Goal: Task Accomplishment & Management: Manage account settings

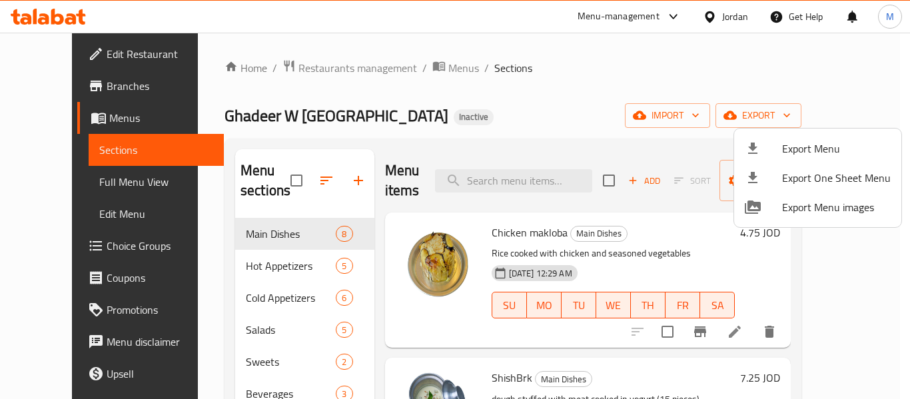
click at [315, 59] on div at bounding box center [455, 199] width 910 height 399
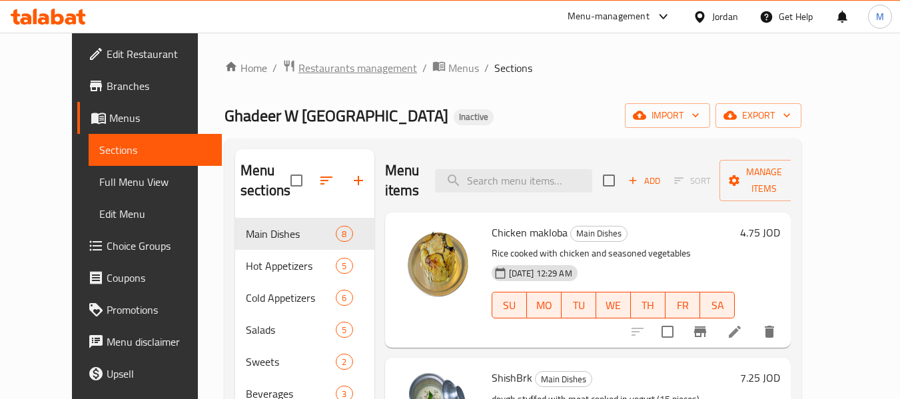
click at [316, 67] on span "Restaurants management" at bounding box center [357, 68] width 119 height 16
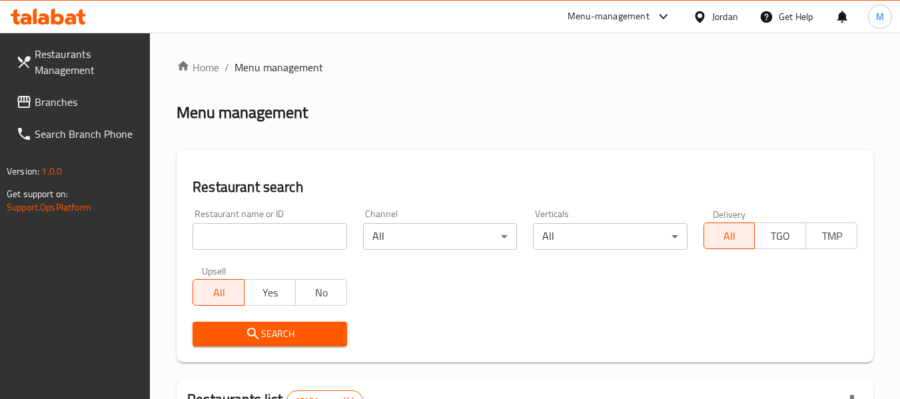
drag, startPoint x: 274, startPoint y: 240, endPoint x: 278, endPoint y: 280, distance: 40.8
click at [274, 240] on input "search" at bounding box center [269, 236] width 154 height 27
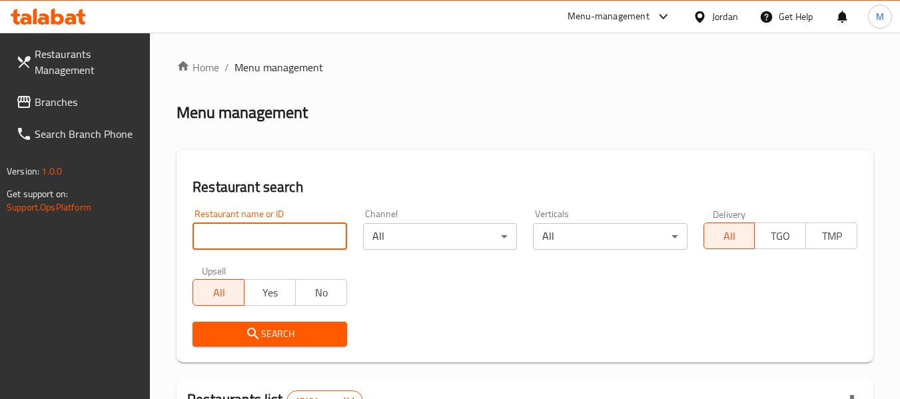
paste input "Shawarma Village"
type input "Shawarma Village"
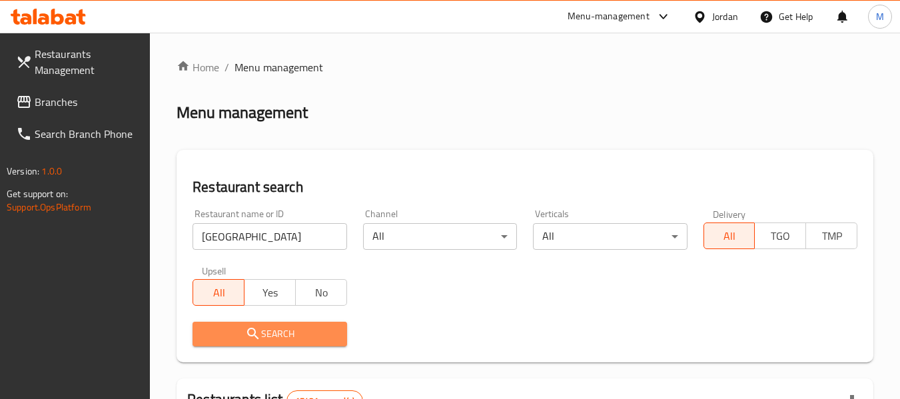
click at [284, 330] on span "Search" at bounding box center [269, 334] width 133 height 17
drag, startPoint x: 284, startPoint y: 330, endPoint x: 262, endPoint y: 294, distance: 42.1
click at [284, 329] on div at bounding box center [450, 199] width 900 height 399
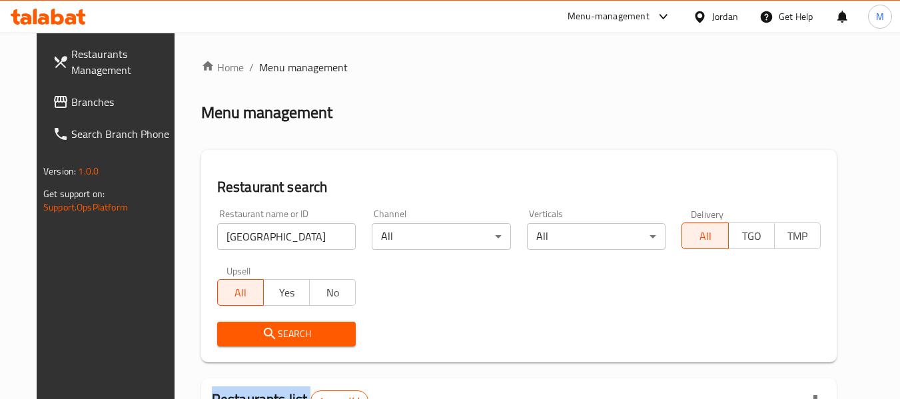
scroll to position [178, 0]
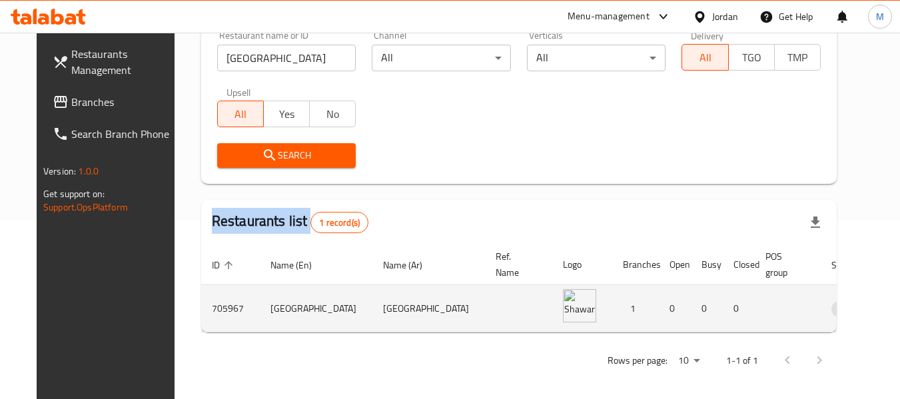
click at [903, 303] on icon "enhanced table" at bounding box center [911, 308] width 16 height 16
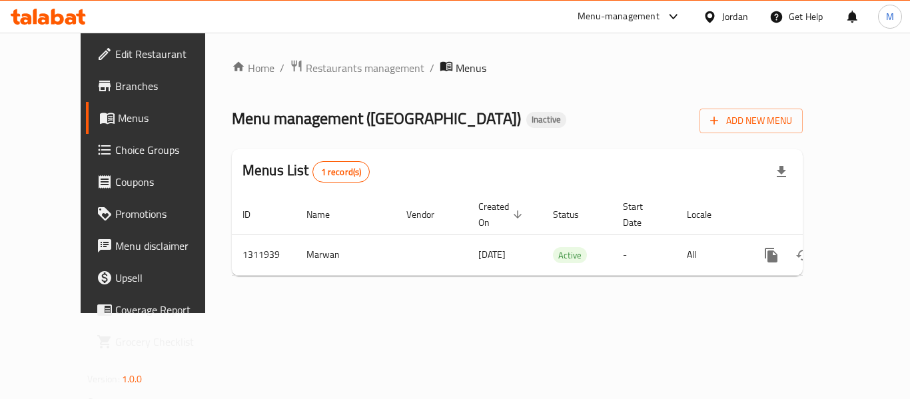
click at [115, 93] on span "Branches" at bounding box center [168, 86] width 107 height 16
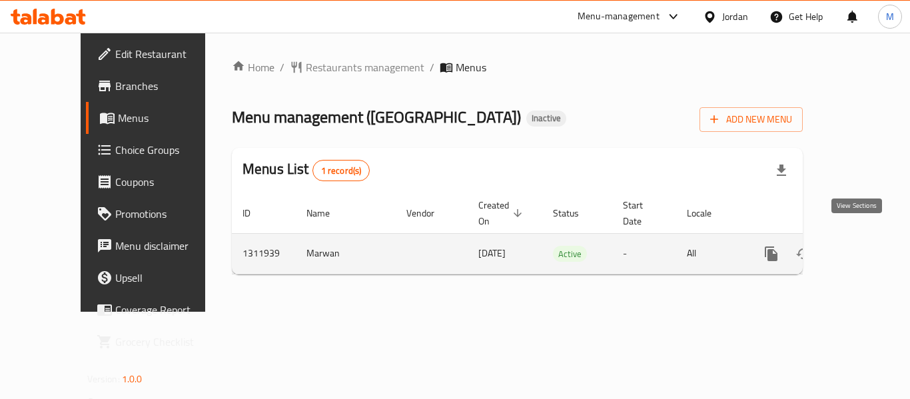
click at [859, 246] on icon "enhanced table" at bounding box center [867, 254] width 16 height 16
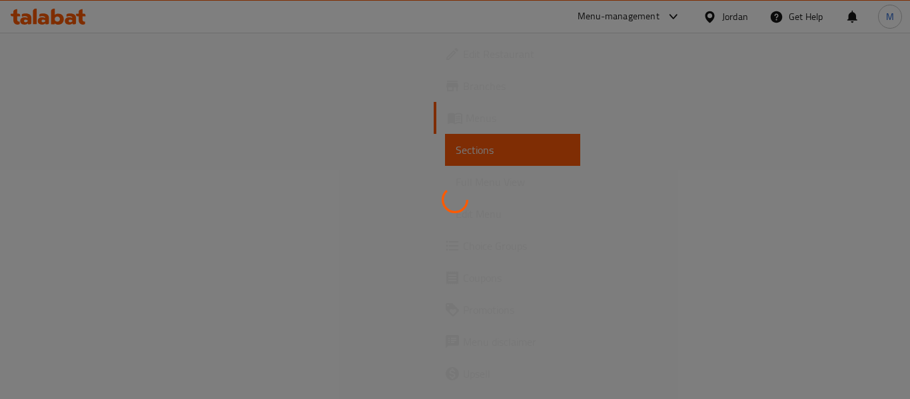
click at [638, 237] on div at bounding box center [455, 199] width 910 height 399
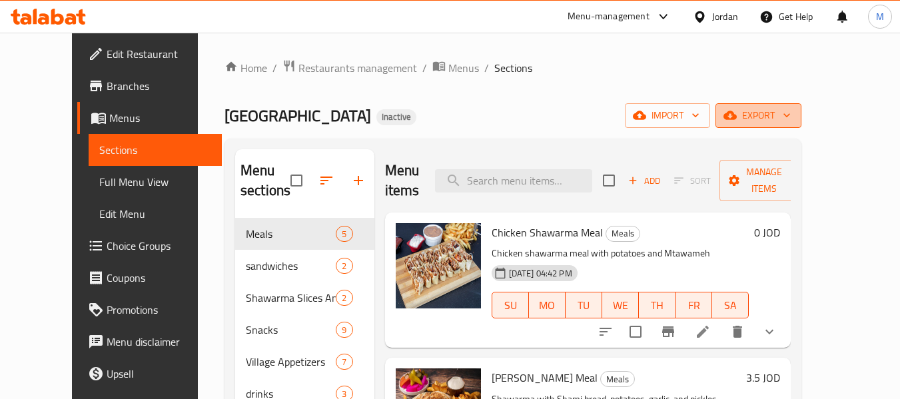
click at [791, 118] on span "export" at bounding box center [758, 115] width 65 height 17
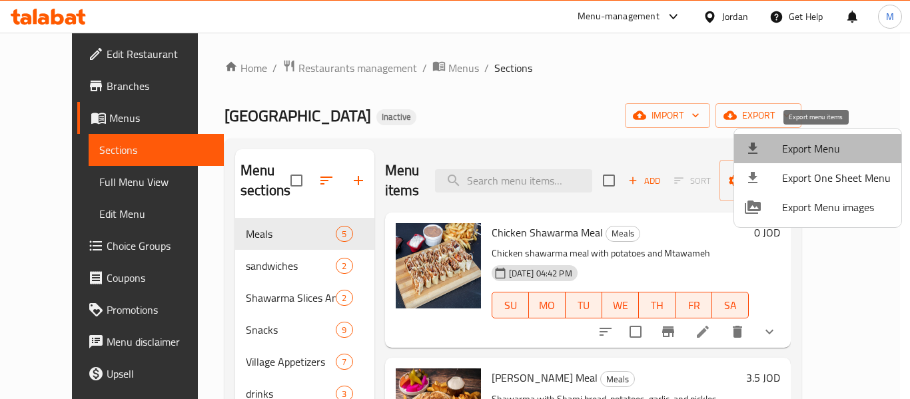
click at [829, 144] on span "Export Menu" at bounding box center [836, 149] width 109 height 16
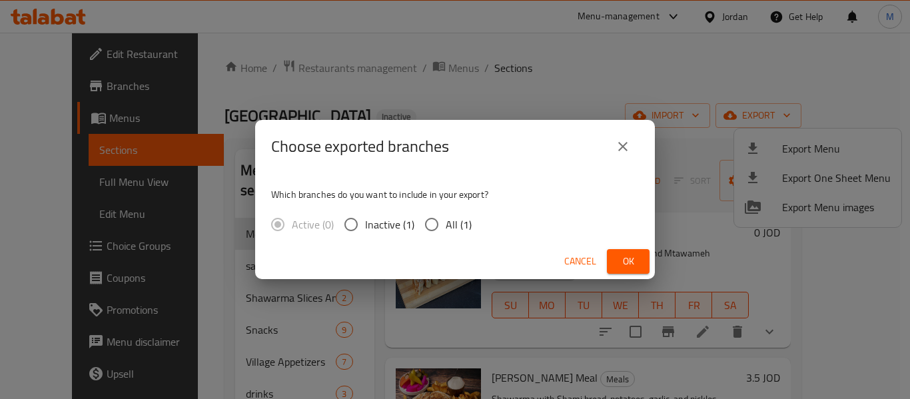
click at [464, 228] on span "All (1)" at bounding box center [459, 224] width 26 height 16
click at [446, 228] on input "All (1)" at bounding box center [432, 224] width 28 height 28
radio input "true"
click at [629, 264] on span "Ok" at bounding box center [627, 261] width 21 height 17
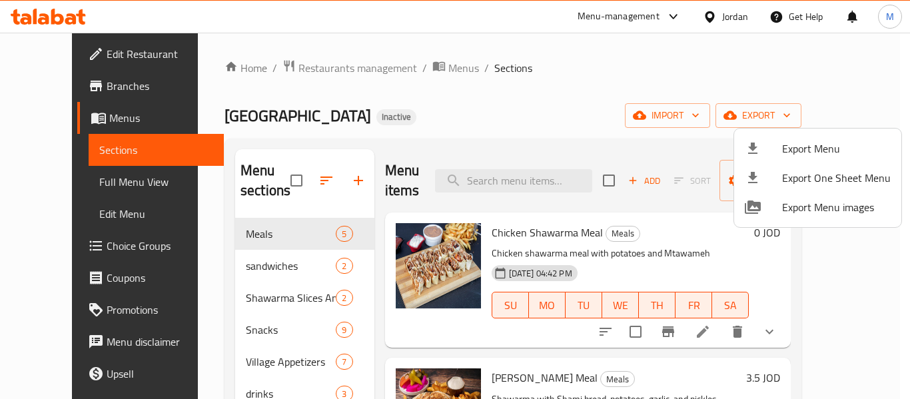
drag, startPoint x: 429, startPoint y: 100, endPoint x: 383, endPoint y: 25, distance: 88.2
click at [426, 98] on div at bounding box center [455, 199] width 910 height 399
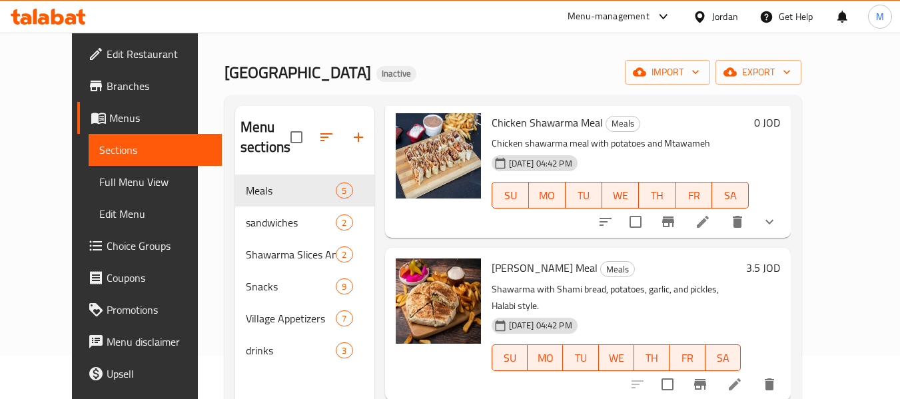
scroll to position [67, 0]
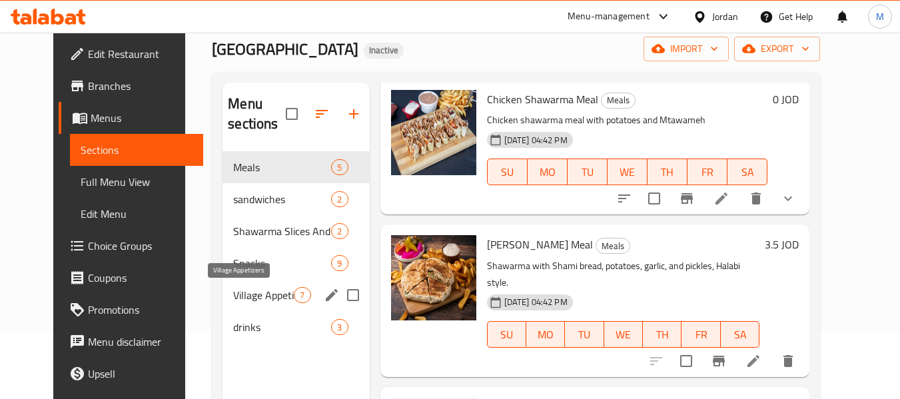
click at [268, 288] on span "Village Appetizers" at bounding box center [263, 295] width 61 height 16
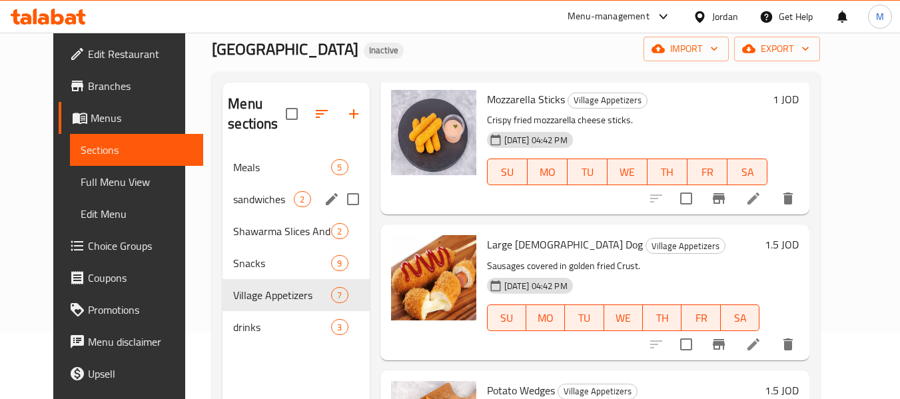
click at [245, 207] on div "sandwiches 2" at bounding box center [295, 199] width 147 height 32
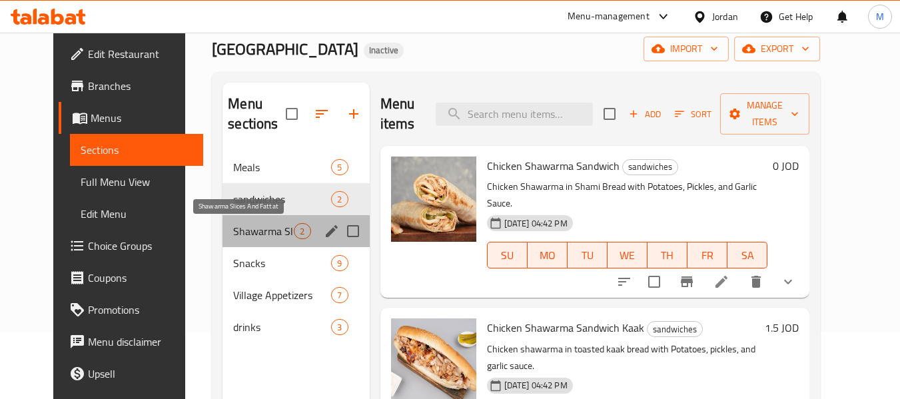
click at [258, 230] on span "Shawarma Slices And Fattat" at bounding box center [263, 231] width 61 height 16
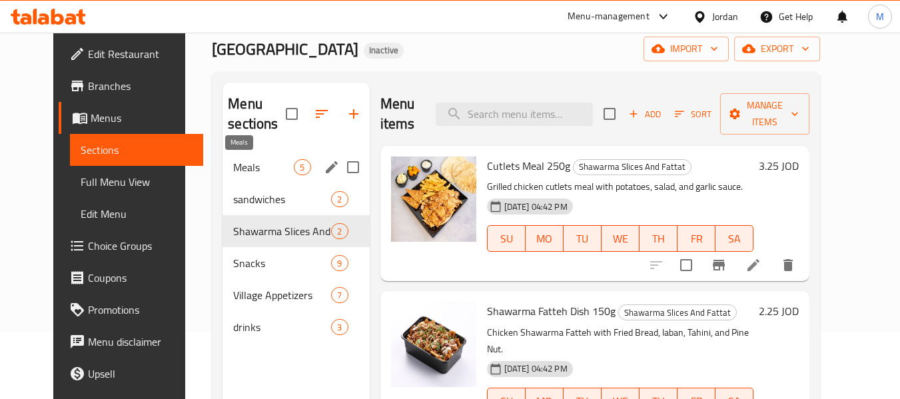
click at [233, 170] on span "Meals" at bounding box center [263, 167] width 61 height 16
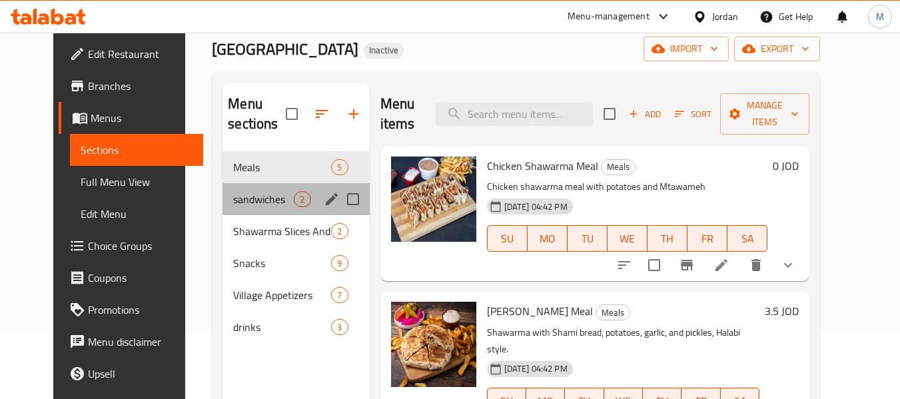
click at [256, 209] on div "sandwiches 2" at bounding box center [295, 199] width 147 height 32
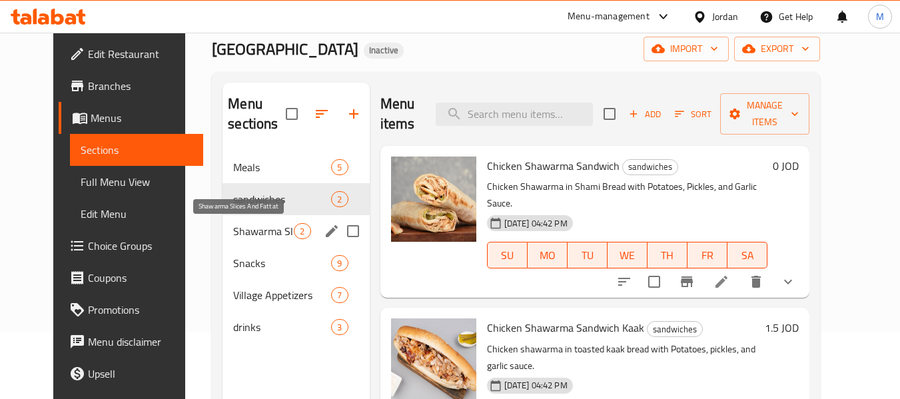
click at [258, 230] on span "Shawarma Slices And Fattat" at bounding box center [263, 231] width 61 height 16
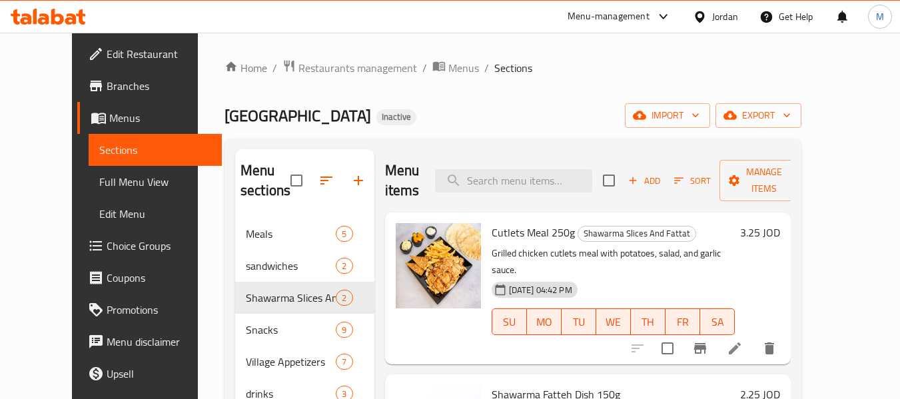
click at [733, 11] on div "Jordan" at bounding box center [725, 16] width 26 height 15
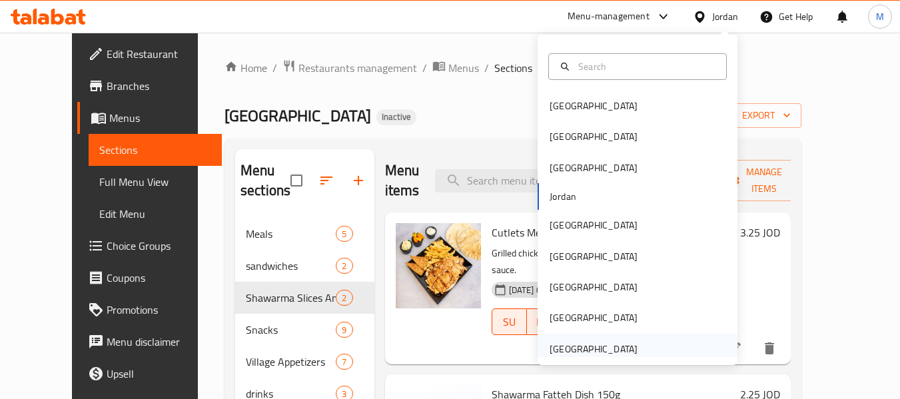
click at [598, 349] on div "[GEOGRAPHIC_DATA]" at bounding box center [593, 349] width 88 height 15
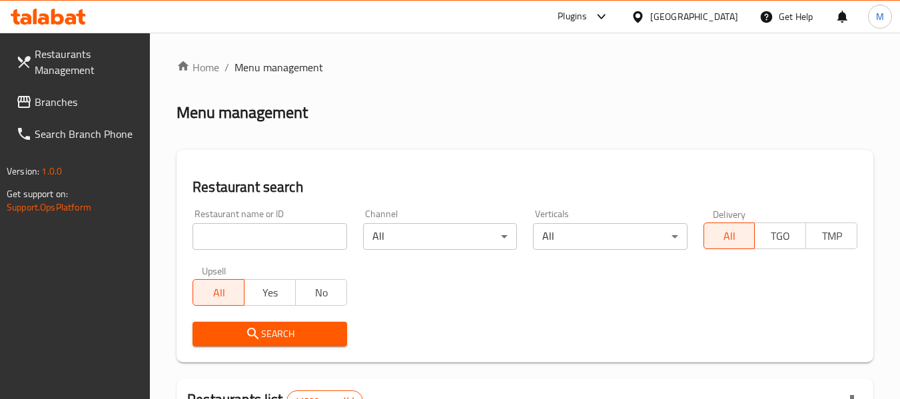
click at [333, 232] on input "search" at bounding box center [269, 236] width 154 height 27
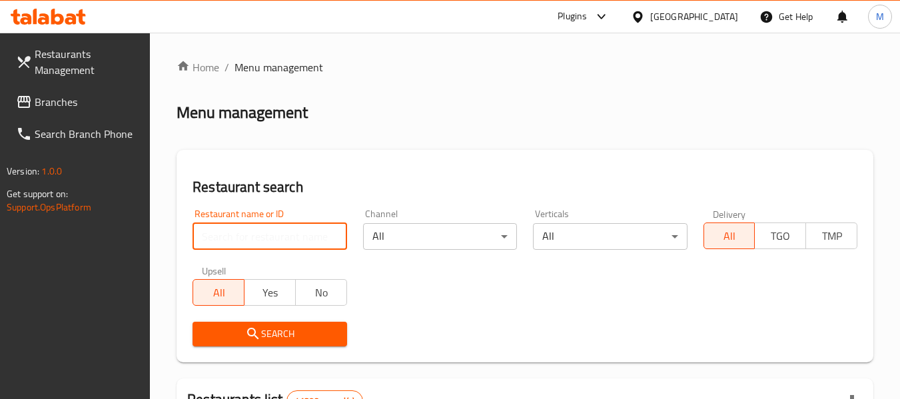
paste input "Caju Coffee House"
type input "Caju Coffee House"
click button "Search" at bounding box center [269, 334] width 154 height 25
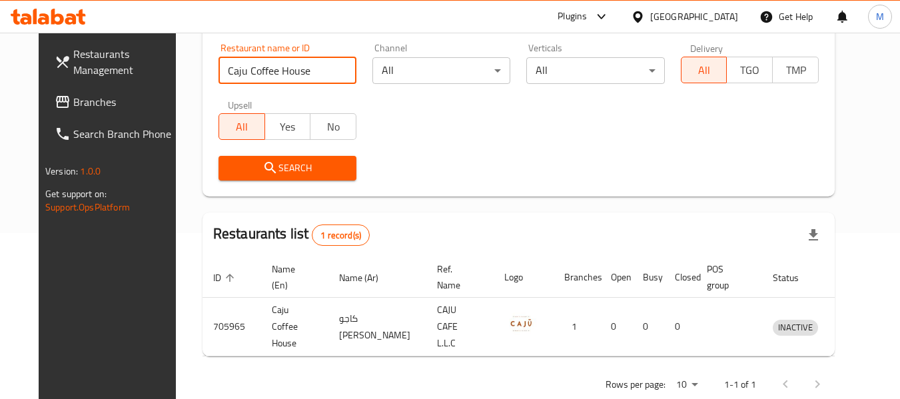
scroll to position [184, 0]
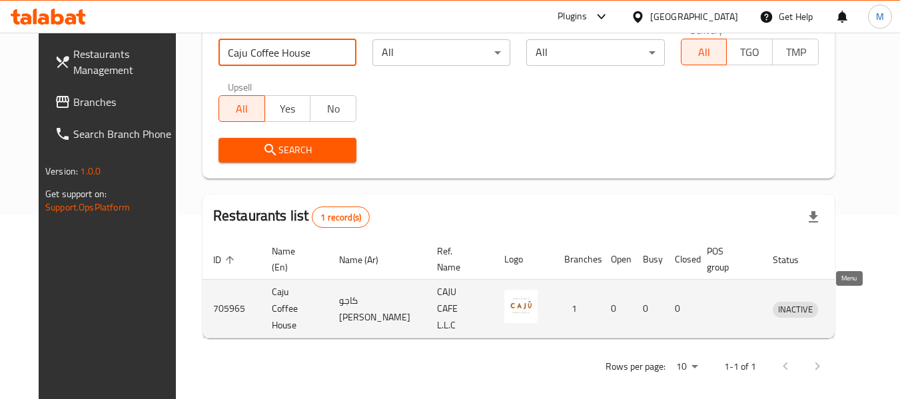
click at [852, 305] on icon "enhanced table" at bounding box center [852, 309] width 15 height 11
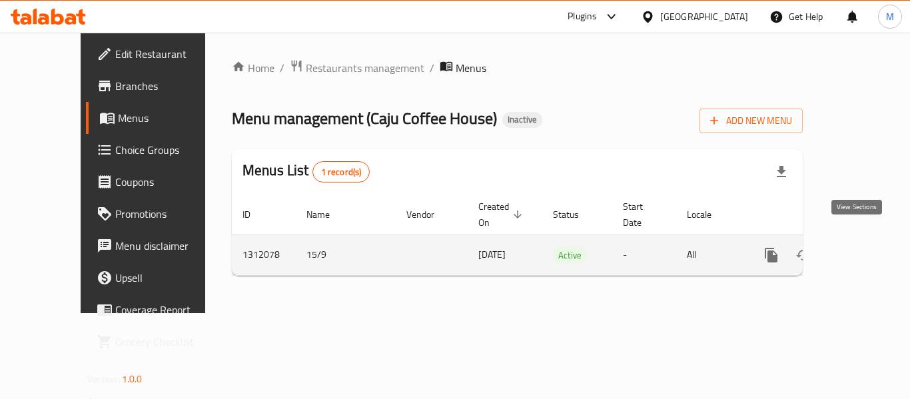
click at [861, 249] on icon "enhanced table" at bounding box center [867, 255] width 12 height 12
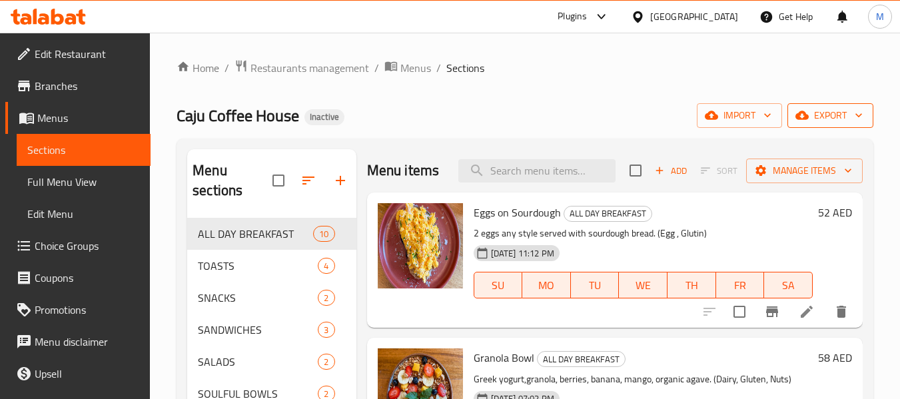
click at [823, 111] on span "export" at bounding box center [830, 115] width 65 height 17
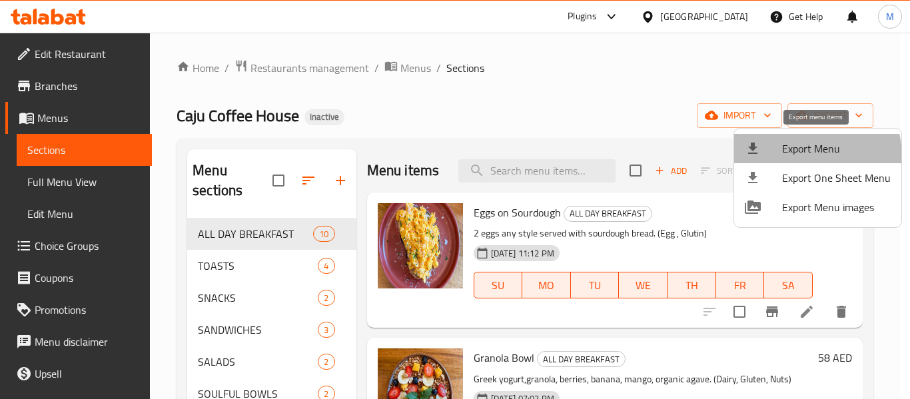
click at [800, 157] on span "Export Menu" at bounding box center [836, 149] width 109 height 16
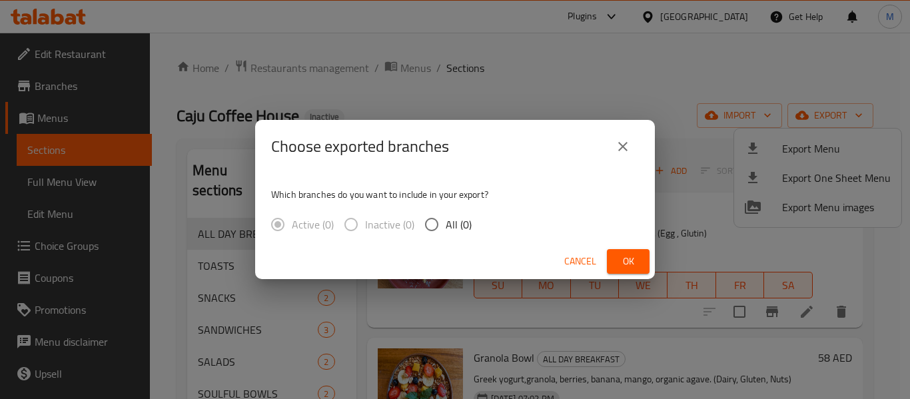
click at [462, 224] on span "All (0)" at bounding box center [459, 224] width 26 height 16
click at [446, 224] on input "All (0)" at bounding box center [432, 224] width 28 height 28
radio input "true"
click at [573, 258] on span "Cancel" at bounding box center [580, 261] width 32 height 17
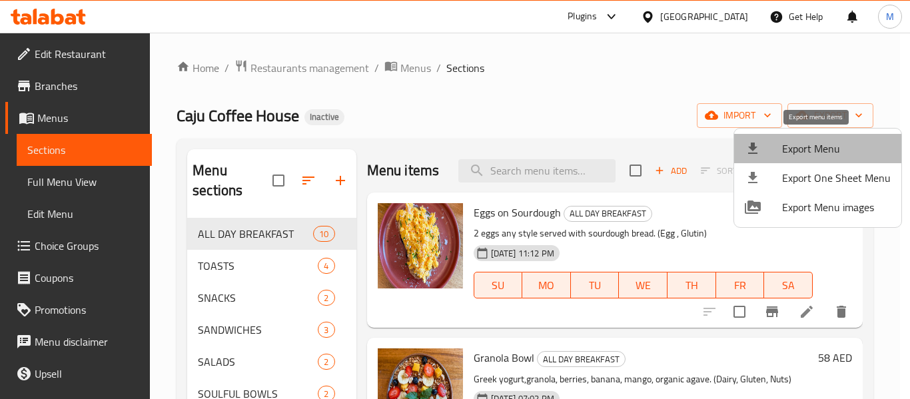
click at [828, 147] on span "Export Menu" at bounding box center [836, 149] width 109 height 16
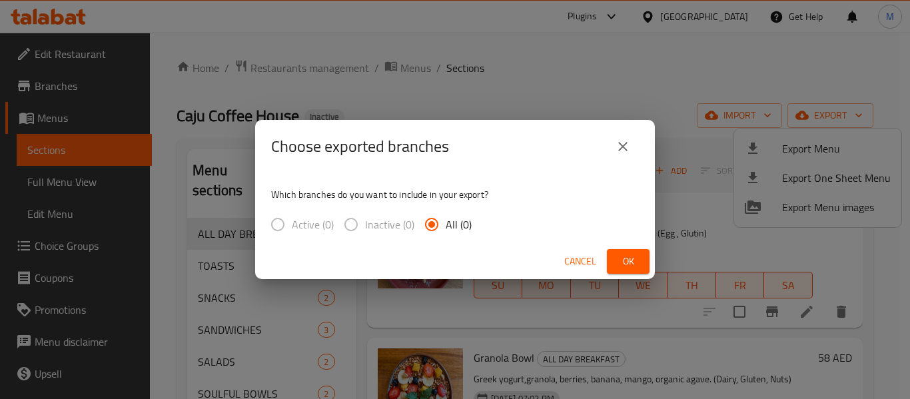
click at [459, 228] on span "All (0)" at bounding box center [459, 224] width 26 height 16
click at [446, 228] on input "All (0)" at bounding box center [432, 224] width 28 height 28
click at [576, 261] on span "Cancel" at bounding box center [580, 261] width 32 height 17
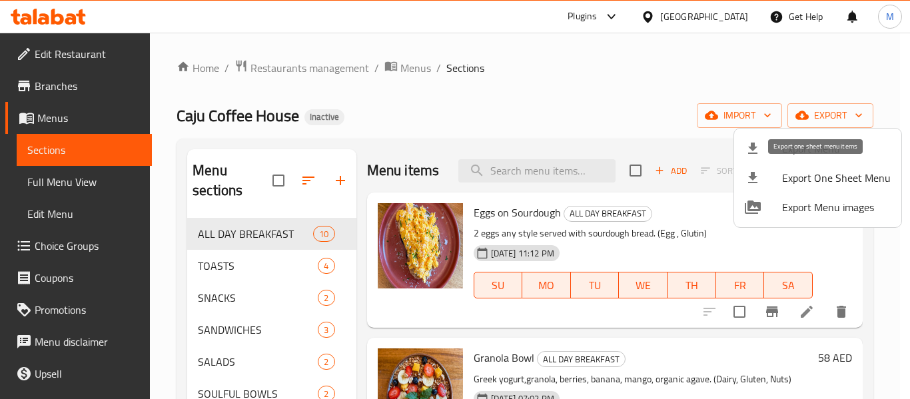
click at [809, 157] on span "Export Menu" at bounding box center [836, 149] width 109 height 16
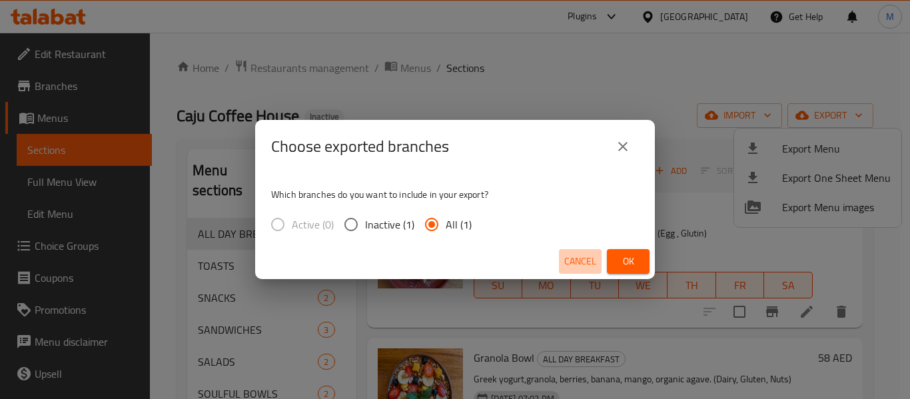
drag, startPoint x: 572, startPoint y: 264, endPoint x: 310, endPoint y: 264, distance: 261.7
click at [527, 264] on div "Cancel Ok" at bounding box center [455, 261] width 400 height 35
click at [641, 261] on button "Ok" at bounding box center [628, 261] width 43 height 25
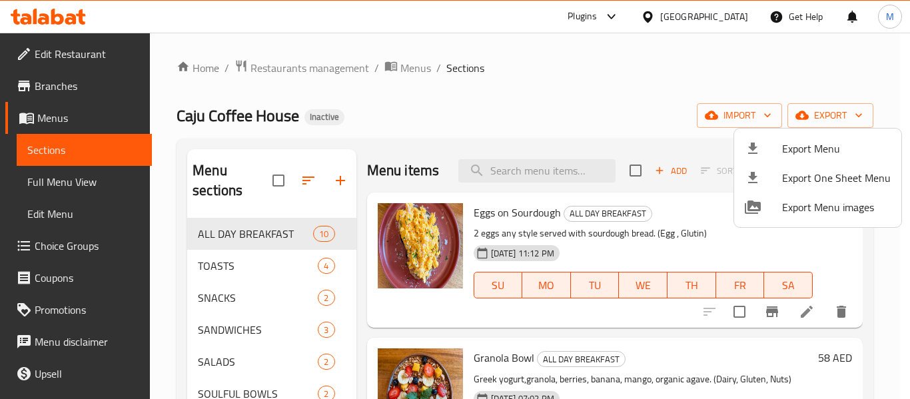
click at [307, 63] on div at bounding box center [455, 199] width 910 height 399
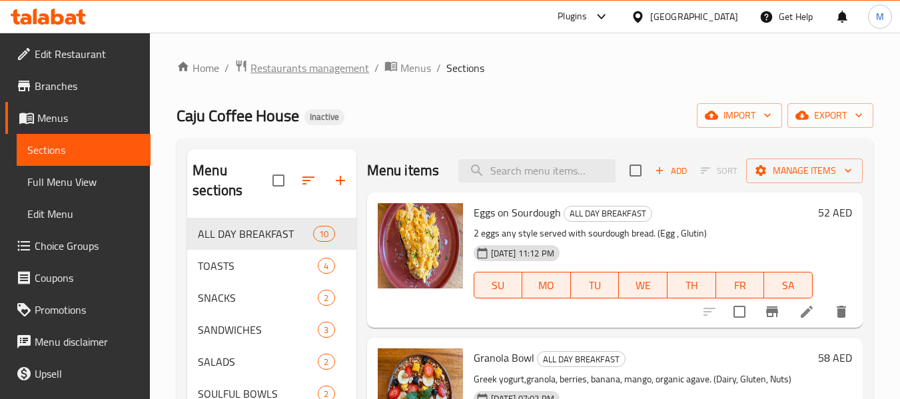
click at [307, 63] on span "Restaurants management" at bounding box center [309, 68] width 119 height 16
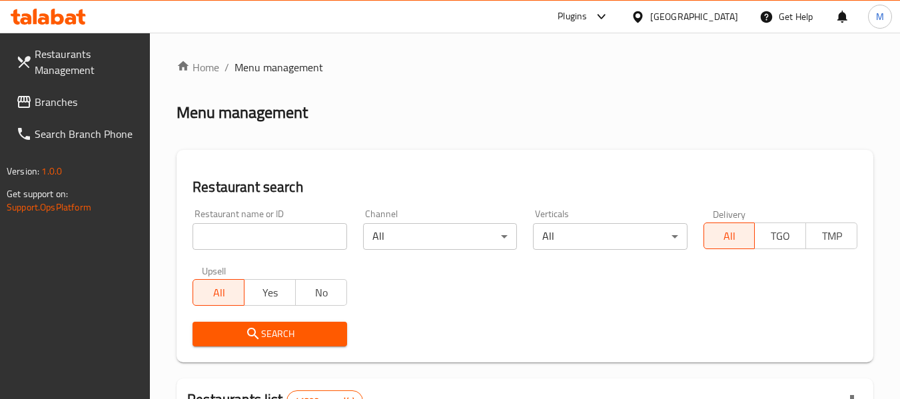
click at [284, 224] on input "search" at bounding box center [269, 236] width 154 height 27
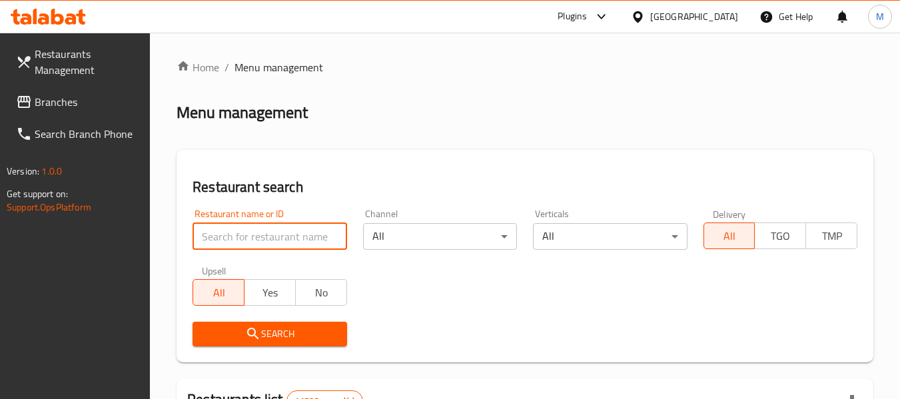
click at [284, 224] on input "search" at bounding box center [269, 236] width 154 height 27
paste input "Chicken Charcoal King"
type input "Chicken Charcoal King"
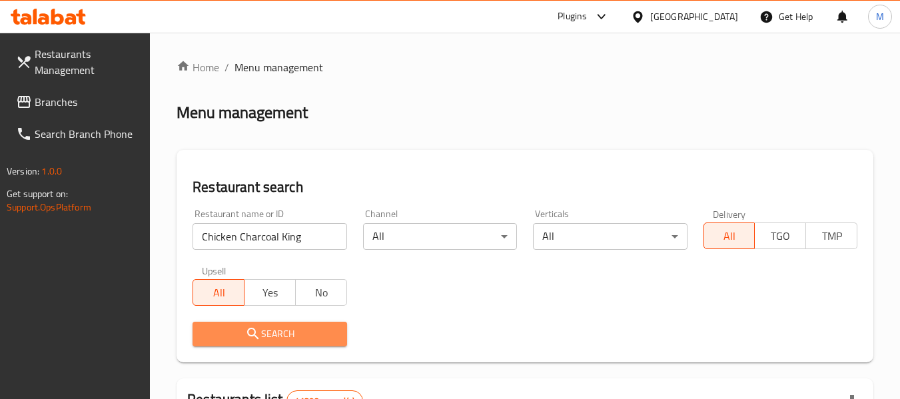
click at [270, 330] on span "Search" at bounding box center [269, 334] width 133 height 17
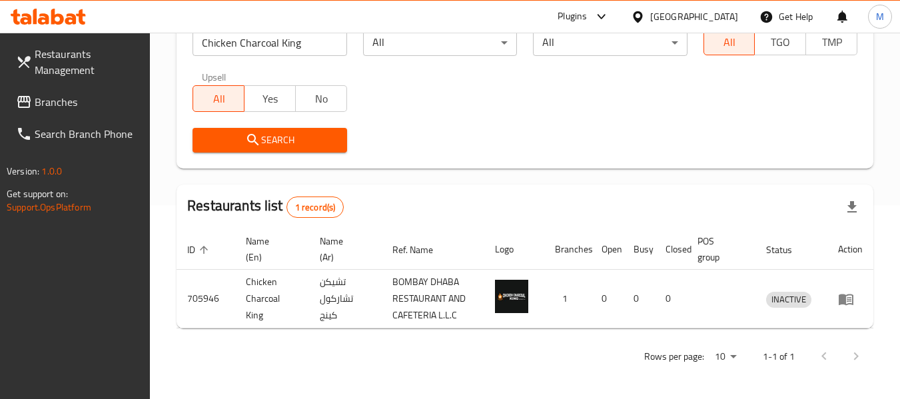
scroll to position [195, 0]
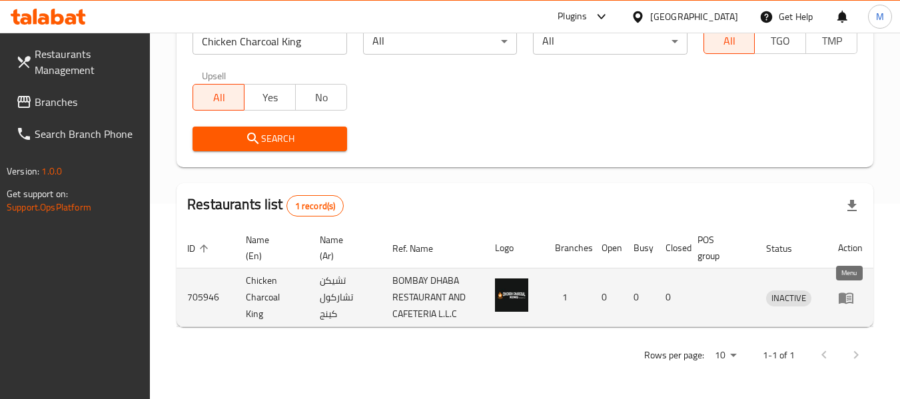
click at [846, 304] on icon "enhanced table" at bounding box center [845, 297] width 15 height 11
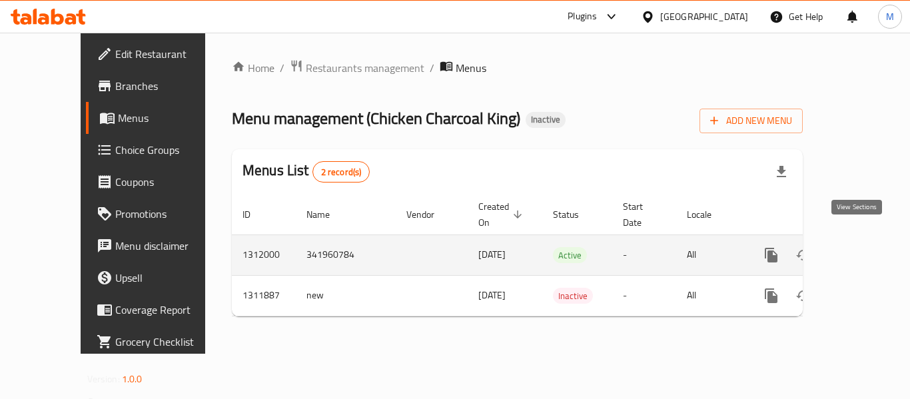
click at [862, 247] on icon "enhanced table" at bounding box center [867, 255] width 16 height 16
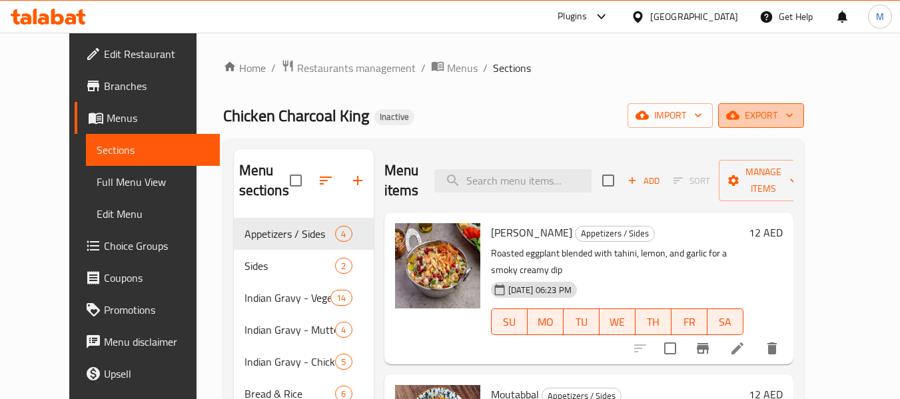
click at [804, 120] on button "export" at bounding box center [761, 115] width 86 height 25
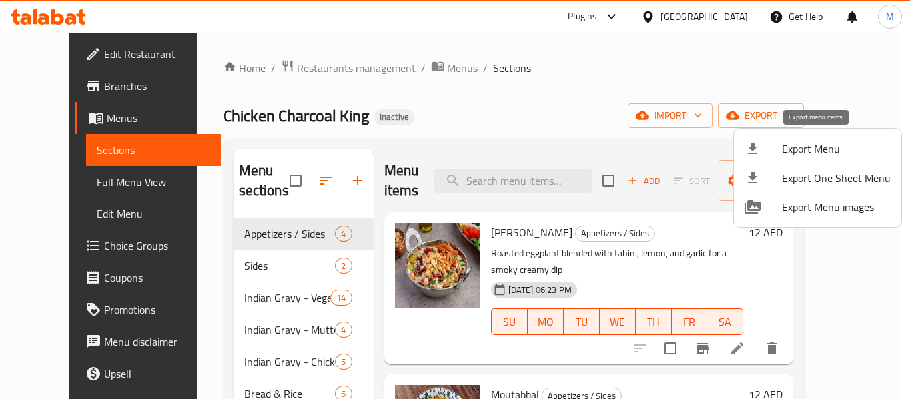
click at [801, 138] on li "Export Menu" at bounding box center [817, 148] width 167 height 29
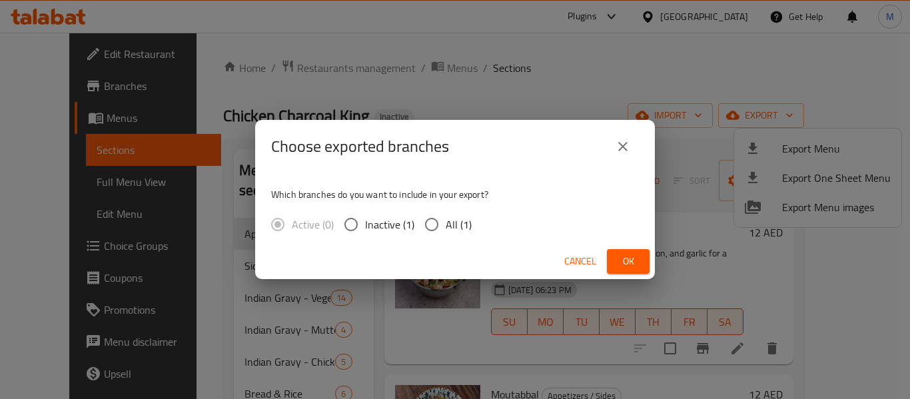
click at [448, 228] on span "All (1)" at bounding box center [459, 224] width 26 height 16
click at [446, 228] on input "All (1)" at bounding box center [432, 224] width 28 height 28
radio input "true"
click at [635, 260] on span "Ok" at bounding box center [627, 261] width 21 height 17
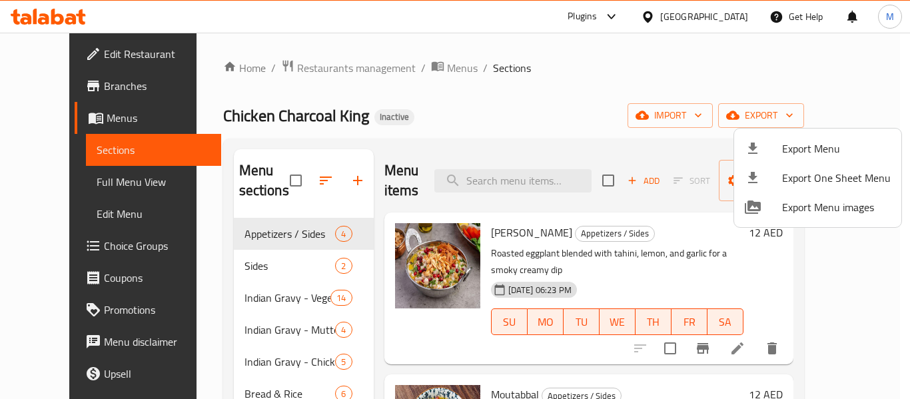
drag, startPoint x: 543, startPoint y: 91, endPoint x: 605, endPoint y: 29, distance: 88.1
click at [547, 91] on div at bounding box center [455, 199] width 910 height 399
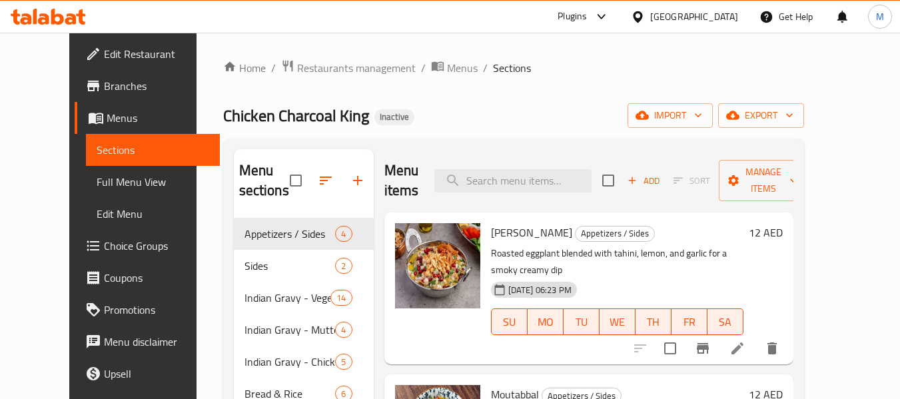
click at [639, 11] on icon at bounding box center [637, 16] width 9 height 11
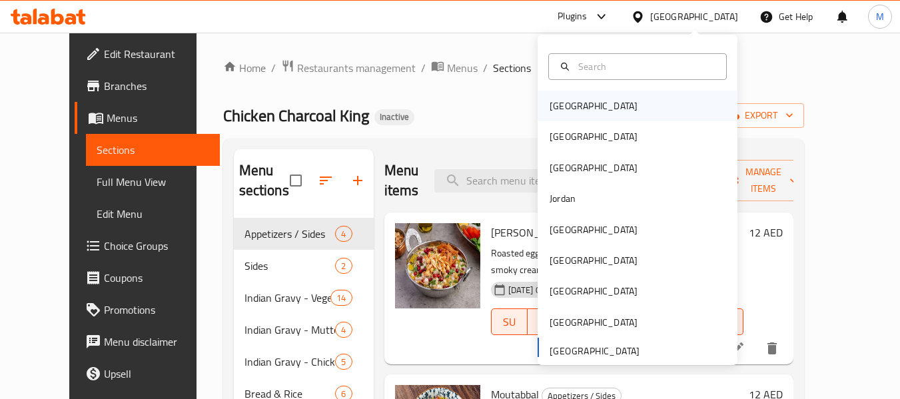
click at [587, 108] on div "Bahrain" at bounding box center [637, 106] width 200 height 31
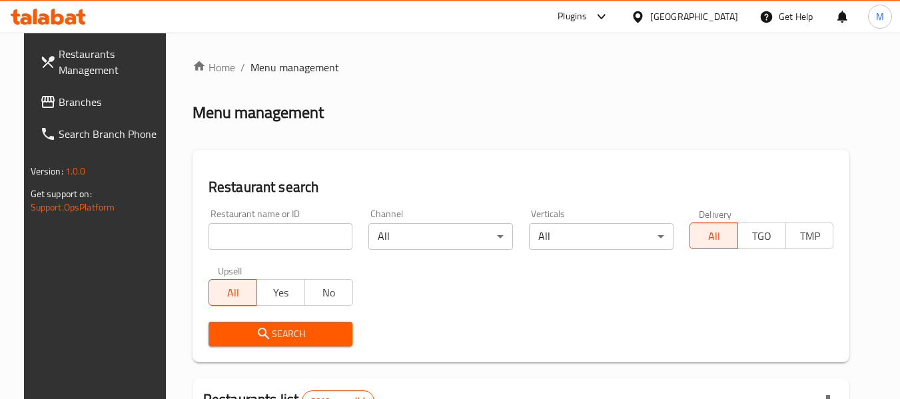
click at [258, 226] on input "search" at bounding box center [280, 236] width 145 height 27
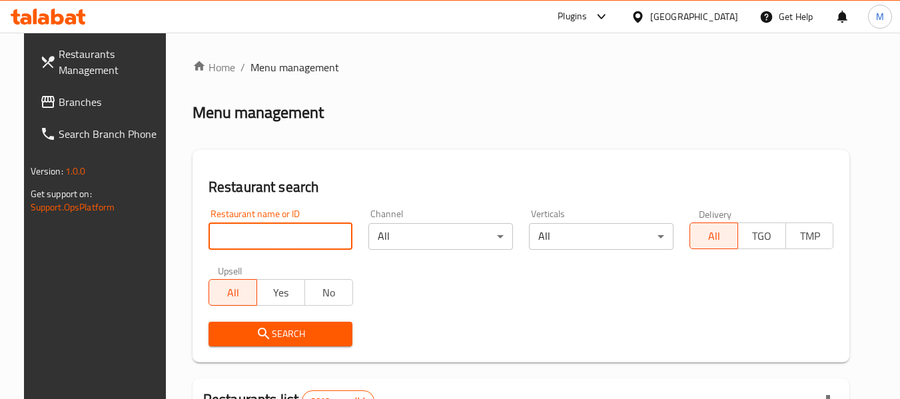
paste input "Alia Bakes"
type input "Alia Bakes"
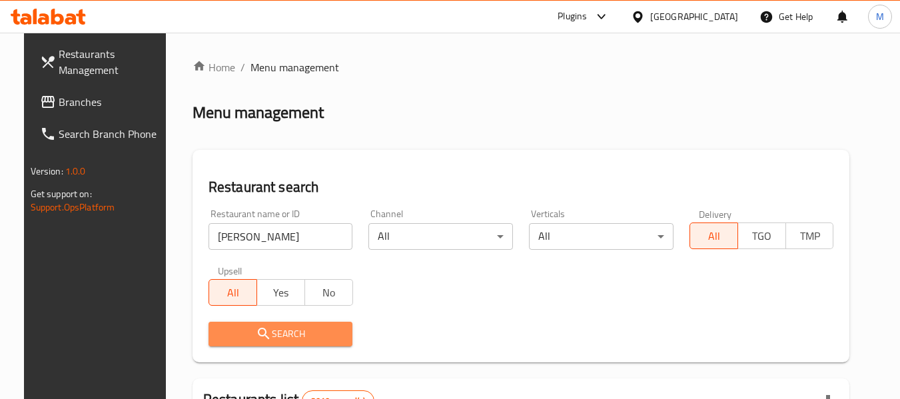
click at [258, 336] on icon "submit" at bounding box center [263, 333] width 11 height 11
click at [253, 336] on div at bounding box center [450, 199] width 900 height 399
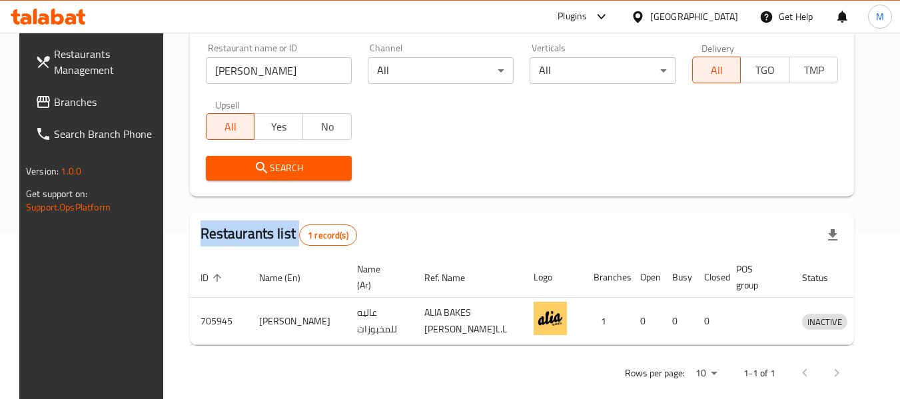
scroll to position [184, 0]
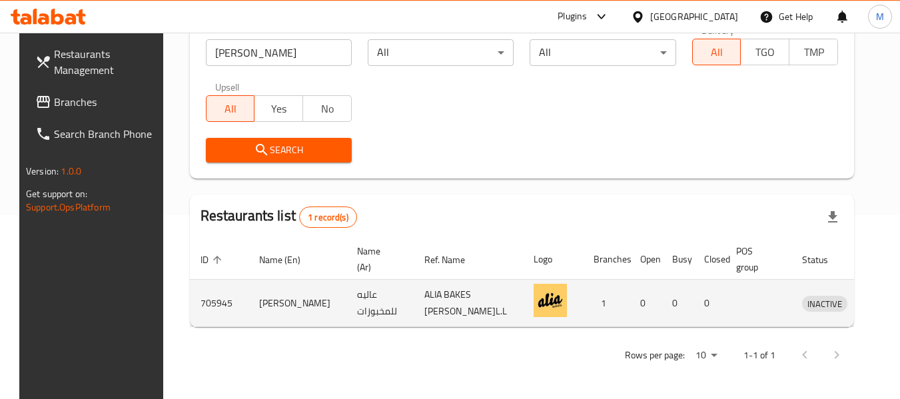
click at [863, 293] on td "enhanced table" at bounding box center [886, 303] width 46 height 47
click at [874, 302] on icon "enhanced table" at bounding box center [881, 303] width 15 height 11
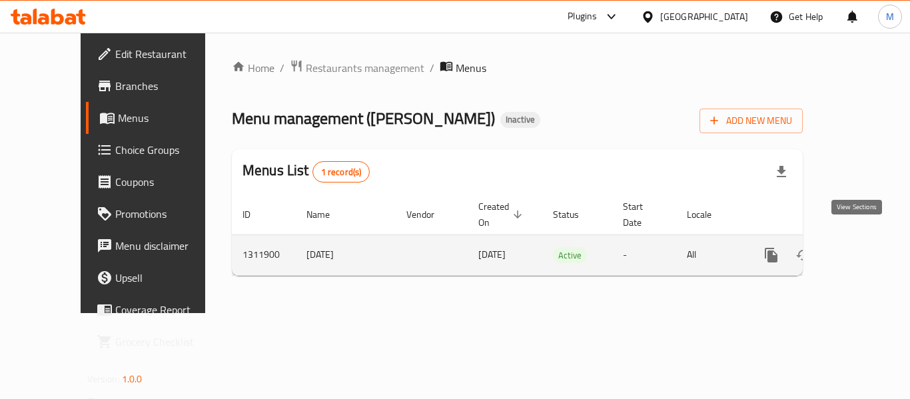
click at [859, 247] on icon "enhanced table" at bounding box center [867, 255] width 16 height 16
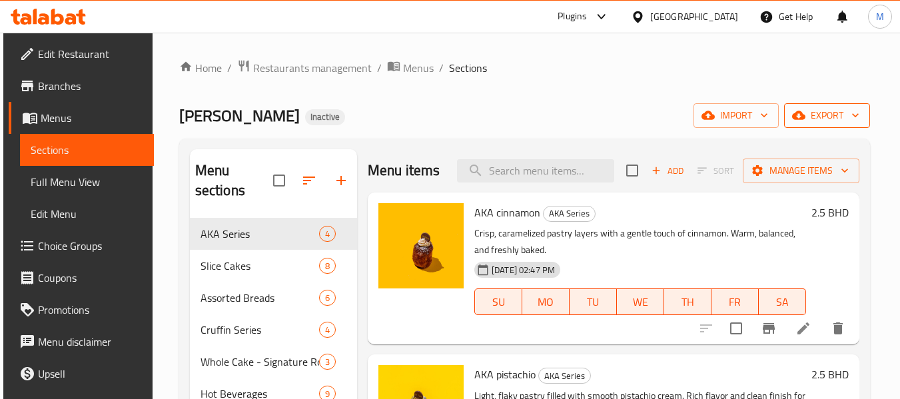
click at [840, 117] on span "export" at bounding box center [827, 115] width 65 height 17
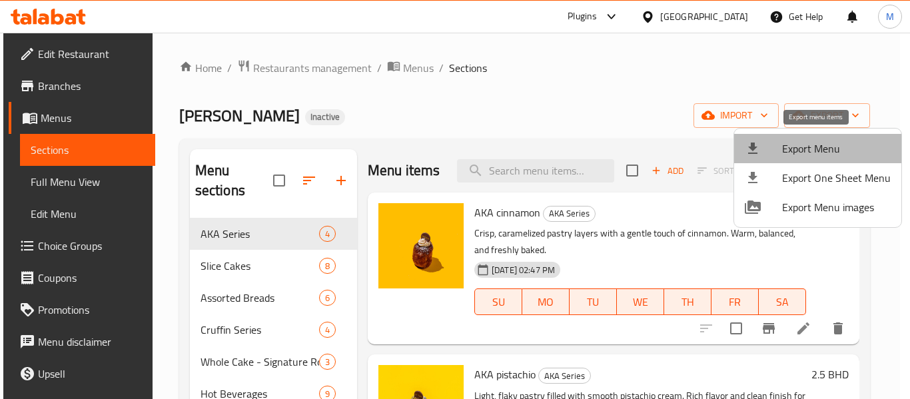
click at [825, 149] on span "Export Menu" at bounding box center [836, 149] width 109 height 16
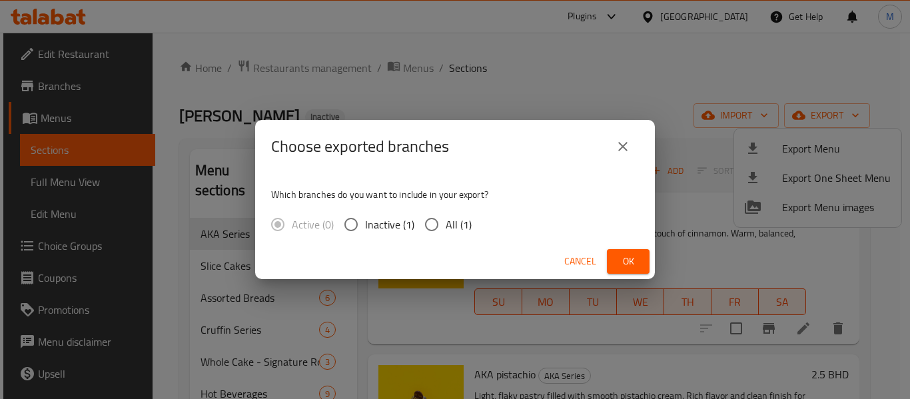
click at [450, 210] on div "Which branches do you want to include in your export? Active (0) Inactive (1) A…" at bounding box center [455, 208] width 400 height 71
click at [452, 219] on span "All (1)" at bounding box center [459, 224] width 26 height 16
click at [446, 219] on input "All (1)" at bounding box center [432, 224] width 28 height 28
radio input "true"
click at [625, 256] on span "Ok" at bounding box center [627, 261] width 21 height 17
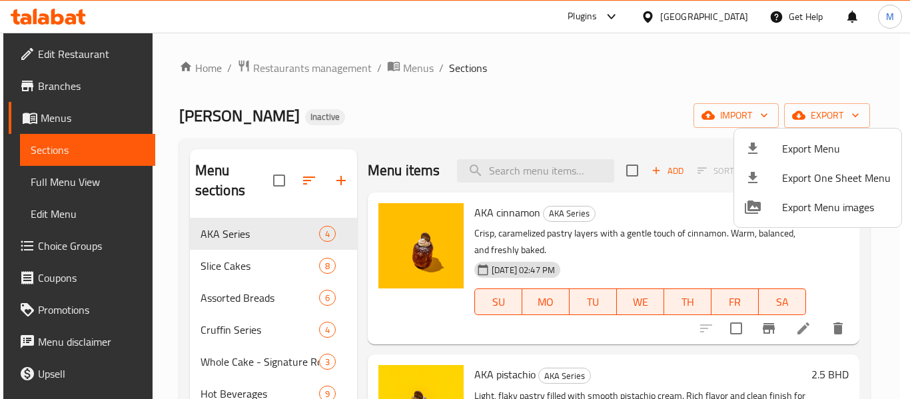
click at [731, 16] on div at bounding box center [455, 199] width 910 height 399
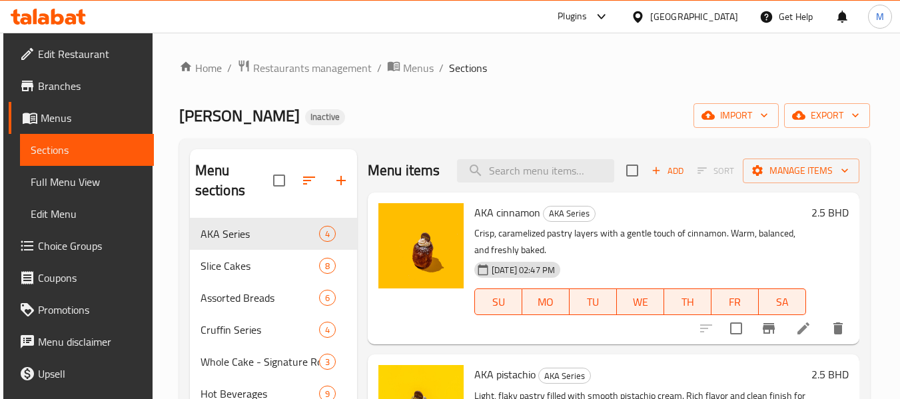
click at [650, 21] on div at bounding box center [640, 16] width 19 height 15
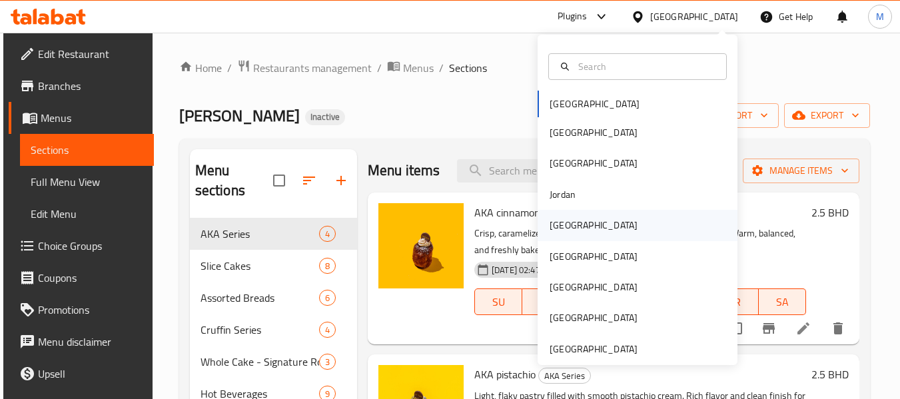
click at [566, 224] on div "Kuwait" at bounding box center [593, 225] width 88 height 15
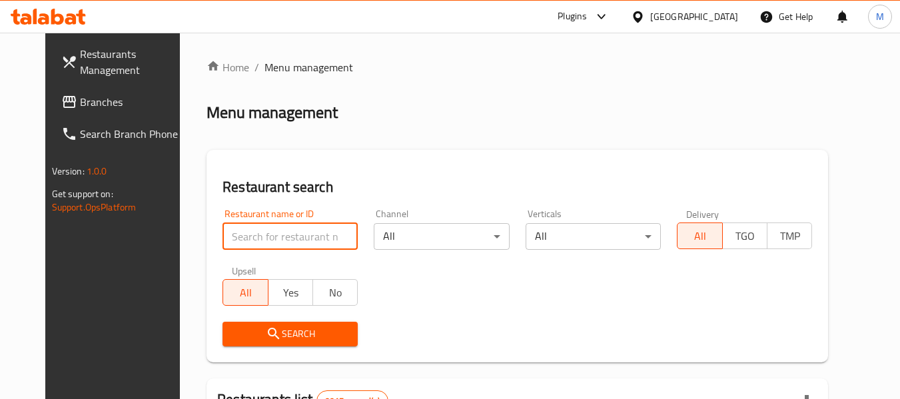
paste input "Shack"
type input "Shack"
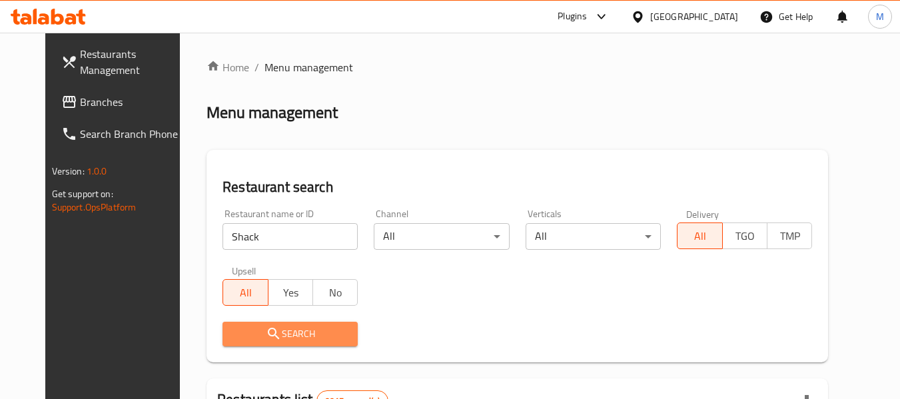
click at [268, 333] on icon "submit" at bounding box center [273, 333] width 11 height 11
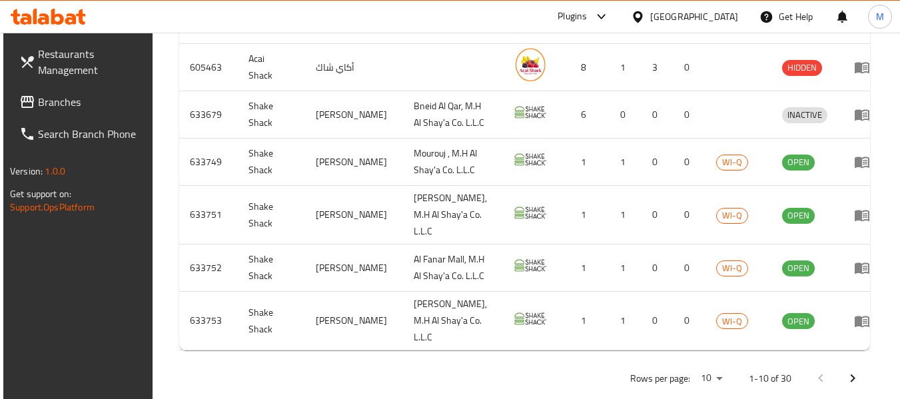
scroll to position [609, 0]
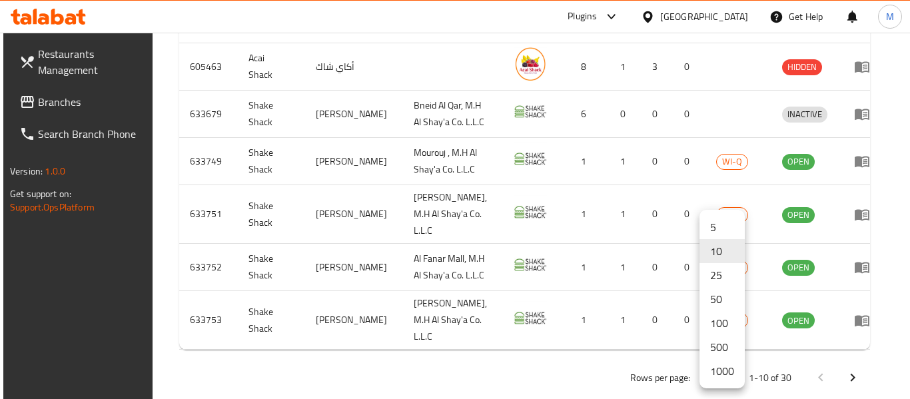
click at [723, 368] on li "1000" at bounding box center [721, 371] width 45 height 24
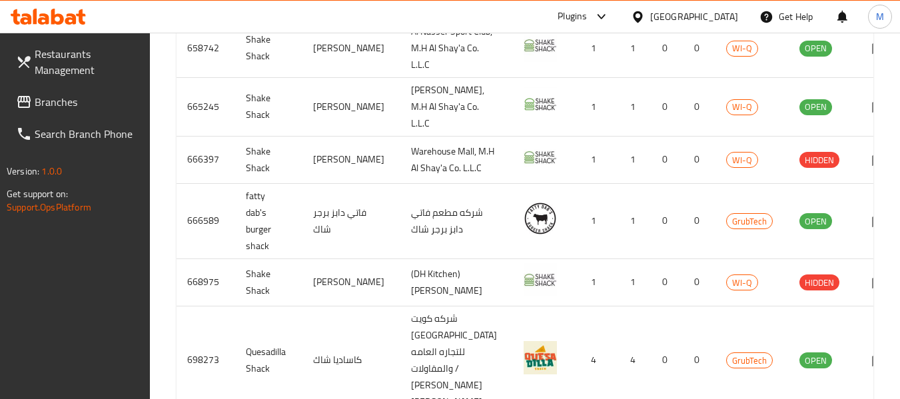
scroll to position [1701, 0]
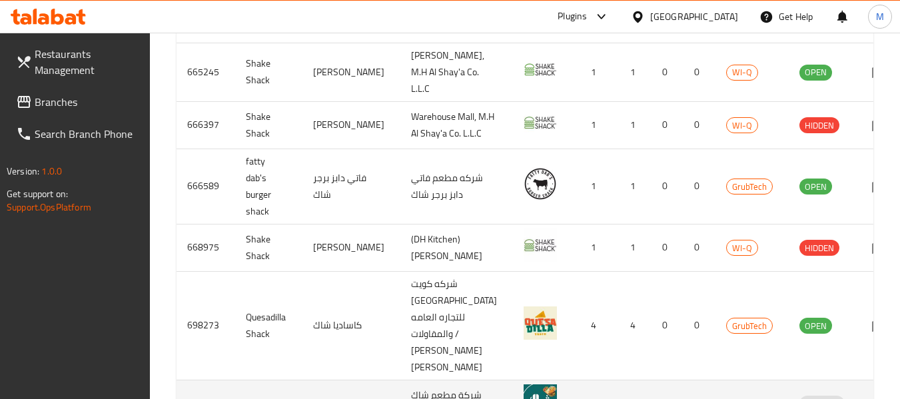
click at [860, 380] on td "enhanced table" at bounding box center [883, 403] width 46 height 47
click at [871, 396] on icon "enhanced table" at bounding box center [879, 404] width 16 height 16
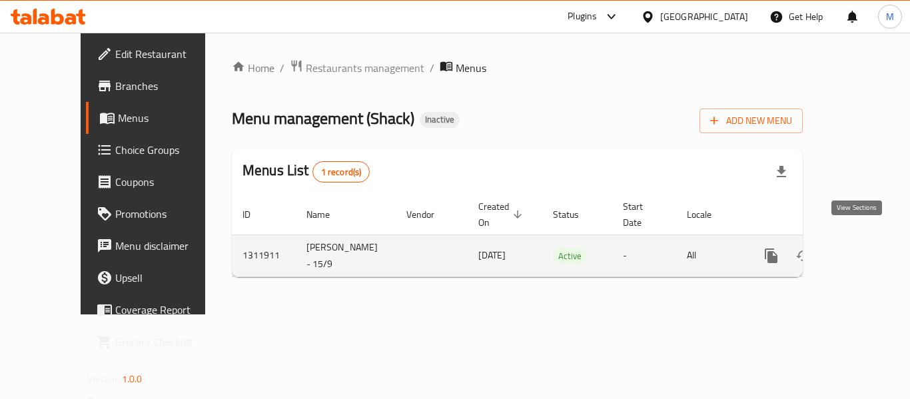
click at [861, 250] on icon "enhanced table" at bounding box center [867, 256] width 12 height 12
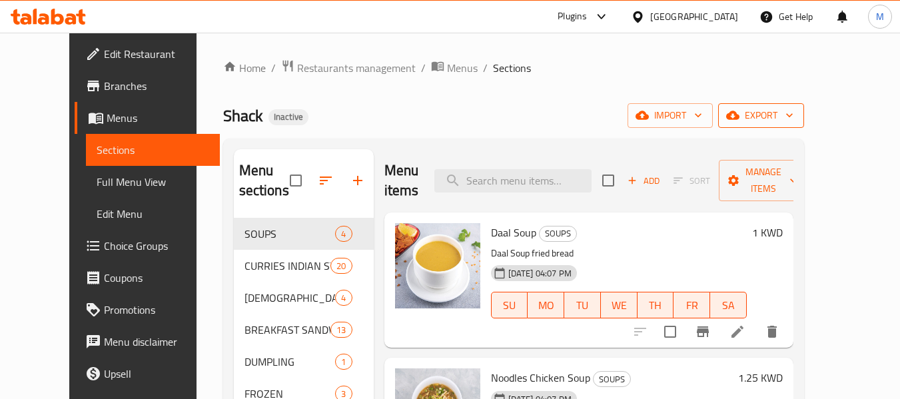
click at [739, 111] on icon "button" at bounding box center [732, 115] width 13 height 13
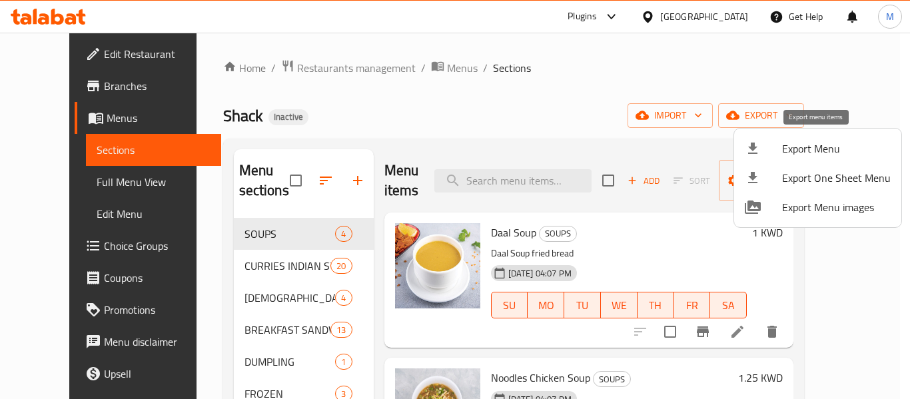
click at [783, 145] on span "Export Menu" at bounding box center [836, 149] width 109 height 16
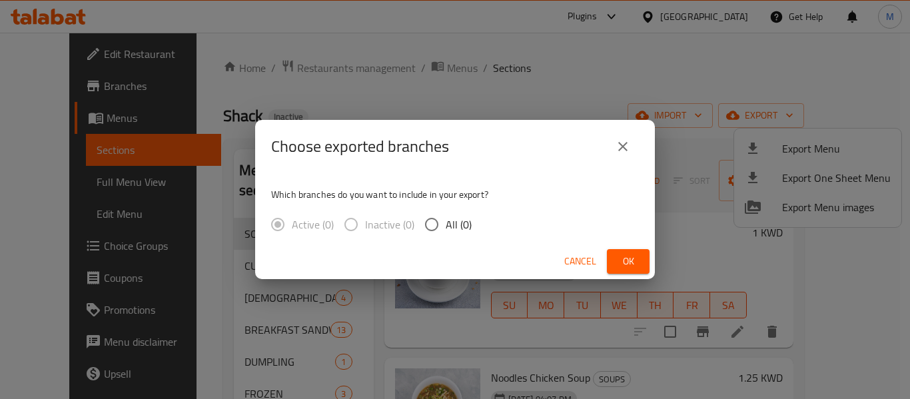
click at [466, 229] on span "All (0)" at bounding box center [459, 224] width 26 height 16
click at [446, 229] on input "All (0)" at bounding box center [432, 224] width 28 height 28
radio input "true"
drag, startPoint x: 589, startPoint y: 262, endPoint x: 731, endPoint y: 203, distance: 154.4
click at [588, 262] on span "Cancel" at bounding box center [580, 261] width 32 height 17
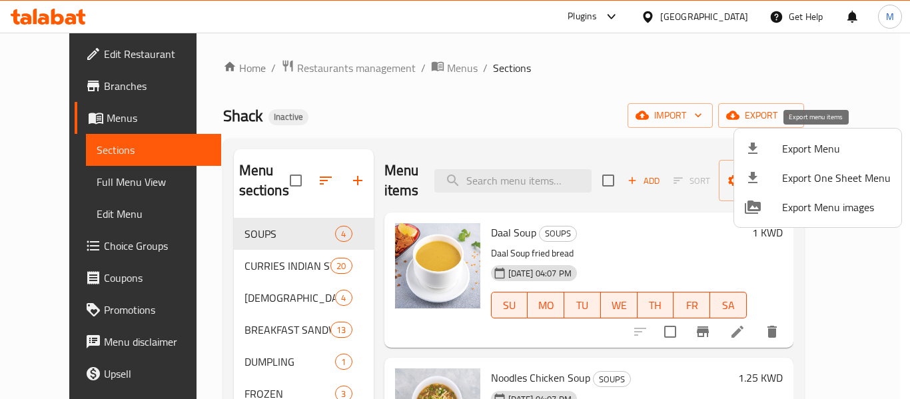
click at [806, 148] on span "Export Menu" at bounding box center [836, 149] width 109 height 16
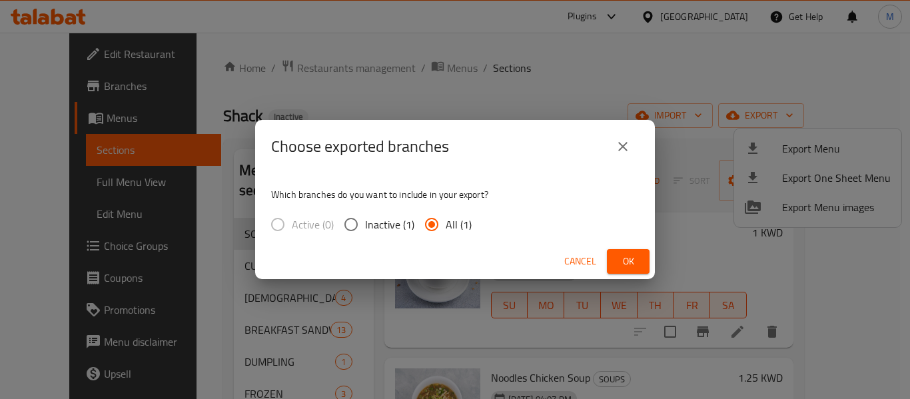
click at [632, 253] on span "Ok" at bounding box center [627, 261] width 21 height 17
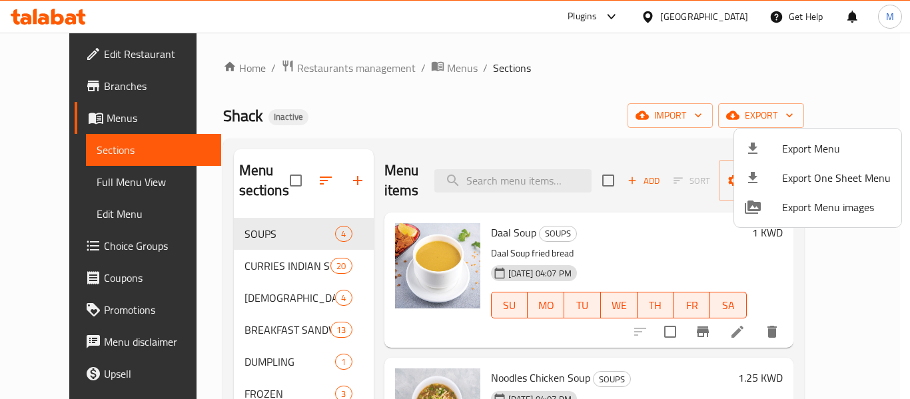
click at [69, 83] on div at bounding box center [455, 199] width 910 height 399
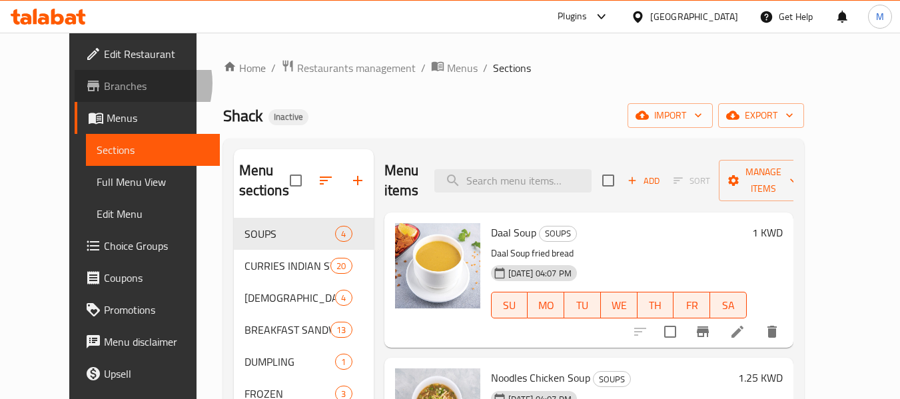
click at [104, 83] on span "Branches" at bounding box center [156, 86] width 105 height 16
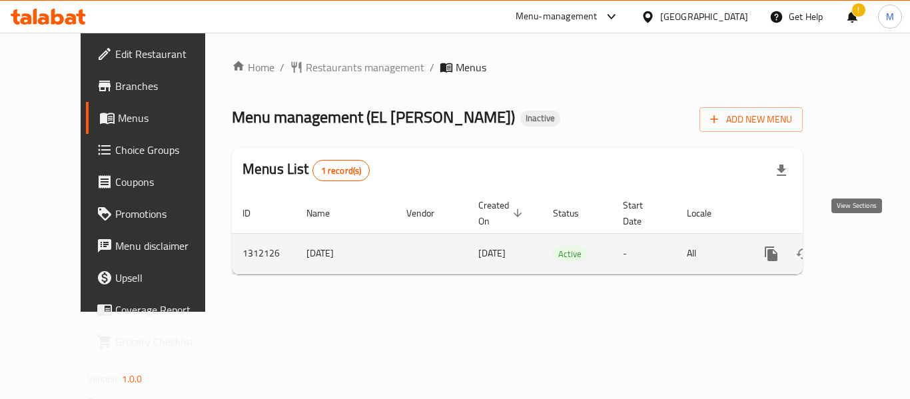
click at [859, 246] on icon "enhanced table" at bounding box center [867, 254] width 16 height 16
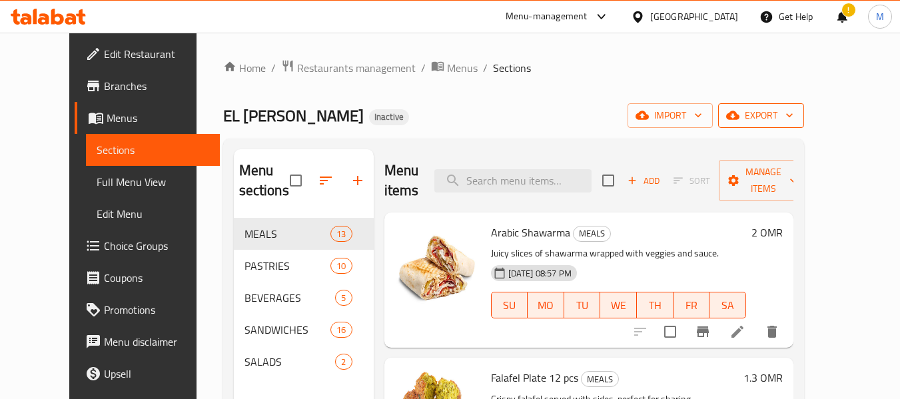
click at [796, 111] on icon "button" at bounding box center [789, 115] width 13 height 13
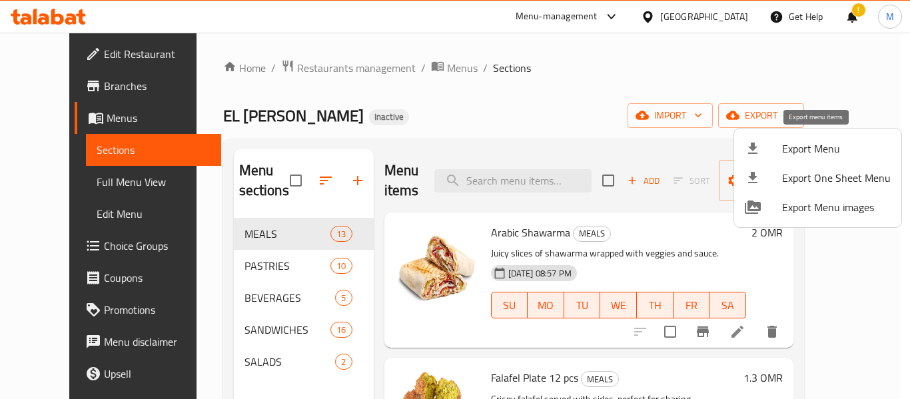
click at [818, 141] on span "Export Menu" at bounding box center [836, 149] width 109 height 16
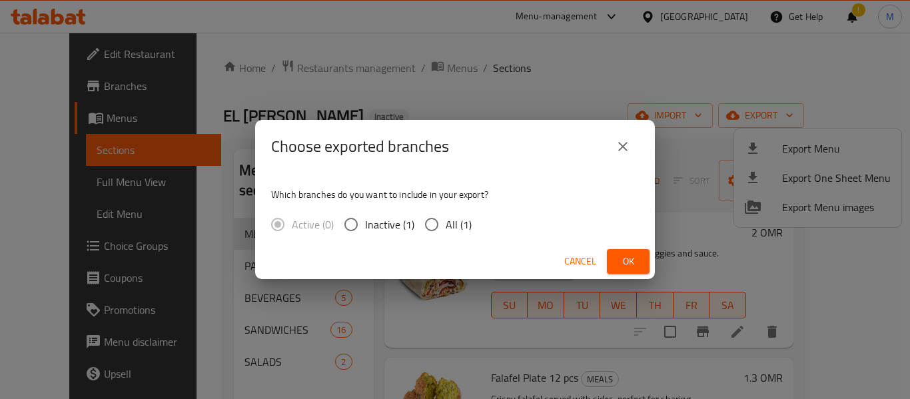
click at [448, 223] on span "All (1)" at bounding box center [459, 224] width 26 height 16
click at [446, 223] on input "All (1)" at bounding box center [432, 224] width 28 height 28
radio input "true"
click at [639, 257] on button "Ok" at bounding box center [628, 261] width 43 height 25
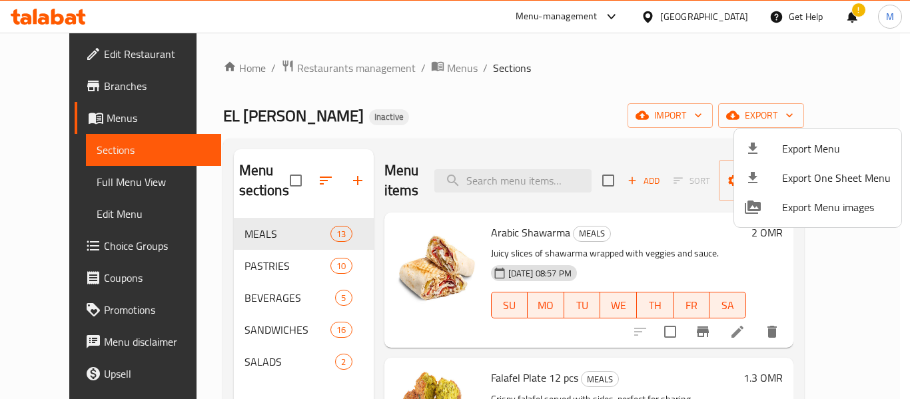
drag, startPoint x: 515, startPoint y: 84, endPoint x: 592, endPoint y: 36, distance: 90.9
click at [520, 82] on div at bounding box center [455, 199] width 910 height 399
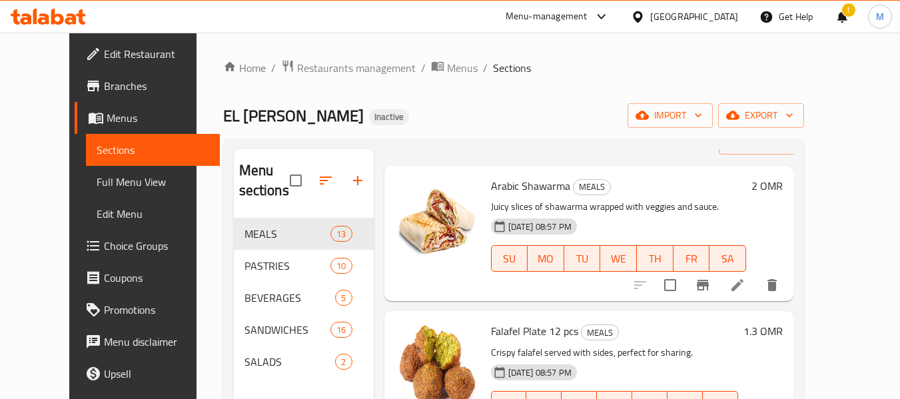
scroll to position [67, 0]
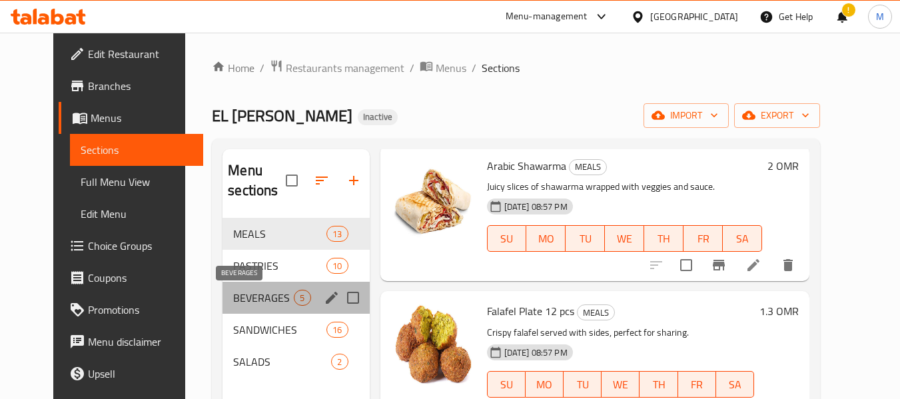
click at [233, 291] on span "BEVERAGES" at bounding box center [263, 298] width 61 height 16
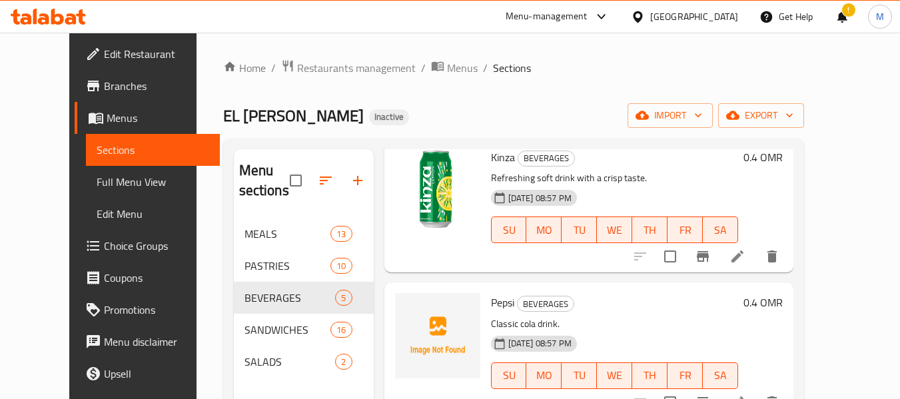
scroll to position [382, 0]
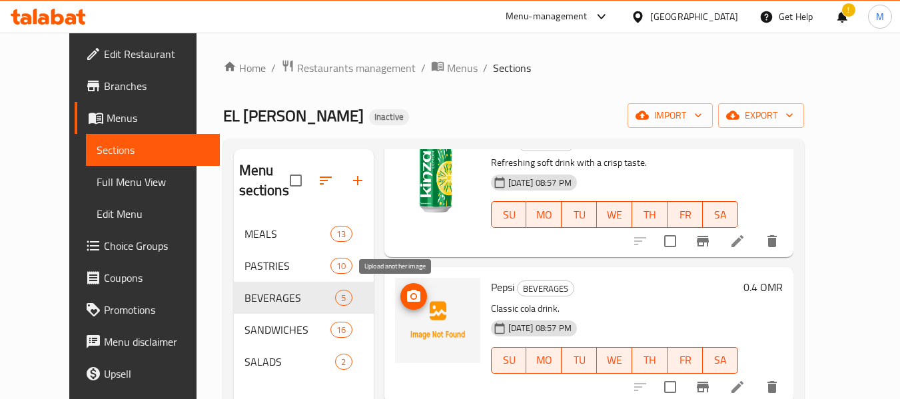
click at [407, 298] on icon "upload picture" at bounding box center [413, 296] width 13 height 12
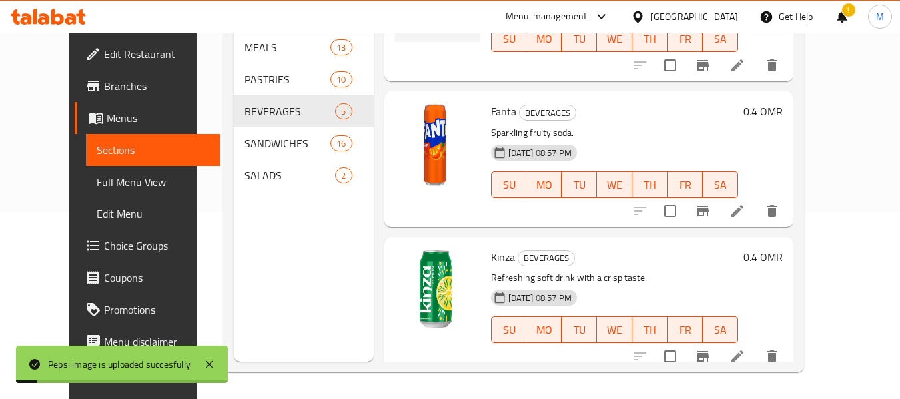
scroll to position [0, 0]
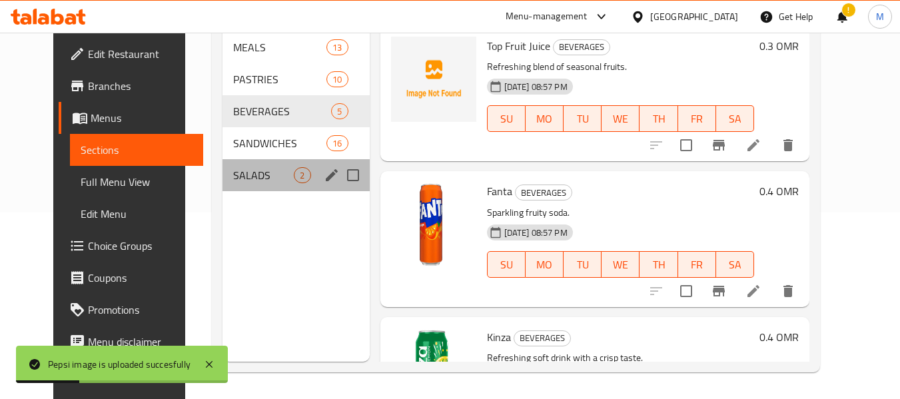
click at [222, 163] on div "SALADS 2" at bounding box center [295, 175] width 147 height 32
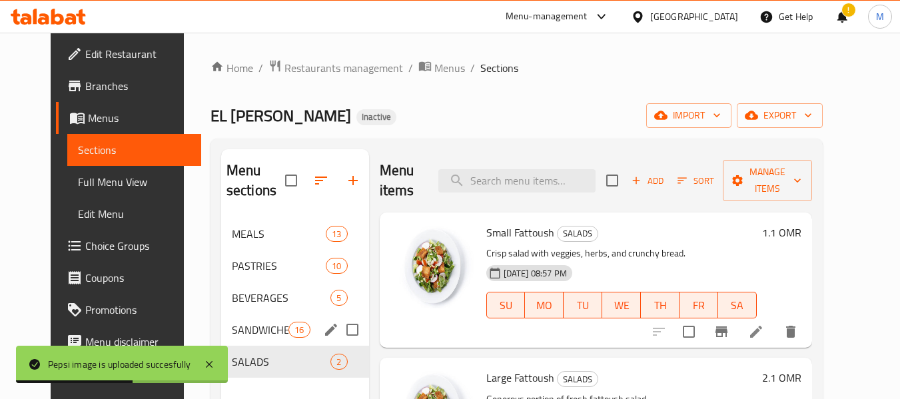
click at [289, 324] on span "16" at bounding box center [299, 330] width 20 height 13
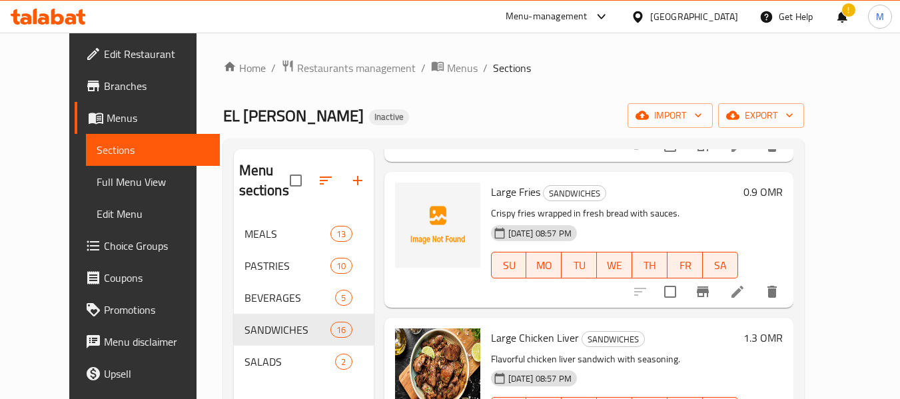
scroll to position [733, 0]
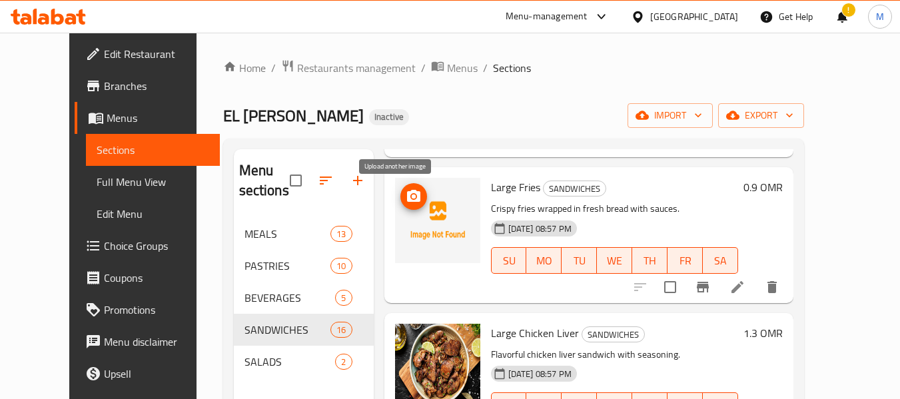
click at [406, 204] on icon "upload picture" at bounding box center [414, 196] width 16 height 16
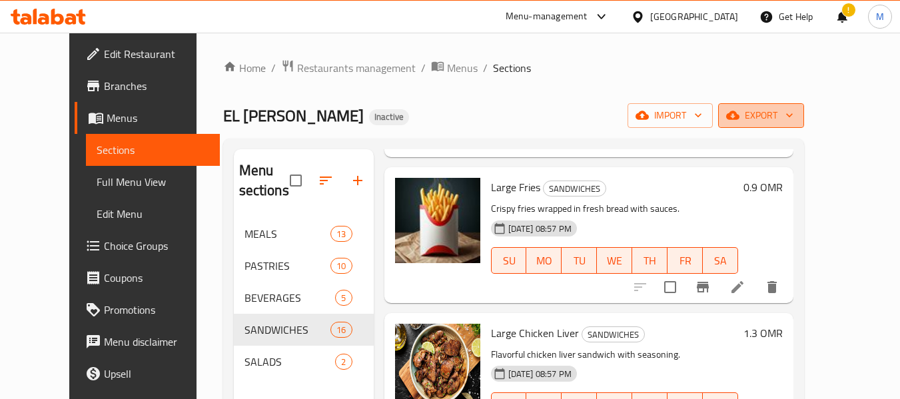
click at [793, 111] on span "export" at bounding box center [761, 115] width 65 height 17
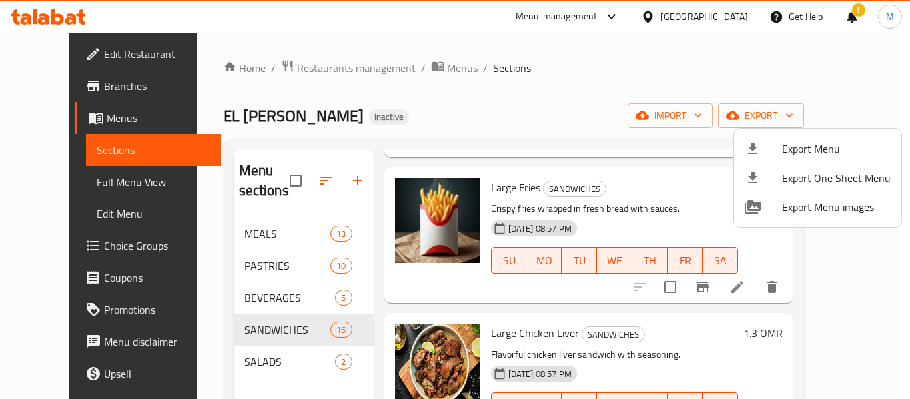
click at [817, 144] on span "Export Menu" at bounding box center [836, 149] width 109 height 16
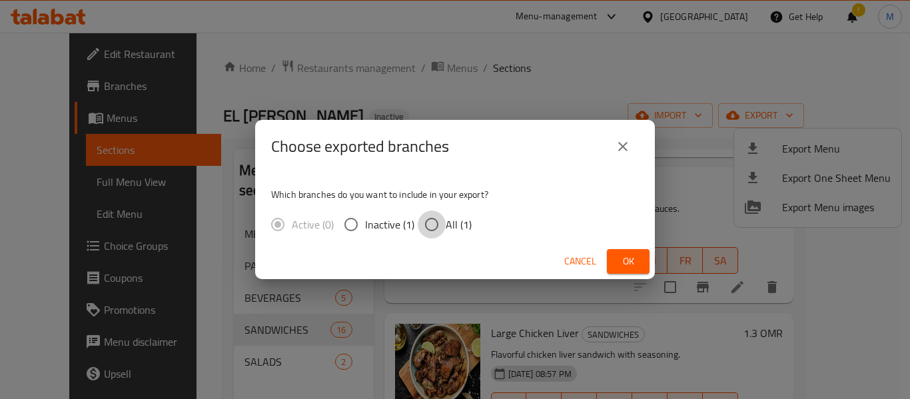
click at [438, 226] on input "All (1)" at bounding box center [432, 224] width 28 height 28
radio input "true"
click at [629, 270] on button "Ok" at bounding box center [628, 261] width 43 height 25
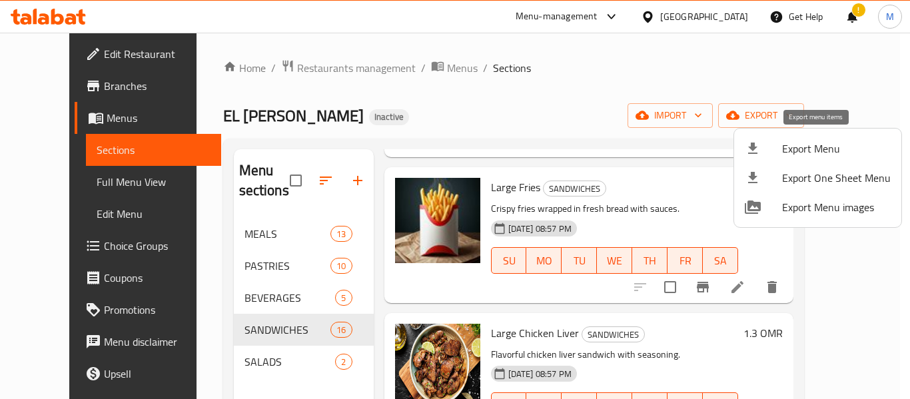
click at [775, 155] on div at bounding box center [763, 149] width 37 height 16
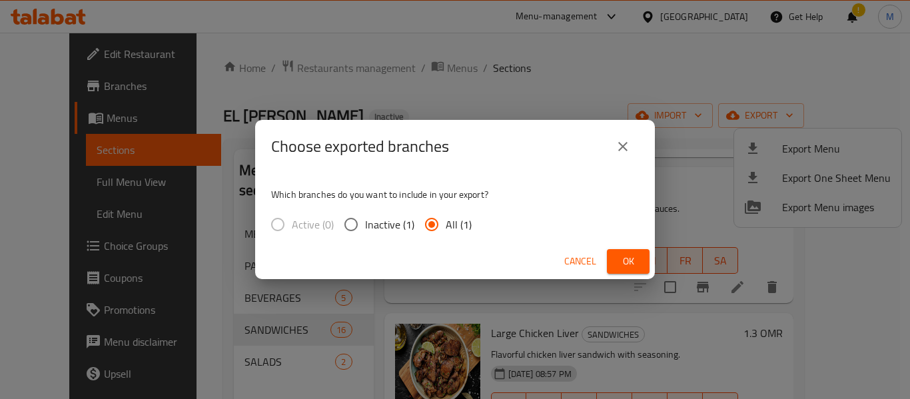
click at [614, 257] on button "Ok" at bounding box center [628, 261] width 43 height 25
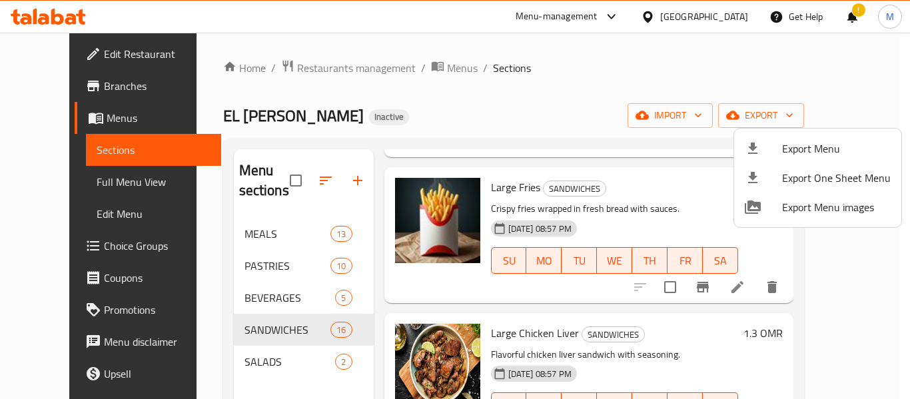
click at [353, 67] on div at bounding box center [455, 199] width 910 height 399
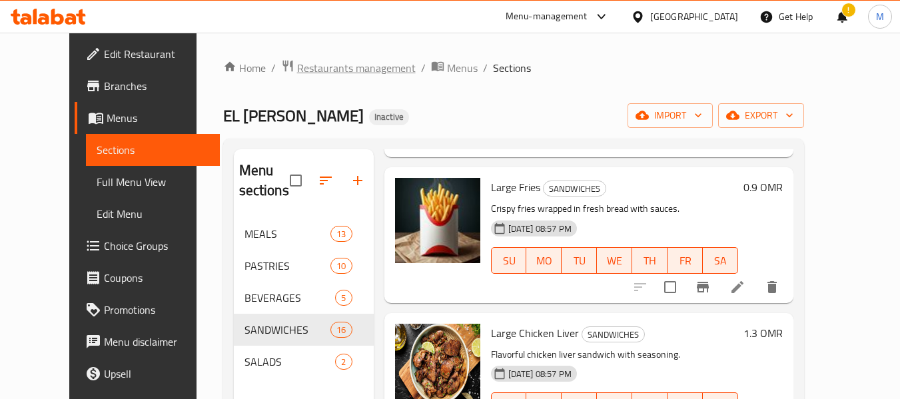
click at [353, 67] on span "Restaurants management" at bounding box center [356, 68] width 119 height 16
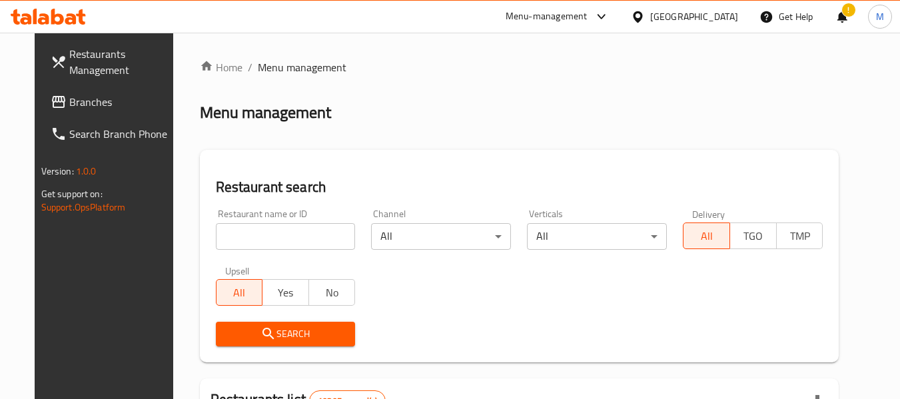
click at [722, 20] on div "[GEOGRAPHIC_DATA]" at bounding box center [694, 16] width 88 height 15
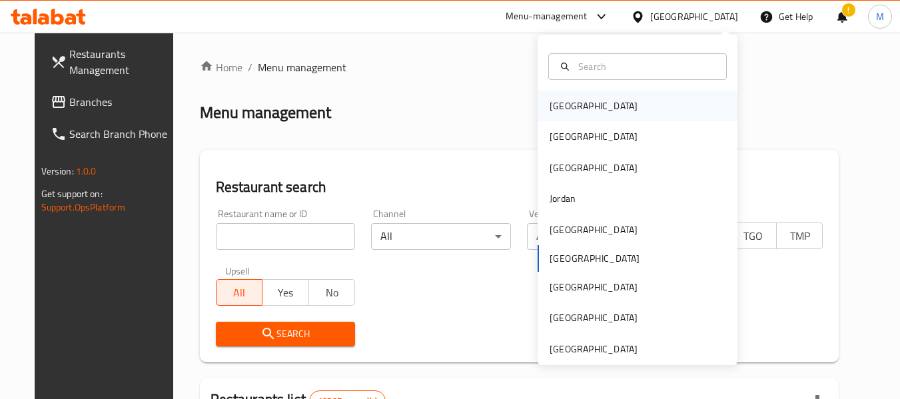
click at [590, 109] on div "[GEOGRAPHIC_DATA]" at bounding box center [637, 106] width 200 height 31
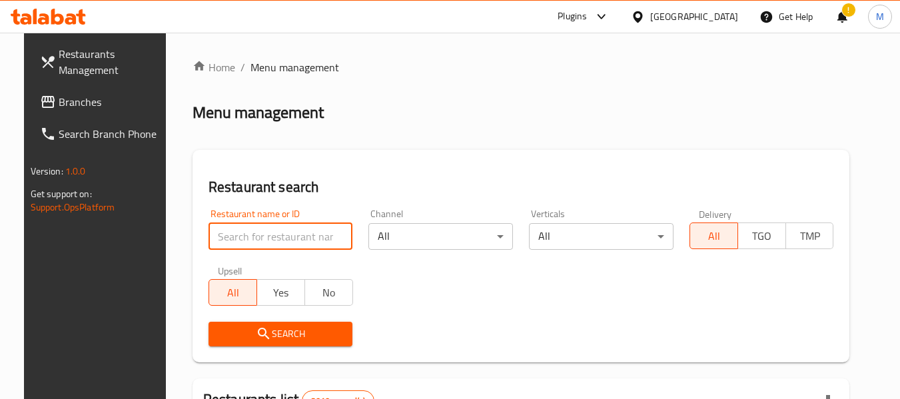
click at [284, 240] on input "search" at bounding box center [280, 236] width 145 height 27
paste input "AlSowaifya Restaurant"
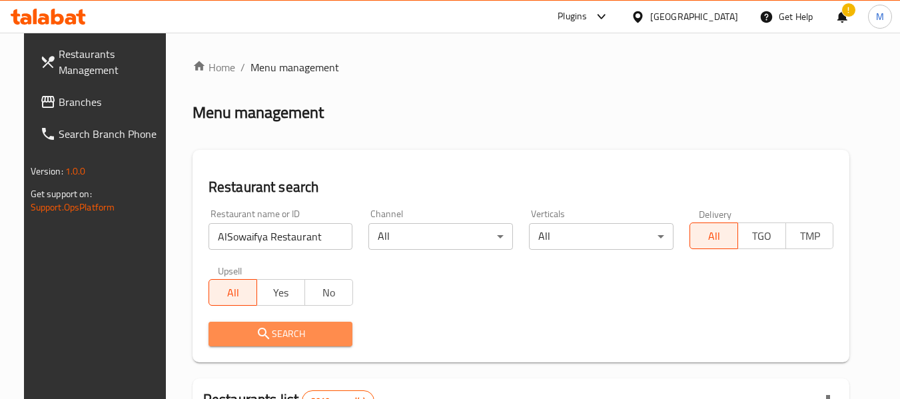
click at [311, 333] on span "Search" at bounding box center [280, 334] width 123 height 17
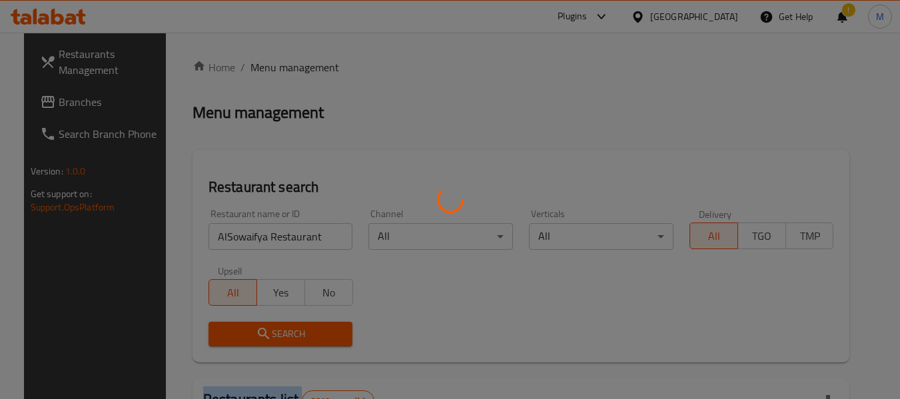
click at [311, 333] on div at bounding box center [450, 199] width 900 height 399
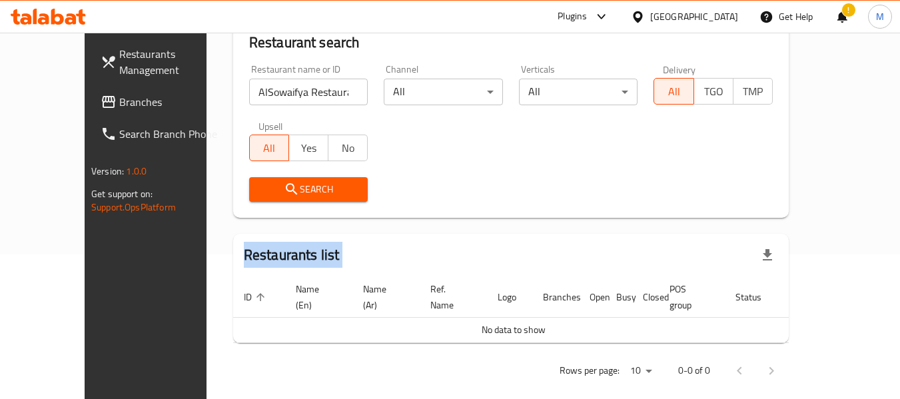
scroll to position [145, 0]
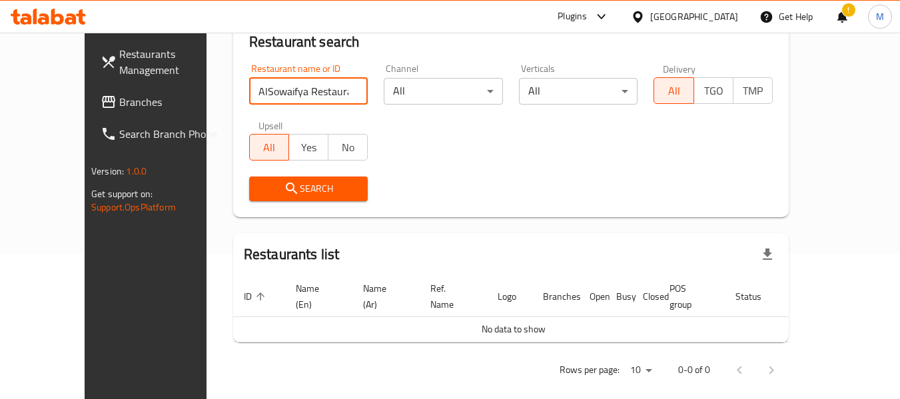
drag, startPoint x: 290, startPoint y: 99, endPoint x: 360, endPoint y: 96, distance: 70.6
click at [360, 96] on div "Restaurant name or ID AlSowaifya Restaurant Restaurant name or ID Channel All ​…" at bounding box center [510, 132] width 539 height 153
type input "AlSowaifya Restaur"
click button "Search" at bounding box center [308, 188] width 119 height 25
drag, startPoint x: 66, startPoint y: 117, endPoint x: 62, endPoint y: 93, distance: 23.7
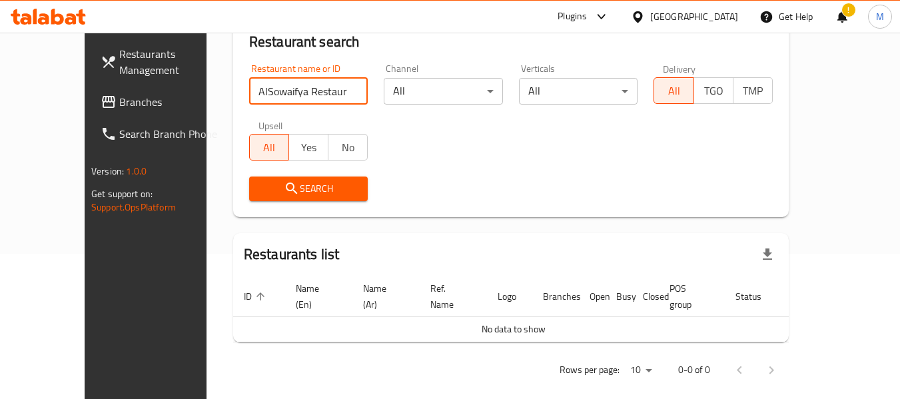
click at [90, 117] on link "Branches" at bounding box center [162, 102] width 145 height 32
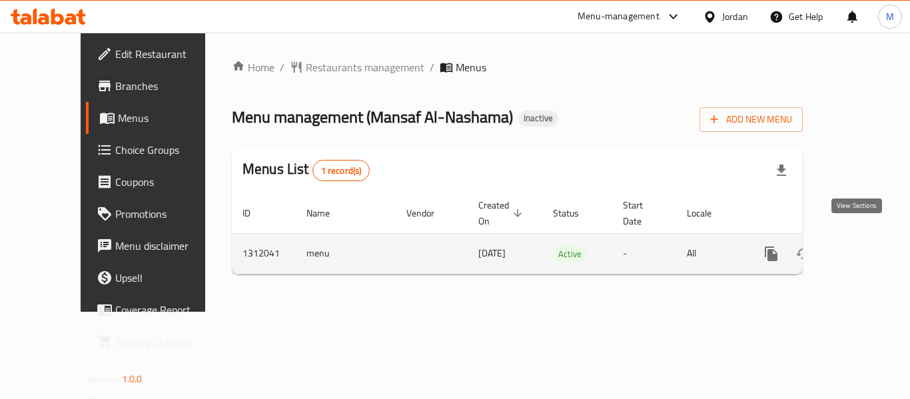
click at [859, 246] on icon "enhanced table" at bounding box center [867, 254] width 16 height 16
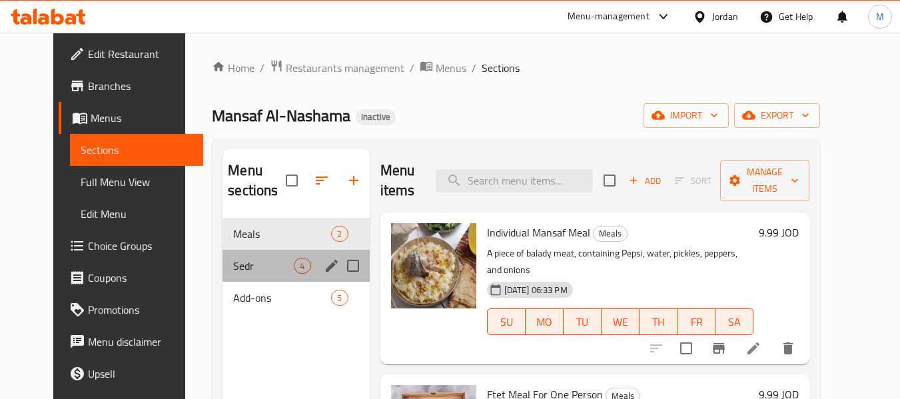
click at [246, 252] on div "Sedr 4" at bounding box center [295, 266] width 147 height 32
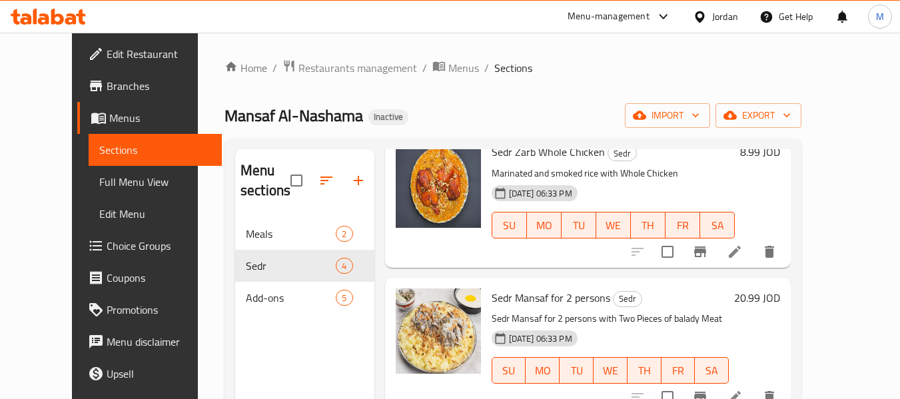
scroll to position [186, 0]
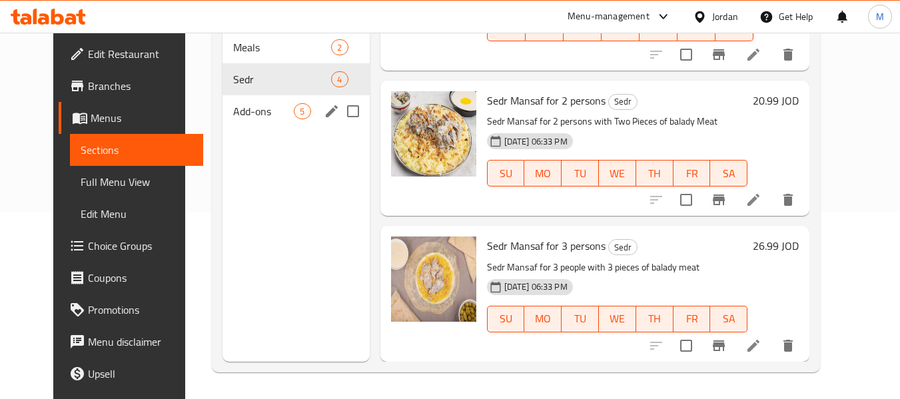
click at [259, 117] on span "Add-ons" at bounding box center [263, 111] width 61 height 16
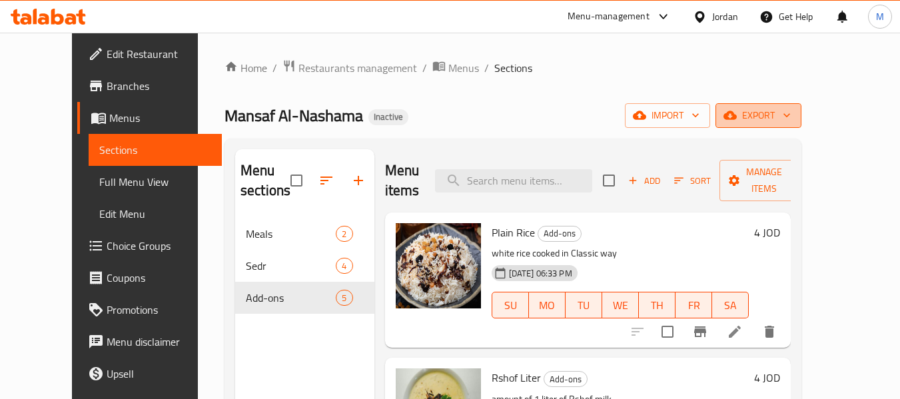
click at [791, 112] on span "export" at bounding box center [758, 115] width 65 height 17
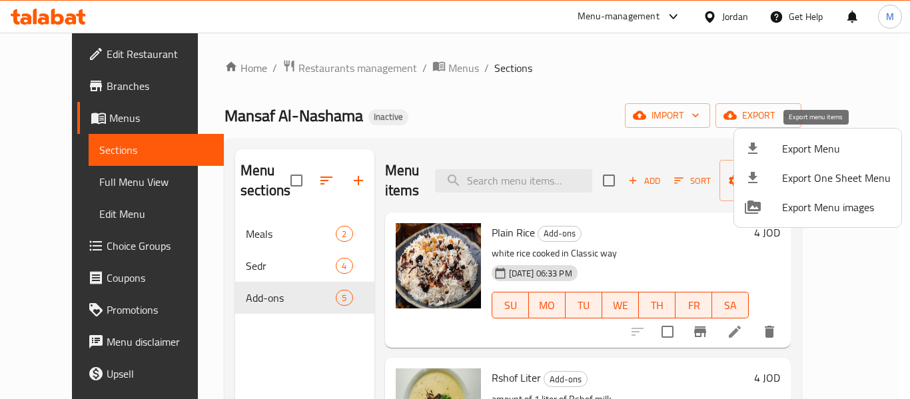
click at [813, 143] on span "Export Menu" at bounding box center [836, 149] width 109 height 16
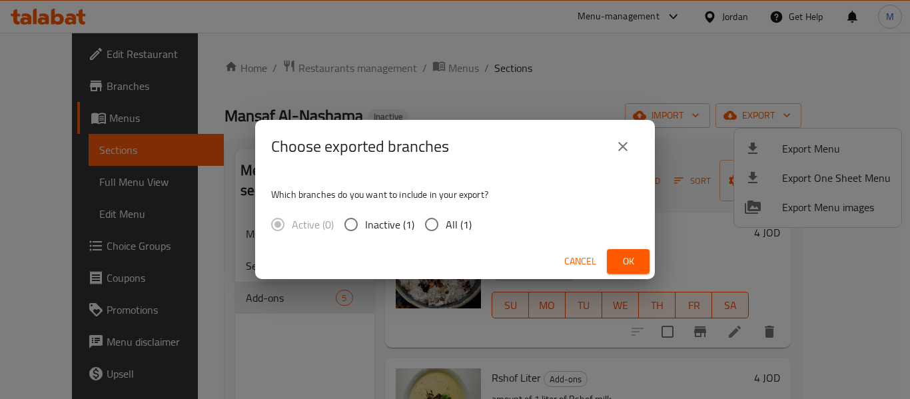
click at [447, 227] on span "All (1)" at bounding box center [459, 224] width 26 height 16
click at [446, 227] on input "All (1)" at bounding box center [432, 224] width 28 height 28
radio input "true"
click at [629, 264] on span "Ok" at bounding box center [627, 261] width 21 height 17
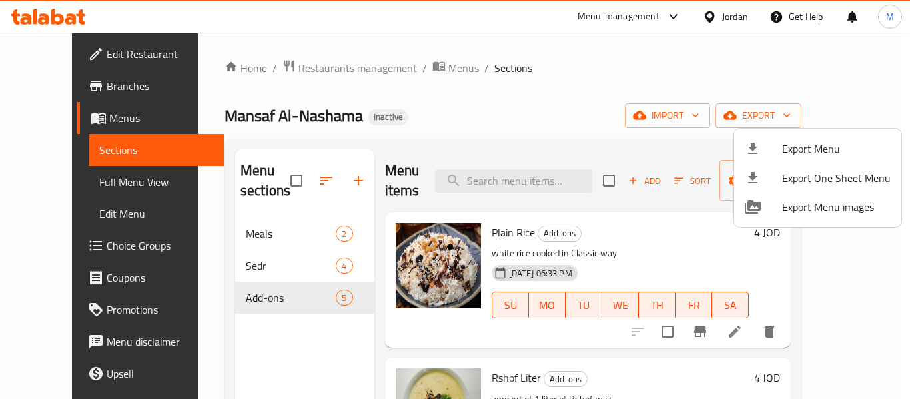
click at [369, 141] on div at bounding box center [455, 199] width 910 height 399
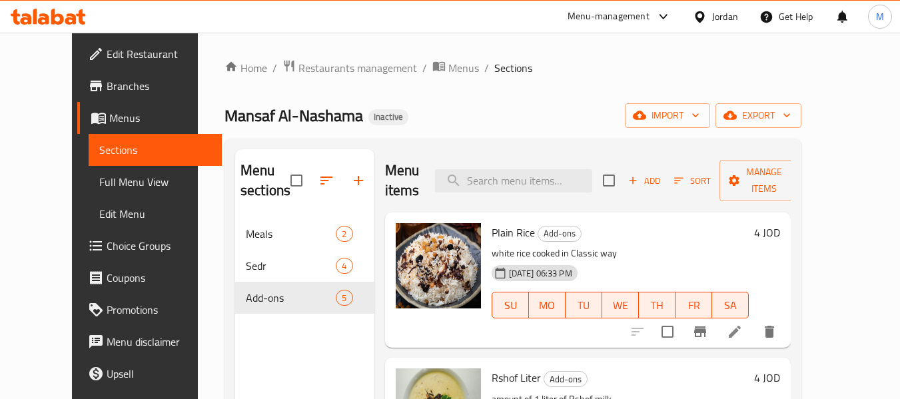
click at [724, 19] on div "Jordan" at bounding box center [725, 16] width 26 height 15
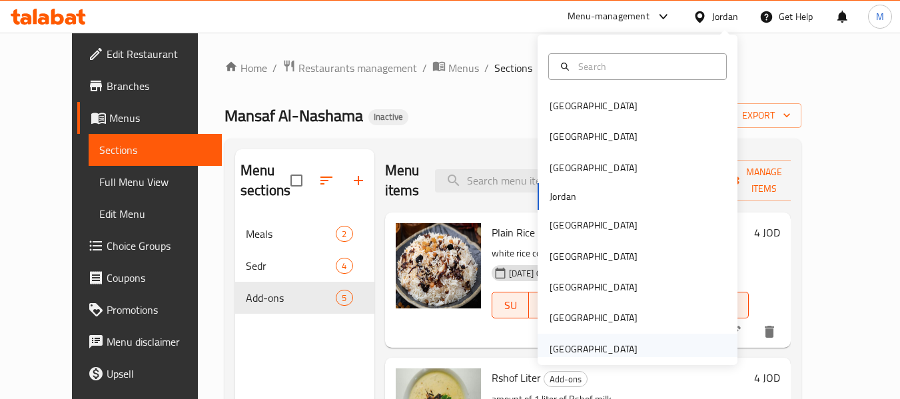
click at [610, 348] on div "[GEOGRAPHIC_DATA]" at bounding box center [593, 349] width 88 height 15
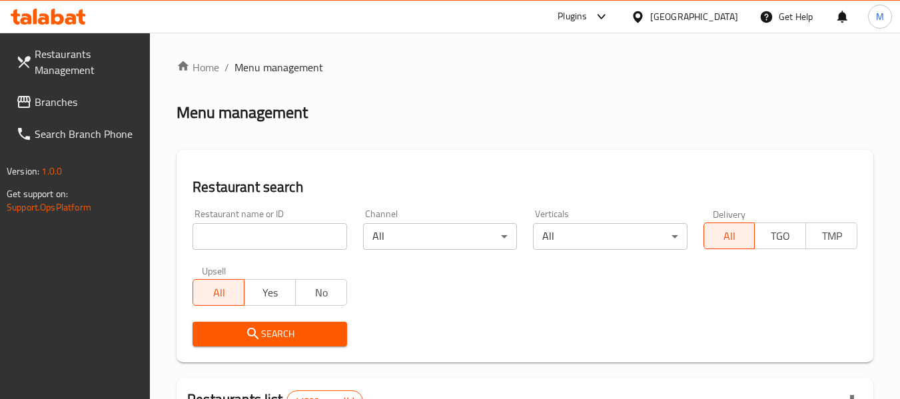
click at [260, 238] on input "search" at bounding box center [269, 236] width 154 height 27
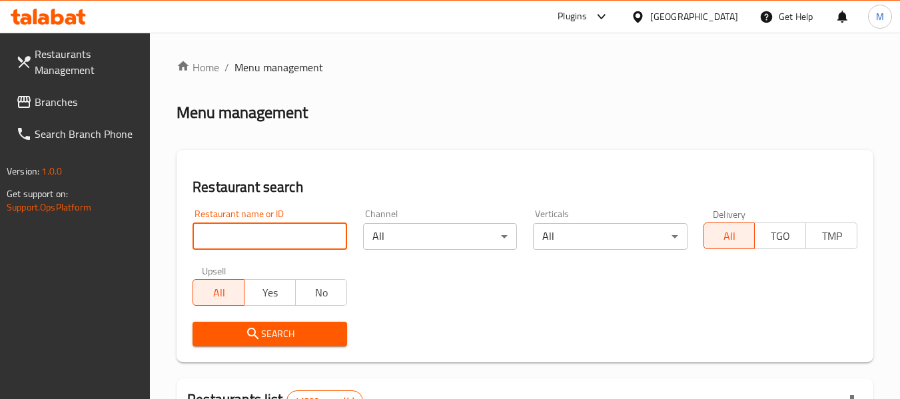
paste input "Roudha Kitchen"
type input "Roudha Kitchen"
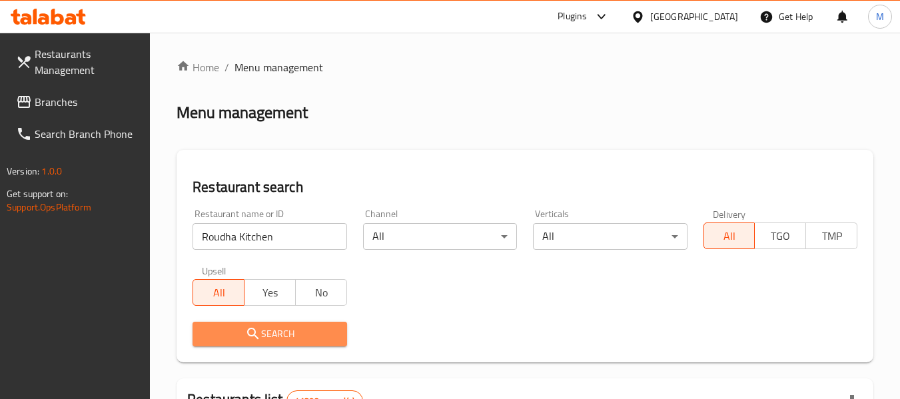
click at [256, 330] on icon "submit" at bounding box center [253, 334] width 16 height 16
drag, startPoint x: 256, startPoint y: 330, endPoint x: 264, endPoint y: 330, distance: 8.0
click at [257, 330] on div at bounding box center [450, 199] width 900 height 399
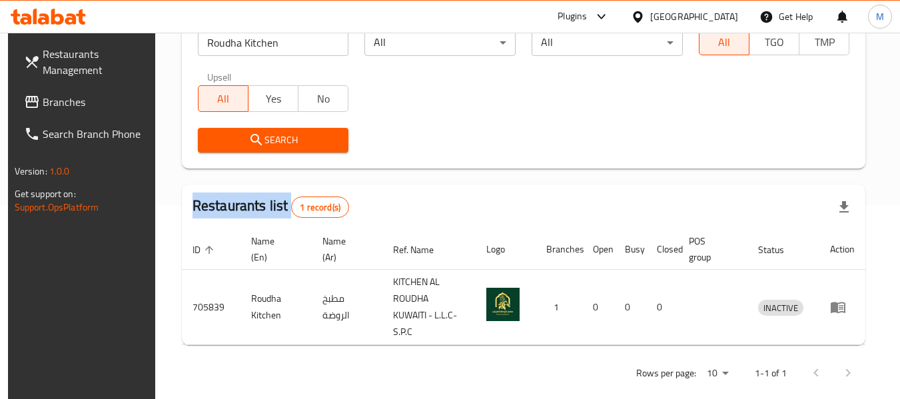
scroll to position [195, 0]
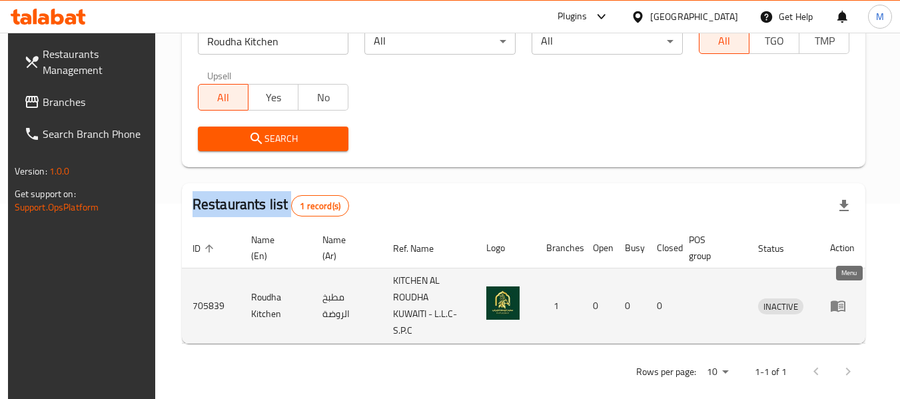
click at [846, 298] on icon "enhanced table" at bounding box center [838, 306] width 16 height 16
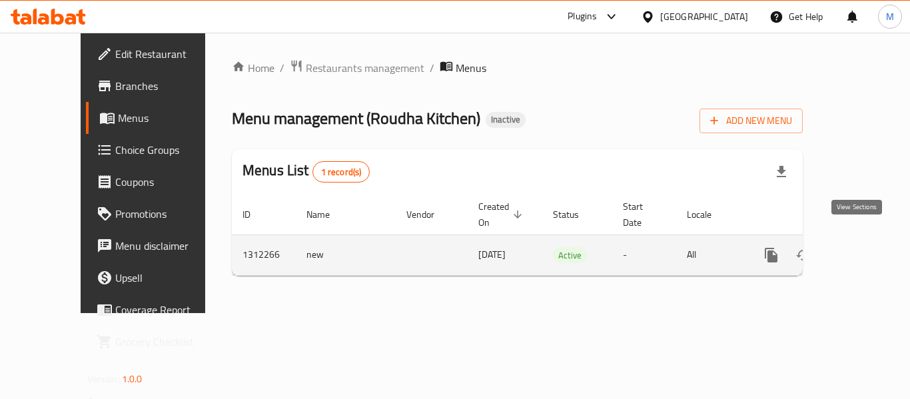
click at [861, 249] on icon "enhanced table" at bounding box center [867, 255] width 12 height 12
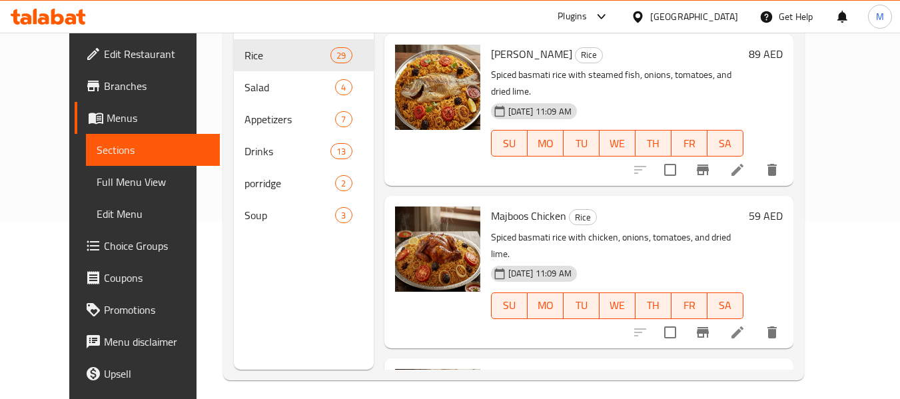
scroll to position [186, 0]
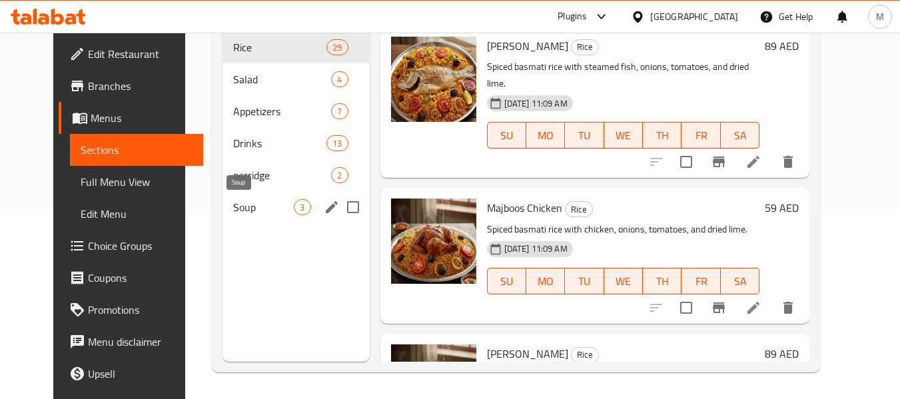
click at [233, 208] on span "Soup" at bounding box center [263, 207] width 61 height 16
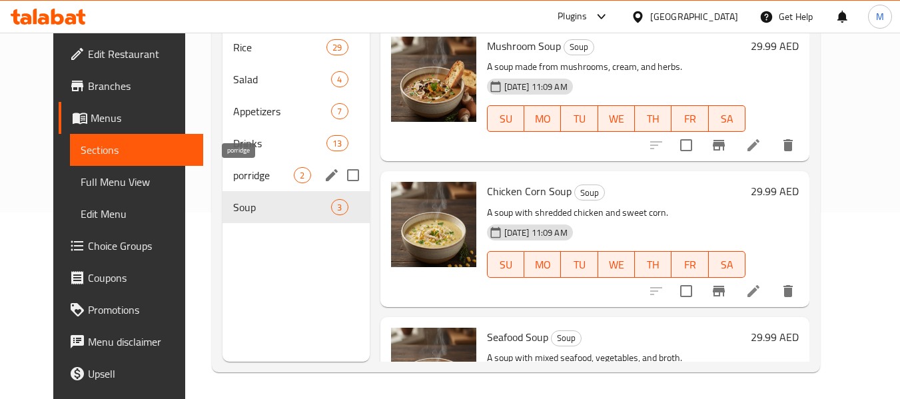
click at [233, 176] on span "porridge" at bounding box center [263, 175] width 61 height 16
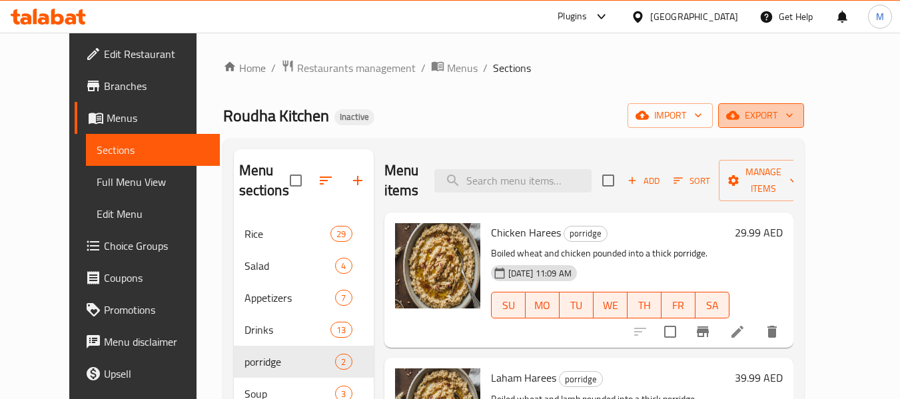
click at [793, 121] on span "export" at bounding box center [761, 115] width 65 height 17
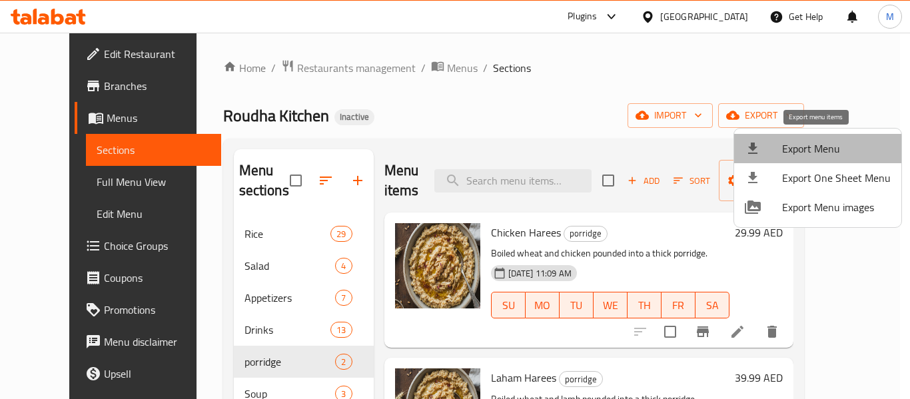
click at [821, 146] on span "Export Menu" at bounding box center [836, 149] width 109 height 16
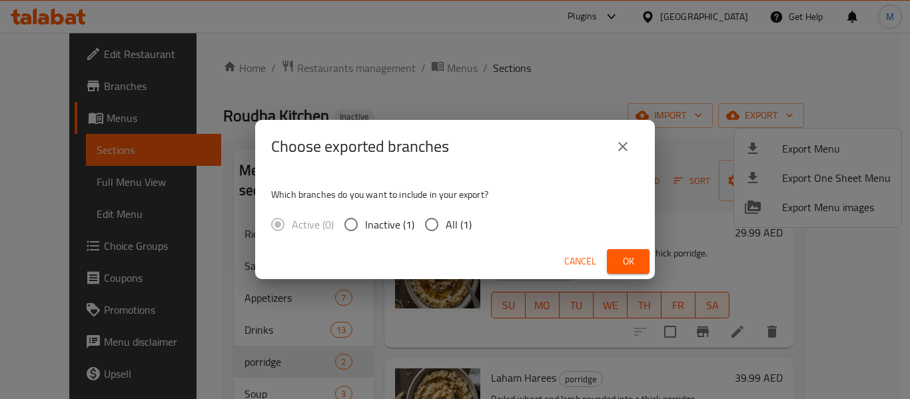
click at [456, 234] on label "All (1)" at bounding box center [445, 224] width 54 height 28
click at [446, 234] on input "All (1)" at bounding box center [432, 224] width 28 height 28
radio input "true"
click at [623, 264] on span "Ok" at bounding box center [627, 261] width 21 height 17
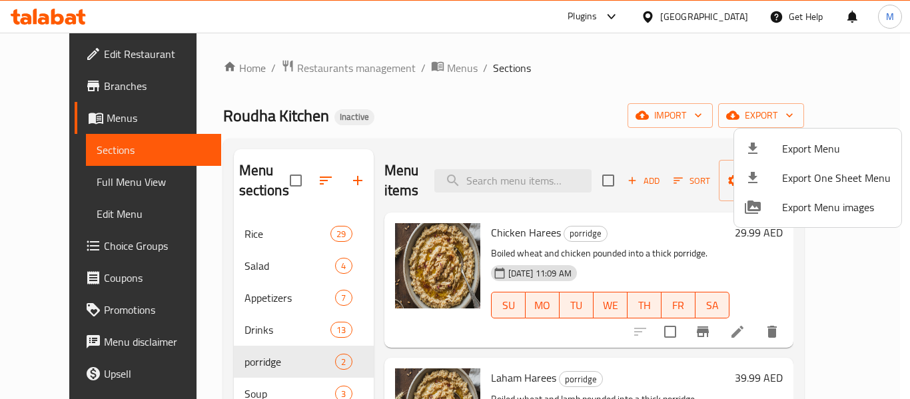
click at [720, 13] on div at bounding box center [455, 199] width 910 height 399
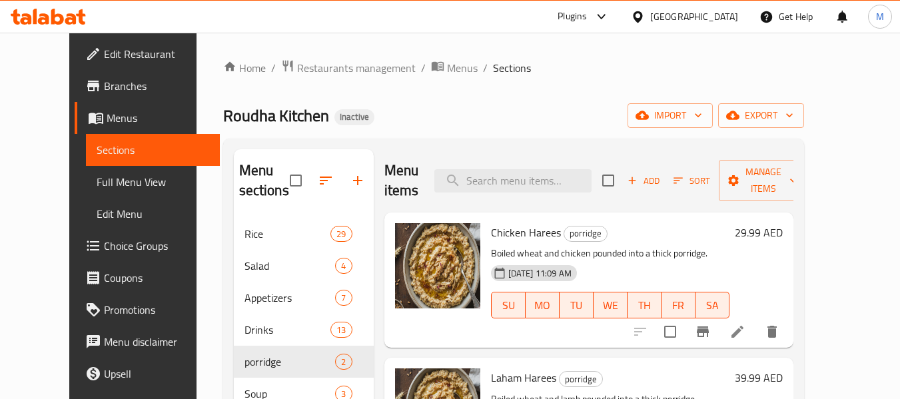
click at [710, 13] on div "[GEOGRAPHIC_DATA]" at bounding box center [694, 16] width 88 height 15
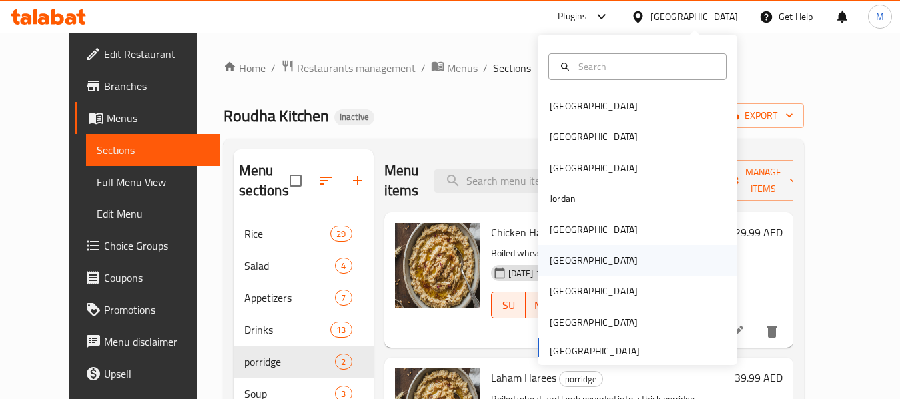
click at [574, 266] on div "[GEOGRAPHIC_DATA]" at bounding box center [593, 260] width 109 height 31
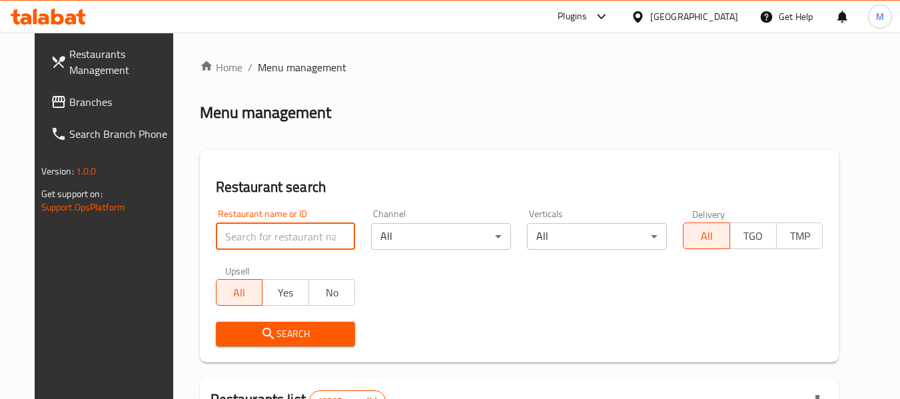
click at [316, 237] on input "search" at bounding box center [286, 236] width 140 height 27
click at [256, 236] on input "v" at bounding box center [286, 236] width 140 height 27
paste input "Shawarma Squad"
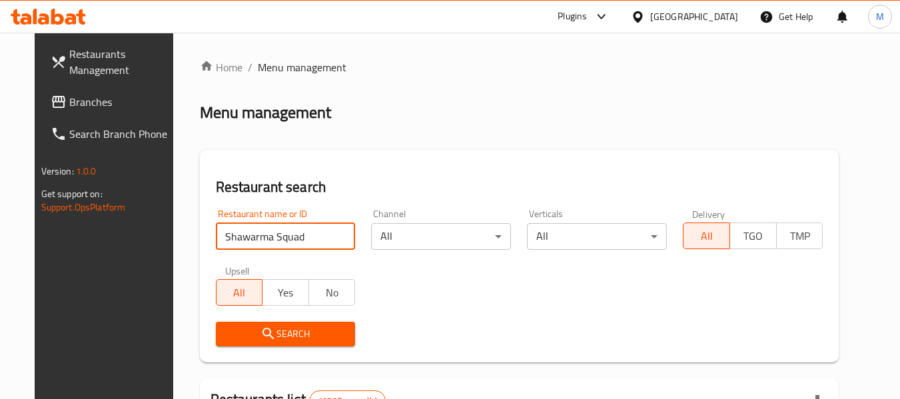
type input "Shawarma Squad"
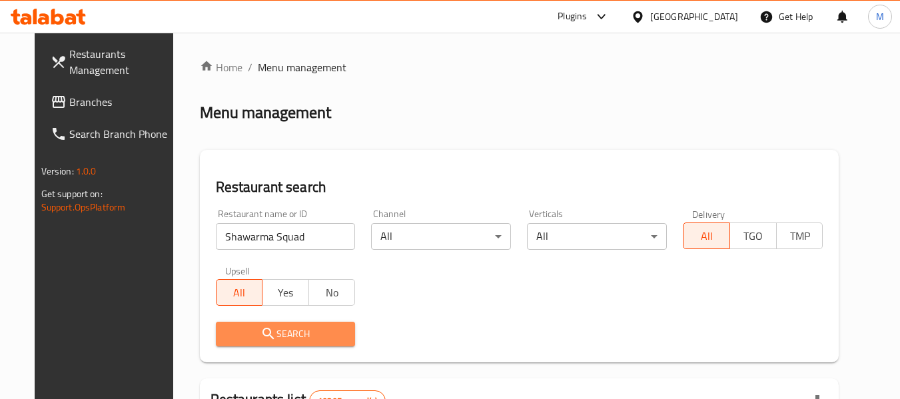
click at [280, 333] on span "Search" at bounding box center [285, 334] width 119 height 17
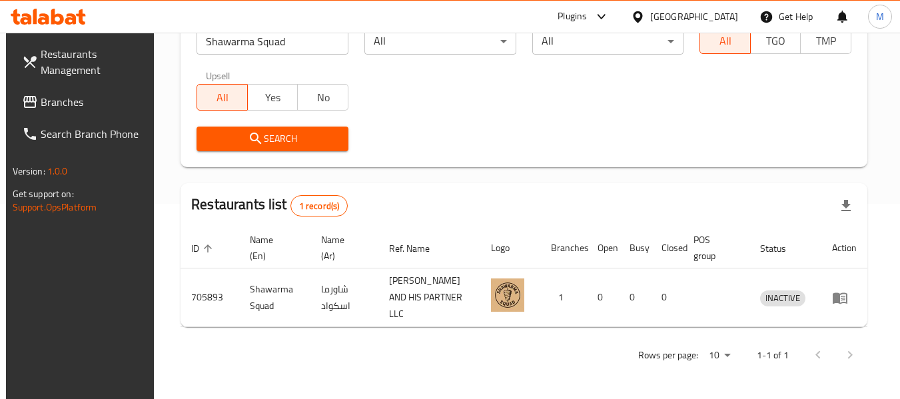
scroll to position [195, 0]
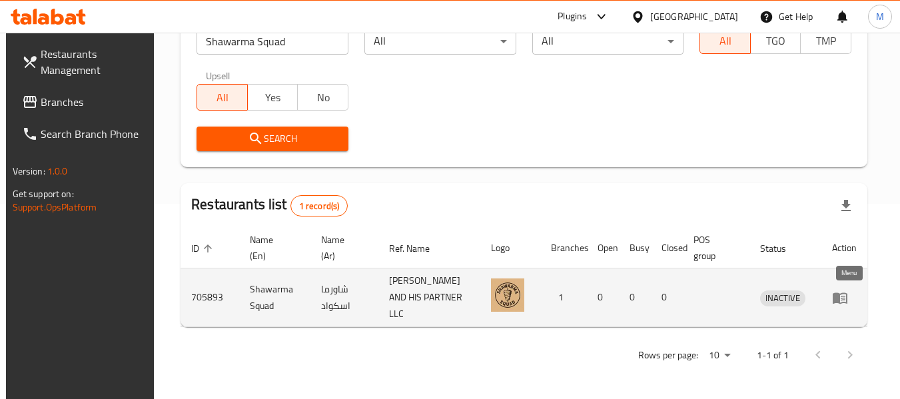
click at [840, 294] on icon "enhanced table" at bounding box center [840, 297] width 15 height 11
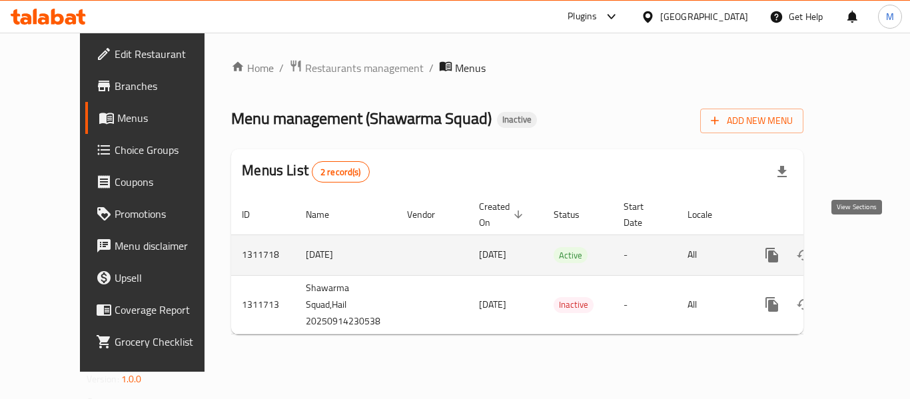
click at [862, 249] on icon "enhanced table" at bounding box center [868, 255] width 12 height 12
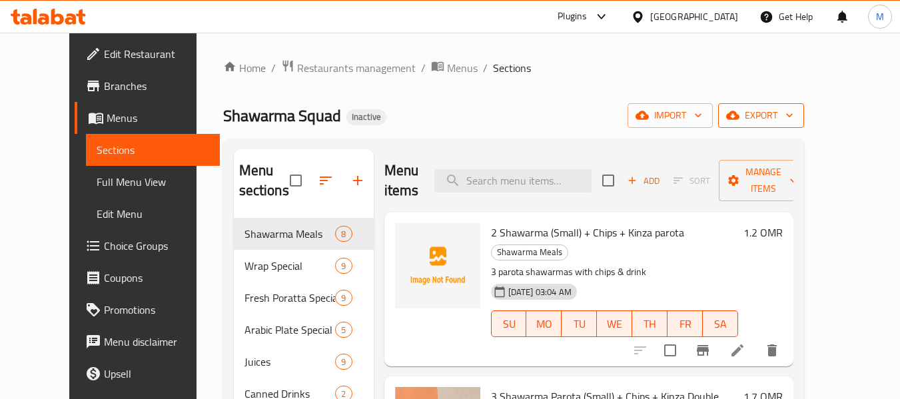
click at [739, 116] on icon "button" at bounding box center [732, 115] width 13 height 9
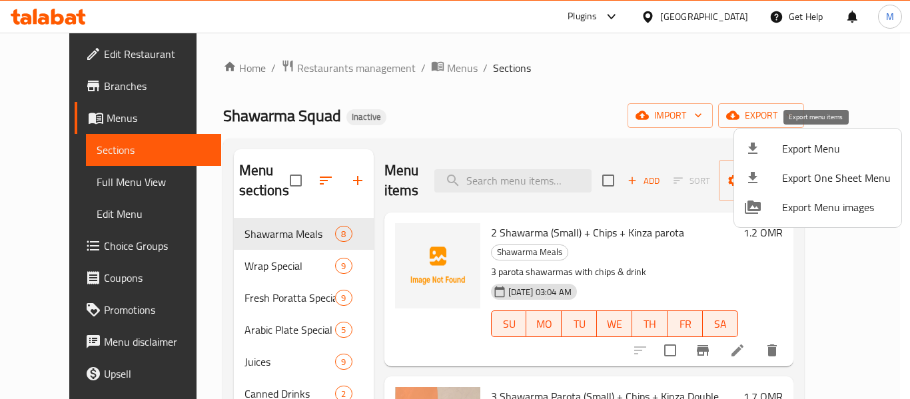
click at [798, 145] on span "Export Menu" at bounding box center [836, 149] width 109 height 16
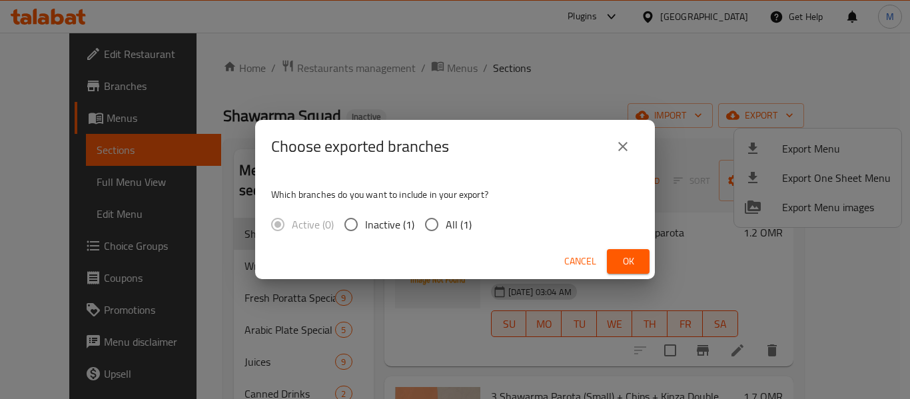
click at [456, 232] on span "All (1)" at bounding box center [459, 224] width 26 height 16
click at [446, 234] on input "All (1)" at bounding box center [432, 224] width 28 height 28
radio input "true"
click at [619, 255] on span "Ok" at bounding box center [627, 261] width 21 height 17
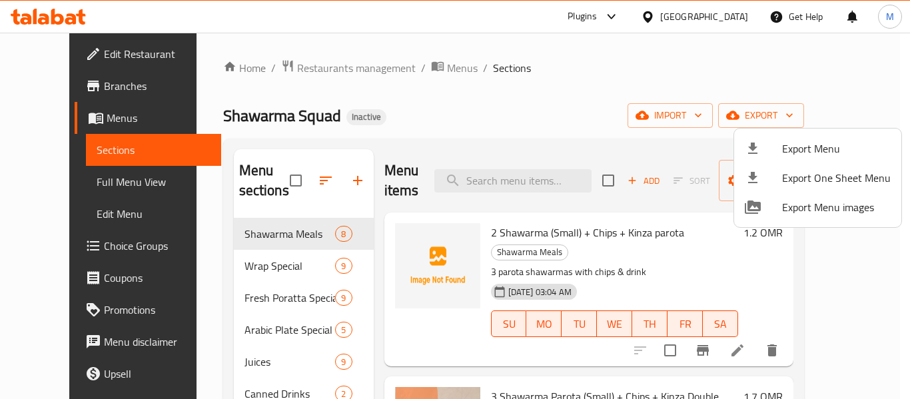
click at [310, 67] on div at bounding box center [455, 199] width 910 height 399
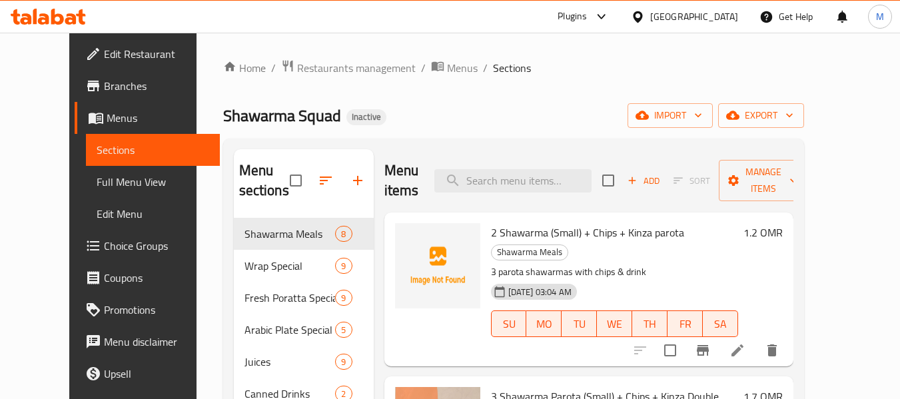
click at [104, 59] on span "Edit Restaurant" at bounding box center [156, 54] width 105 height 16
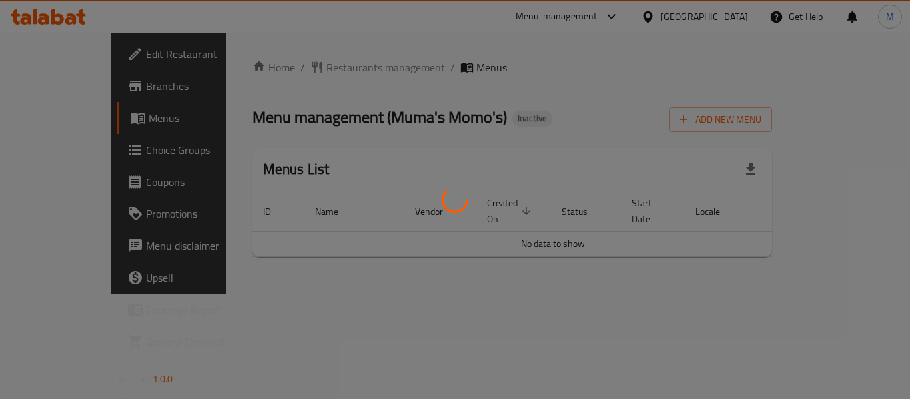
click at [406, 306] on div at bounding box center [455, 199] width 910 height 399
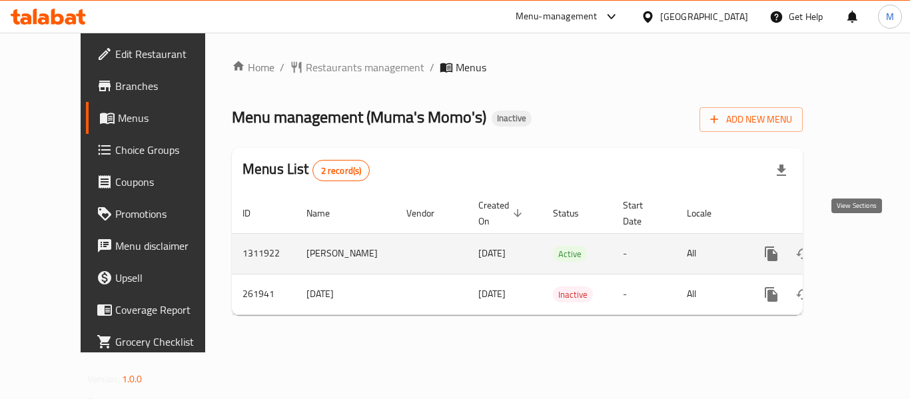
click at [861, 248] on icon "enhanced table" at bounding box center [867, 254] width 12 height 12
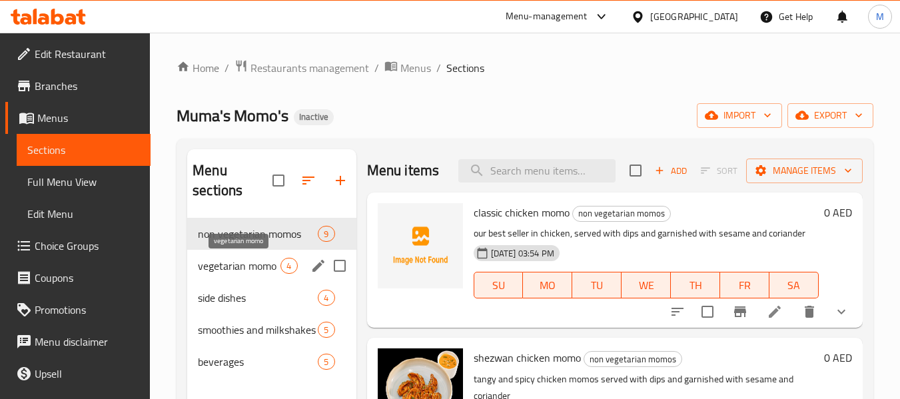
click at [242, 272] on span "vegetarian momo" at bounding box center [239, 266] width 83 height 16
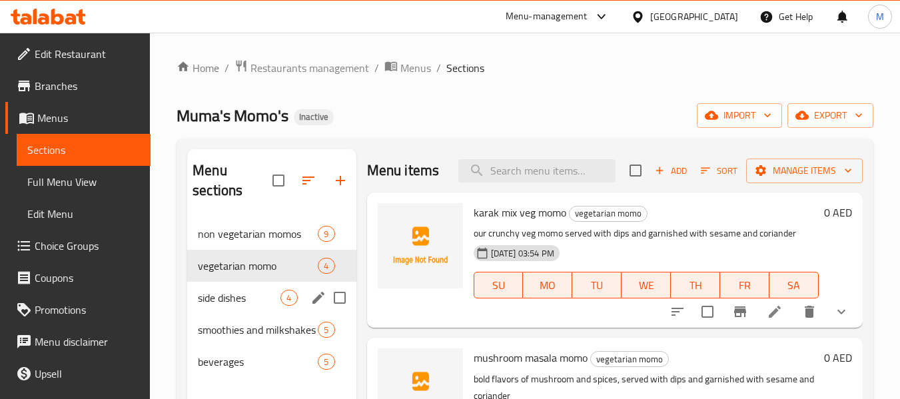
click at [228, 312] on div "side dishes 4" at bounding box center [271, 298] width 168 height 32
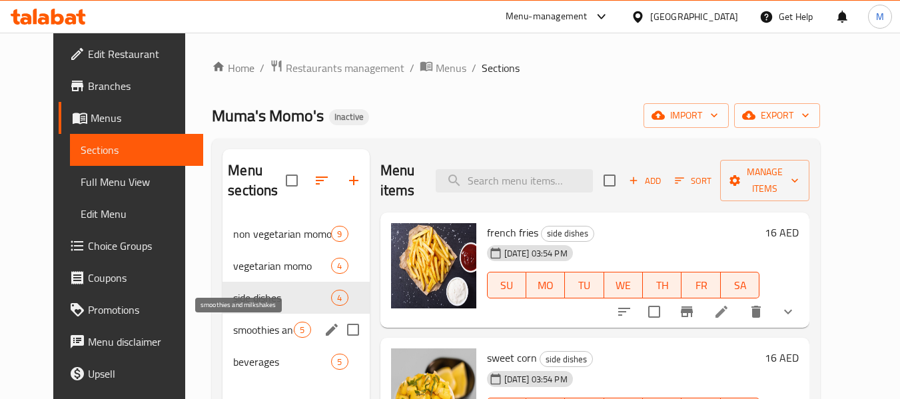
click at [233, 337] on span "smoothies and milkshakes" at bounding box center [263, 330] width 61 height 16
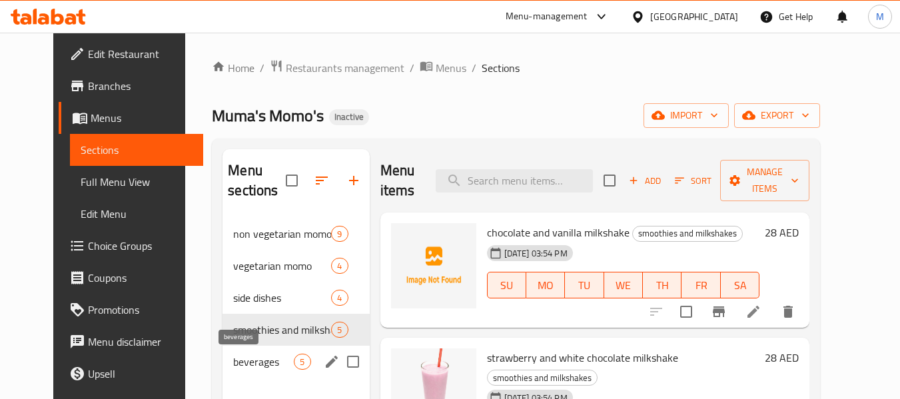
click at [235, 362] on span "beverages" at bounding box center [263, 362] width 61 height 16
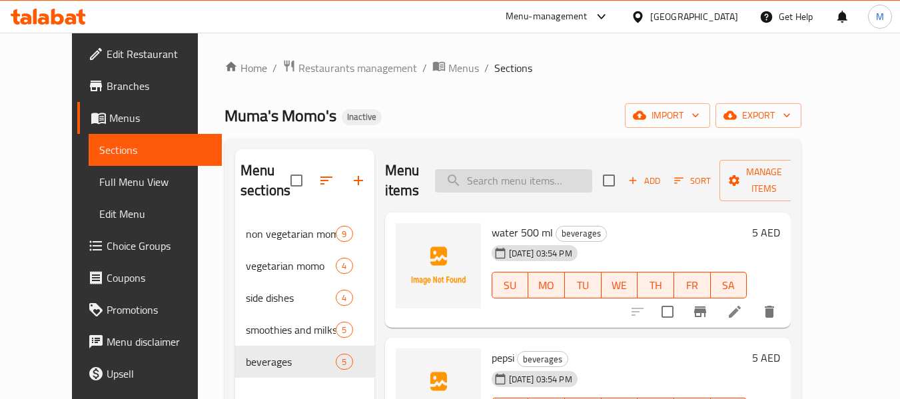
click at [523, 178] on input "search" at bounding box center [513, 180] width 157 height 23
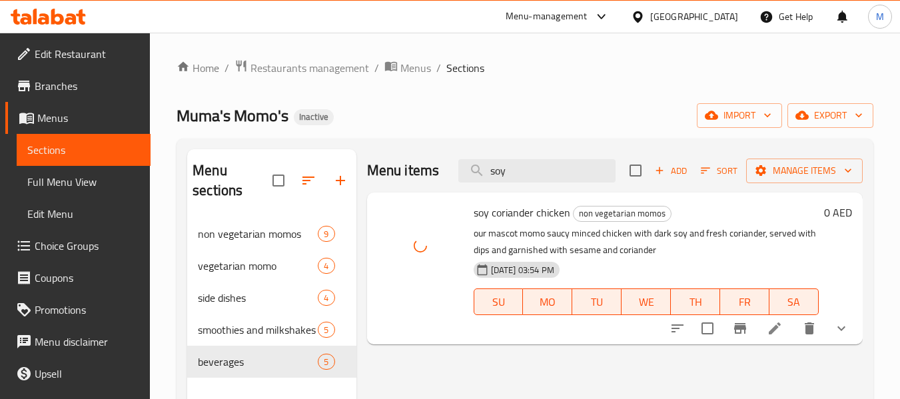
drag, startPoint x: 523, startPoint y: 179, endPoint x: 445, endPoint y: 170, distance: 79.1
click at [445, 170] on div "Menu items soy Add Sort Manage items" at bounding box center [615, 170] width 496 height 43
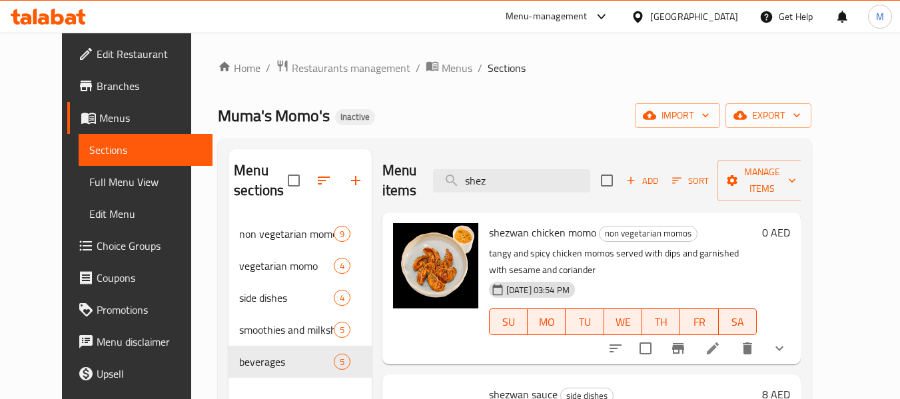
drag, startPoint x: 525, startPoint y: 168, endPoint x: 396, endPoint y: 177, distance: 128.9
click at [396, 177] on div "Menu items shez Add Sort Manage items" at bounding box center [591, 180] width 418 height 63
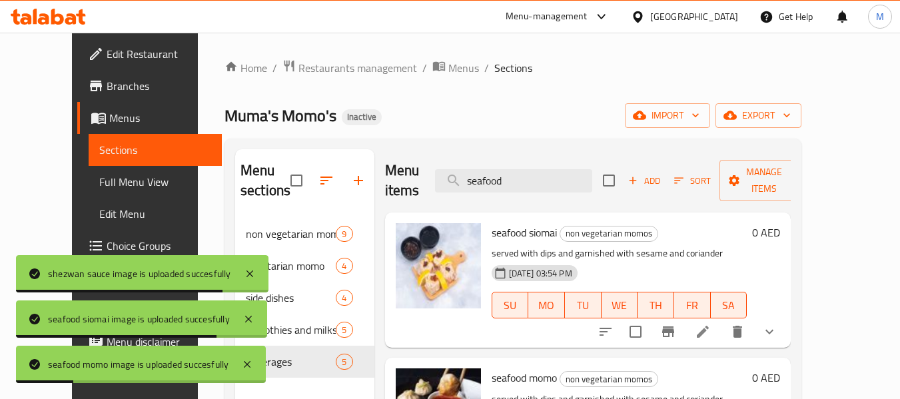
drag, startPoint x: 539, startPoint y: 172, endPoint x: 433, endPoint y: 180, distance: 106.8
click at [433, 180] on div "Menu items seafood Add Sort Manage items" at bounding box center [588, 180] width 406 height 63
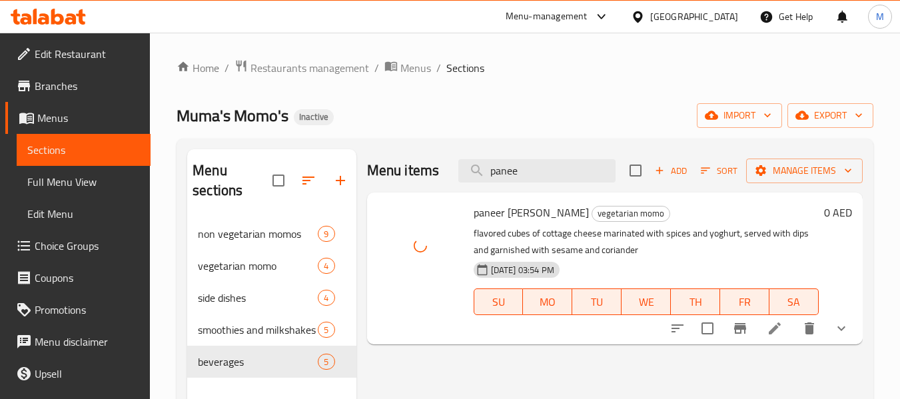
click at [451, 178] on div "Menu items panee Add Sort Manage items" at bounding box center [615, 170] width 496 height 43
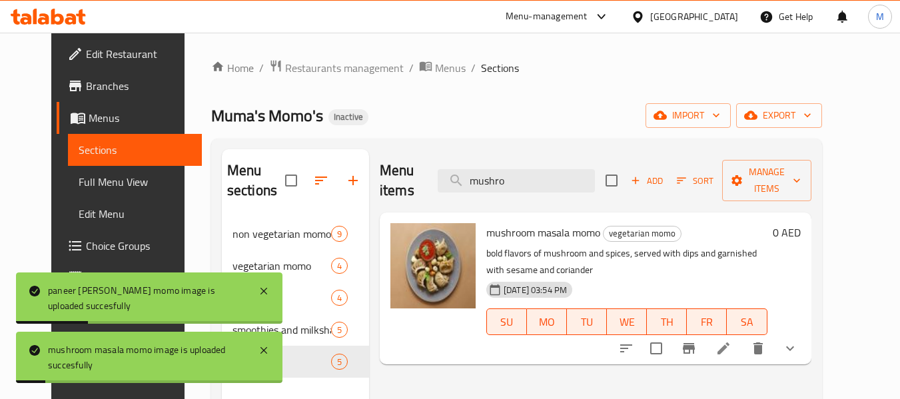
drag, startPoint x: 538, startPoint y: 169, endPoint x: 424, endPoint y: 168, distance: 113.9
click at [424, 168] on div "Menu items mushro Add Sort Manage items" at bounding box center [596, 180] width 432 height 63
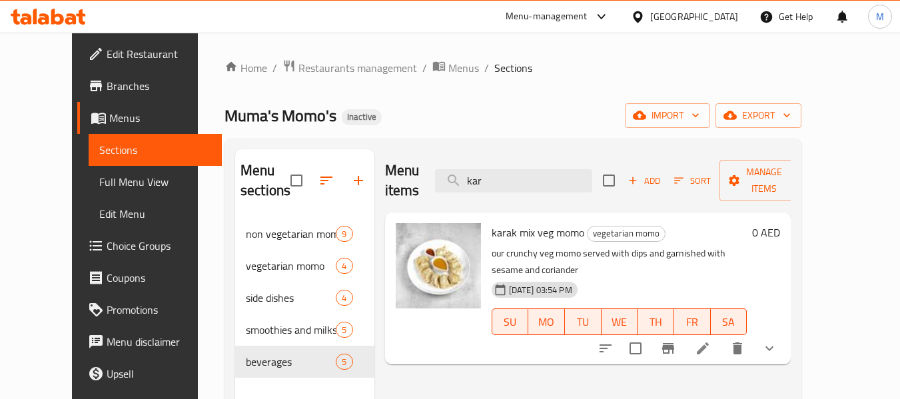
drag, startPoint x: 502, startPoint y: 167, endPoint x: 388, endPoint y: 170, distance: 113.9
click at [402, 170] on div "Menu items kar Add Sort Manage items" at bounding box center [588, 180] width 406 height 63
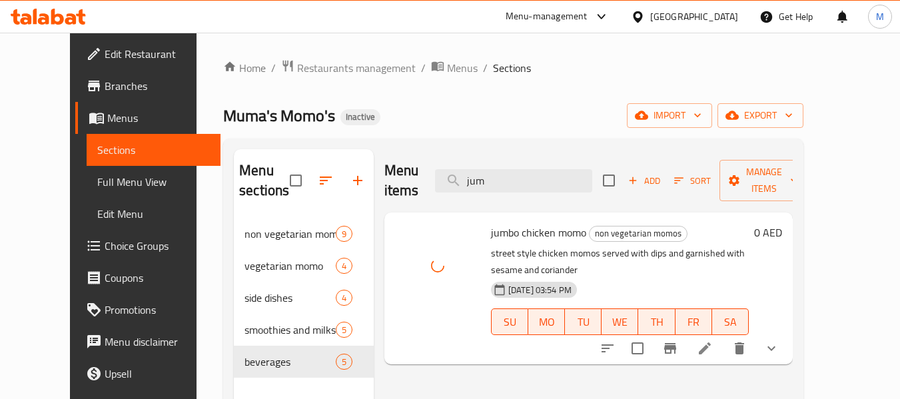
drag, startPoint x: 529, startPoint y: 167, endPoint x: 415, endPoint y: 181, distance: 115.4
click at [417, 181] on div "Menu items jum Add Sort Manage items" at bounding box center [588, 180] width 408 height 63
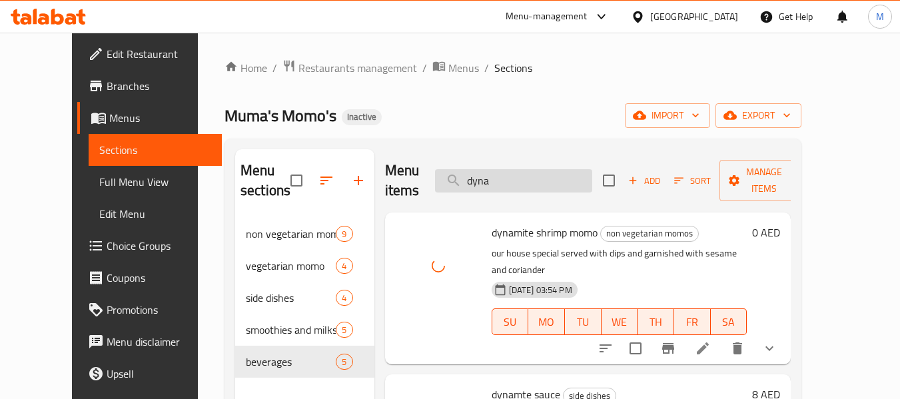
drag, startPoint x: 490, startPoint y: 169, endPoint x: 458, endPoint y: 169, distance: 32.0
click at [460, 169] on input "dyna" at bounding box center [513, 180] width 157 height 23
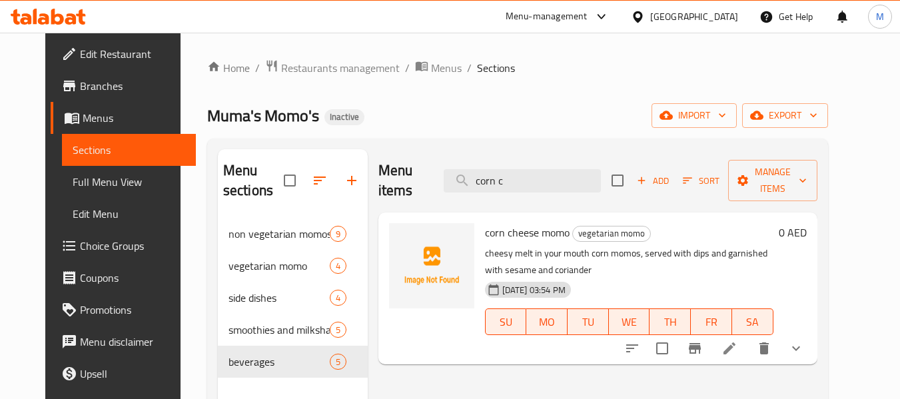
drag, startPoint x: 525, startPoint y: 170, endPoint x: 457, endPoint y: 171, distance: 67.9
click at [457, 171] on div "Menu items corn c Add Sort Manage items" at bounding box center [597, 180] width 439 height 63
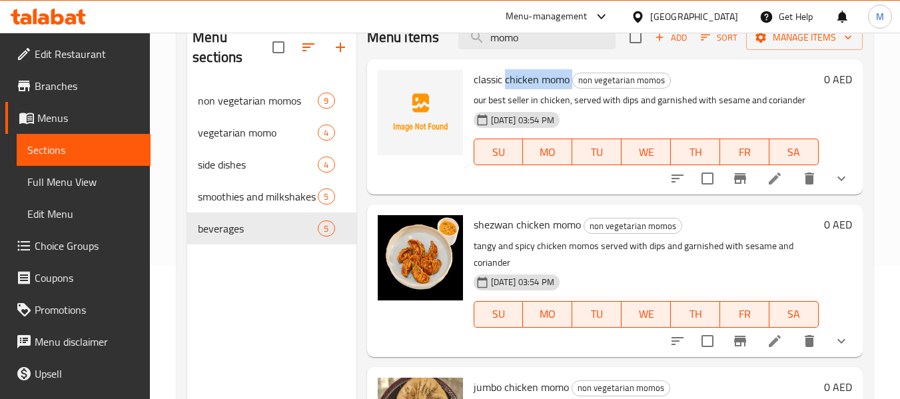
drag, startPoint x: 505, startPoint y: 98, endPoint x: 571, endPoint y: 89, distance: 67.2
click at [571, 89] on h6 "classic chicken momo non vegetarian momos" at bounding box center [646, 79] width 345 height 19
copy h6 "chicken momo"
click at [526, 49] on input "momo" at bounding box center [536, 37] width 157 height 23
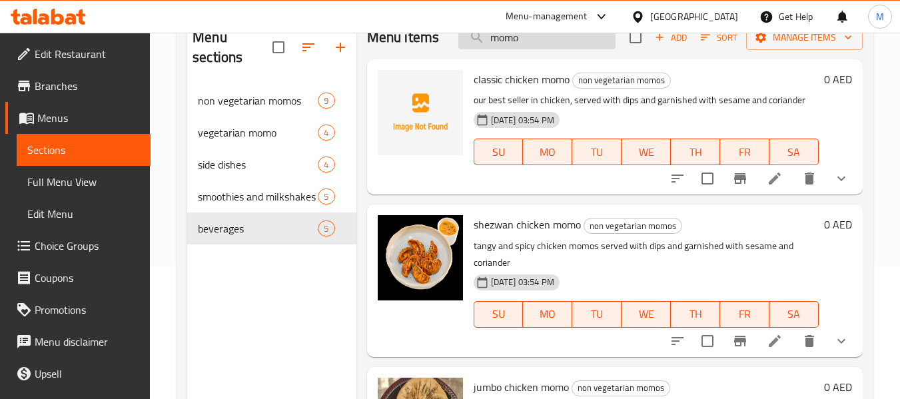
paste input "chicken momo"
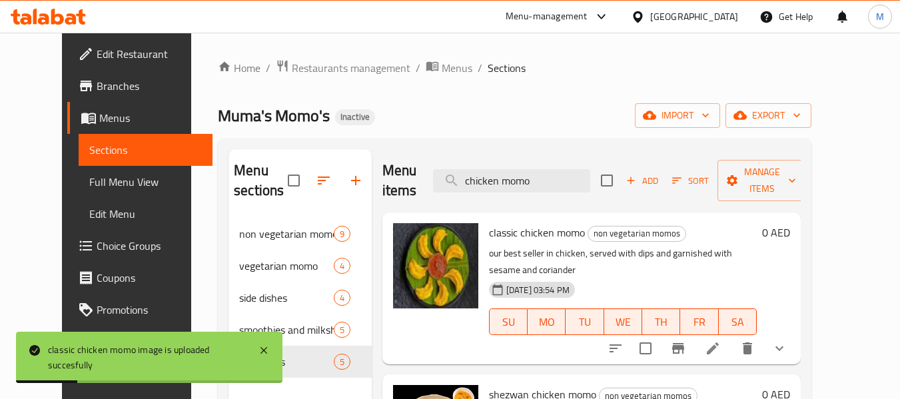
drag, startPoint x: 560, startPoint y: 185, endPoint x: 434, endPoint y: 184, distance: 125.9
click at [434, 184] on div "Menu items chicken momo Add Sort Manage items" at bounding box center [591, 180] width 418 height 63
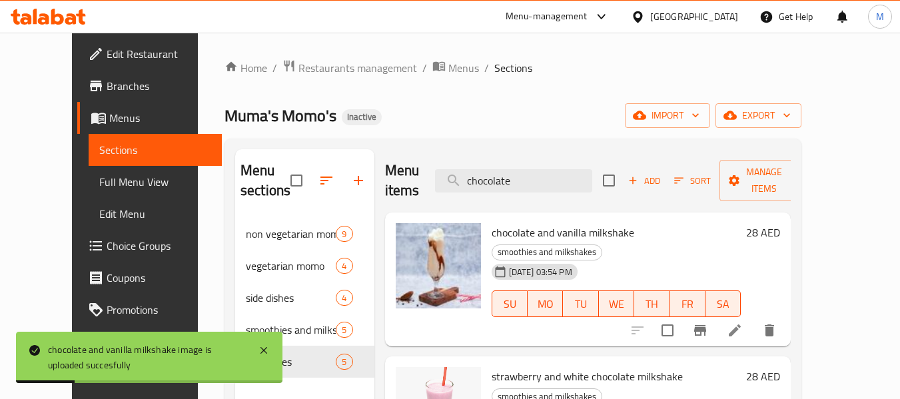
drag, startPoint x: 541, startPoint y: 177, endPoint x: 428, endPoint y: 174, distance: 112.6
click at [430, 174] on div "Menu items chocolate Add Sort Manage items" at bounding box center [588, 180] width 406 height 63
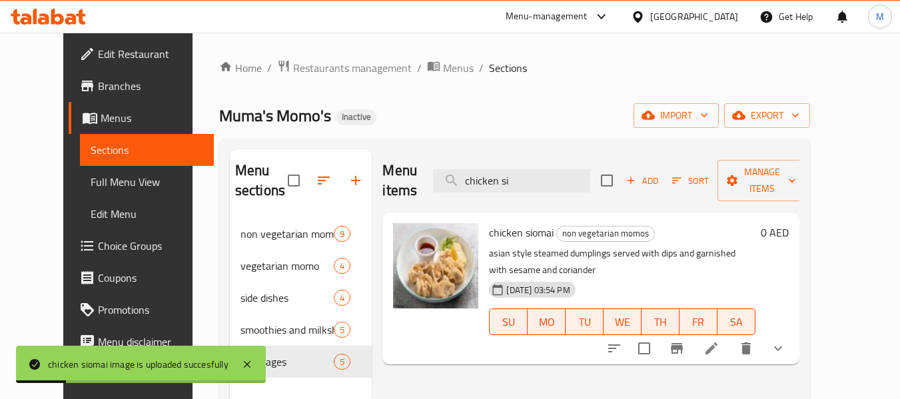
drag, startPoint x: 553, startPoint y: 167, endPoint x: 404, endPoint y: 189, distance: 150.9
click at [404, 189] on div "Menu items chicken si Add Sort Manage items" at bounding box center [590, 180] width 416 height 63
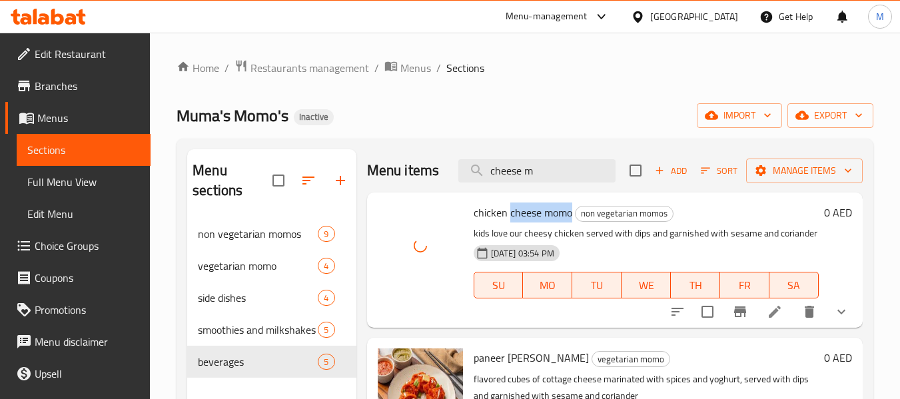
drag, startPoint x: 510, startPoint y: 230, endPoint x: 569, endPoint y: 227, distance: 59.4
click at [569, 222] on span "chicken cheese momo" at bounding box center [523, 212] width 99 height 20
copy span "cheese momo"
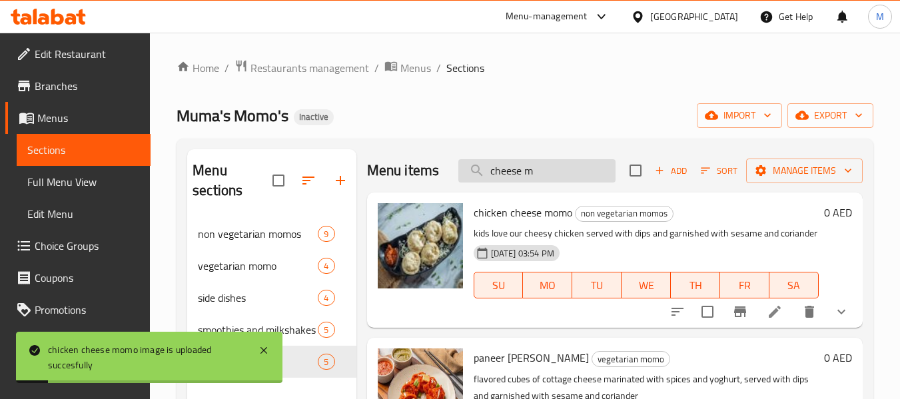
click at [512, 182] on input "cheese m" at bounding box center [536, 170] width 157 height 23
paste input "omo"
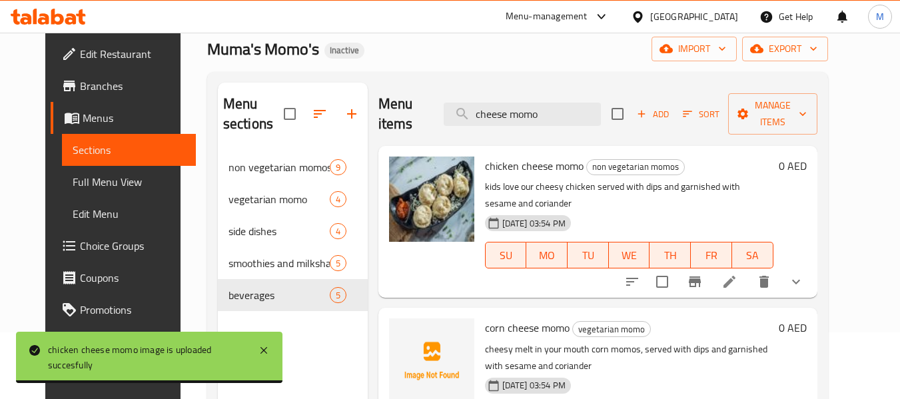
scroll to position [133, 0]
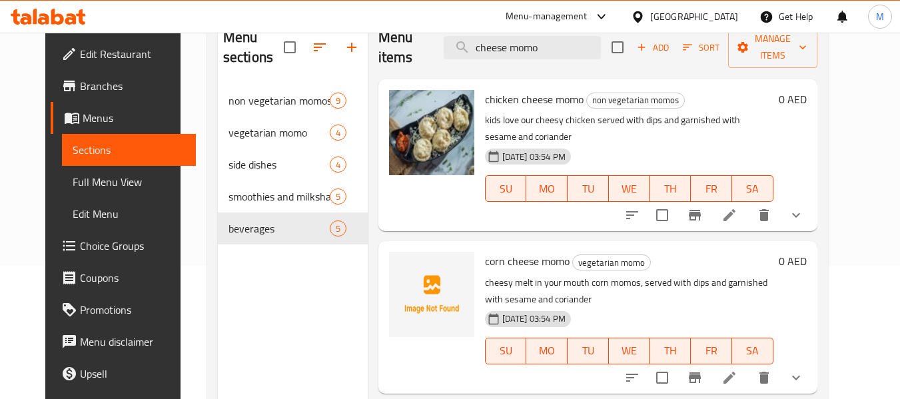
type input "cheese momo"
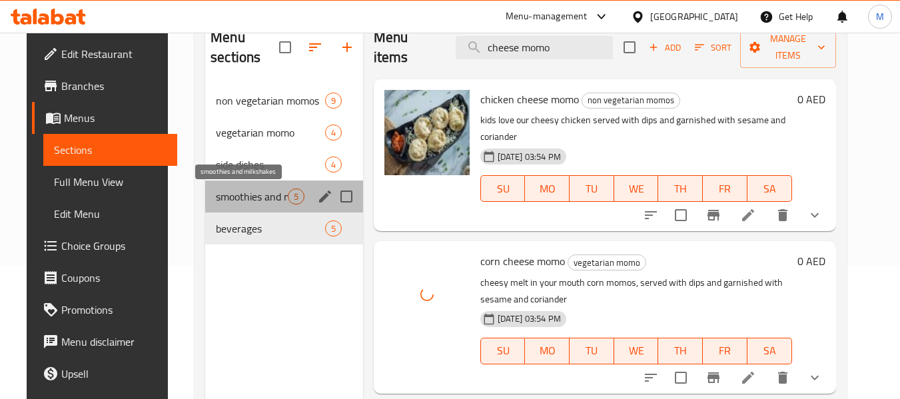
click at [216, 198] on span "smoothies and milkshakes" at bounding box center [251, 196] width 71 height 16
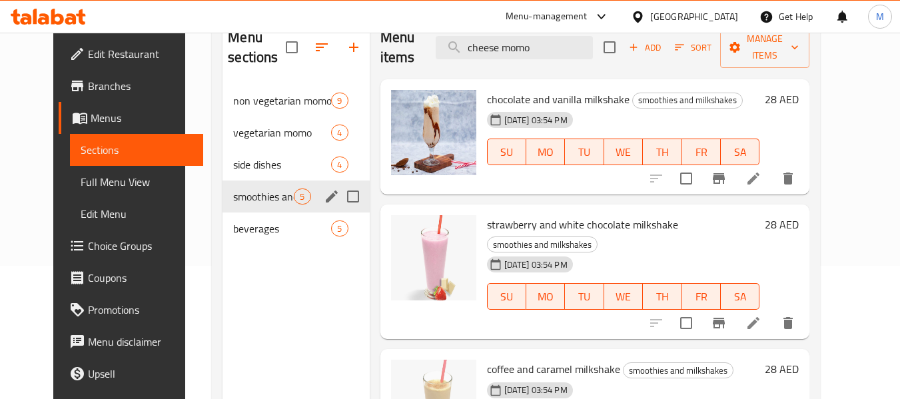
click at [252, 214] on div "non vegetarian momos 9 vegetarian momo 4 side dishes 4 smoothies and milkshakes…" at bounding box center [295, 165] width 147 height 160
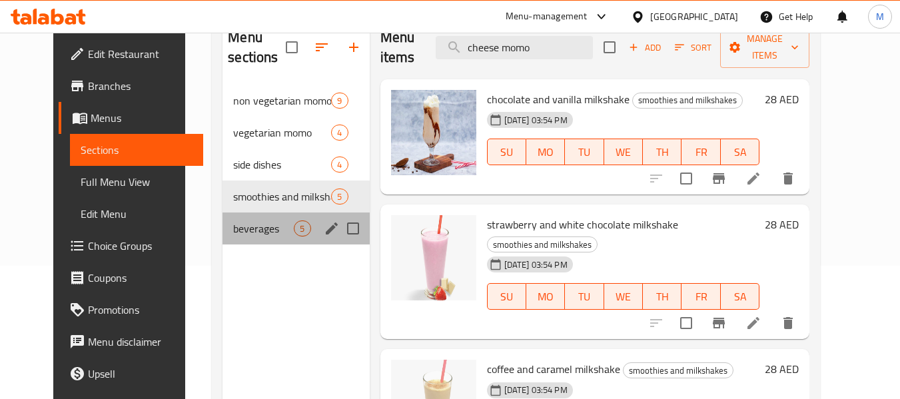
click at [247, 218] on div "beverages 5" at bounding box center [295, 228] width 147 height 32
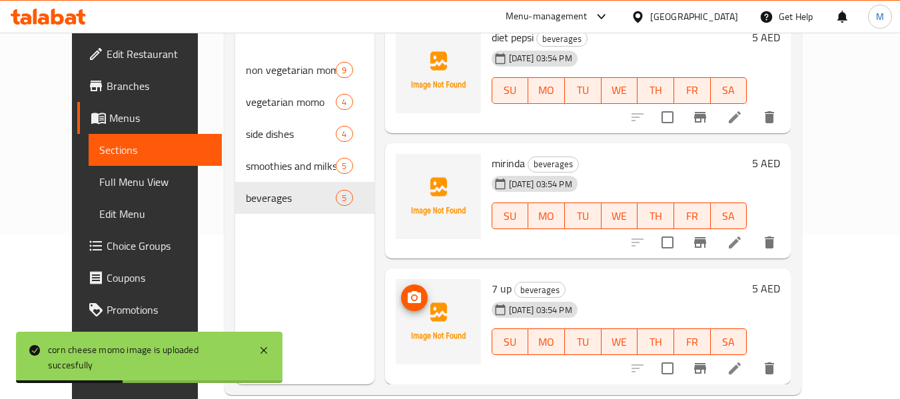
scroll to position [186, 0]
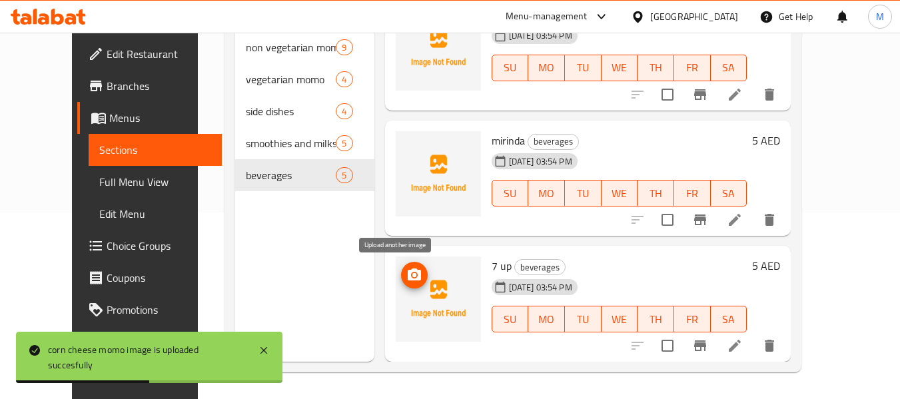
click at [408, 280] on icon "upload picture" at bounding box center [414, 274] width 13 height 12
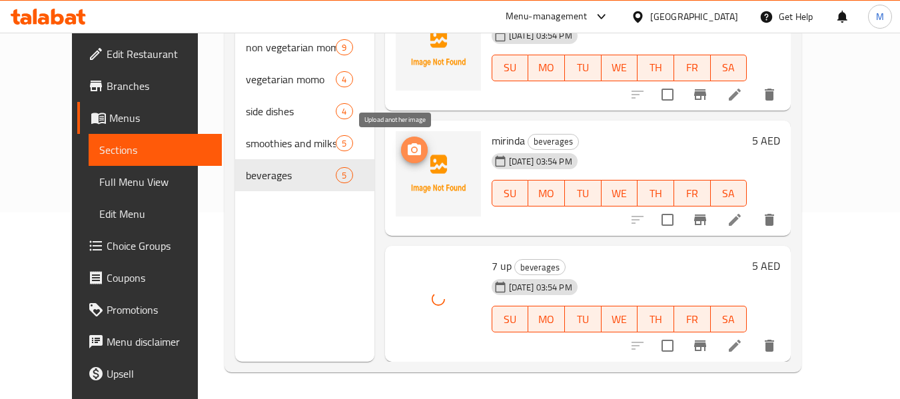
click at [408, 151] on icon "upload picture" at bounding box center [414, 149] width 13 height 12
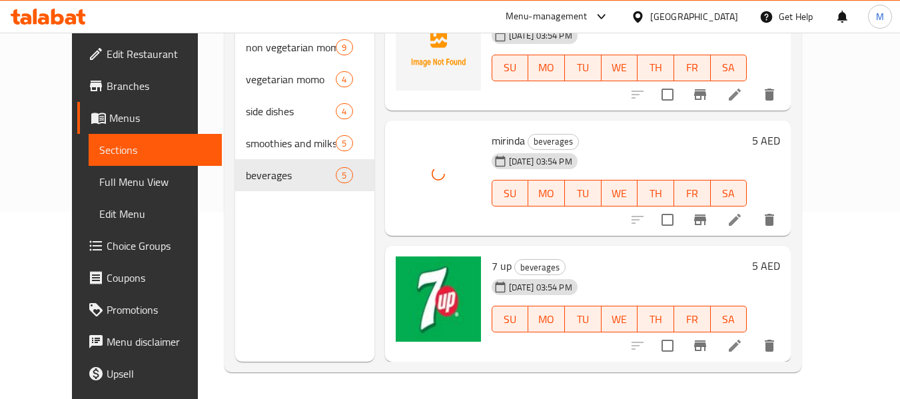
scroll to position [149, 0]
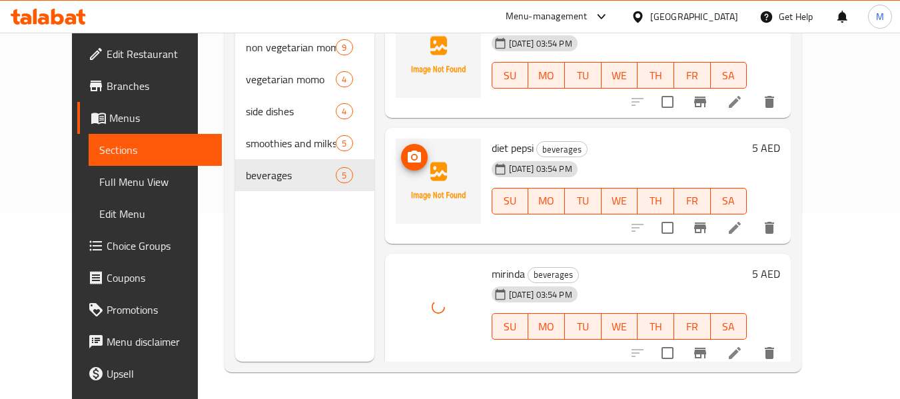
click at [408, 153] on icon "upload picture" at bounding box center [414, 157] width 13 height 12
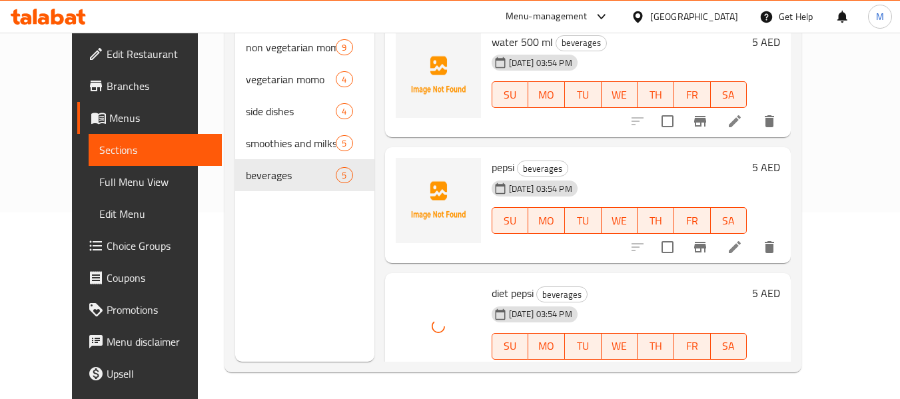
scroll to position [0, 0]
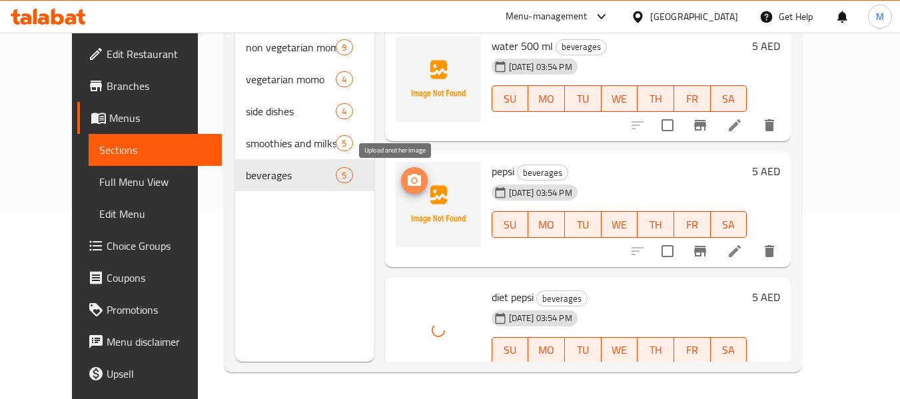
click at [408, 185] on icon "upload picture" at bounding box center [414, 180] width 13 height 12
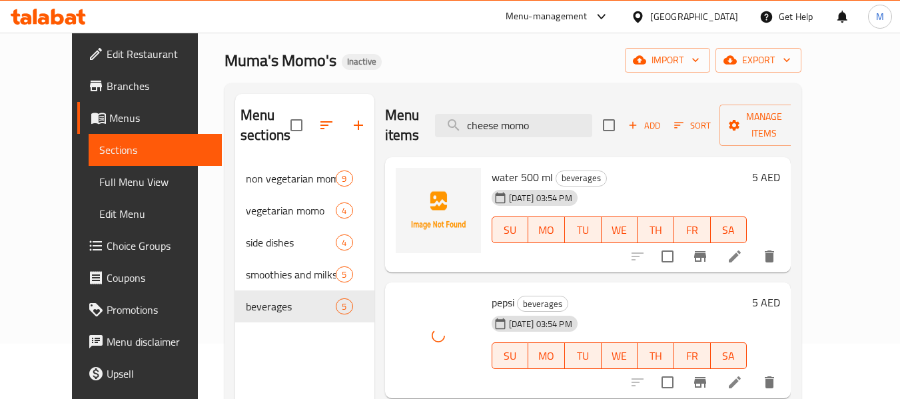
scroll to position [53, 0]
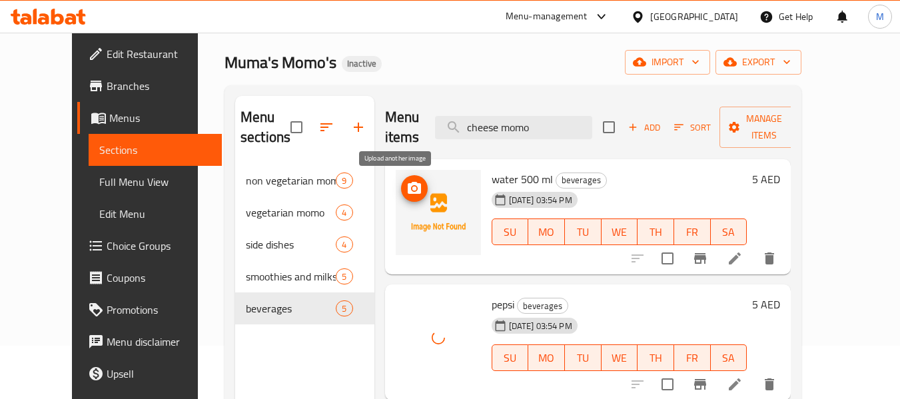
click at [401, 191] on span "upload picture" at bounding box center [414, 188] width 27 height 16
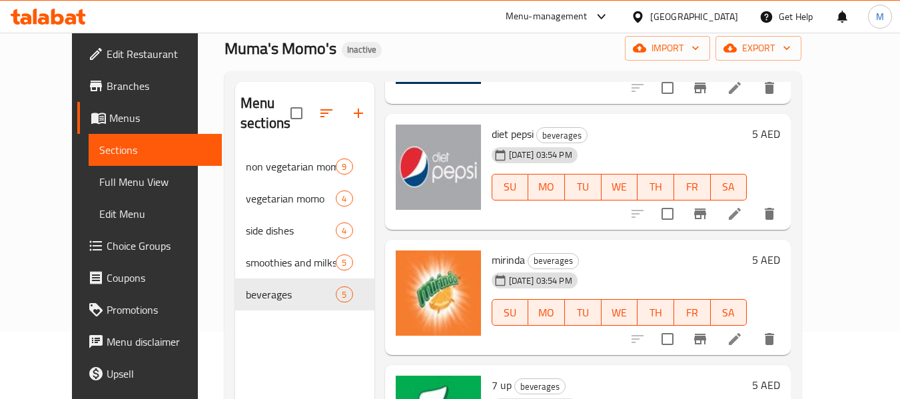
scroll to position [186, 0]
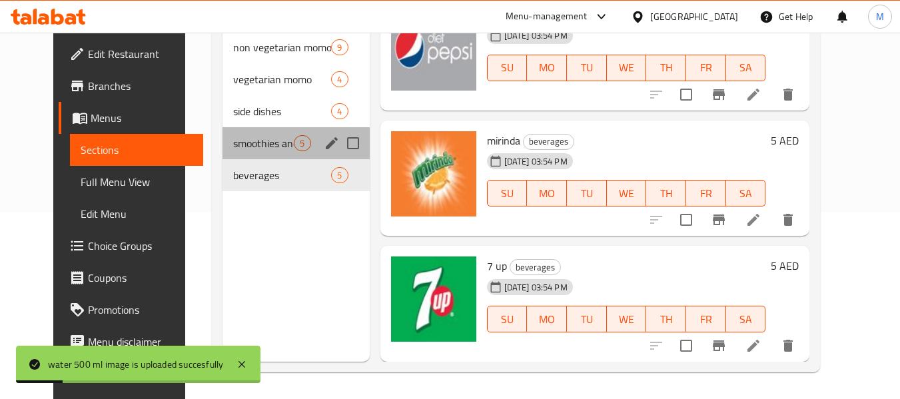
click at [253, 133] on div "smoothies and milkshakes 5" at bounding box center [295, 143] width 147 height 32
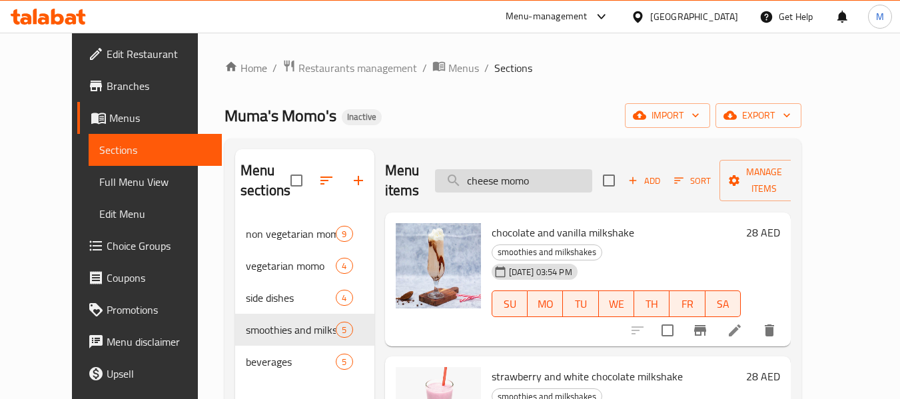
click at [541, 186] on input "cheese momo" at bounding box center [513, 180] width 157 height 23
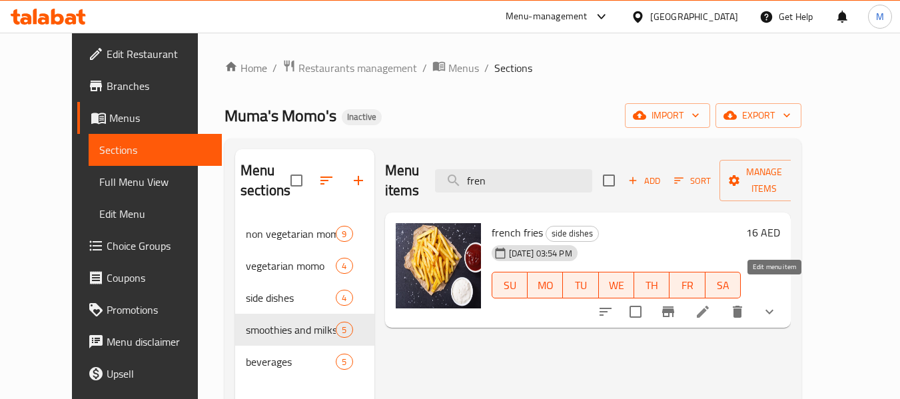
type input "fren"
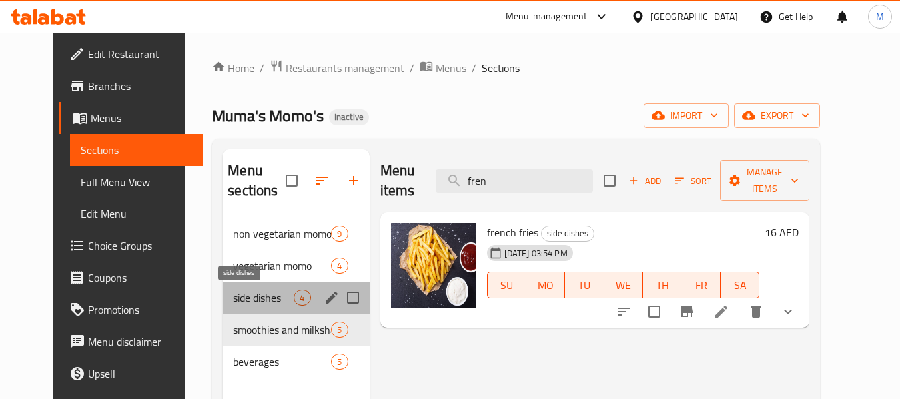
click at [233, 299] on span "side dishes" at bounding box center [263, 298] width 61 height 16
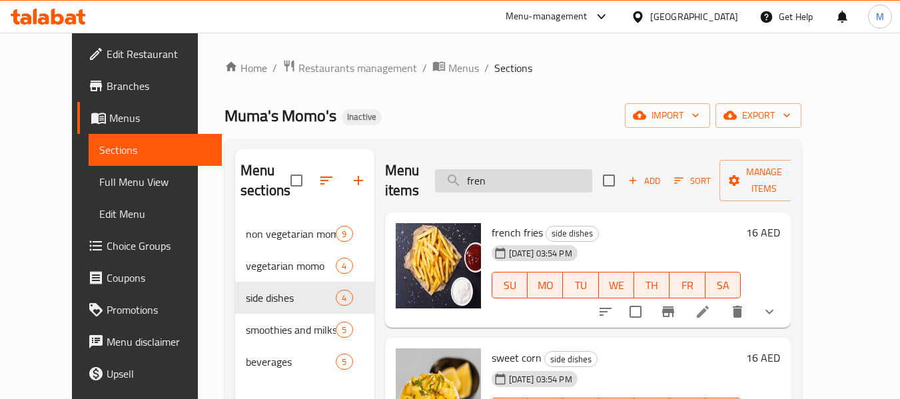
click at [550, 180] on input "fren" at bounding box center [513, 180] width 157 height 23
click at [549, 180] on input "fren" at bounding box center [513, 180] width 157 height 23
click at [555, 104] on div "Muma's Momo's Inactive import export" at bounding box center [512, 115] width 577 height 25
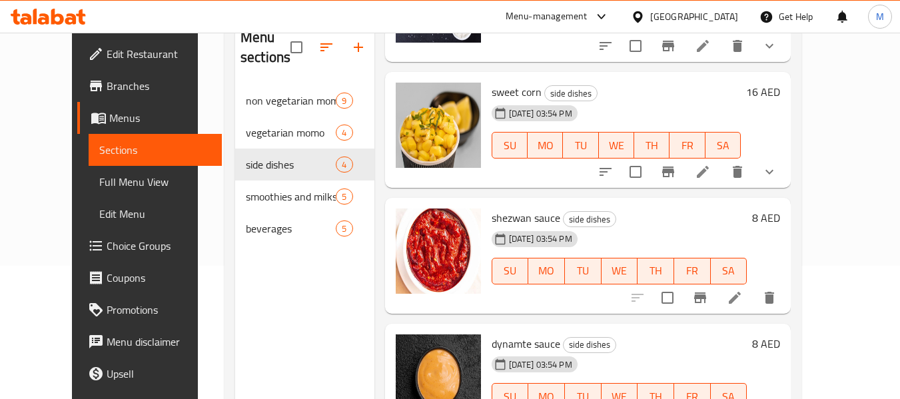
scroll to position [133, 0]
click at [709, 176] on icon at bounding box center [703, 171] width 12 height 12
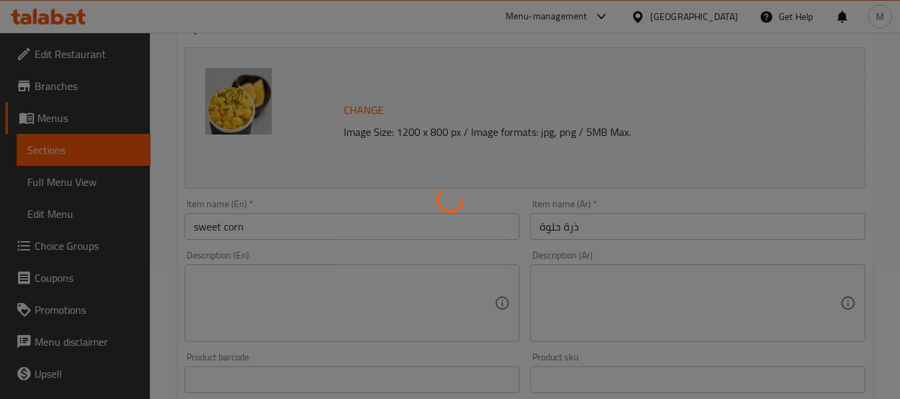
scroll to position [133, 0]
click at [244, 297] on div at bounding box center [450, 199] width 900 height 399
click at [266, 281] on div at bounding box center [450, 199] width 900 height 399
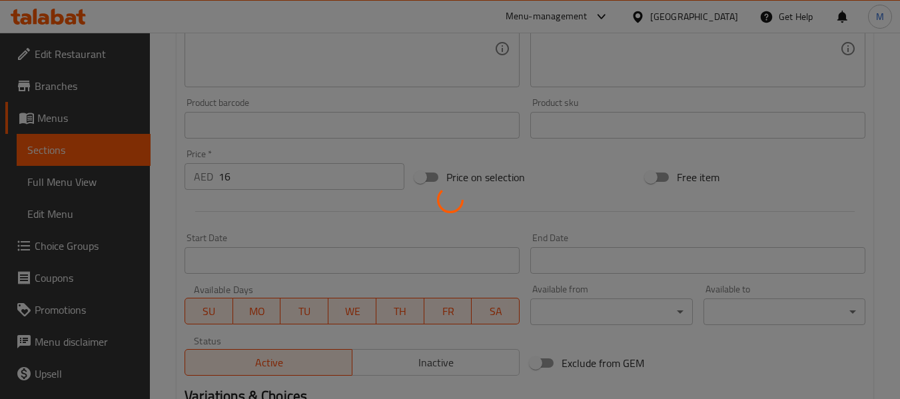
scroll to position [200, 0]
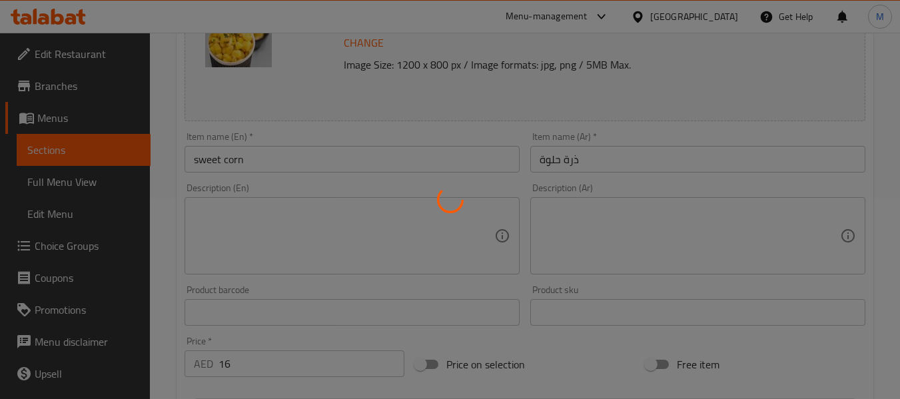
click at [292, 218] on div at bounding box center [450, 199] width 900 height 399
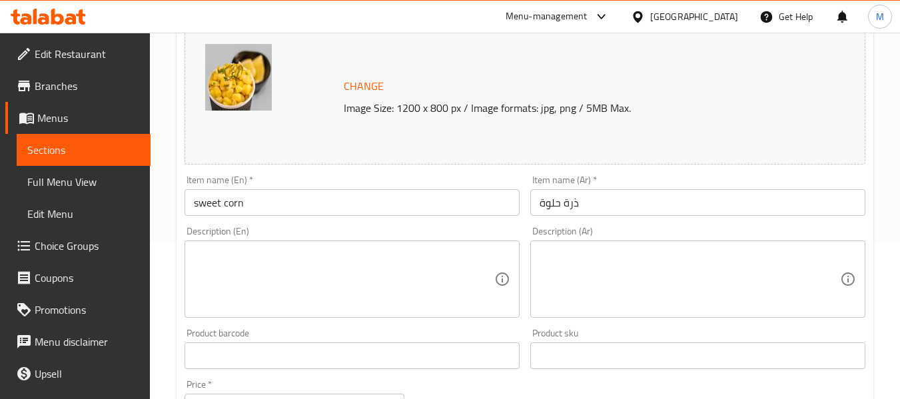
scroll to position [133, 0]
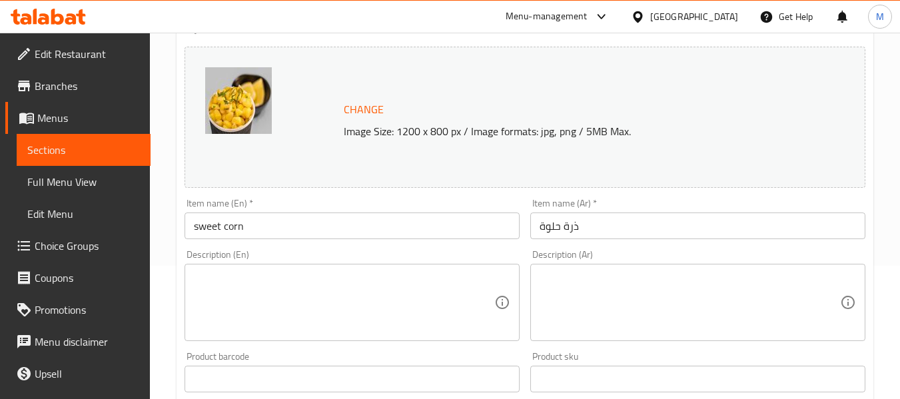
click at [309, 292] on textarea at bounding box center [344, 302] width 300 height 63
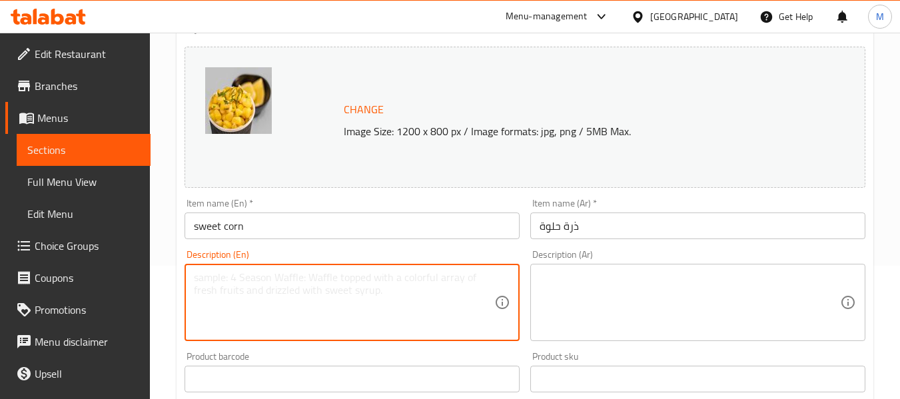
paste textarea "Tender kernels of sweet corn, lightly buttered and seasoned"
click at [194, 282] on textarea "Tender kernels of sweet corn, lightly buttered and seasoned" at bounding box center [344, 302] width 300 height 63
type textarea "Tender kernels of sweet corn, lightly buttered and seasoned"
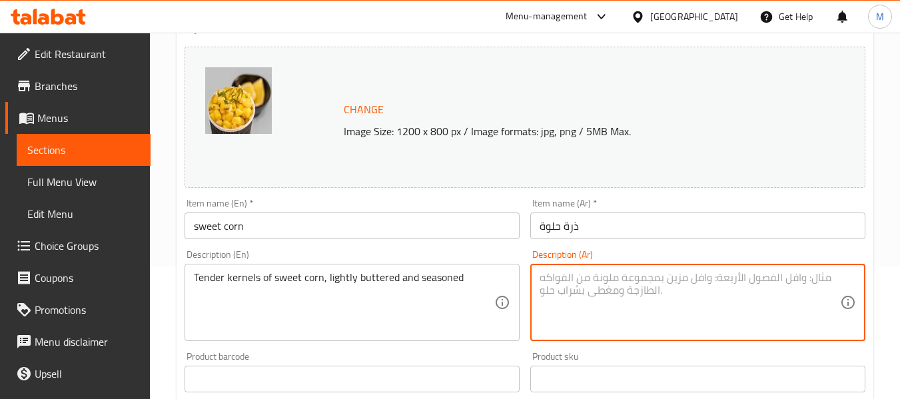
click at [576, 290] on textarea at bounding box center [689, 302] width 300 height 63
paste textarea "حبات ذرة حلوة طرية، مغطاة بقليل من الزبدة والتوابل"
type textarea "حبات ذرة حلوة طرية، مغطاة بقليل من الزبدة والتوابل"
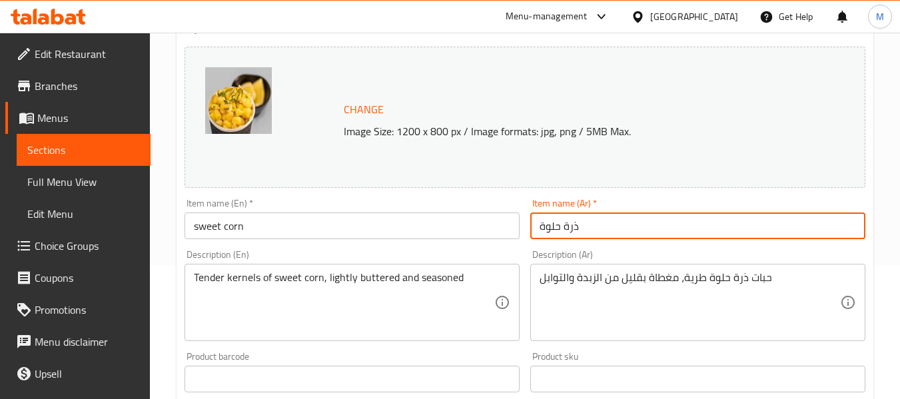
click at [664, 230] on input "ذرة حلوة" at bounding box center [697, 225] width 335 height 27
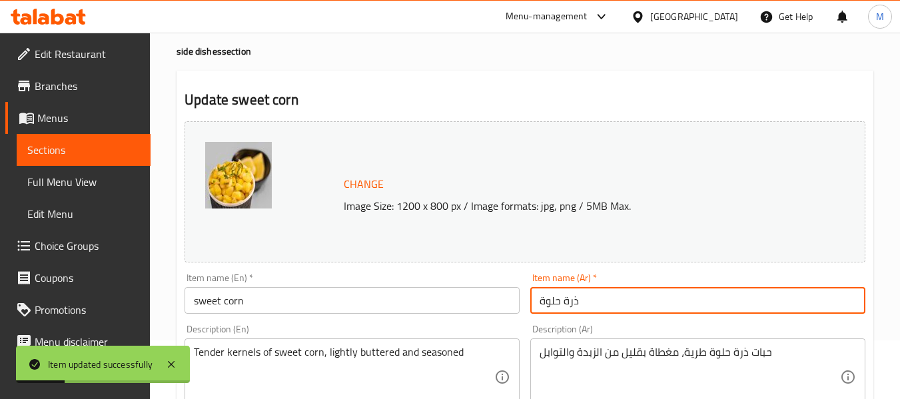
scroll to position [0, 0]
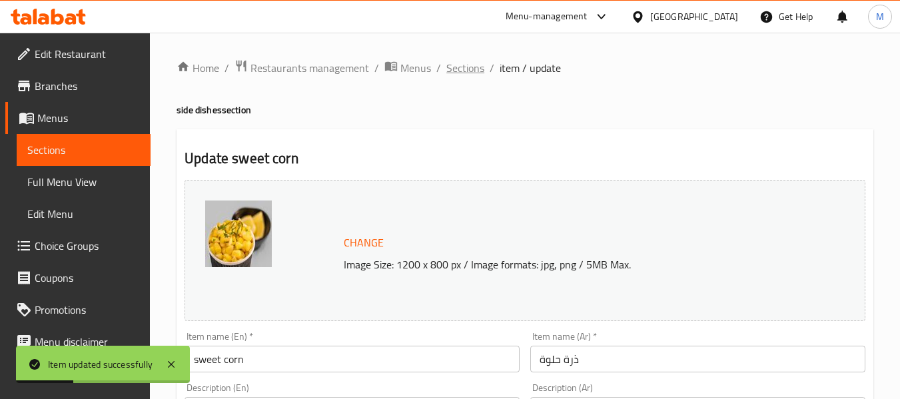
click at [469, 71] on span "Sections" at bounding box center [465, 68] width 38 height 16
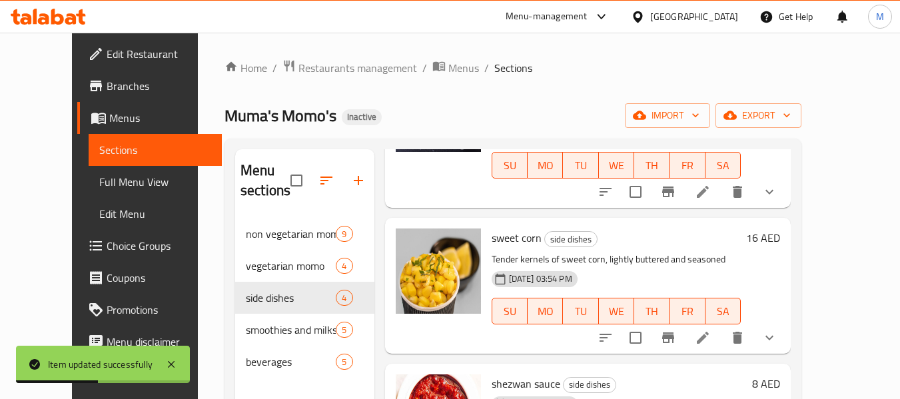
scroll to position [133, 0]
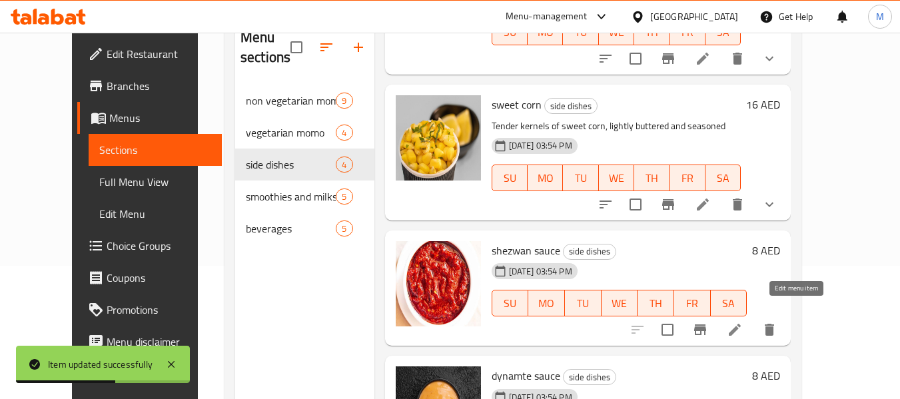
click at [743, 322] on icon at bounding box center [735, 330] width 16 height 16
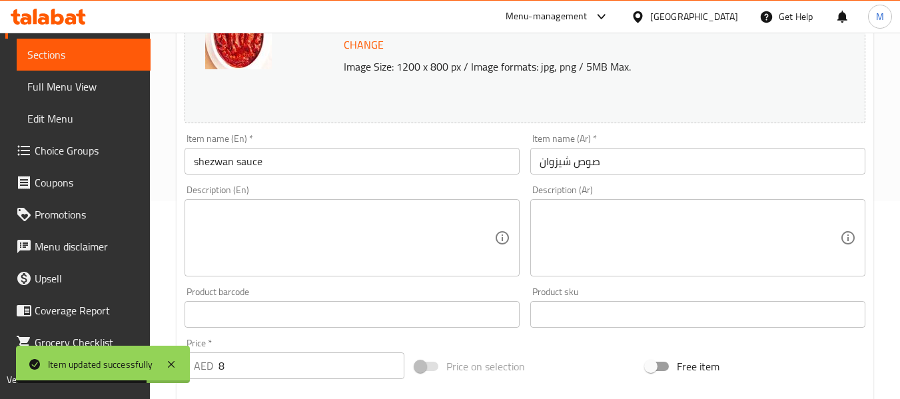
scroll to position [200, 0]
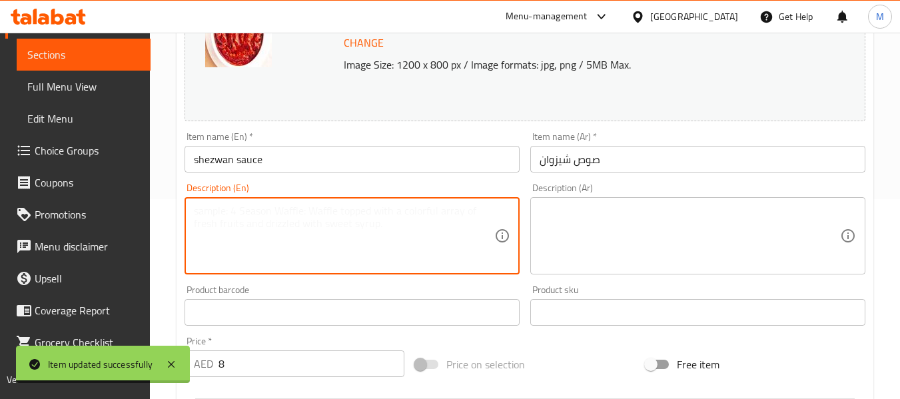
click at [273, 234] on textarea at bounding box center [344, 235] width 300 height 63
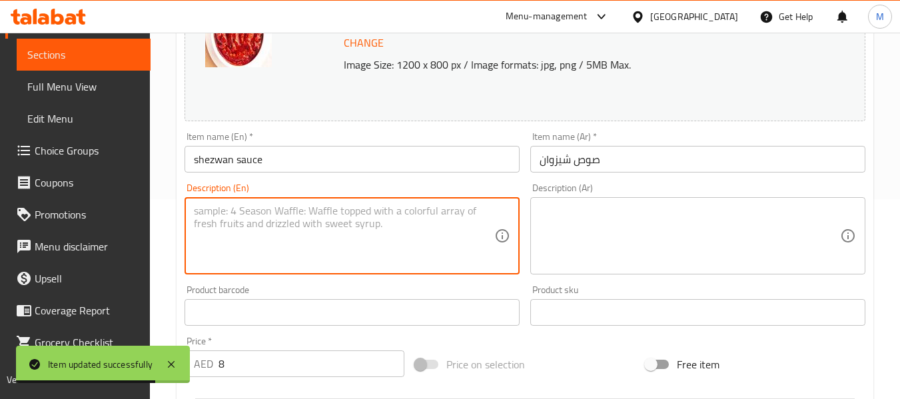
paste textarea "Spicy and tangy Indo-Chinese chili garlic sauce"
type textarea "Spicy and tangy Indo-Chinese chili garlic sauce"
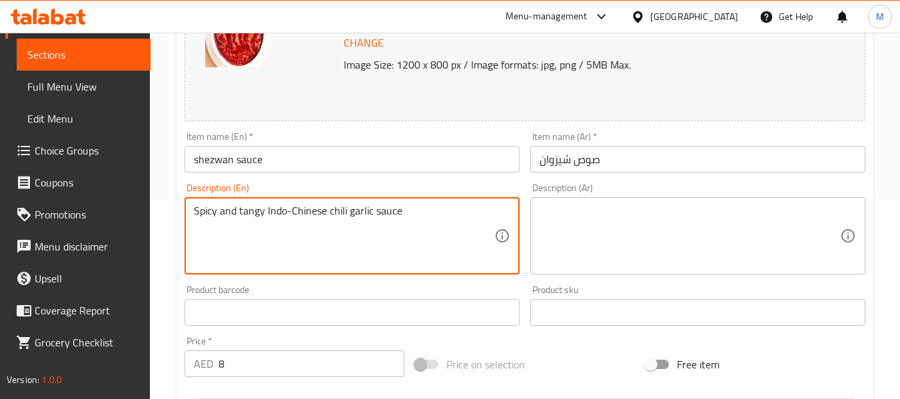
click at [573, 223] on textarea at bounding box center [689, 235] width 300 height 63
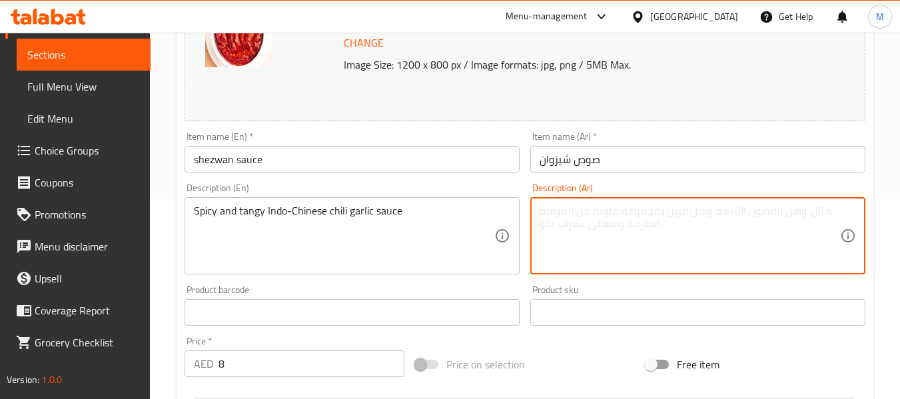
paste textarea "صلصة ثوم وفلفل حار هندو-صينية حارة ومنعشة."
type textarea "صلصة ثوم وفلفل حار هندو-صينية حارة ومنعشة."
click at [615, 172] on input "صوص شيزوان" at bounding box center [697, 159] width 335 height 27
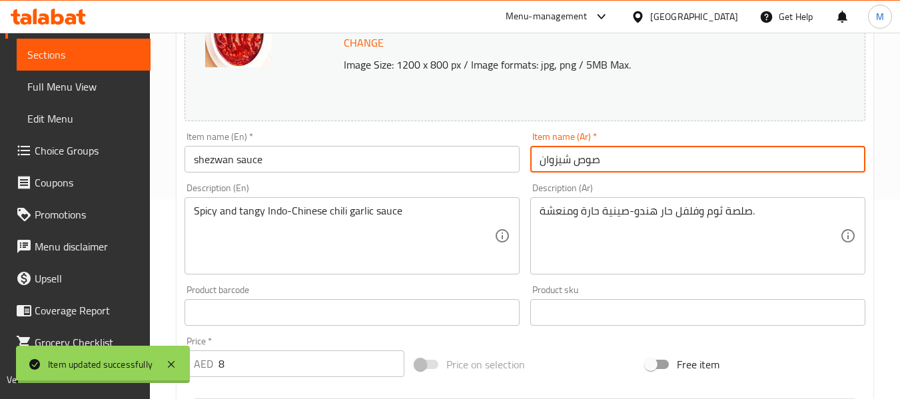
scroll to position [0, 0]
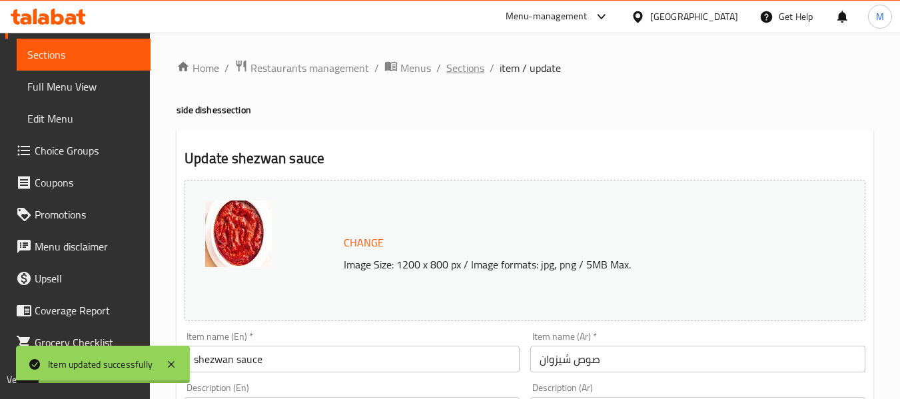
click at [464, 75] on span "Sections" at bounding box center [465, 68] width 38 height 16
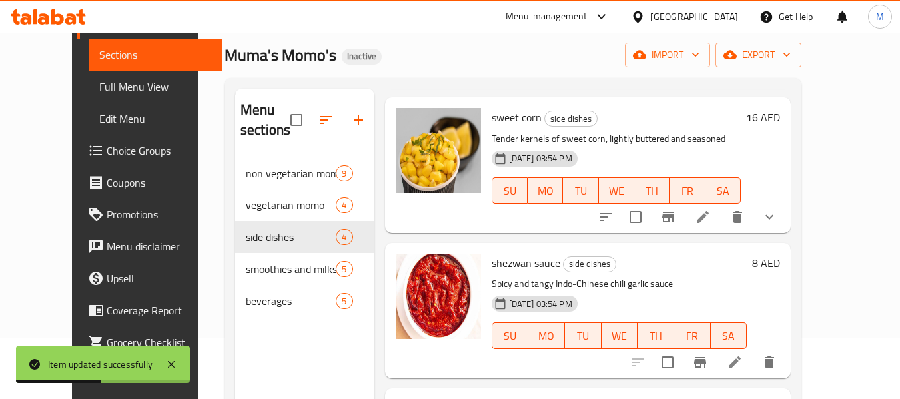
scroll to position [186, 0]
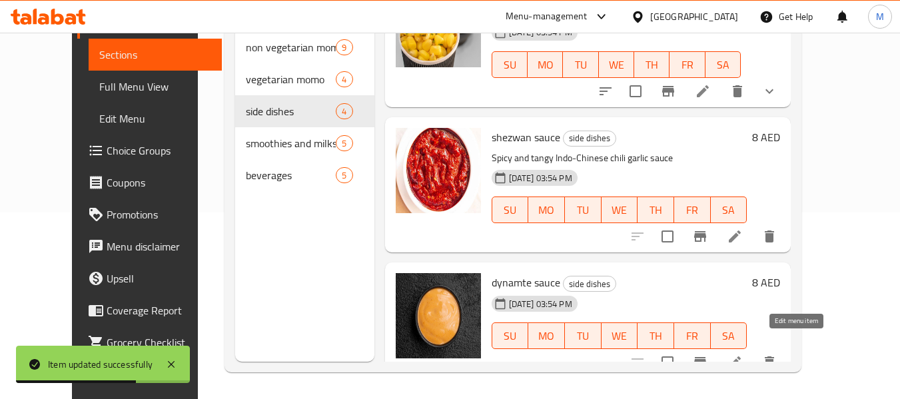
click at [743, 354] on icon at bounding box center [735, 362] width 16 height 16
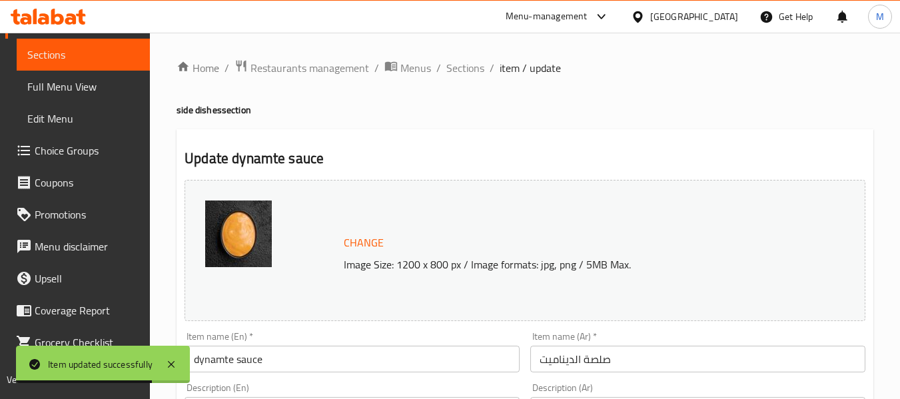
scroll to position [133, 0]
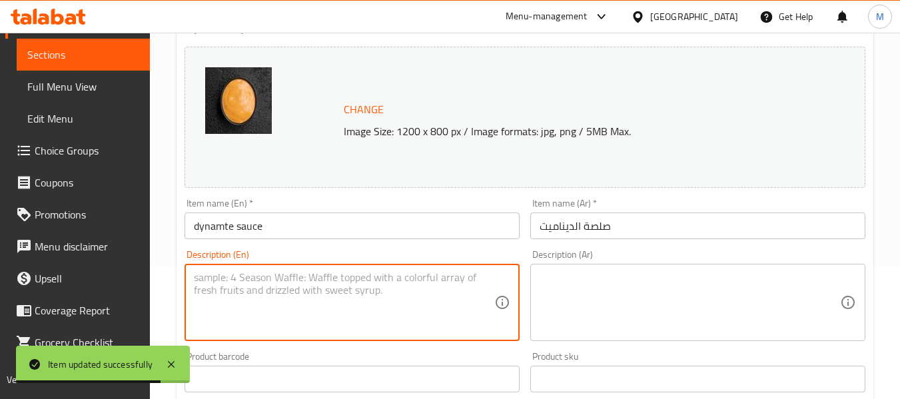
click at [334, 328] on textarea at bounding box center [344, 302] width 300 height 63
paste textarea "Creamy, mildly spicy sauce with a hint of chili and garlic"
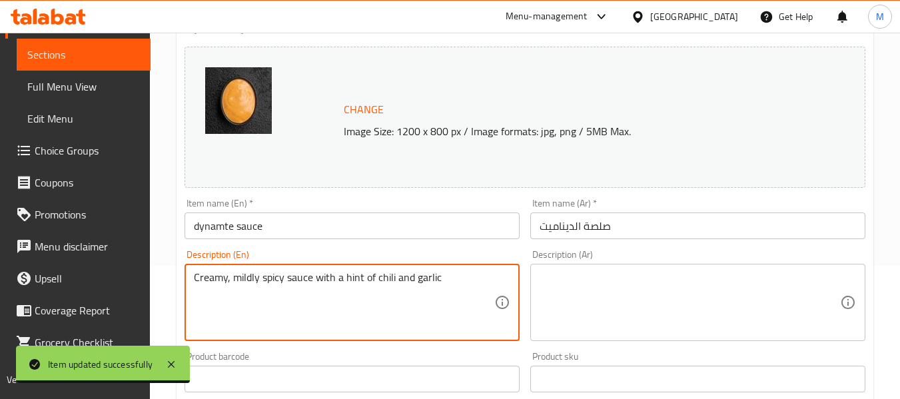
type textarea "Creamy, mildly spicy sauce with a hint of chili and garlic"
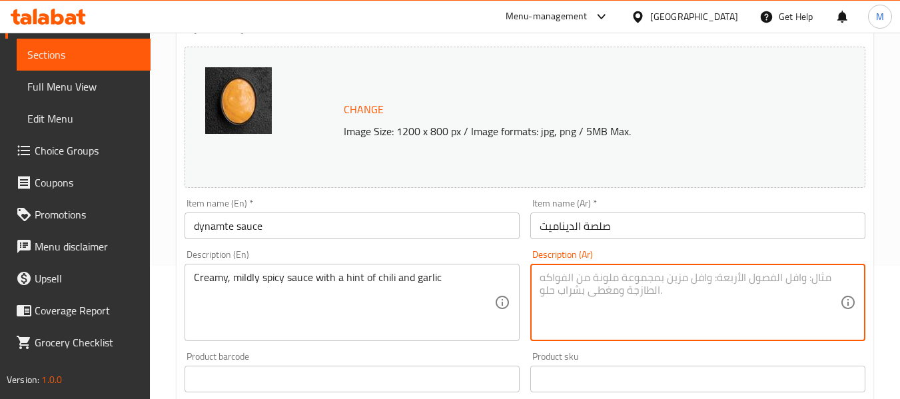
click at [594, 276] on textarea at bounding box center [689, 302] width 300 height 63
paste textarea "صلصة كريمية، حارة قليلاً مع لمسة من الفلفل الحار والثوم"
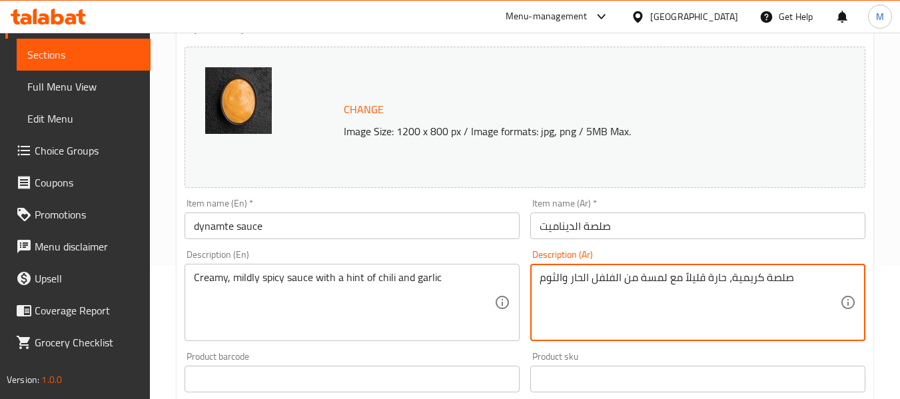
type textarea "صلصة كريمية، حارة قليلاً مع لمسة من الفلفل الحار والثوم"
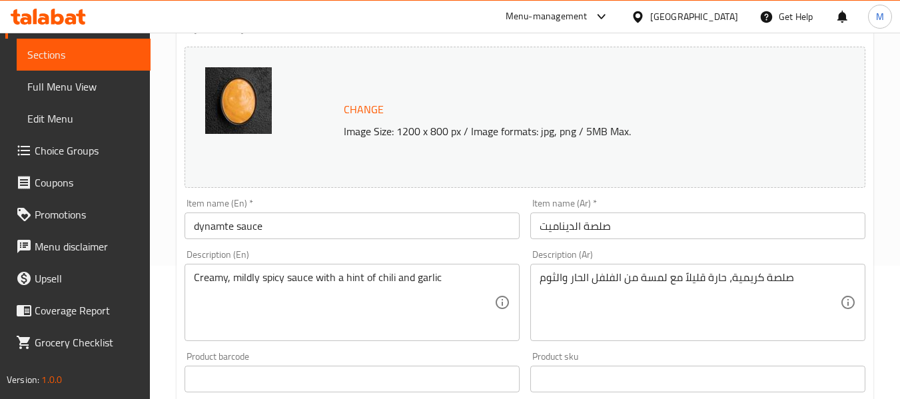
click at [643, 211] on div "Item name (Ar)   * صلصة الديناميت Item name (Ar) *" at bounding box center [697, 218] width 335 height 41
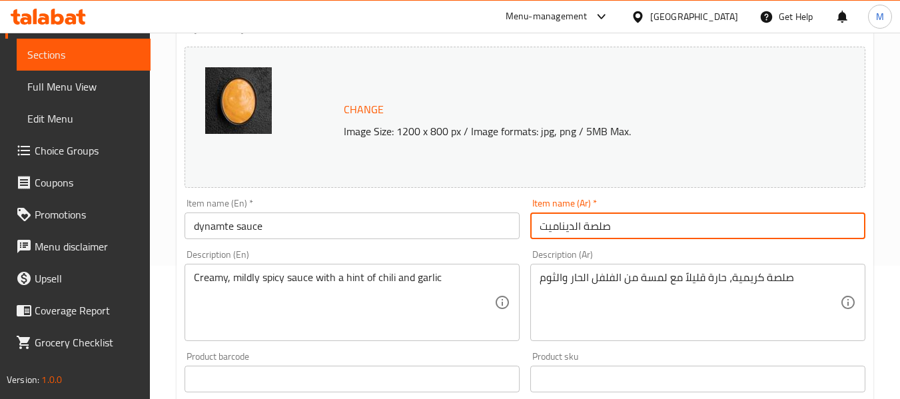
click at [639, 222] on input "صلصة الديناميت" at bounding box center [697, 225] width 335 height 27
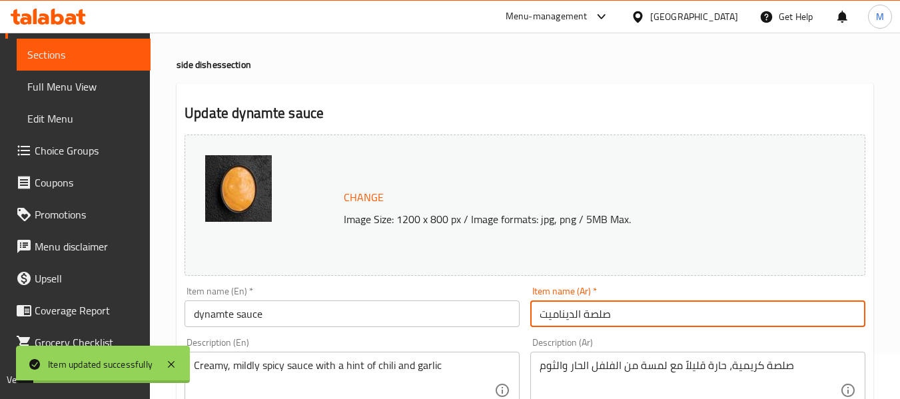
scroll to position [0, 0]
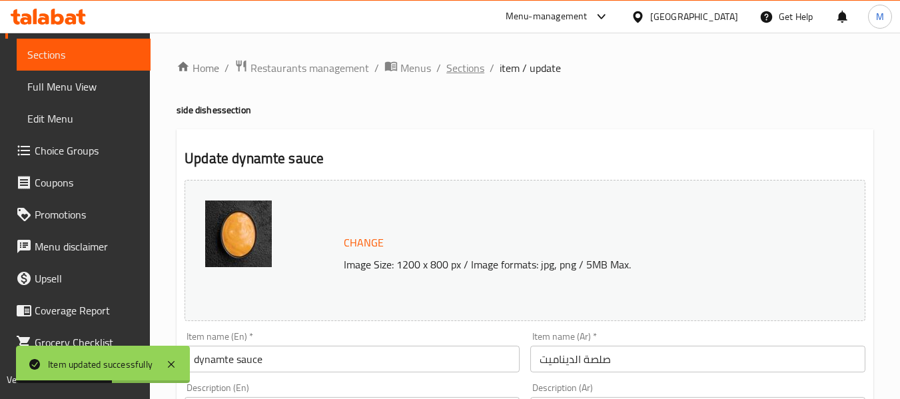
click at [459, 66] on span "Sections" at bounding box center [465, 68] width 38 height 16
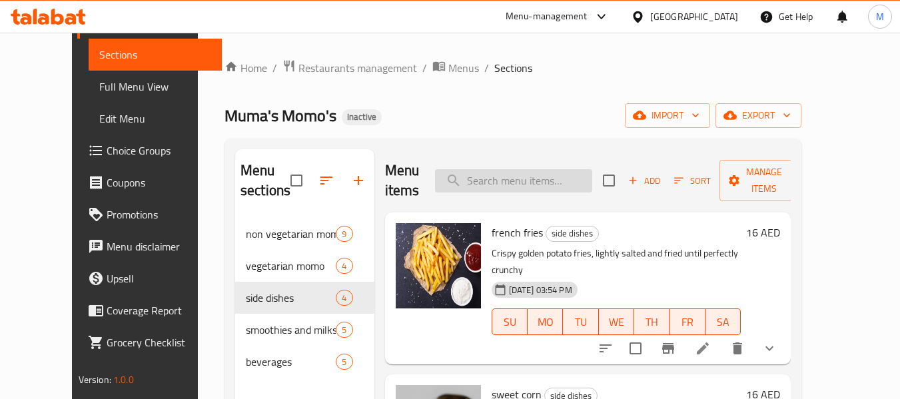
click at [486, 185] on input "search" at bounding box center [513, 180] width 157 height 23
paste input "Chocolate and Vanilla Milkshake"
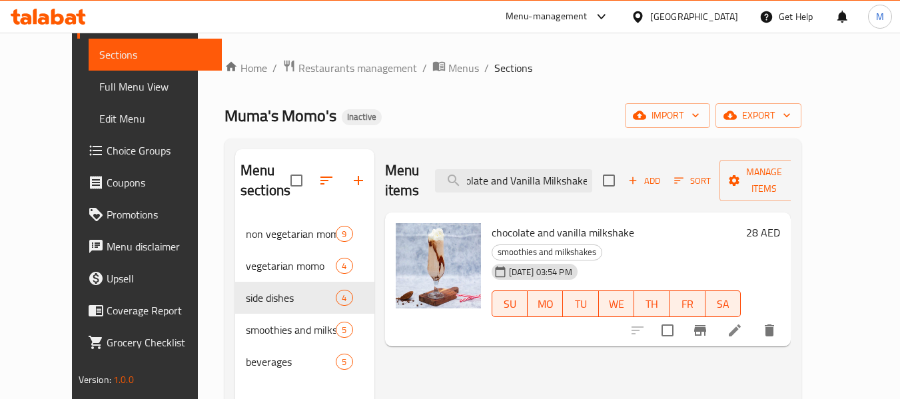
type input "Chocolate and Vanilla Milkshake"
click at [741, 324] on icon at bounding box center [735, 330] width 12 height 12
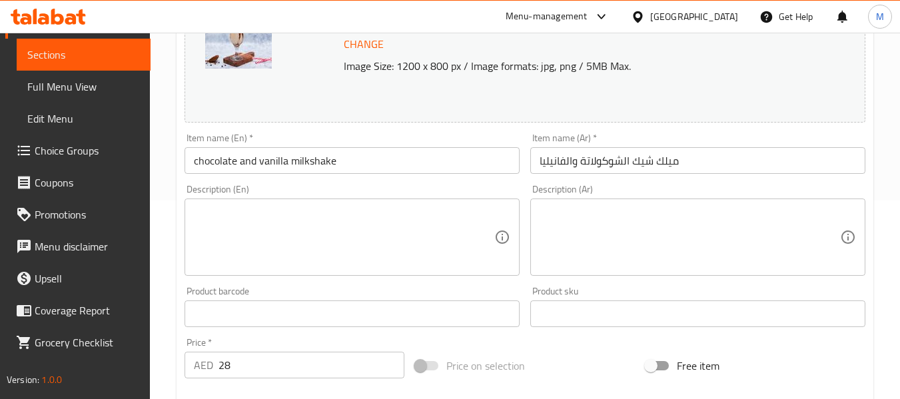
scroll to position [200, 0]
click at [264, 237] on textarea at bounding box center [344, 235] width 300 height 63
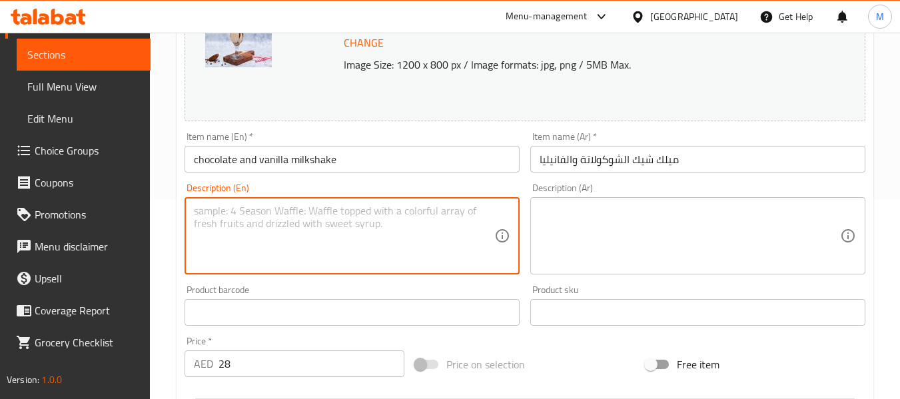
paste textarea "Creamy blend of rich chocolate and smooth vanilla ice cream with milk"
type textarea "Creamy blend of rich chocolate and smooth vanilla ice cream with milk"
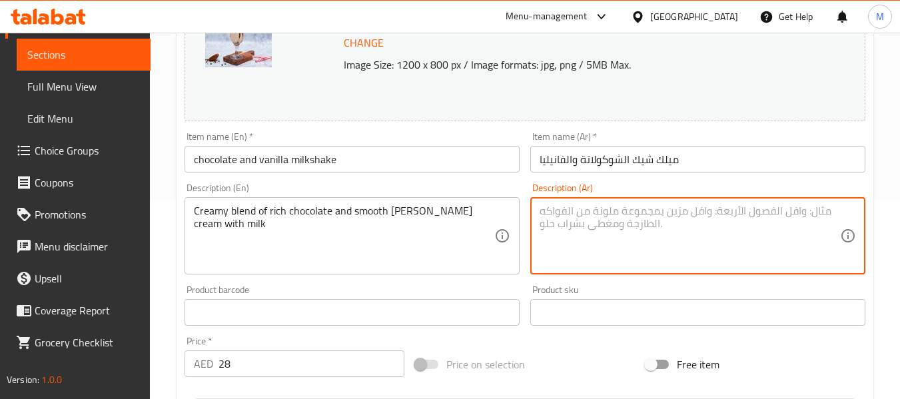
click at [587, 226] on textarea at bounding box center [689, 235] width 300 height 63
paste textarea "مزيج كريمي من الشوكولاتة الغنية وآيس كريم الفانيليا الناعم مع الحليب"
type textarea "مزيج كريمي من الشوكولاتة الغنية وآيس كريم الفانيليا الناعم مع الحليب"
click at [634, 161] on input "ميلك شيك الشوكولاتة والفانيليا" at bounding box center [697, 159] width 335 height 27
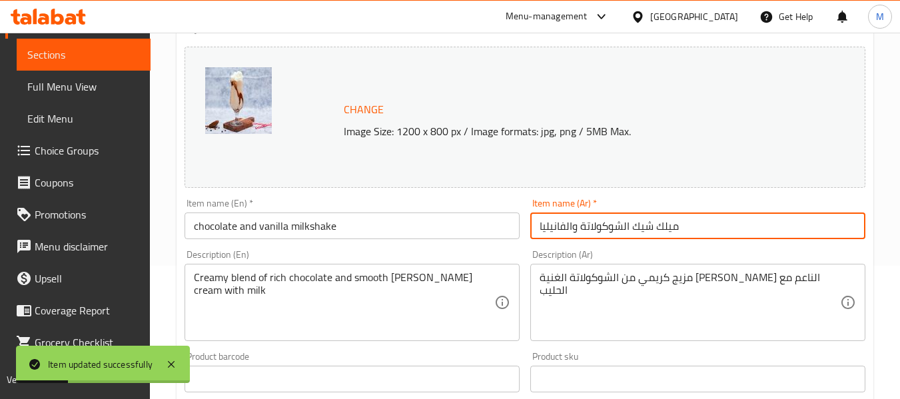
scroll to position [0, 0]
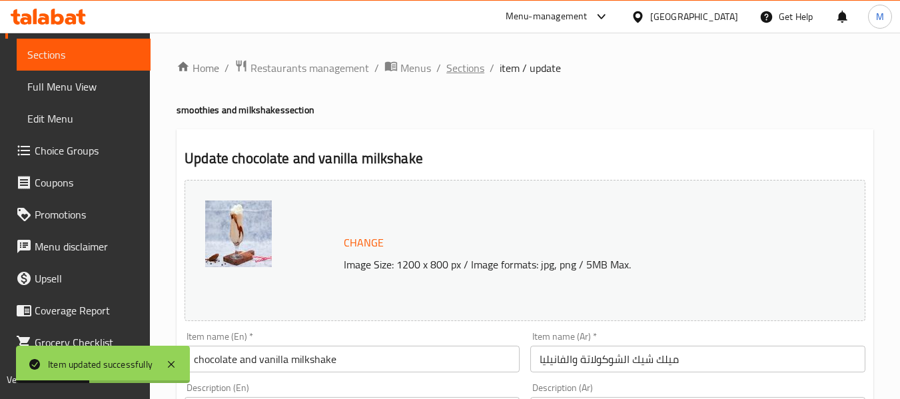
click at [467, 73] on span "Sections" at bounding box center [465, 68] width 38 height 16
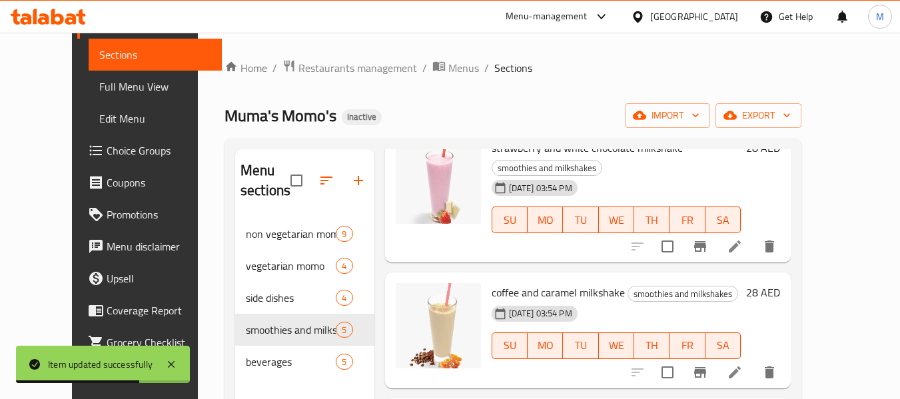
scroll to position [266, 0]
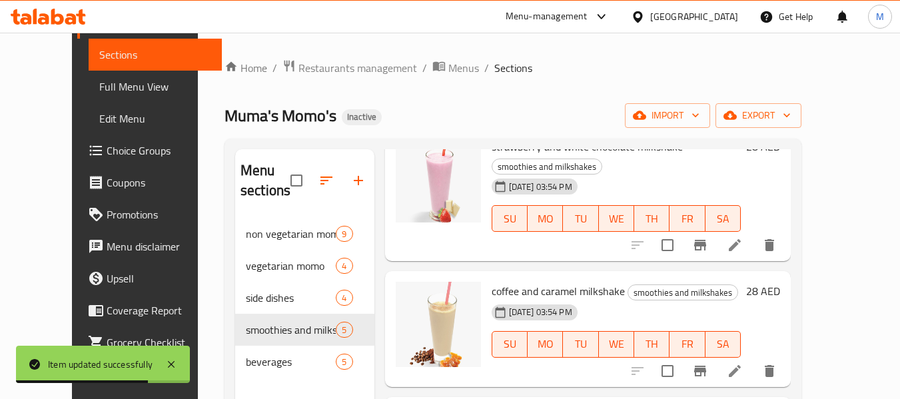
click at [753, 233] on li at bounding box center [734, 245] width 37 height 24
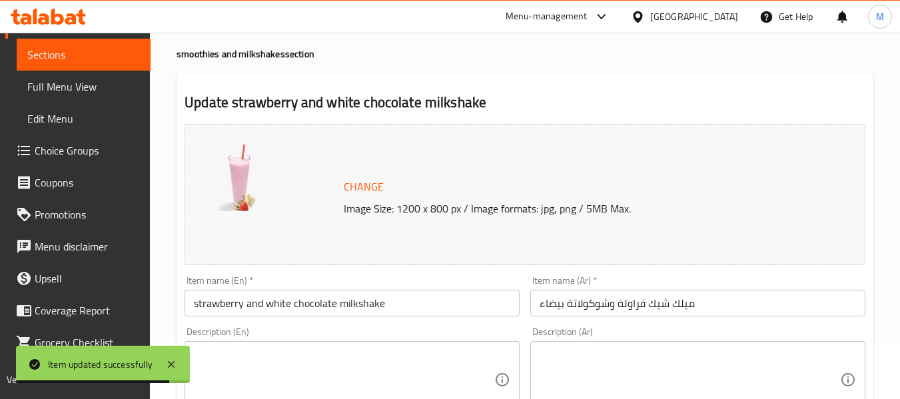
scroll to position [133, 0]
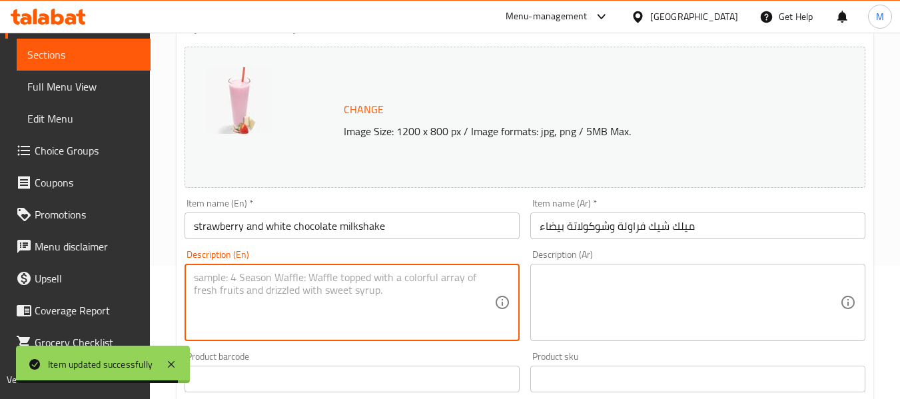
click at [245, 286] on textarea at bounding box center [344, 302] width 300 height 63
paste textarea "Velvety milkshake combining sweet strawberries and creamy white chocolate"
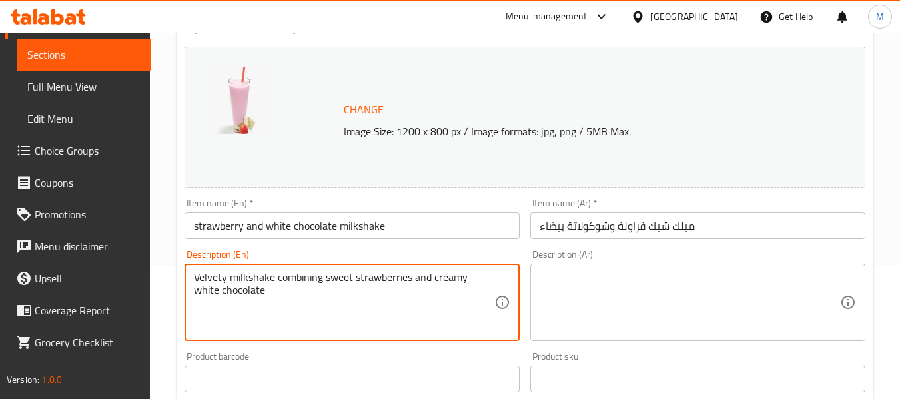
type textarea "Velvety milkshake combining sweet strawberries and creamy white chocolate"
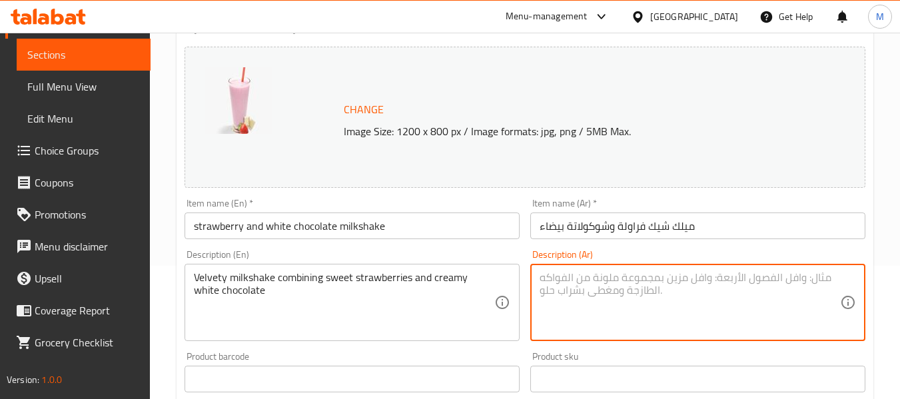
click at [609, 288] on textarea at bounding box center [689, 302] width 300 height 63
paste textarea "يلك شيك ناعم الملمس يجمع بين الفراولة الحلوة والشوكولاتة البيضاء الكريمية."
type textarea "يلك شيك ناعم الملمس يجمع بين الفراولة الحلوة والشوكولاتة البيضاء الكريمية."
click at [642, 222] on input "ميلك شيك فراولة وشوكولاتة بيضاء" at bounding box center [697, 225] width 335 height 27
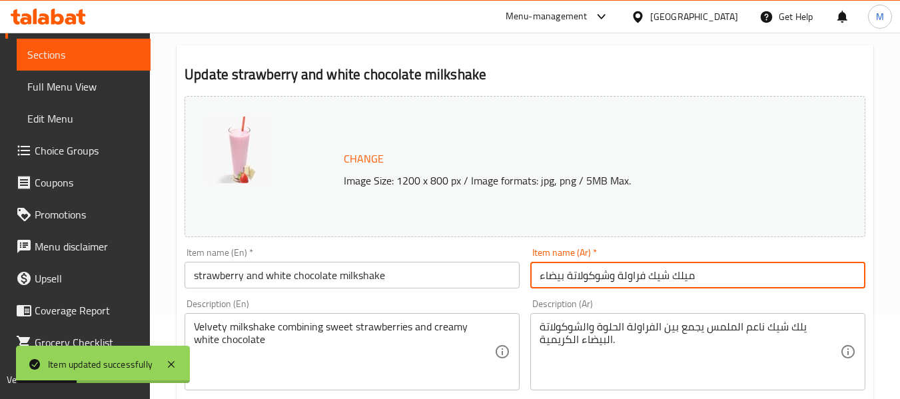
scroll to position [0, 0]
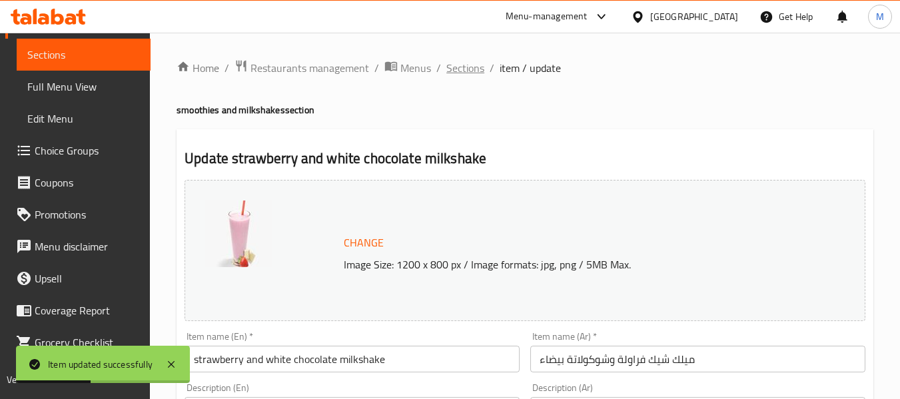
click at [467, 75] on span "Sections" at bounding box center [465, 68] width 38 height 16
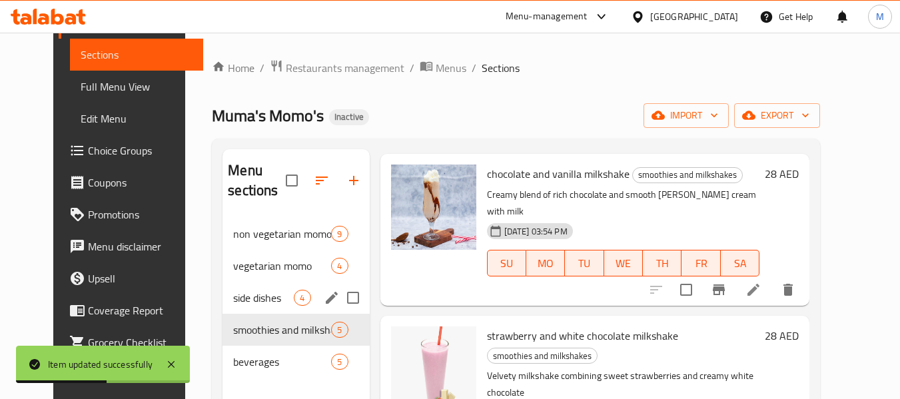
scroll to position [67, 0]
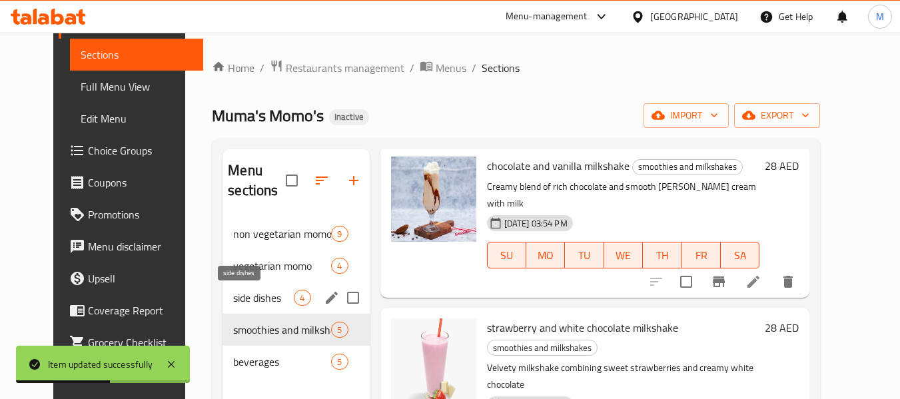
click at [243, 299] on span "side dishes" at bounding box center [263, 298] width 61 height 16
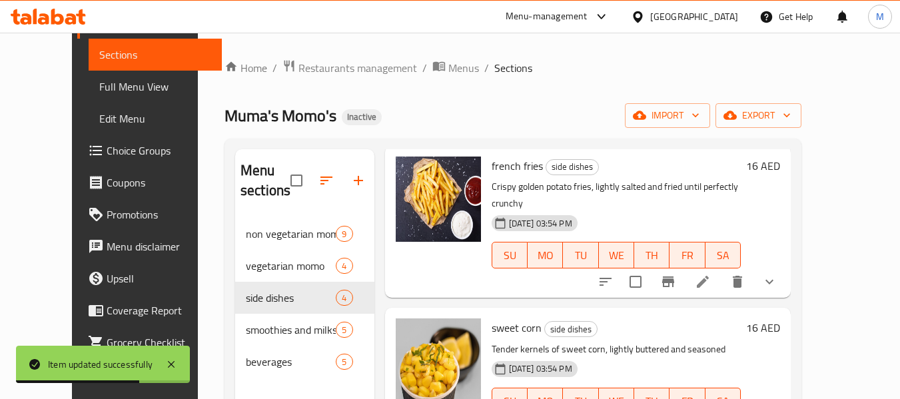
click at [721, 274] on li at bounding box center [702, 282] width 37 height 24
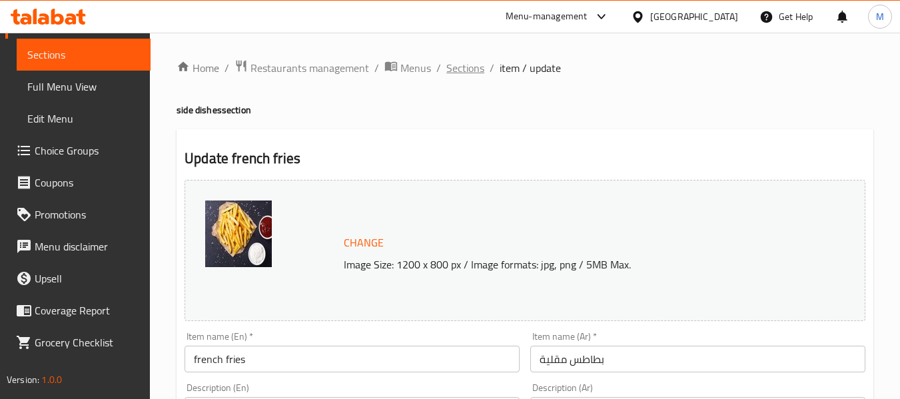
click at [466, 64] on span "Sections" at bounding box center [465, 68] width 38 height 16
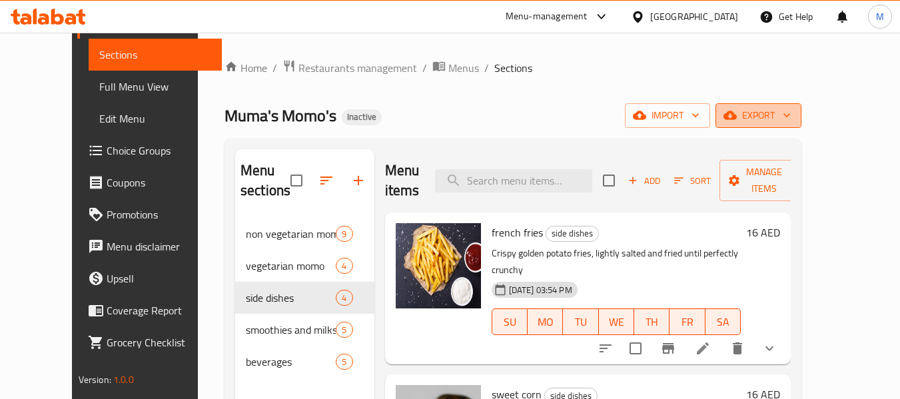
click at [791, 115] on span "export" at bounding box center [758, 115] width 65 height 17
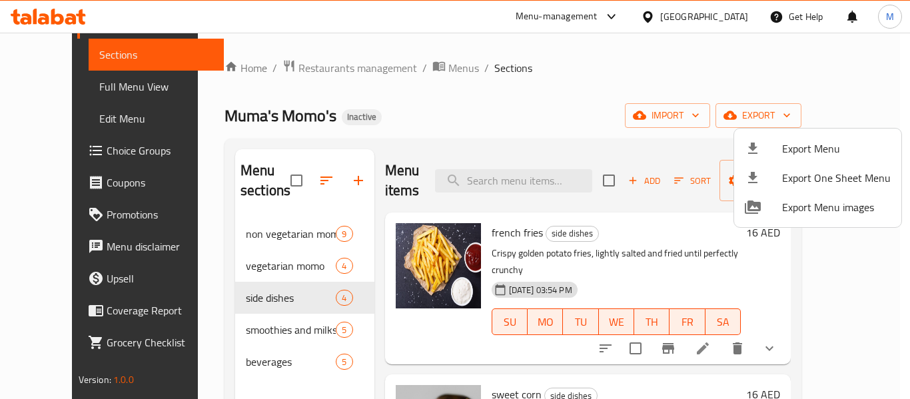
click at [803, 141] on span "Export Menu" at bounding box center [836, 149] width 109 height 16
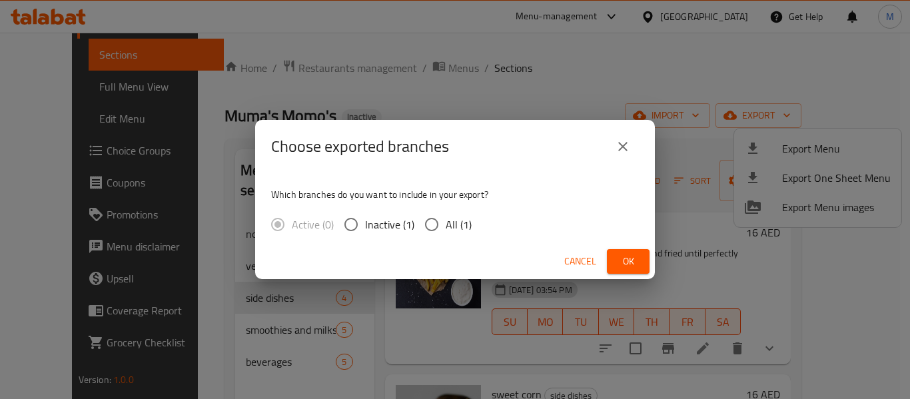
click at [444, 221] on input "All (1)" at bounding box center [432, 224] width 28 height 28
radio input "true"
drag, startPoint x: 627, startPoint y: 257, endPoint x: 361, endPoint y: 7, distance: 365.2
click at [625, 256] on span "Ok" at bounding box center [627, 261] width 21 height 17
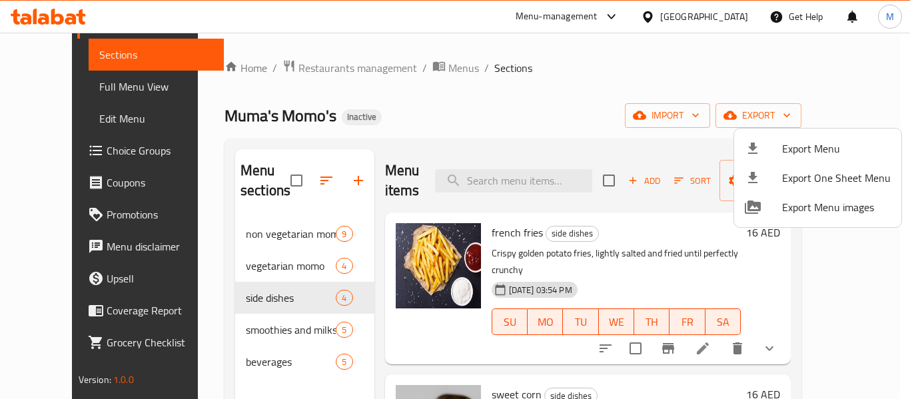
click at [538, 141] on div at bounding box center [455, 199] width 910 height 399
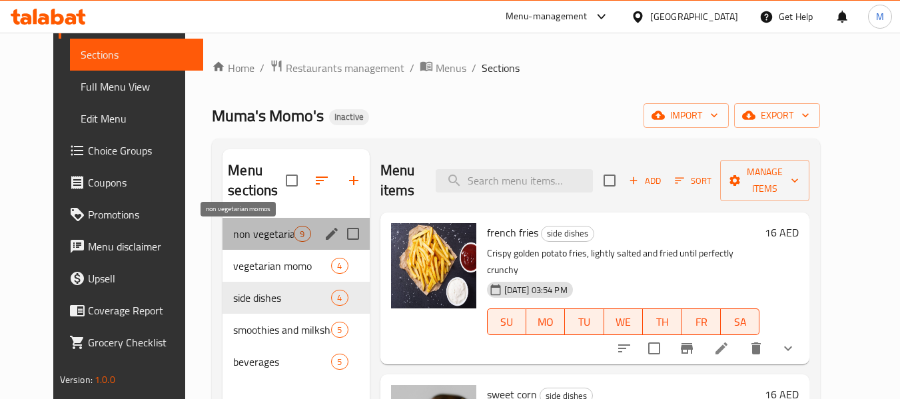
click at [233, 232] on span "non vegetarian momos" at bounding box center [263, 234] width 61 height 16
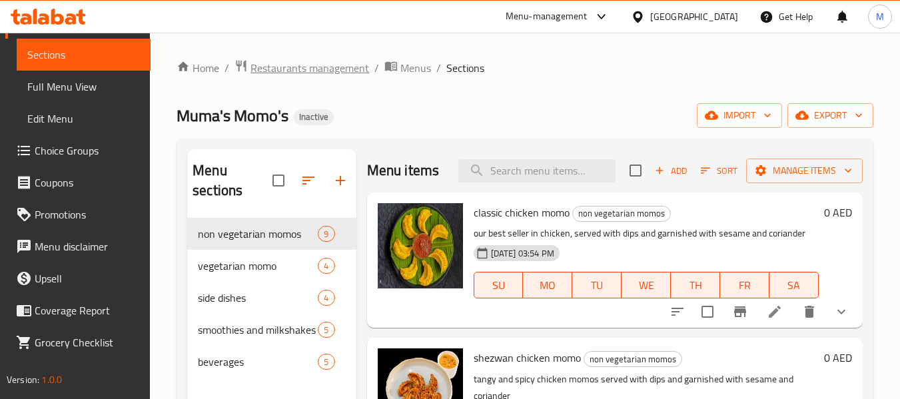
click at [339, 64] on span "Restaurants management" at bounding box center [309, 68] width 119 height 16
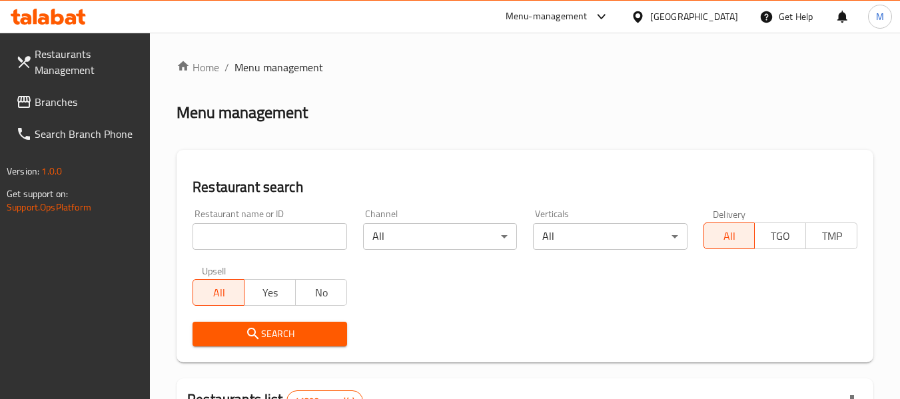
click at [736, 15] on div "[GEOGRAPHIC_DATA]" at bounding box center [694, 16] width 88 height 15
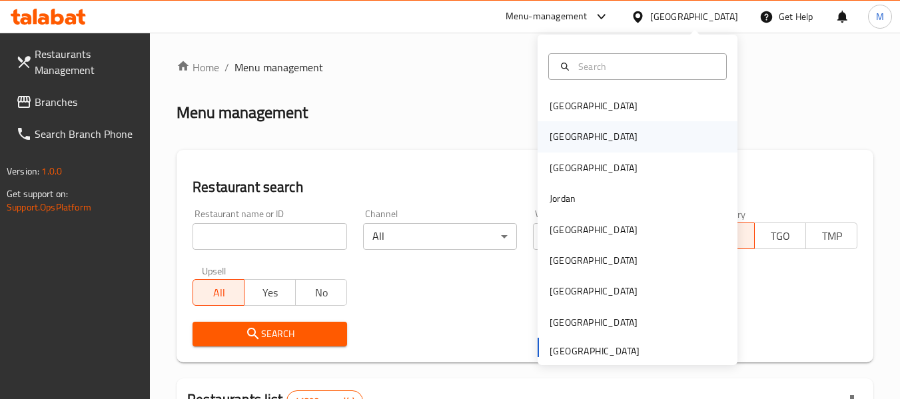
click at [551, 137] on div "Egypt" at bounding box center [593, 136] width 88 height 15
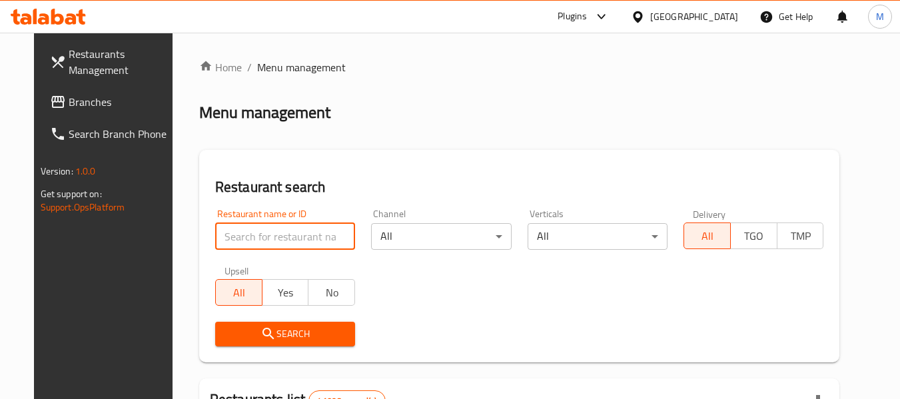
click at [244, 248] on input "search" at bounding box center [285, 236] width 140 height 27
paste input "Retro Brew"
type input "Retro Brew"
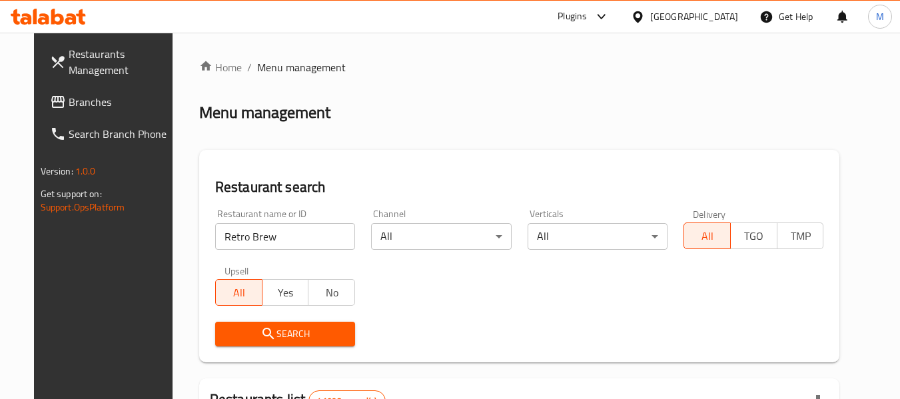
click at [242, 327] on span "Search" at bounding box center [285, 334] width 119 height 17
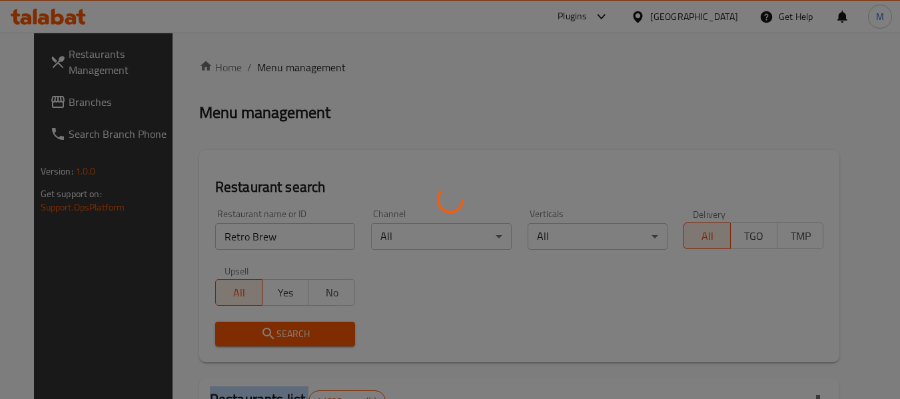
drag, startPoint x: 242, startPoint y: 327, endPoint x: 765, endPoint y: 326, distance: 523.5
click at [243, 327] on div at bounding box center [450, 199] width 900 height 399
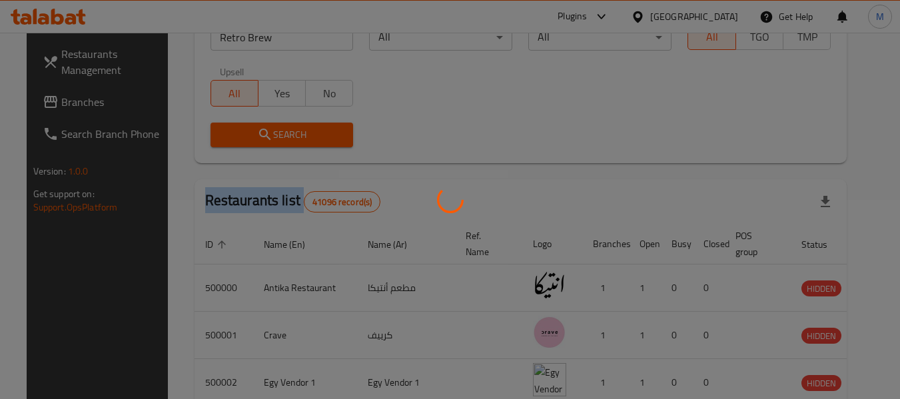
scroll to position [200, 0]
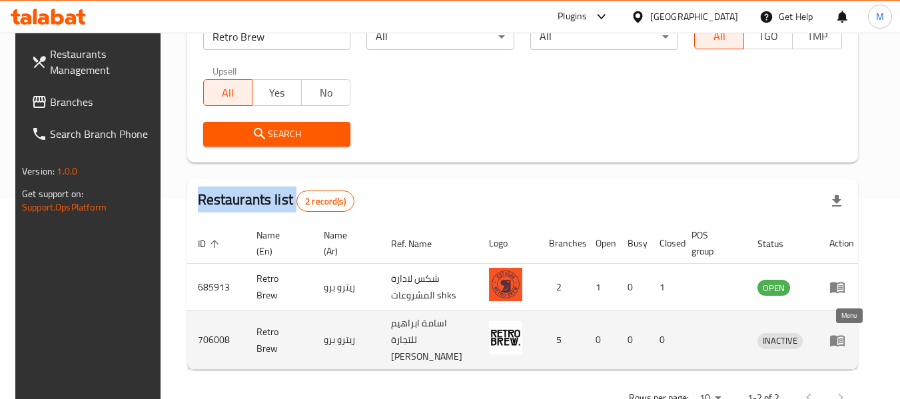
click at [842, 338] on icon "enhanced table" at bounding box center [837, 340] width 15 height 11
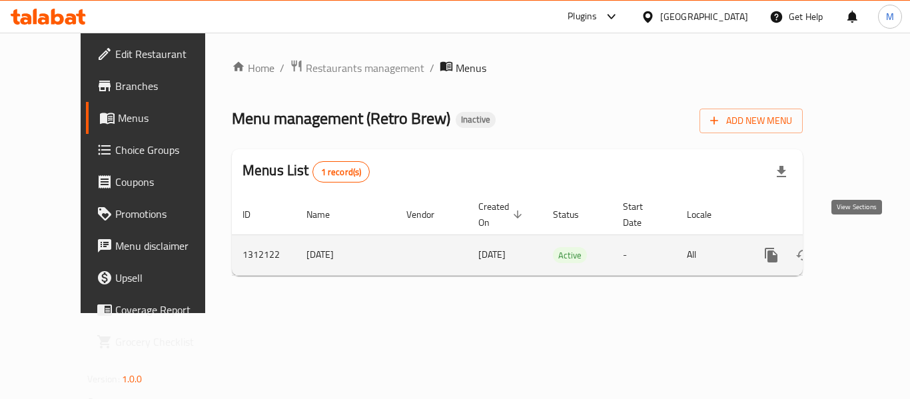
click at [864, 240] on link "enhanced table" at bounding box center [867, 255] width 32 height 32
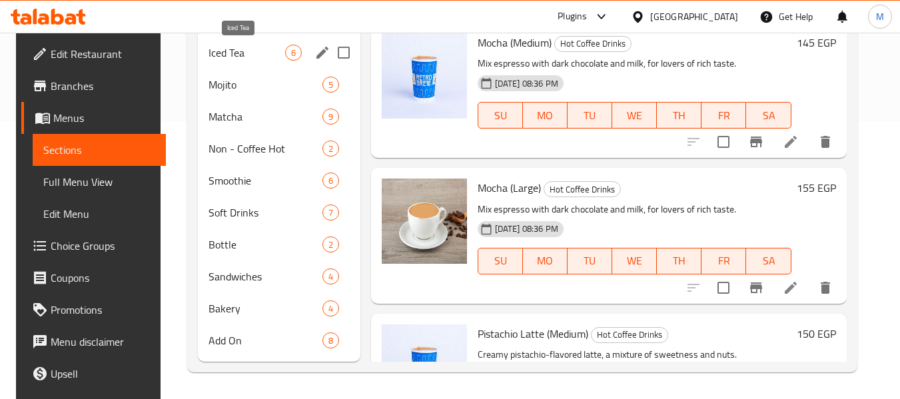
scroll to position [77, 0]
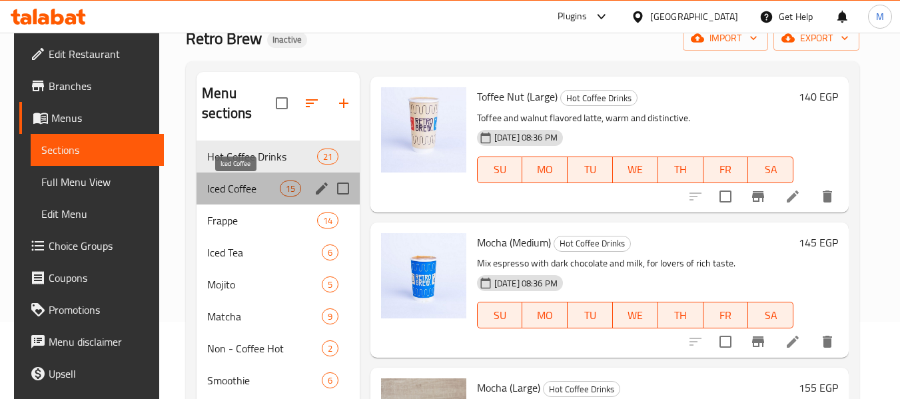
click at [229, 182] on span "Iced Coffee" at bounding box center [243, 188] width 72 height 16
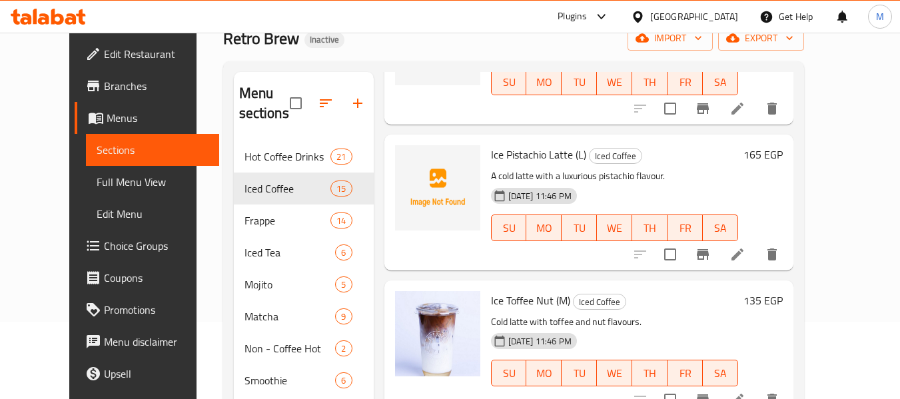
scroll to position [1746, 0]
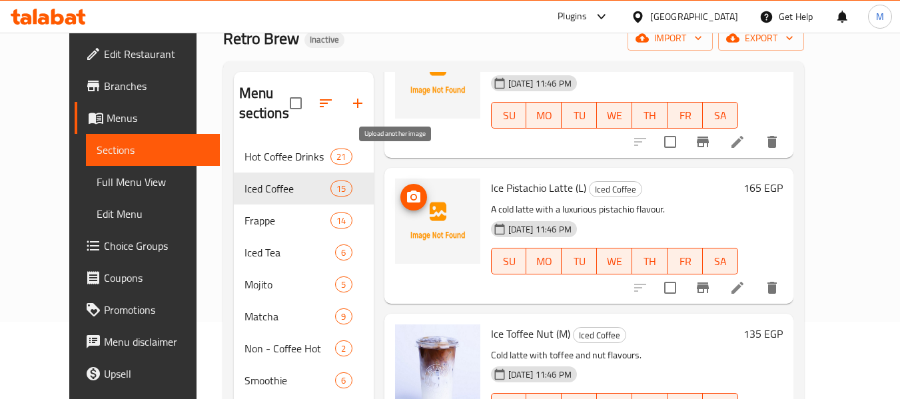
click at [406, 189] on icon "upload picture" at bounding box center [414, 197] width 16 height 16
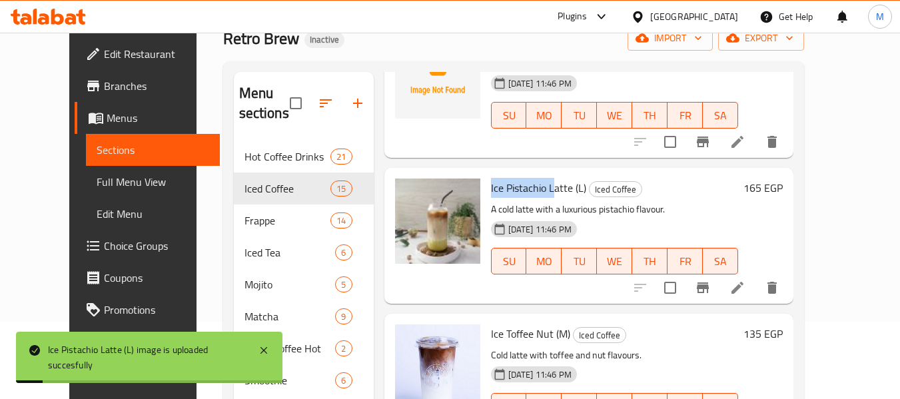
drag, startPoint x: 472, startPoint y: 154, endPoint x: 537, endPoint y: 154, distance: 65.3
click at [537, 173] on div "Ice Pistachio Latte (L) Iced Coffee A cold latte with a luxurious pistachio fla…" at bounding box center [615, 235] width 258 height 125
copy span "Ice Pistachio L"
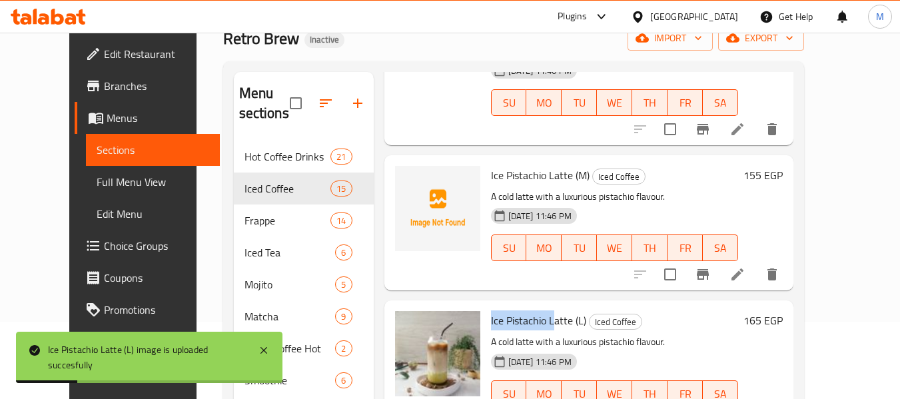
scroll to position [1613, 0]
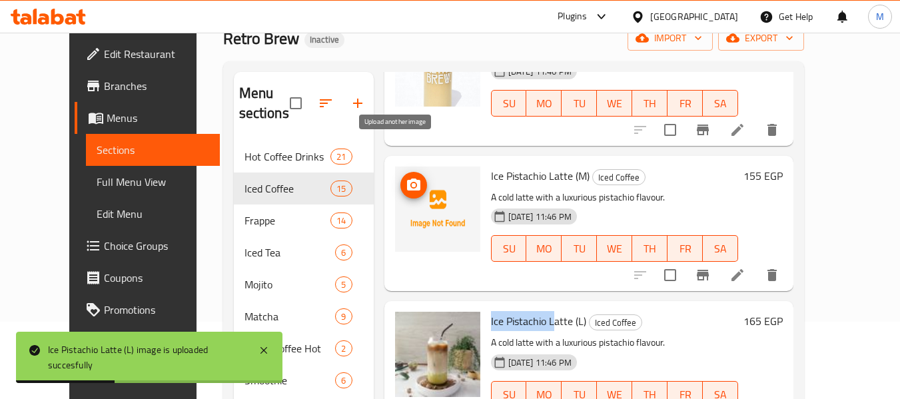
click at [407, 178] on icon "upload picture" at bounding box center [413, 184] width 13 height 12
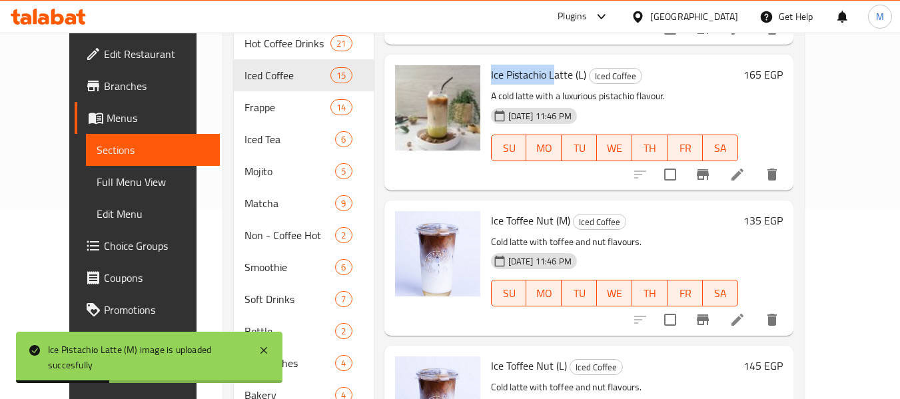
scroll to position [277, 0]
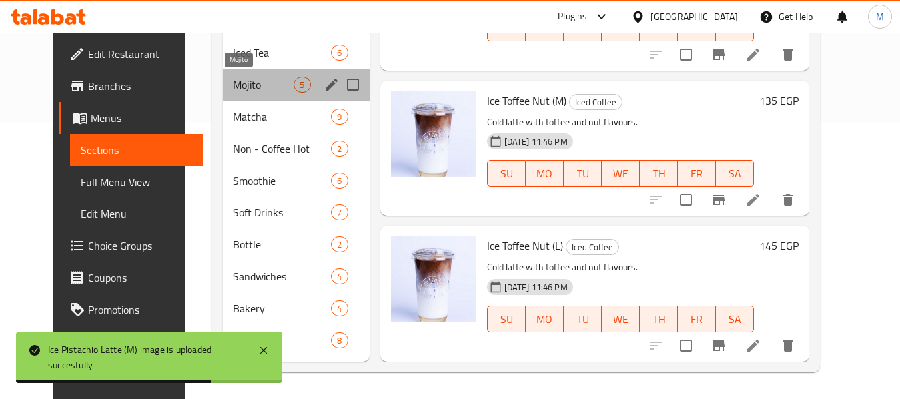
click at [233, 83] on span "Mojito" at bounding box center [263, 85] width 61 height 16
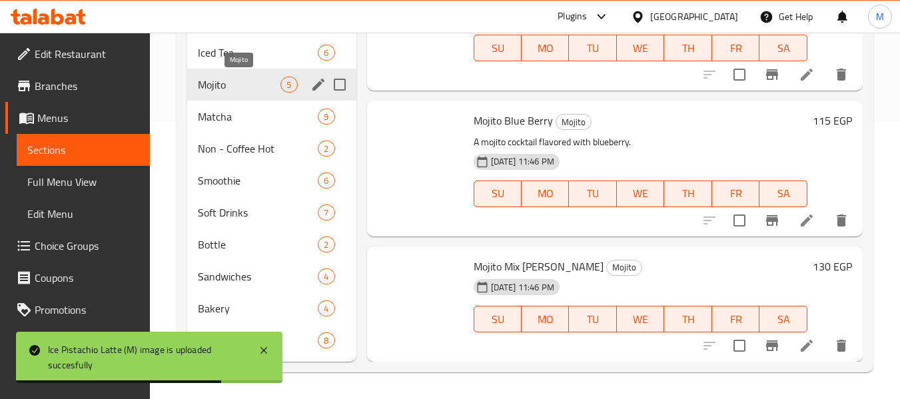
scroll to position [288, 0]
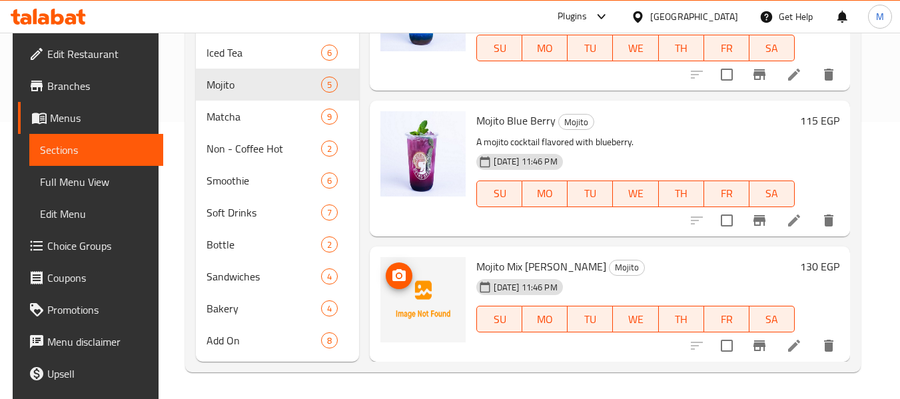
click at [392, 274] on icon "upload picture" at bounding box center [398, 275] width 13 height 12
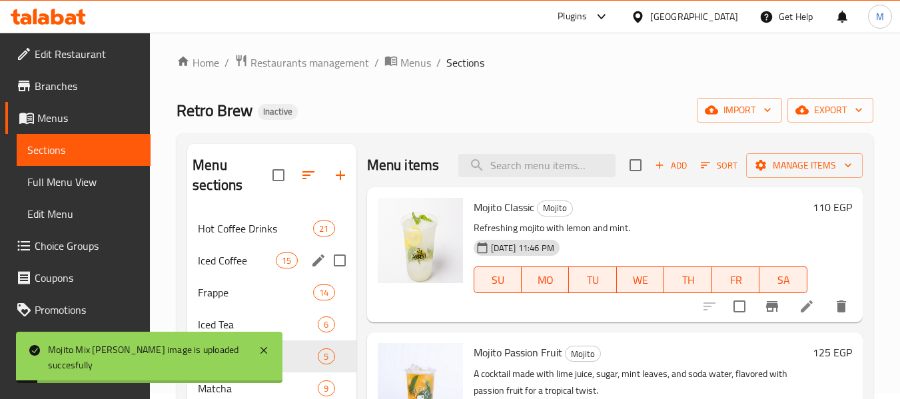
scroll to position [0, 0]
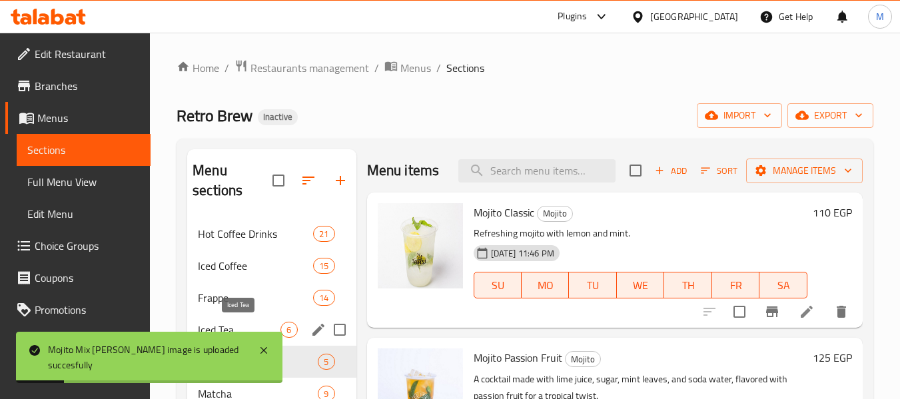
click at [227, 329] on span "Iced Tea" at bounding box center [239, 330] width 83 height 16
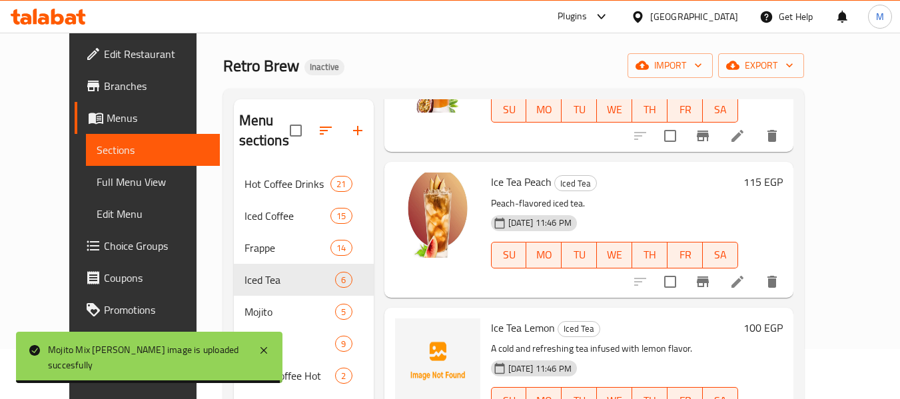
scroll to position [133, 0]
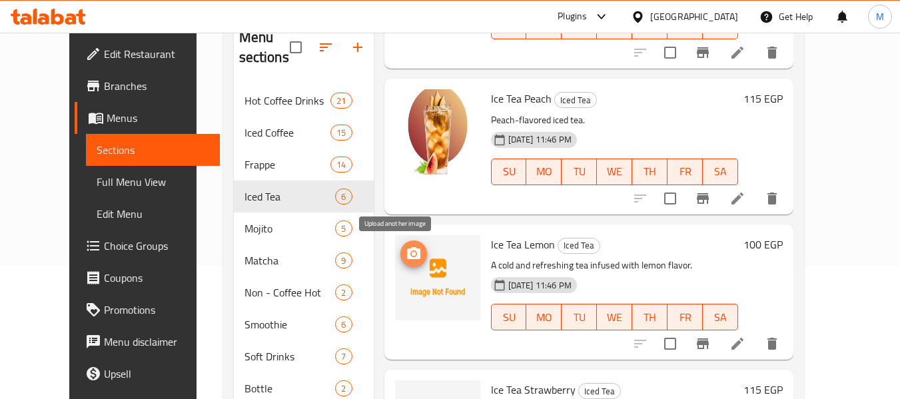
click at [405, 254] on span "upload picture" at bounding box center [413, 254] width 27 height 16
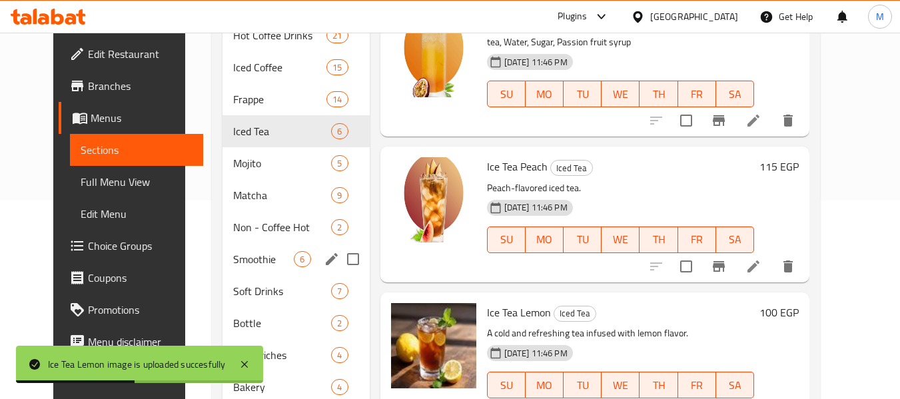
scroll to position [200, 0]
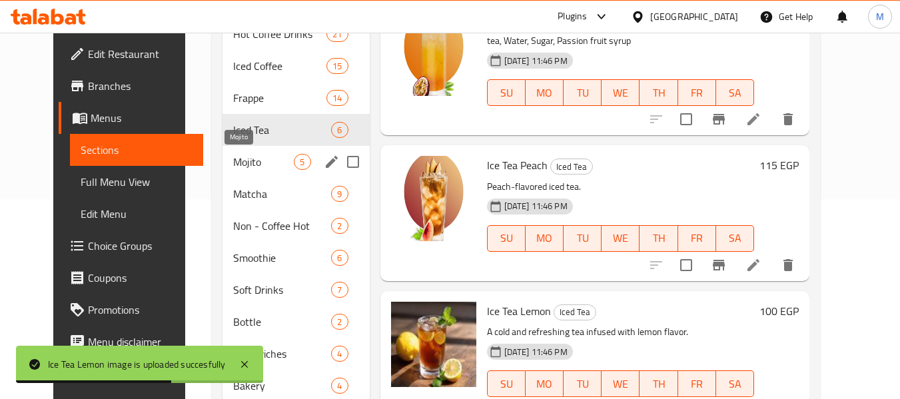
click at [233, 160] on span "Mojito" at bounding box center [263, 162] width 61 height 16
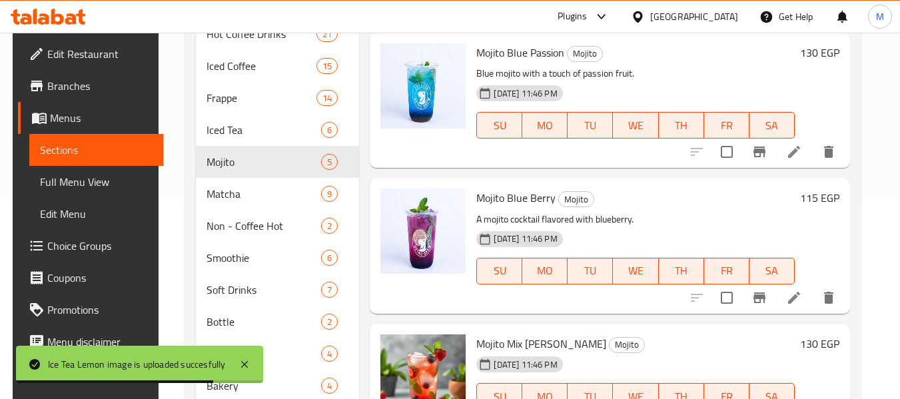
scroll to position [277, 0]
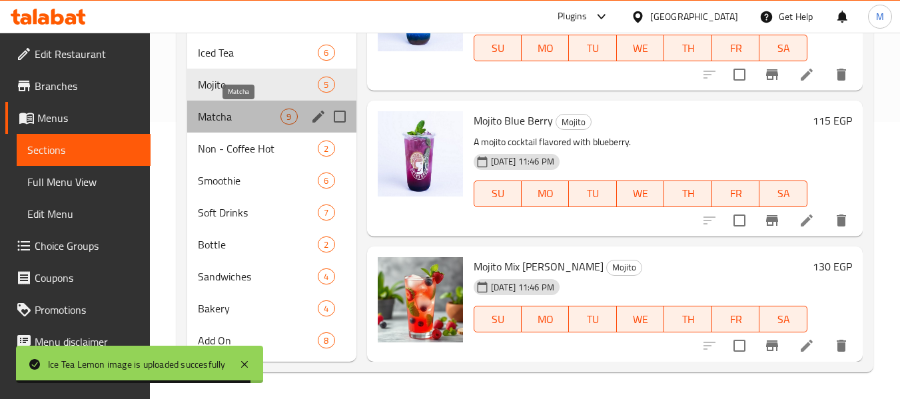
click at [241, 120] on span "Matcha" at bounding box center [239, 117] width 83 height 16
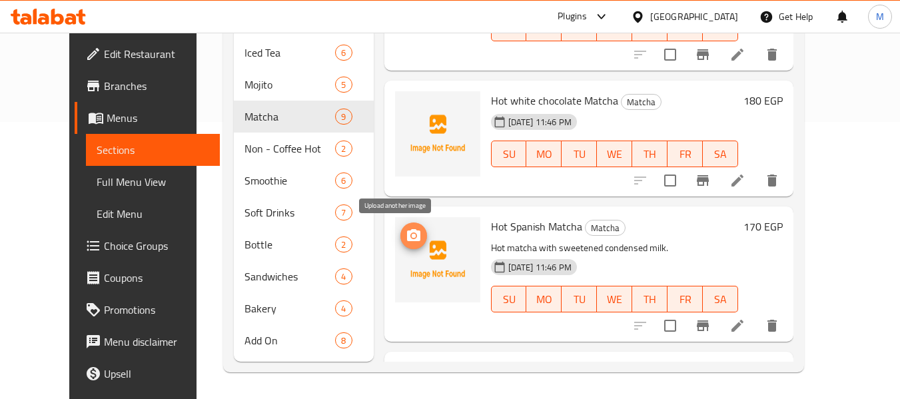
click at [400, 226] on button "upload picture" at bounding box center [413, 235] width 27 height 27
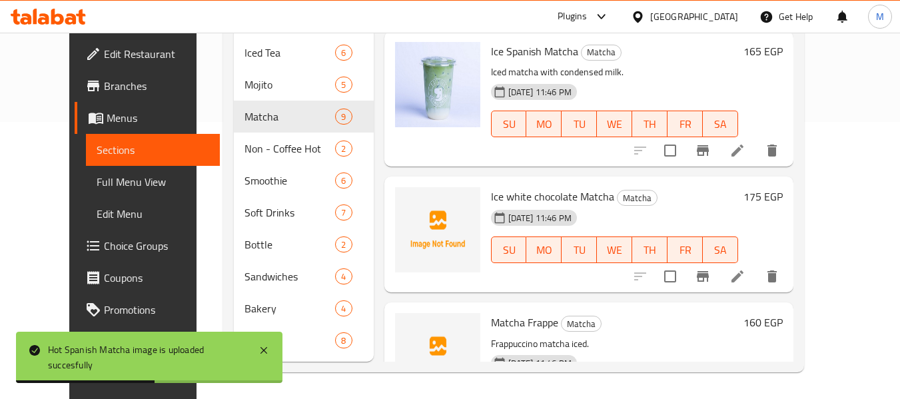
scroll to position [599, 0]
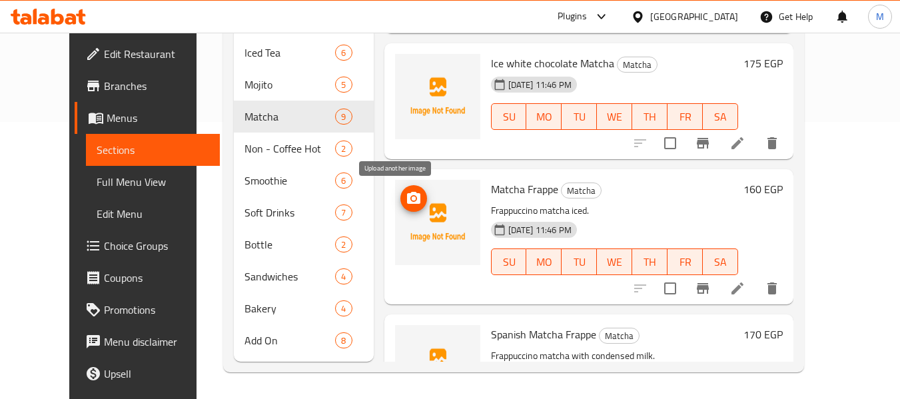
click at [411, 199] on circle "upload picture" at bounding box center [413, 198] width 4 height 4
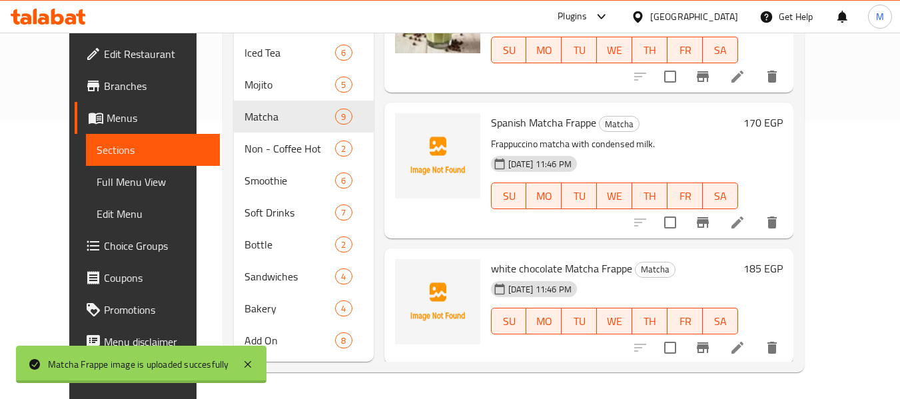
scroll to position [813, 0]
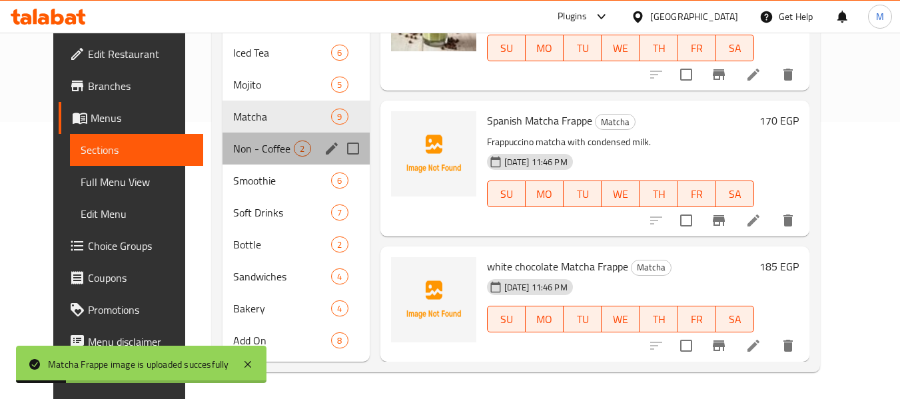
click at [222, 139] on div "Non - Coffee Hot 2" at bounding box center [295, 149] width 147 height 32
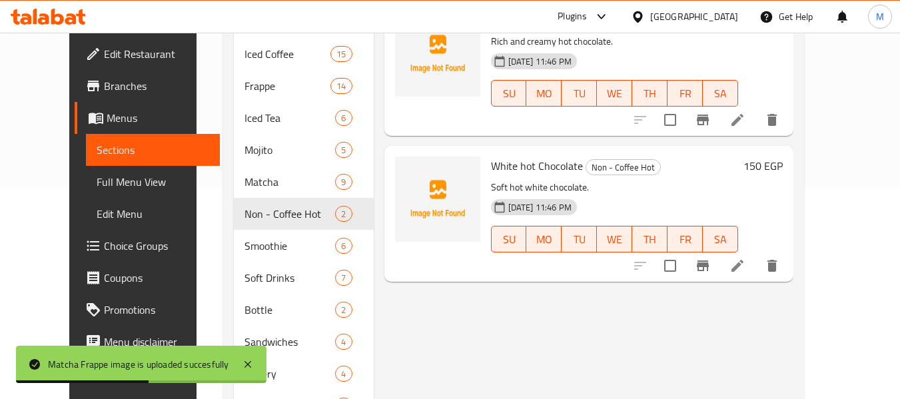
scroll to position [144, 0]
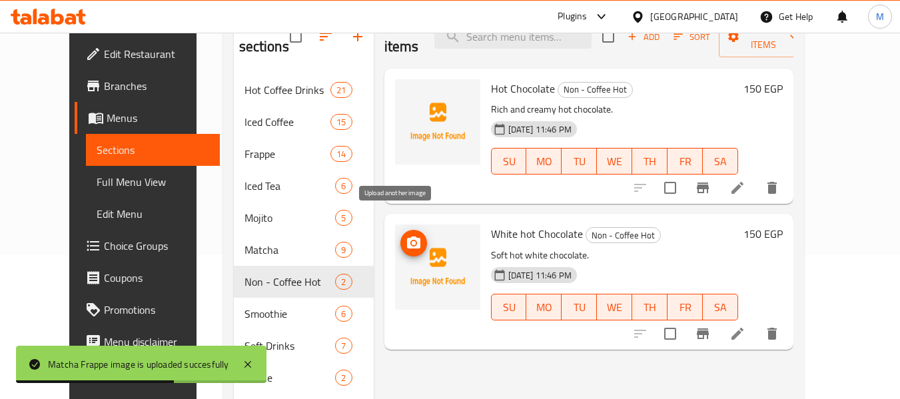
click at [407, 236] on icon "upload picture" at bounding box center [413, 242] width 13 height 12
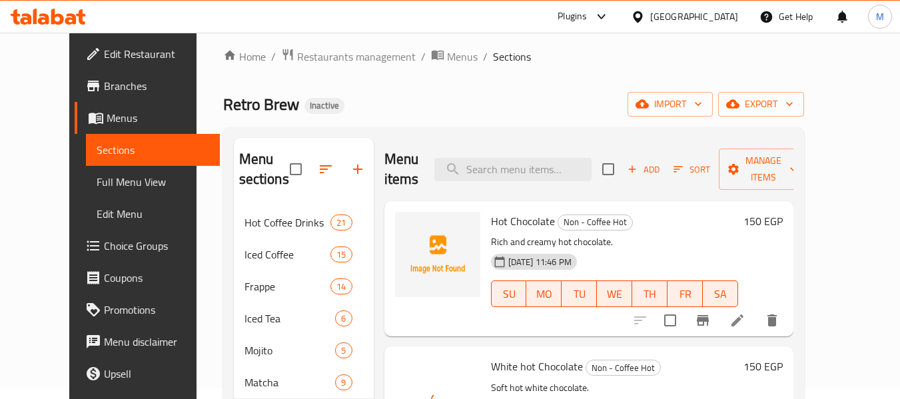
scroll to position [11, 0]
click at [406, 223] on icon "upload picture" at bounding box center [414, 231] width 16 height 16
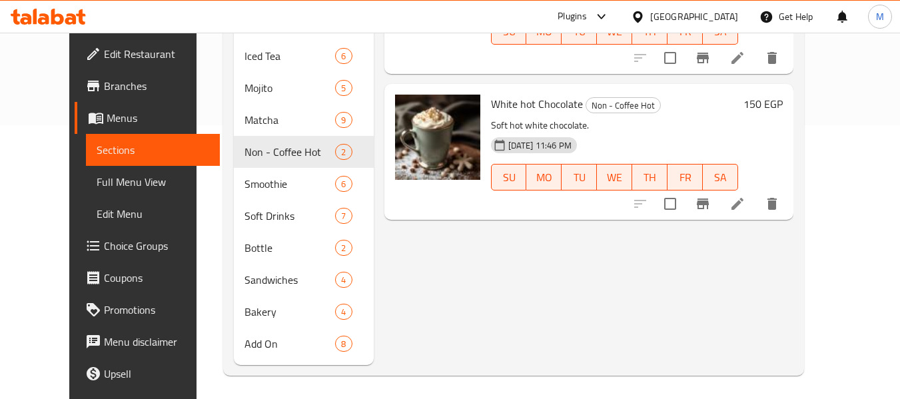
scroll to position [277, 0]
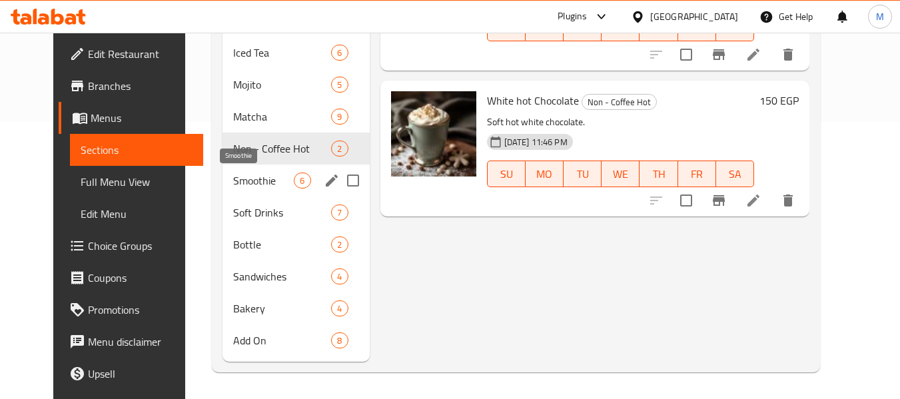
click at [233, 181] on span "Smoothie" at bounding box center [263, 180] width 61 height 16
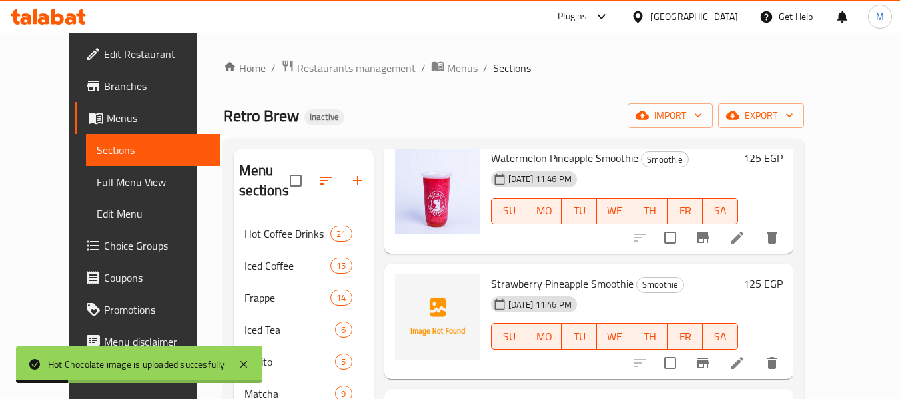
scroll to position [357, 0]
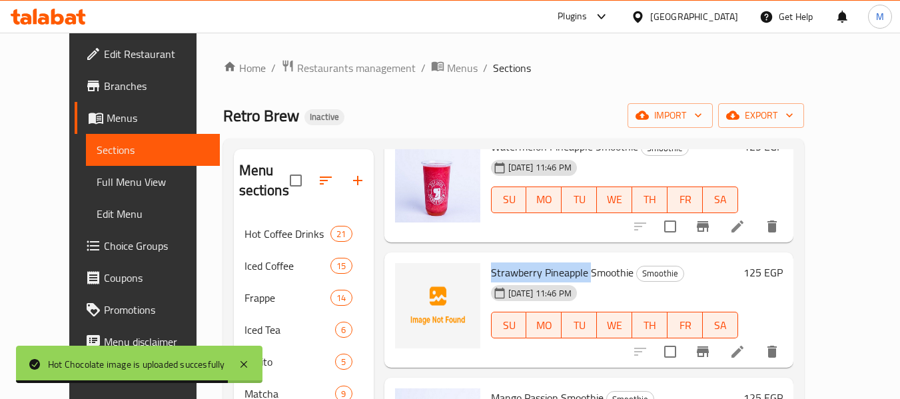
drag, startPoint x: 561, startPoint y: 270, endPoint x: 474, endPoint y: 272, distance: 87.9
click at [491, 272] on span "Strawberry Pineapple Smoothie" at bounding box center [562, 272] width 143 height 20
click at [400, 270] on button "upload picture" at bounding box center [413, 281] width 27 height 27
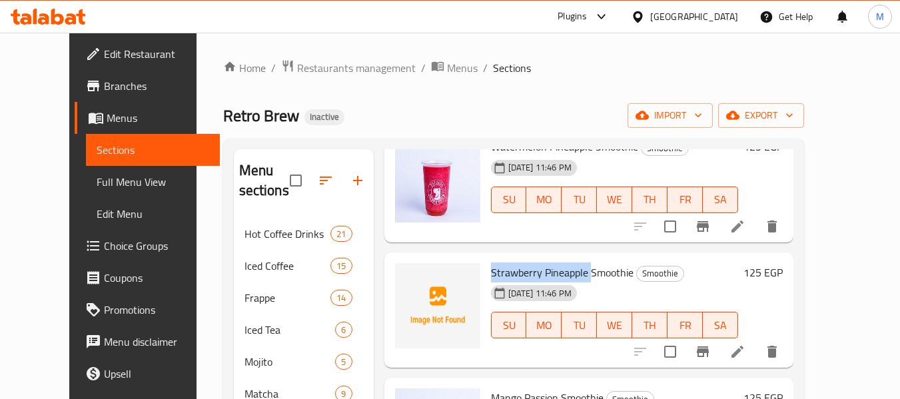
click at [558, 268] on span "Strawberry Pineapple Smoothie" at bounding box center [562, 272] width 143 height 20
click at [406, 280] on icon "upload picture" at bounding box center [414, 282] width 16 height 16
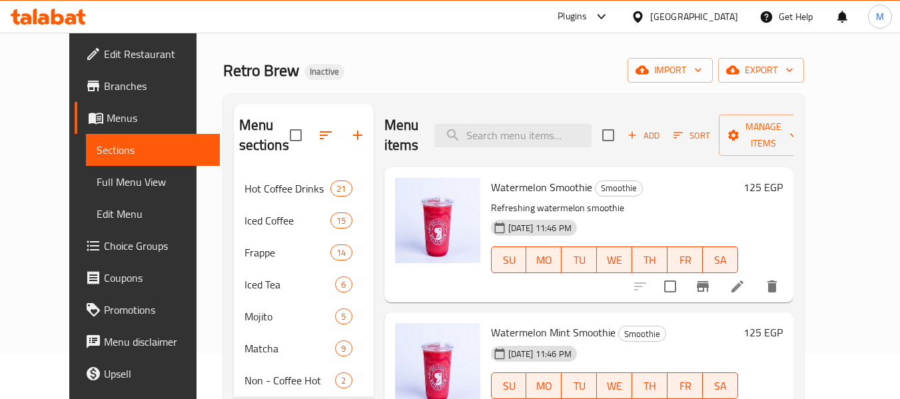
scroll to position [0, 0]
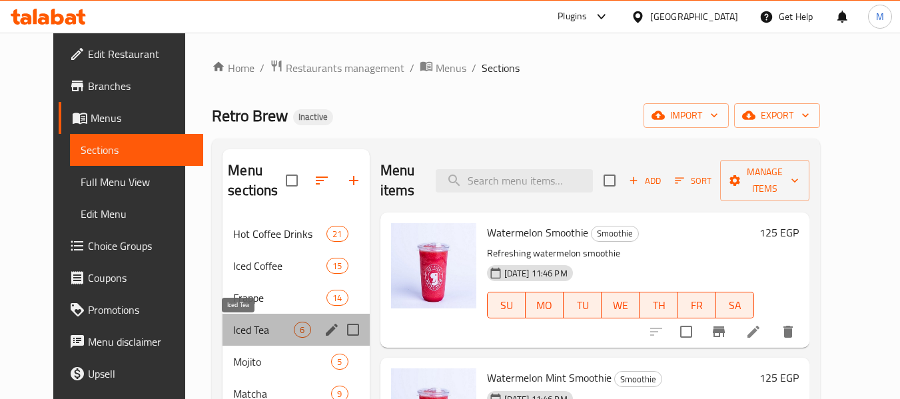
click at [233, 334] on span "Iced Tea" at bounding box center [263, 330] width 61 height 16
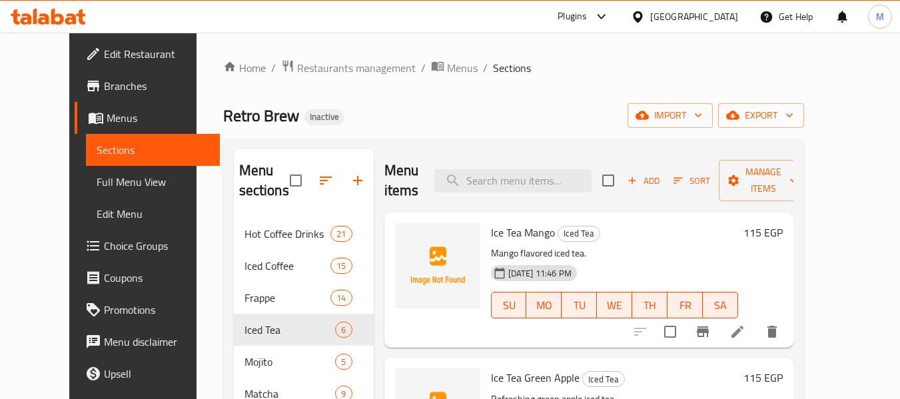
click at [523, 234] on span "Ice Tea Mango" at bounding box center [523, 232] width 64 height 20
copy h6 "Ice Tea Mango"
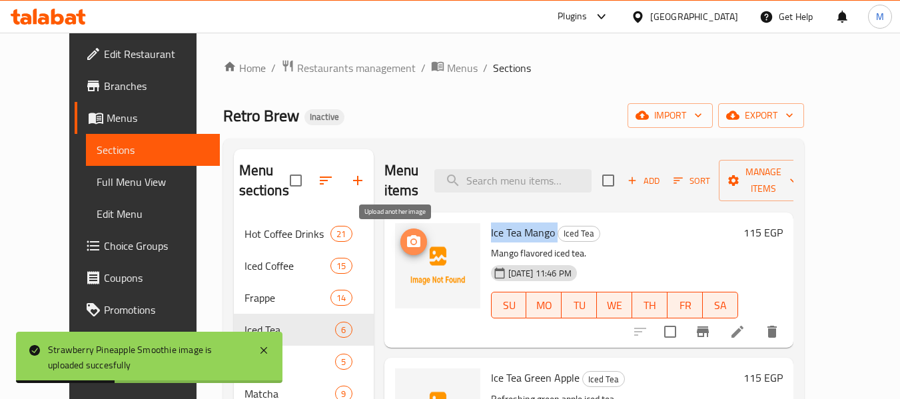
click at [407, 246] on icon "upload picture" at bounding box center [413, 241] width 13 height 12
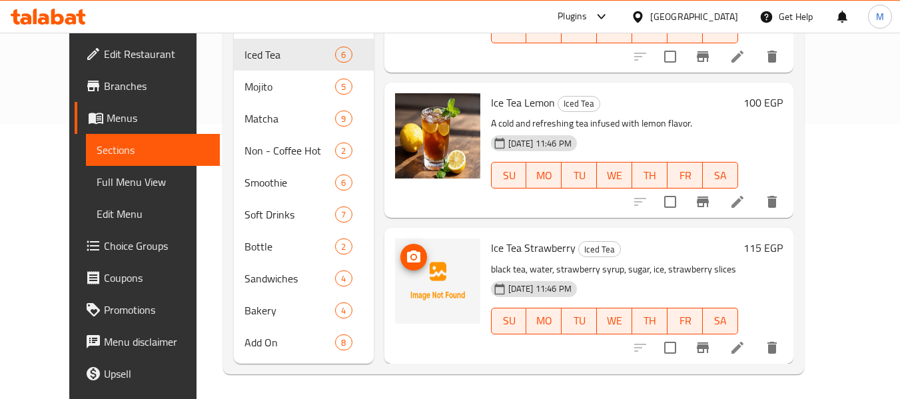
scroll to position [277, 0]
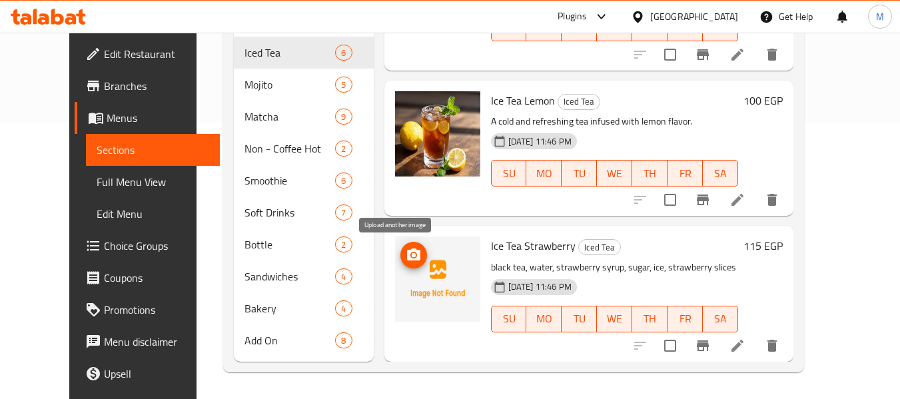
click at [406, 248] on icon "upload picture" at bounding box center [414, 255] width 16 height 16
click at [223, 145] on div "Menu sections Hot Coffee Drinks 21 Iced Coffee 15 Frappe 14 Iced Tea 6 Mojito 5…" at bounding box center [513, 116] width 581 height 511
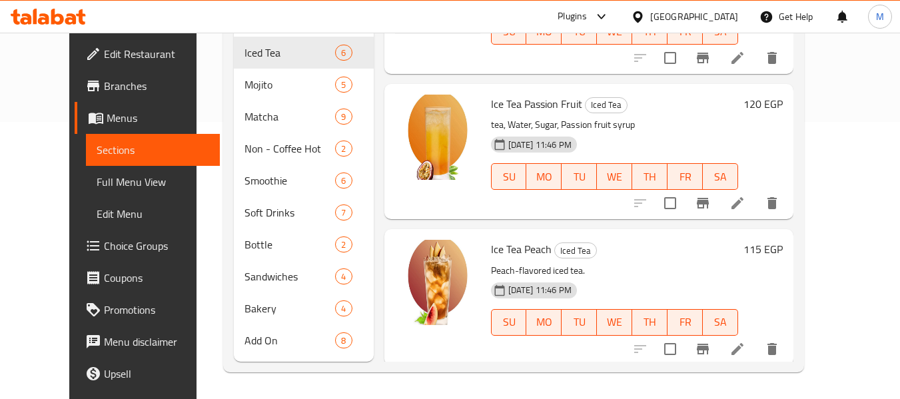
scroll to position [0, 0]
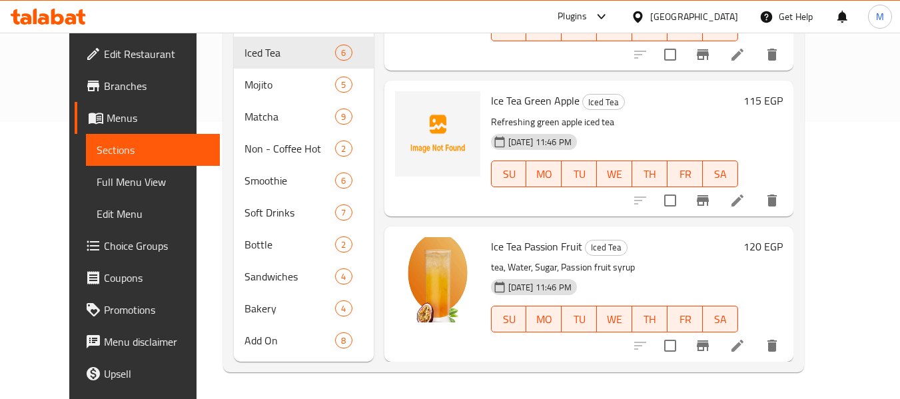
click at [544, 102] on span "Ice Tea Green Apple" at bounding box center [535, 101] width 89 height 20
copy h6 "Ice Tea Green Apple"
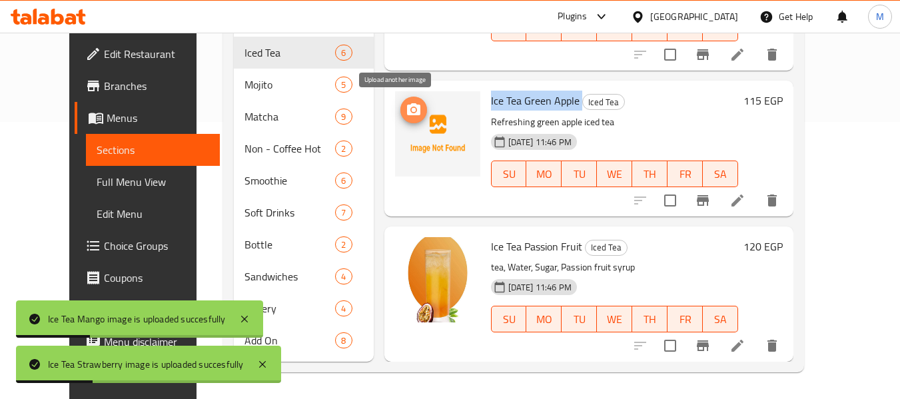
click at [406, 117] on icon "upload picture" at bounding box center [414, 110] width 16 height 16
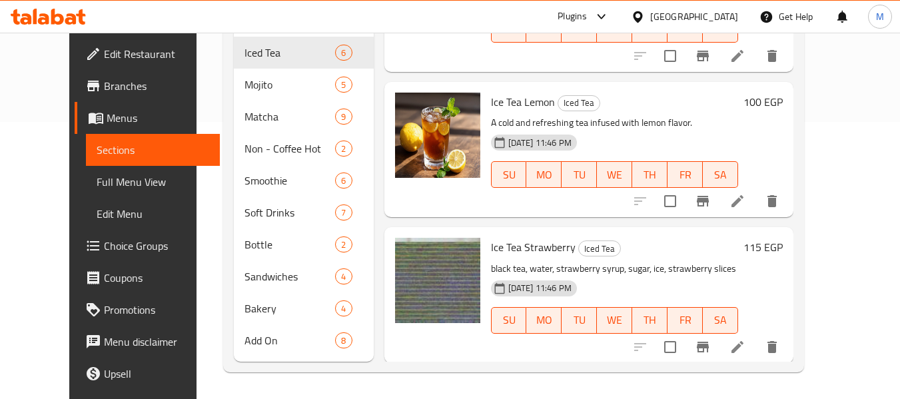
scroll to position [437, 0]
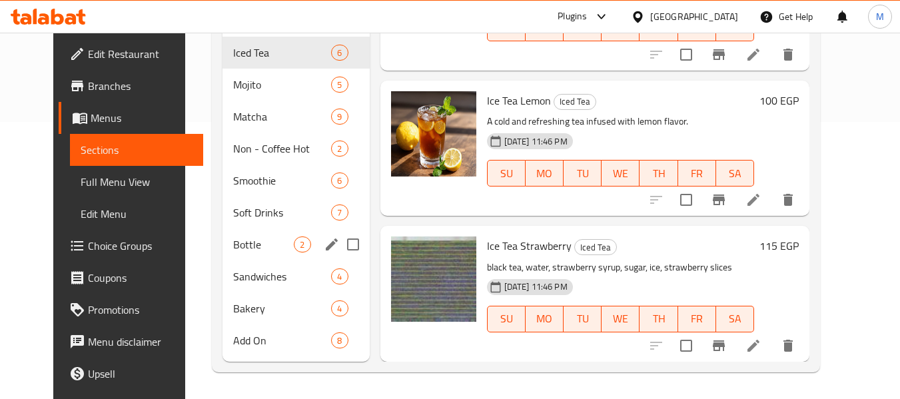
click at [233, 245] on span "Bottle" at bounding box center [263, 244] width 61 height 16
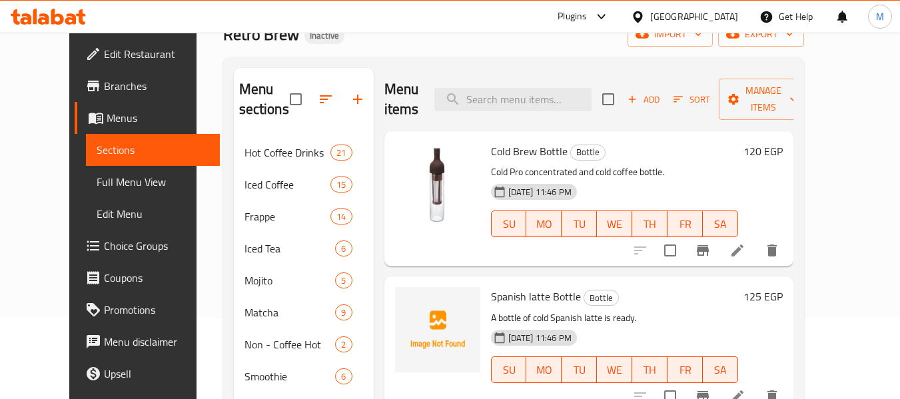
scroll to position [77, 0]
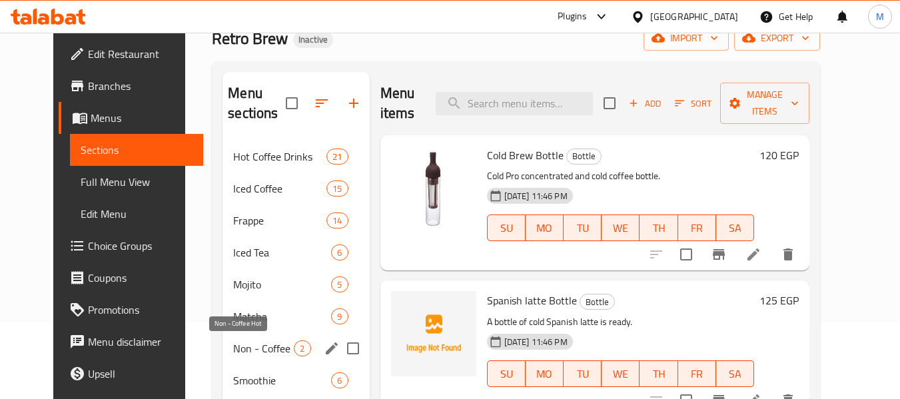
click at [244, 347] on span "Non - Coffee Hot" at bounding box center [263, 348] width 61 height 16
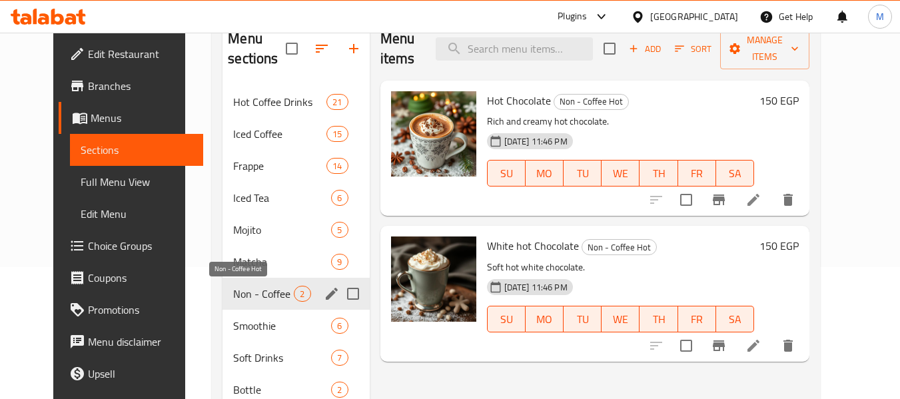
scroll to position [277, 0]
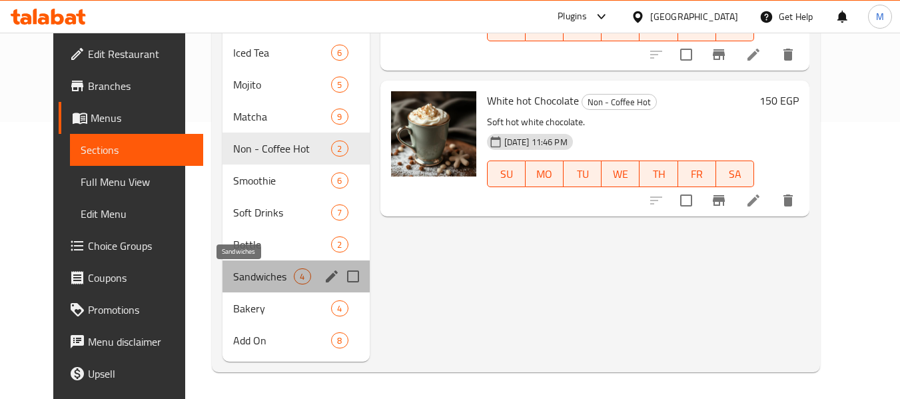
click at [233, 279] on span "Sandwiches" at bounding box center [263, 276] width 61 height 16
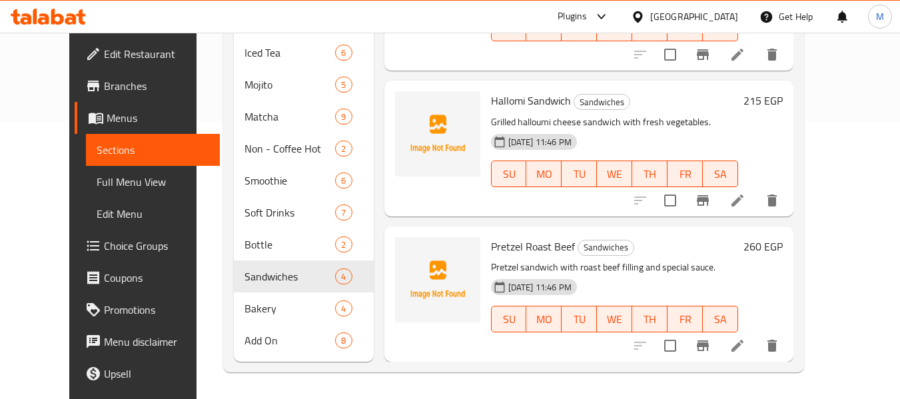
click at [496, 101] on span "Hallomi Sandwich" at bounding box center [531, 101] width 80 height 20
copy span "Hallomi"
click at [395, 109] on img at bounding box center [437, 133] width 85 height 85
click at [407, 107] on icon "upload picture" at bounding box center [413, 109] width 13 height 12
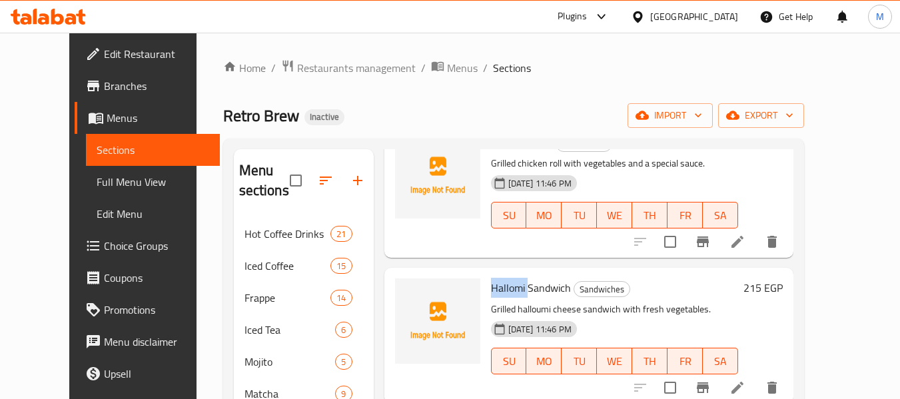
scroll to position [146, 0]
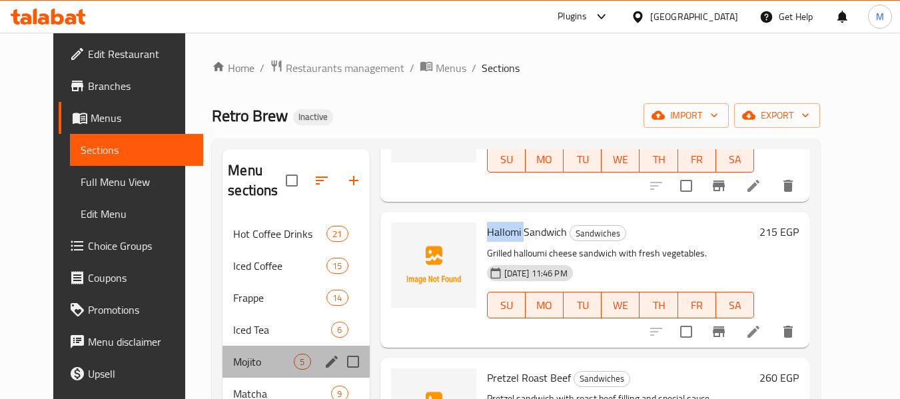
click at [244, 350] on div "Mojito 5" at bounding box center [295, 362] width 147 height 32
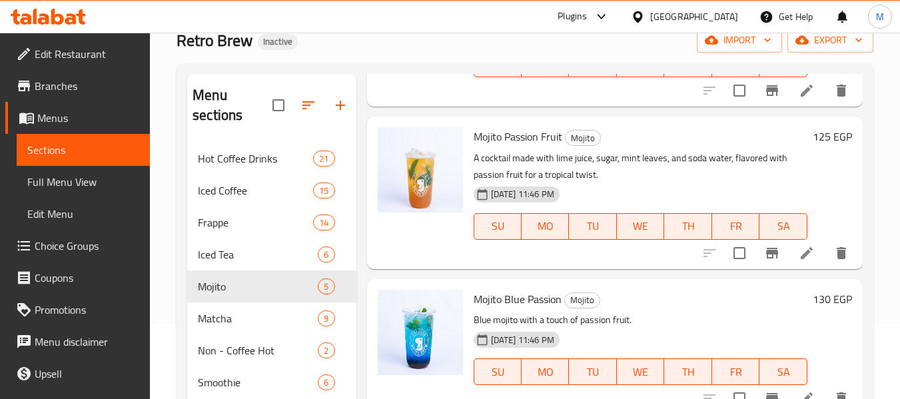
scroll to position [200, 0]
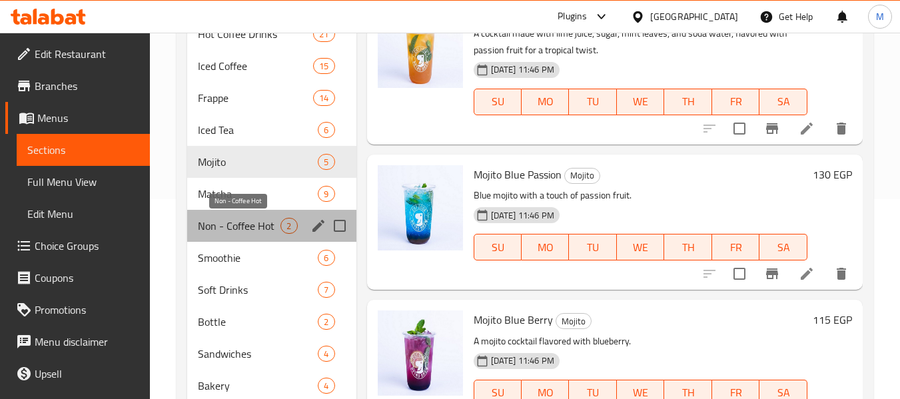
click at [246, 228] on span "Non - Coffee Hot" at bounding box center [239, 226] width 83 height 16
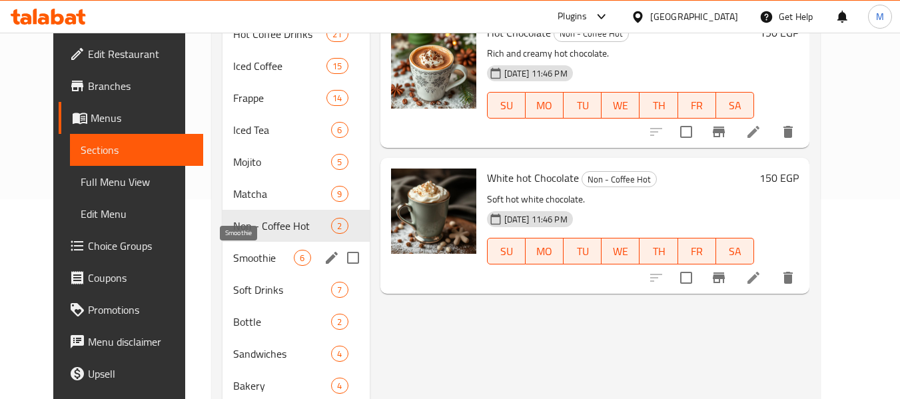
click at [240, 263] on span "Smoothie" at bounding box center [263, 258] width 61 height 16
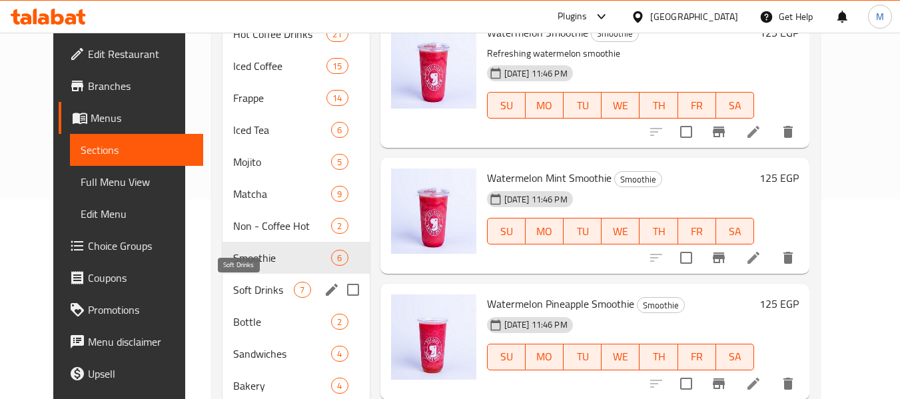
click at [241, 286] on span "Soft Drinks" at bounding box center [263, 290] width 61 height 16
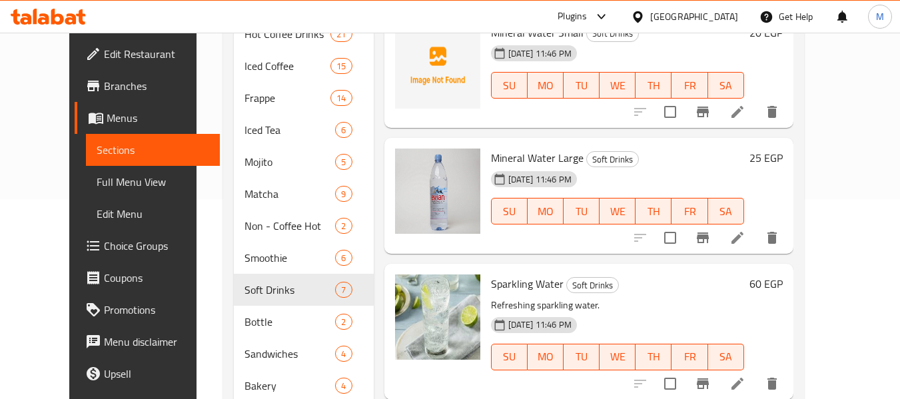
scroll to position [133, 0]
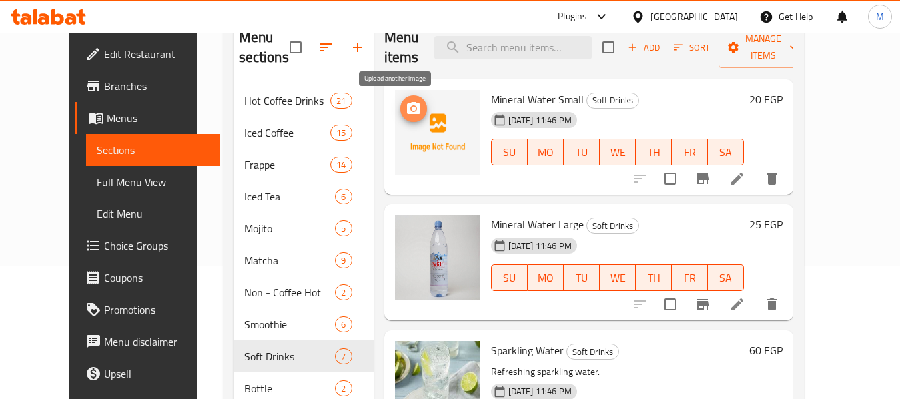
click at [406, 106] on icon "upload picture" at bounding box center [414, 109] width 16 height 16
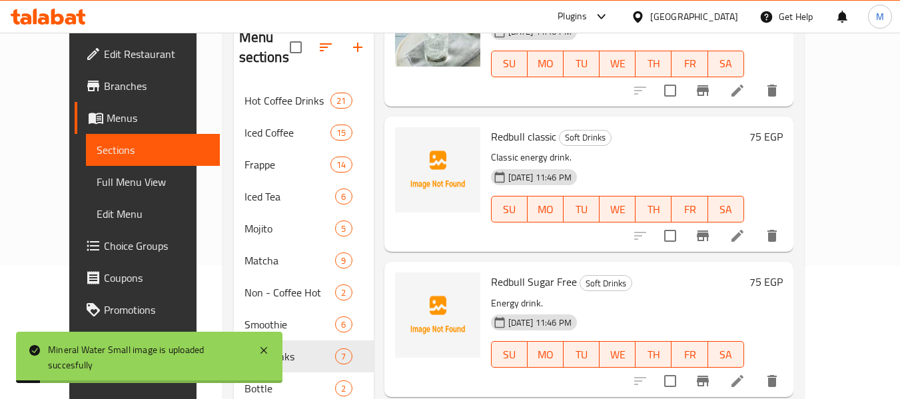
scroll to position [333, 0]
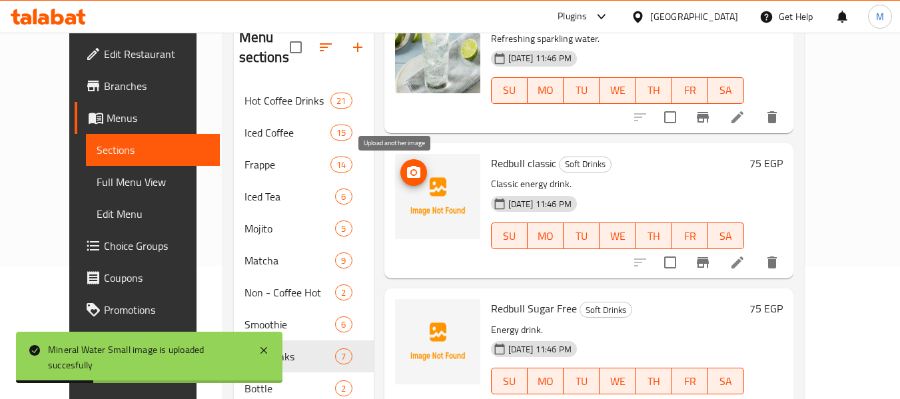
click at [406, 178] on icon "upload picture" at bounding box center [414, 173] width 16 height 16
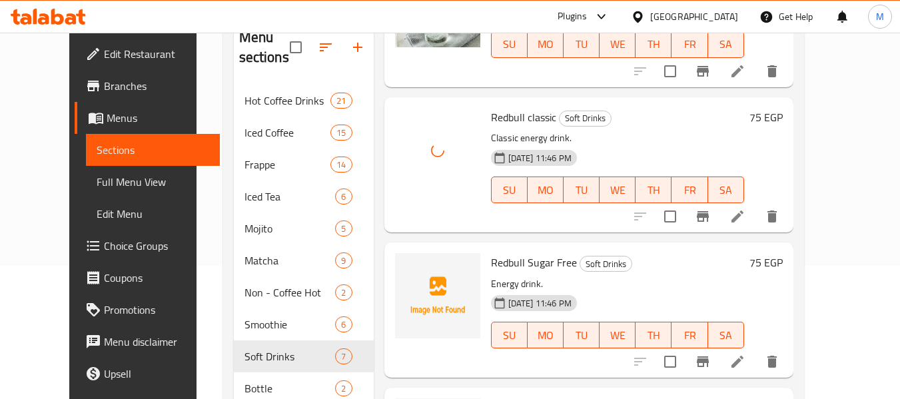
scroll to position [400, 0]
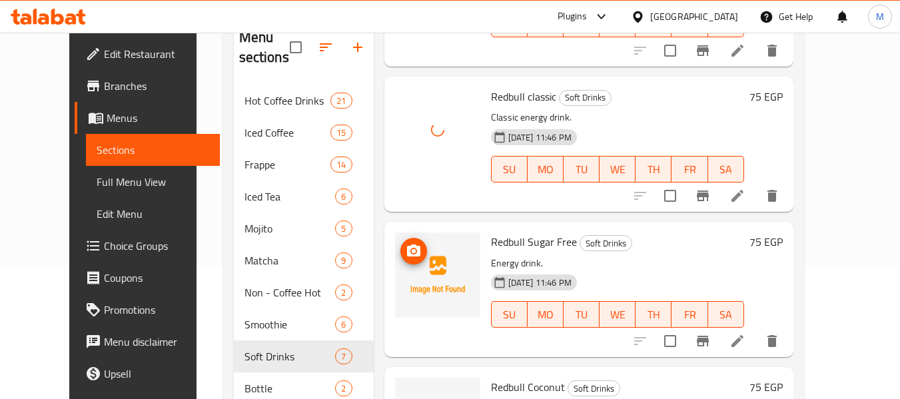
click at [406, 249] on icon "upload picture" at bounding box center [414, 251] width 16 height 16
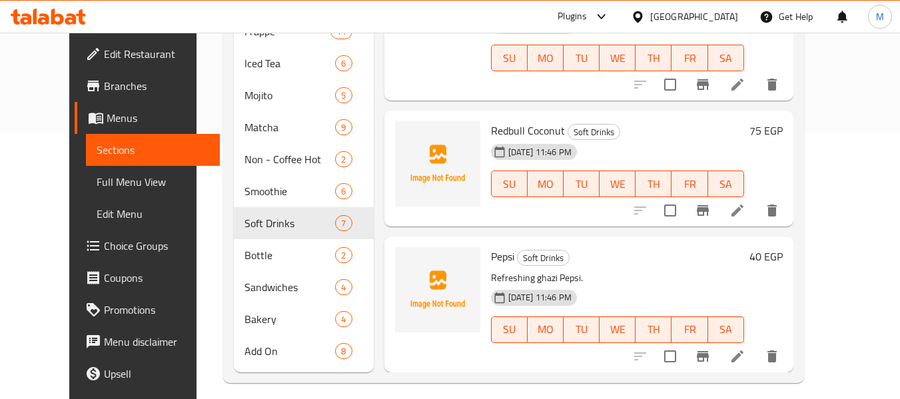
scroll to position [277, 0]
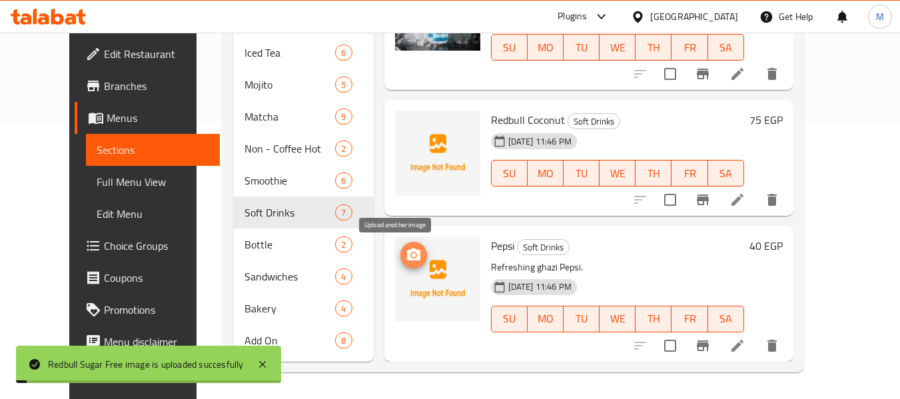
click at [407, 254] on icon "upload picture" at bounding box center [413, 254] width 13 height 12
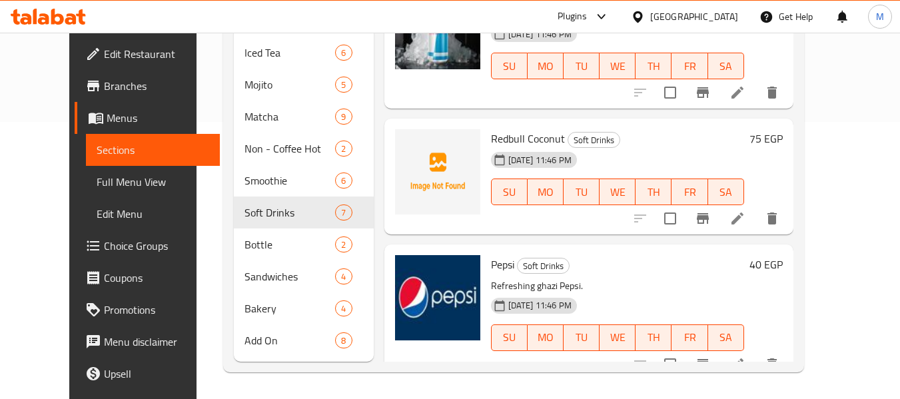
scroll to position [523, 0]
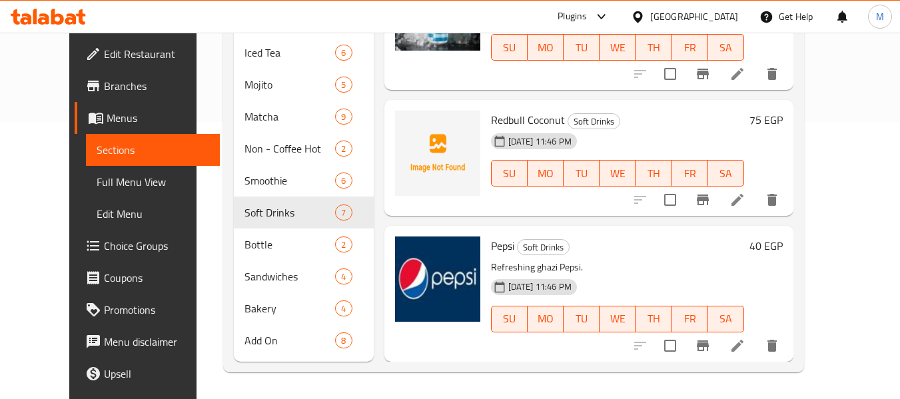
click at [513, 115] on span "Redbull Coconut" at bounding box center [528, 120] width 74 height 20
copy h6 "Redbull Coconut"
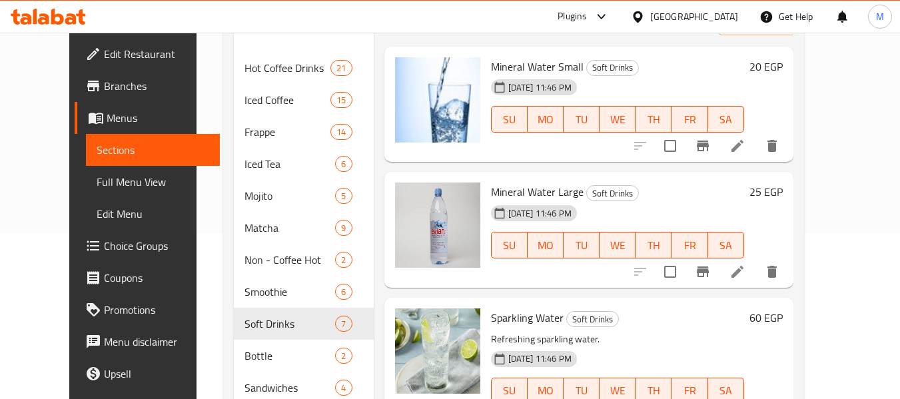
scroll to position [0, 0]
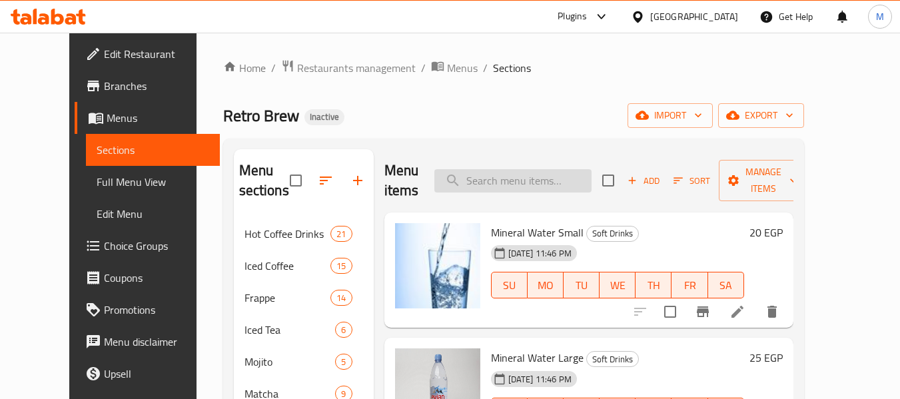
click at [519, 180] on input "search" at bounding box center [512, 180] width 157 height 23
paste input "Redbull Coconut"
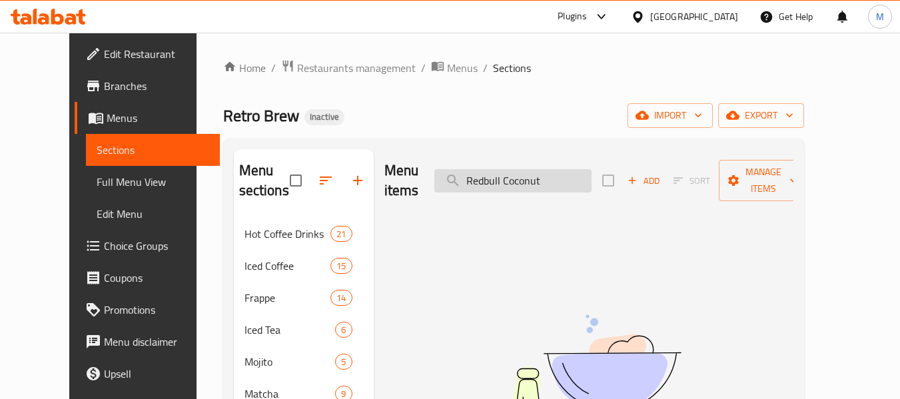
type input "Redbull Coconut"
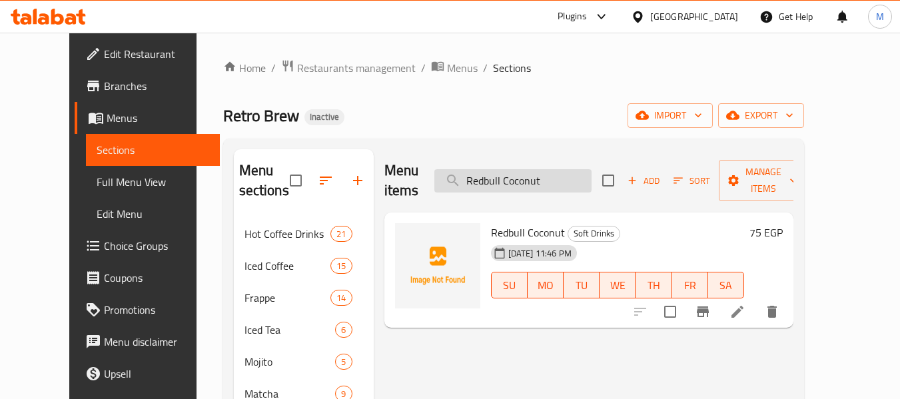
click at [540, 169] on input "Redbull Coconut" at bounding box center [512, 180] width 157 height 23
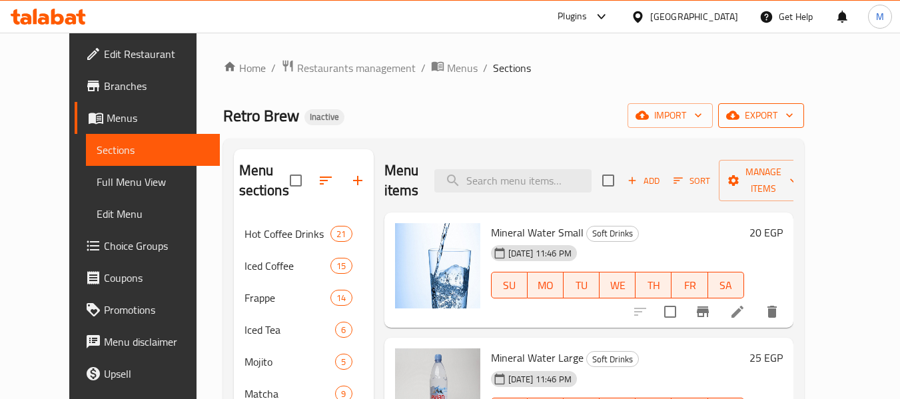
click at [804, 106] on button "export" at bounding box center [761, 115] width 86 height 25
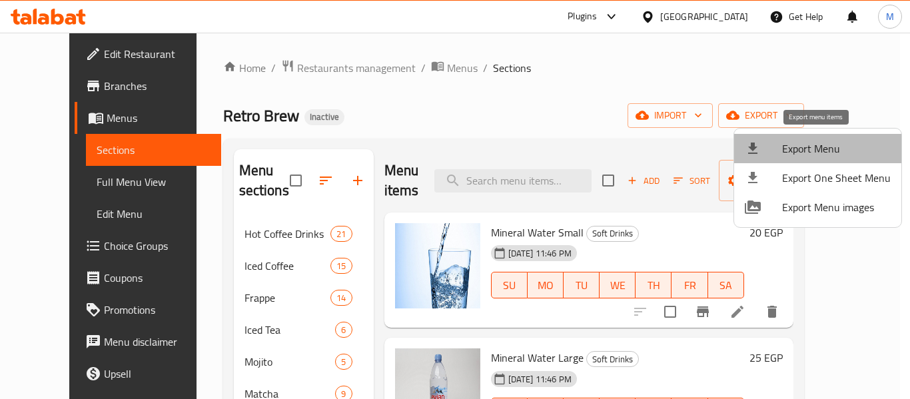
click at [838, 144] on span "Export Menu" at bounding box center [836, 149] width 109 height 16
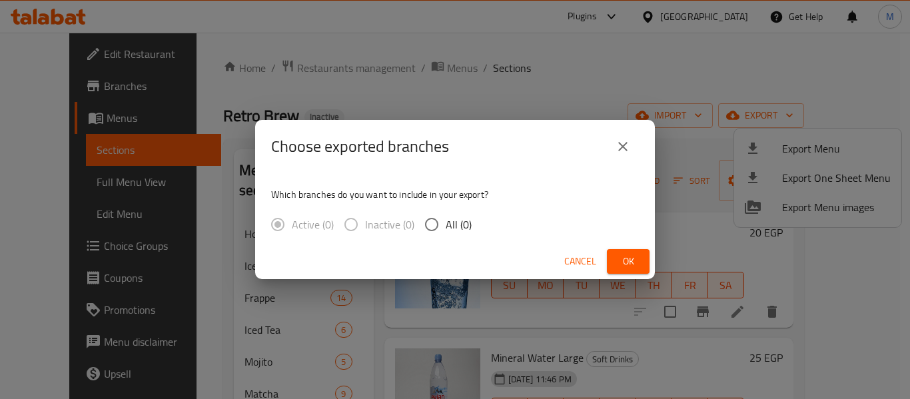
click at [448, 220] on span "All (0)" at bounding box center [459, 224] width 26 height 16
click at [446, 220] on input "All (0)" at bounding box center [432, 224] width 28 height 28
radio input "true"
click at [583, 262] on span "Cancel" at bounding box center [580, 261] width 32 height 17
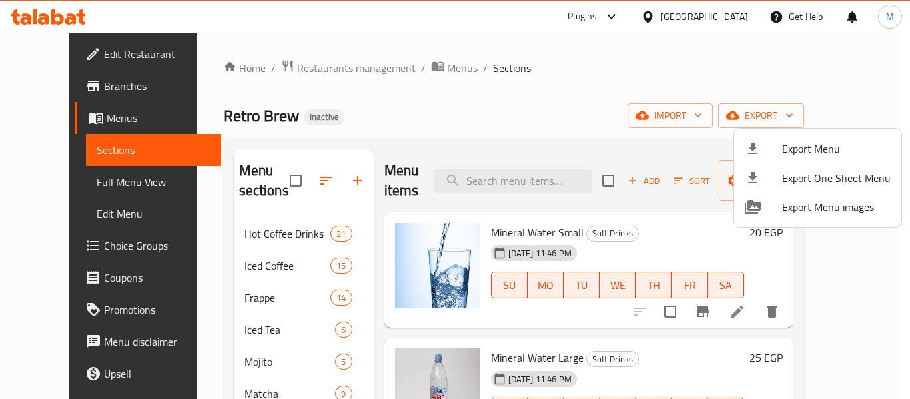
click at [805, 144] on span "Export Menu" at bounding box center [836, 149] width 109 height 16
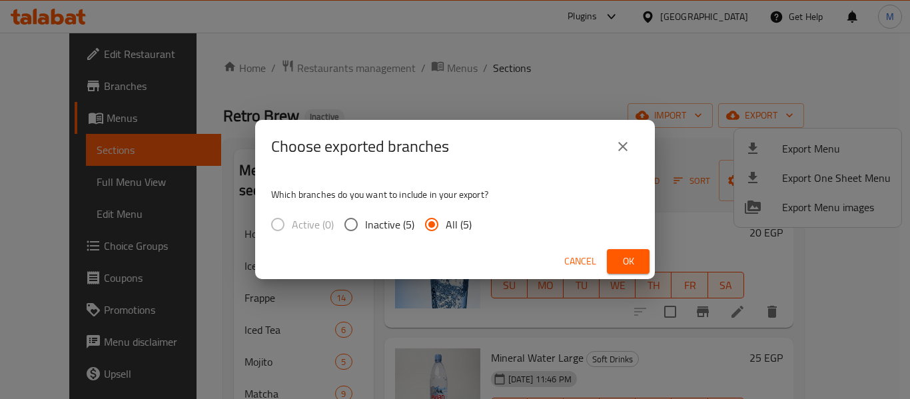
click at [634, 256] on span "Ok" at bounding box center [627, 261] width 21 height 17
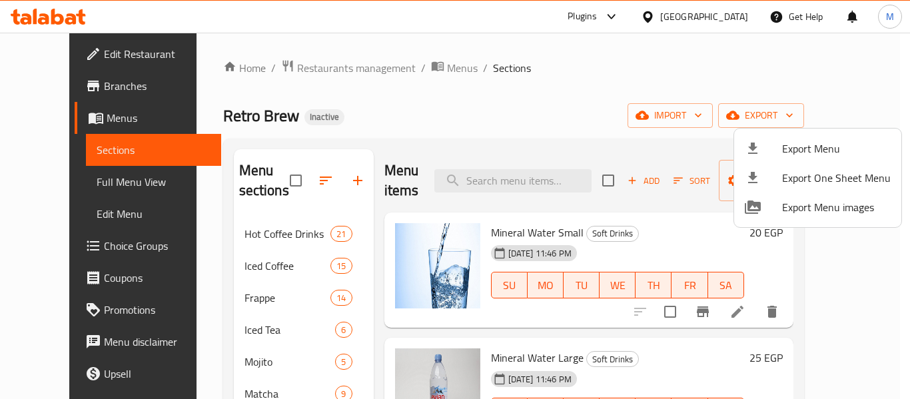
click at [259, 269] on div at bounding box center [455, 199] width 910 height 399
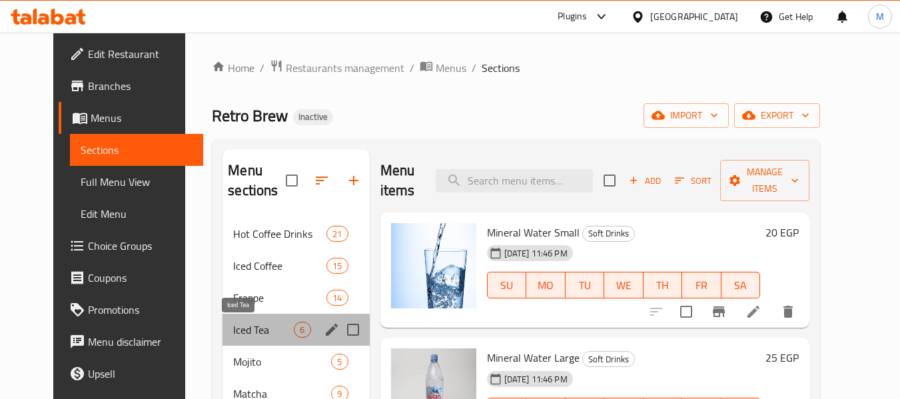
click at [233, 330] on span "Iced Tea" at bounding box center [263, 330] width 61 height 16
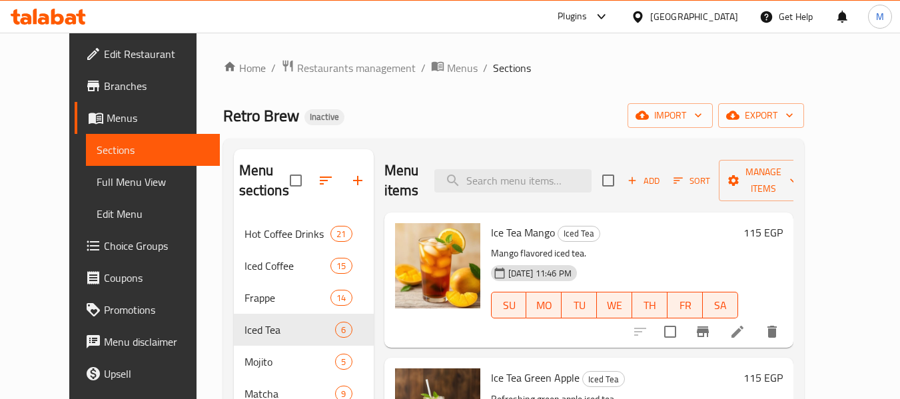
click at [521, 159] on div "Menu items Add Sort Manage items" at bounding box center [588, 180] width 409 height 63
click at [535, 176] on input "search" at bounding box center [512, 180] width 157 height 23
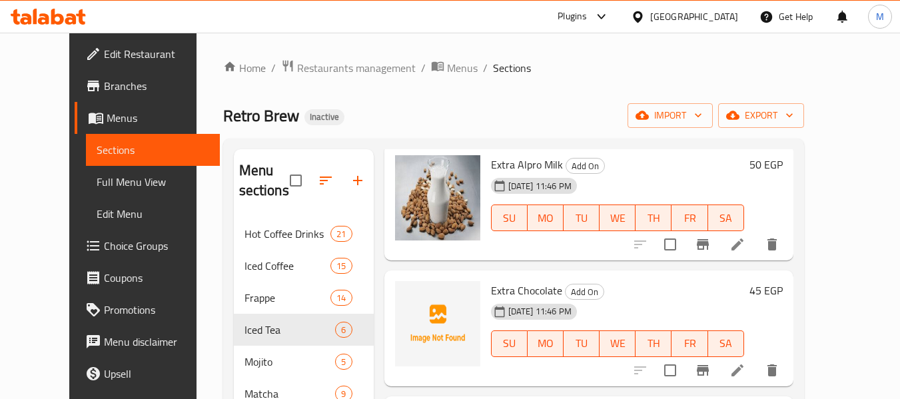
scroll to position [266, 0]
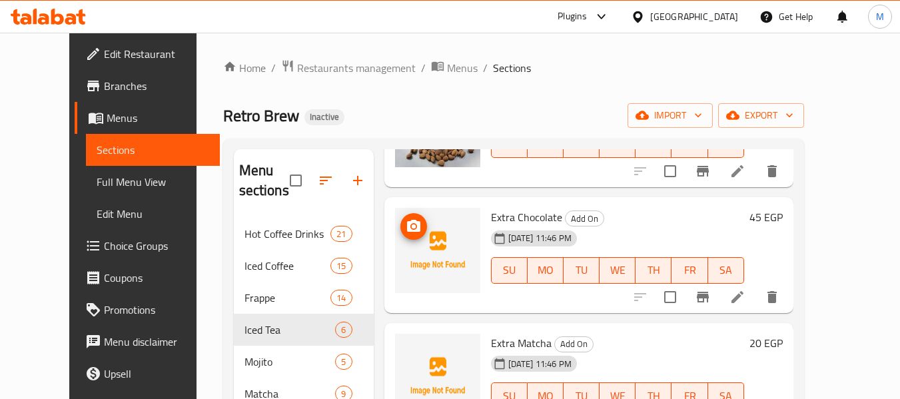
type input "extra"
click at [407, 226] on icon "upload picture" at bounding box center [413, 226] width 13 height 12
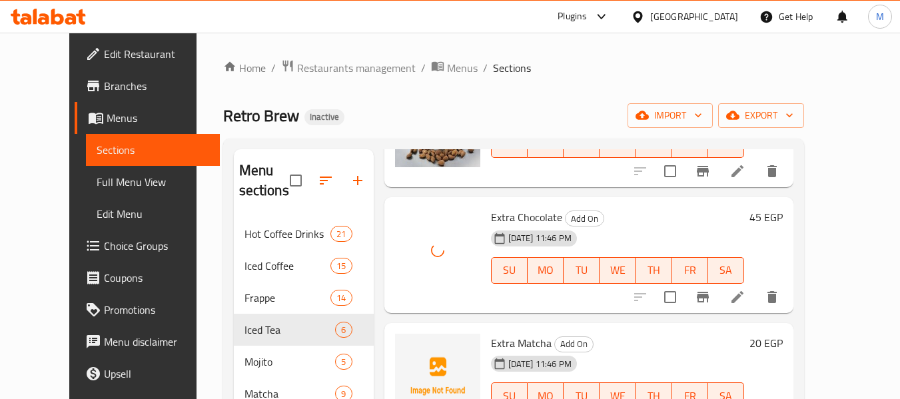
scroll to position [333, 0]
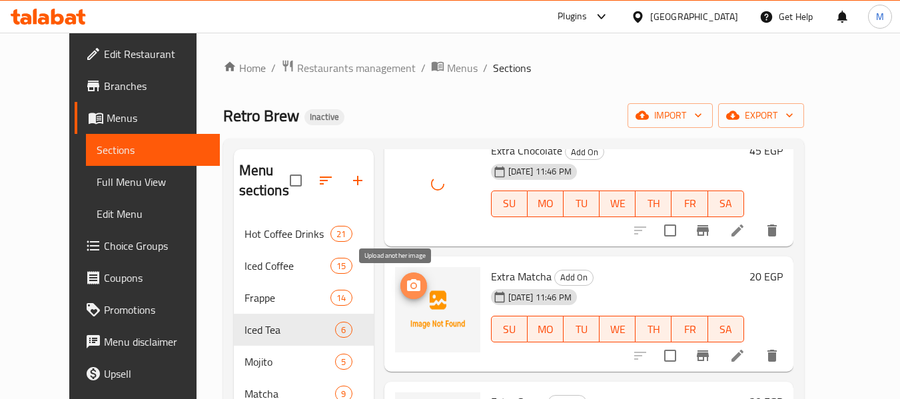
click at [407, 284] on icon "upload picture" at bounding box center [413, 285] width 13 height 12
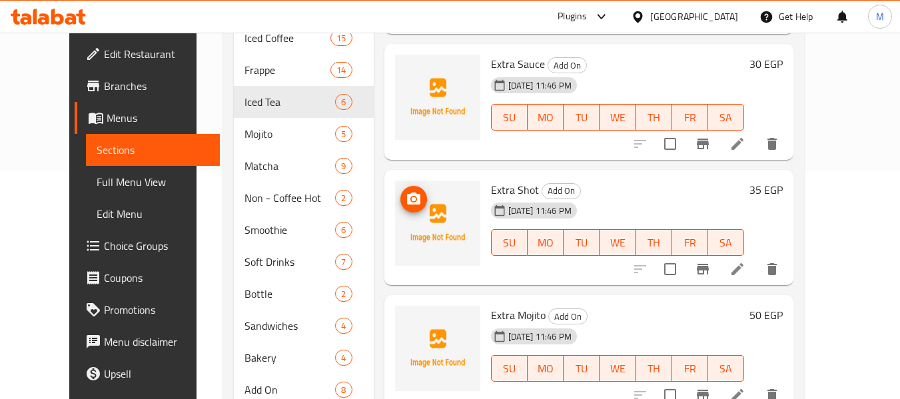
scroll to position [266, 0]
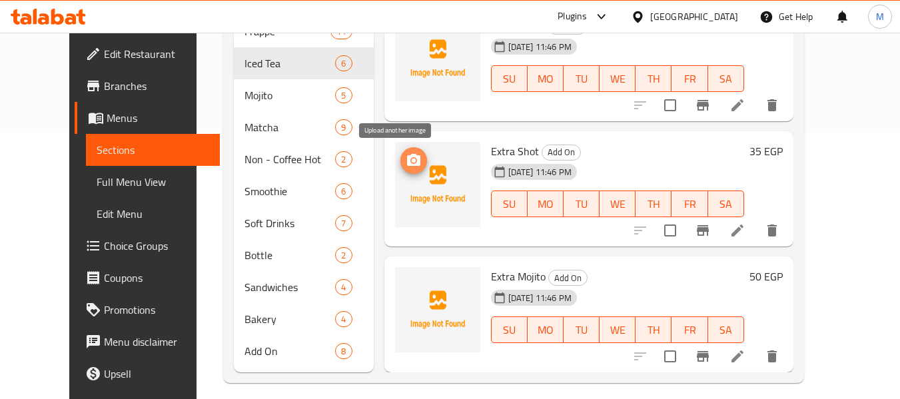
click at [406, 153] on icon "upload picture" at bounding box center [414, 161] width 16 height 16
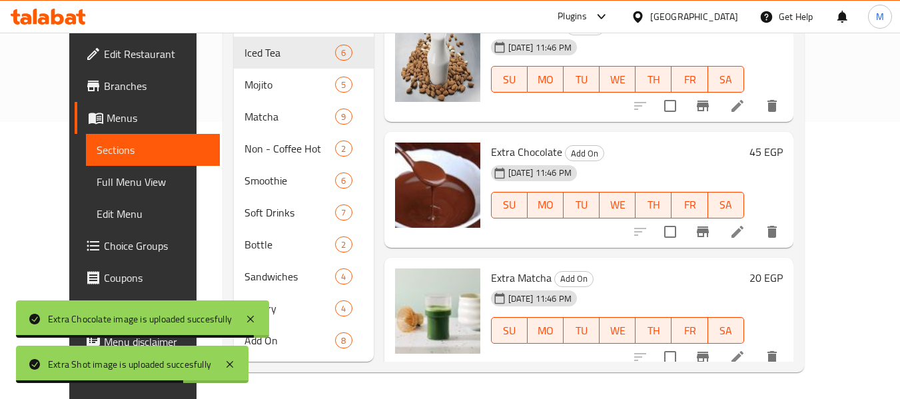
scroll to position [43, 0]
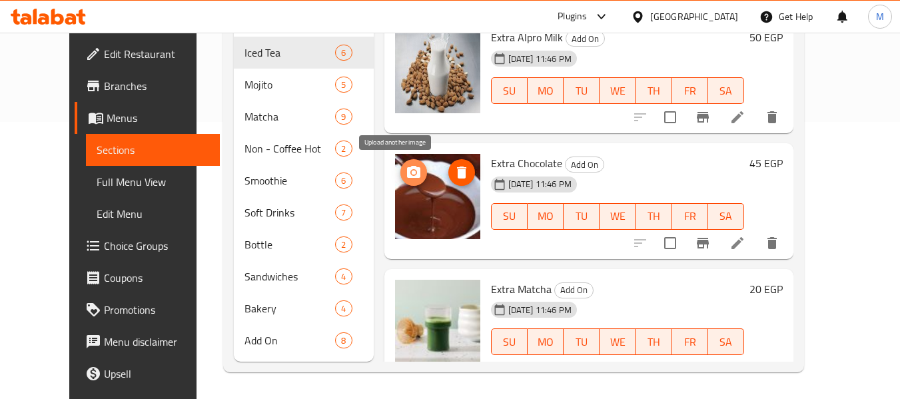
click at [406, 179] on icon "upload picture" at bounding box center [414, 173] width 16 height 16
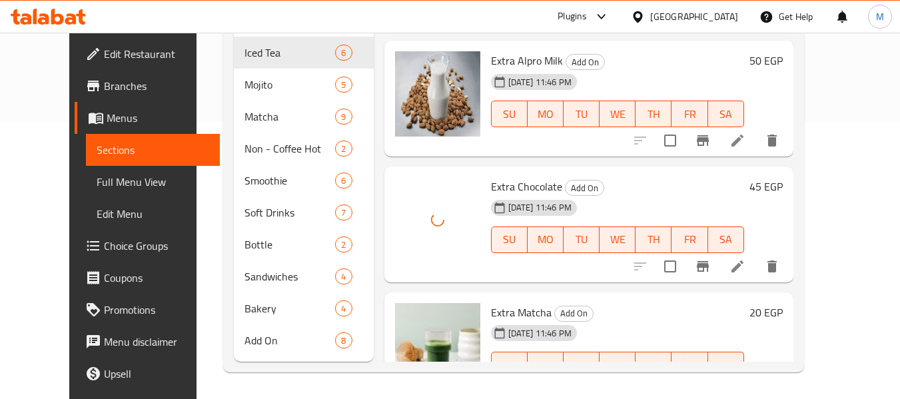
scroll to position [0, 0]
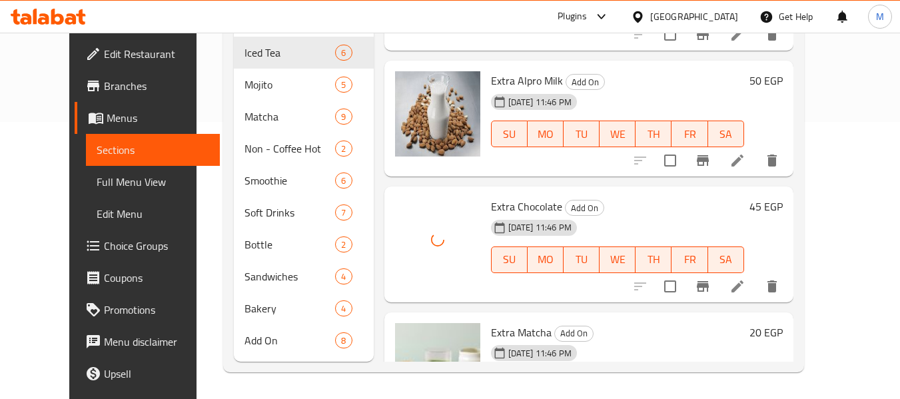
click at [528, 206] on span "Extra Chocolate" at bounding box center [526, 206] width 71 height 20
copy h6 "Extra Chocolate"
click at [512, 204] on span "Extra Chocolate" at bounding box center [526, 206] width 71 height 20
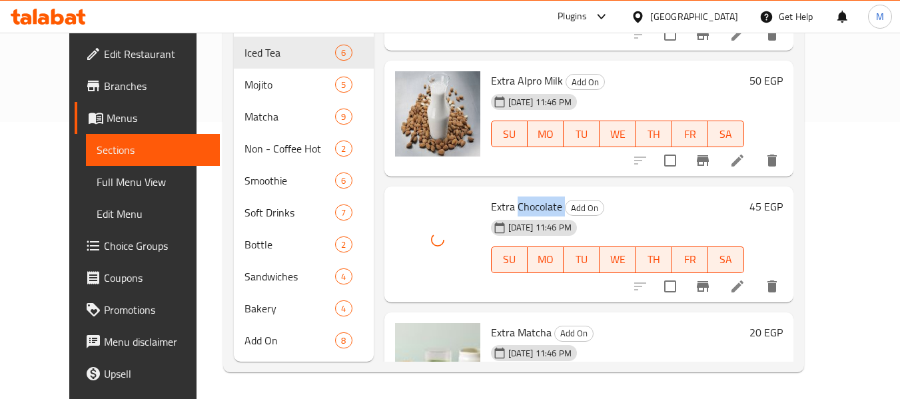
click at [512, 204] on span "Extra Chocolate" at bounding box center [526, 206] width 71 height 20
click at [406, 218] on icon "upload picture" at bounding box center [414, 216] width 16 height 16
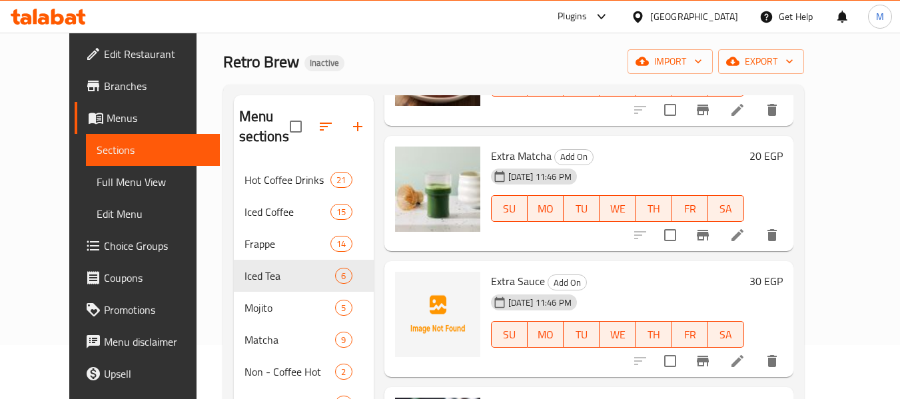
scroll to position [11, 0]
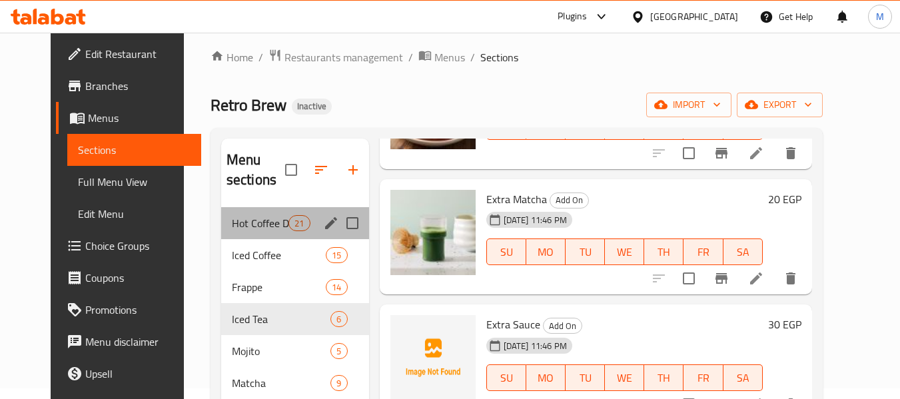
click at [254, 234] on div "Hot Coffee Drinks 21" at bounding box center [295, 223] width 148 height 32
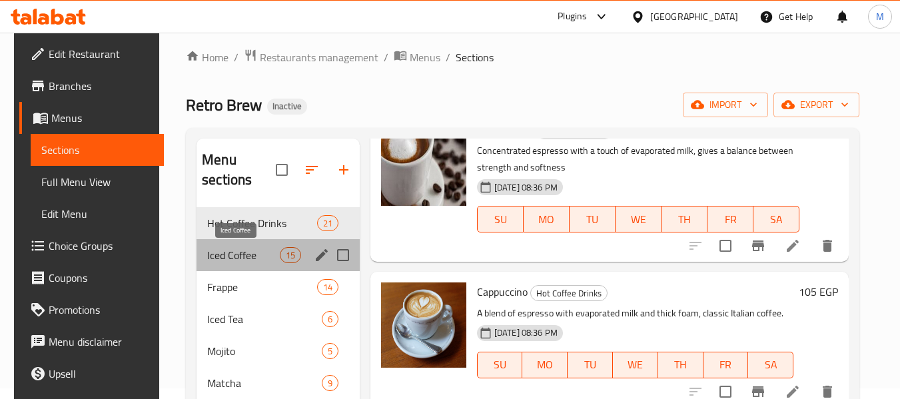
click at [260, 261] on span "Iced Coffee" at bounding box center [243, 255] width 72 height 16
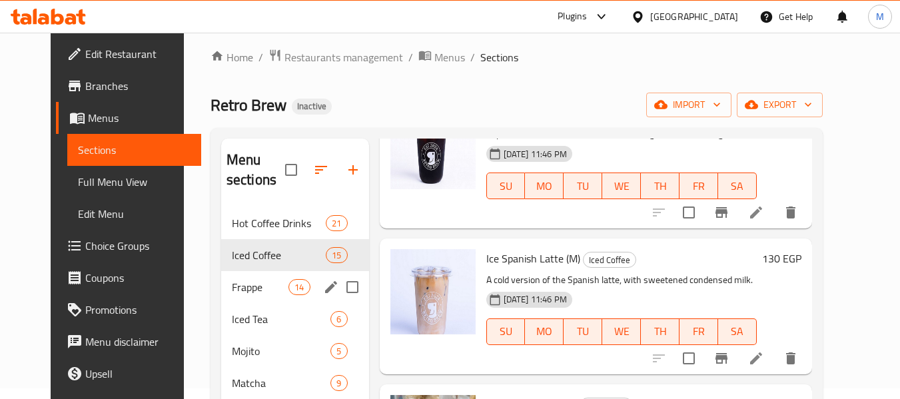
click at [222, 295] on div "Frappe 14" at bounding box center [295, 287] width 148 height 32
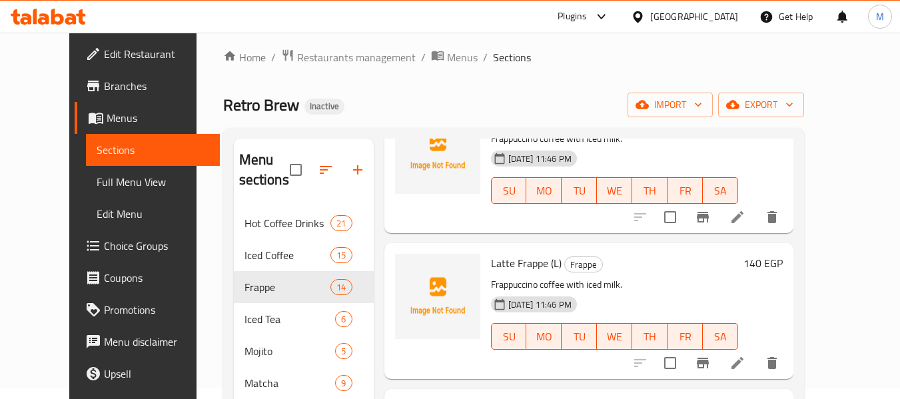
scroll to position [67, 0]
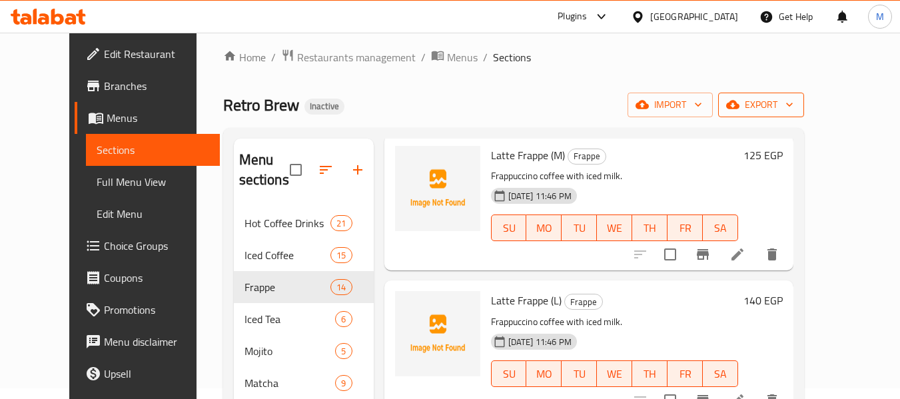
click at [739, 105] on icon "button" at bounding box center [732, 105] width 13 height 9
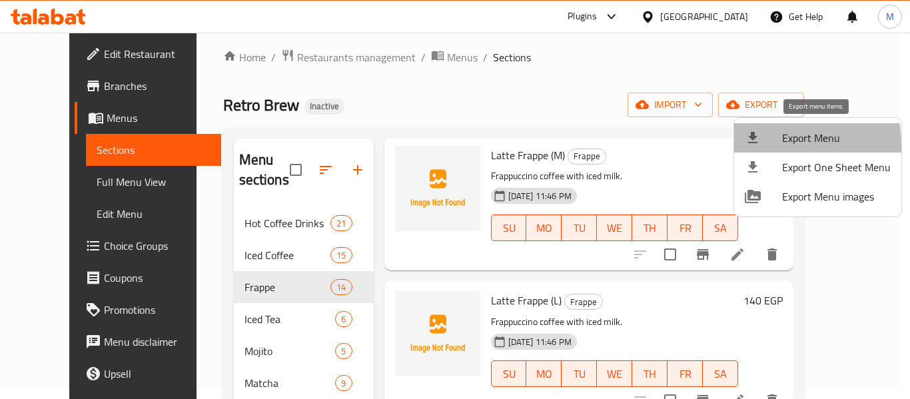
click at [753, 146] on li "Export Menu" at bounding box center [817, 137] width 167 height 29
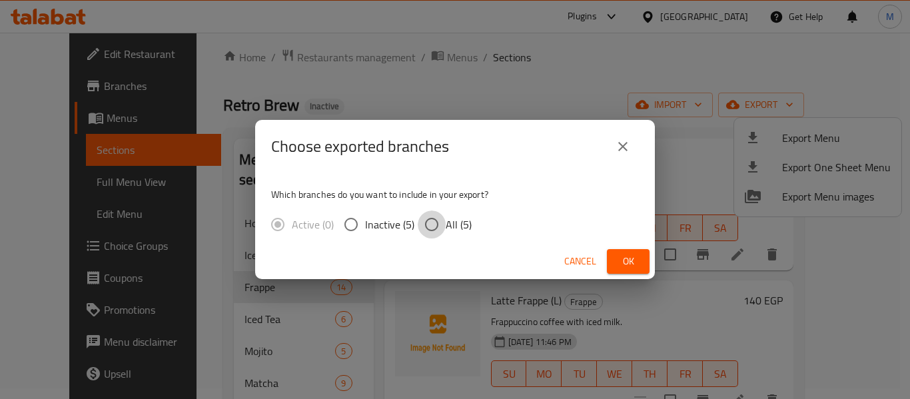
click at [436, 222] on input "All (5)" at bounding box center [432, 224] width 28 height 28
radio input "true"
click at [617, 254] on span "Ok" at bounding box center [627, 261] width 21 height 17
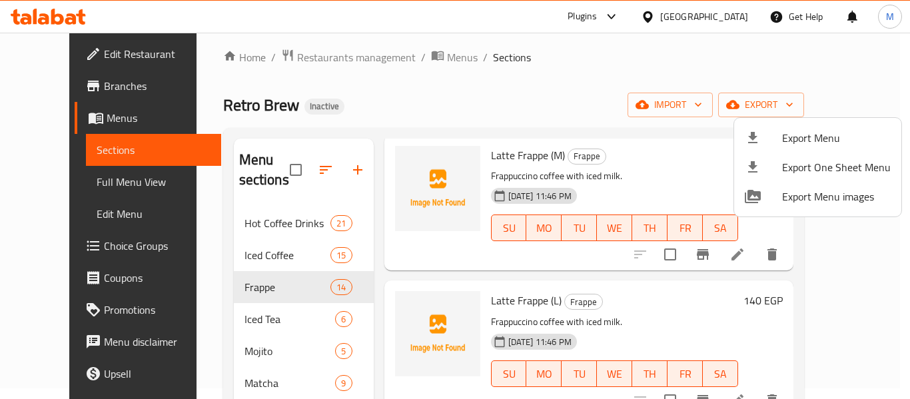
drag, startPoint x: 105, startPoint y: 53, endPoint x: 97, endPoint y: 57, distance: 8.3
click at [105, 53] on div at bounding box center [455, 199] width 910 height 399
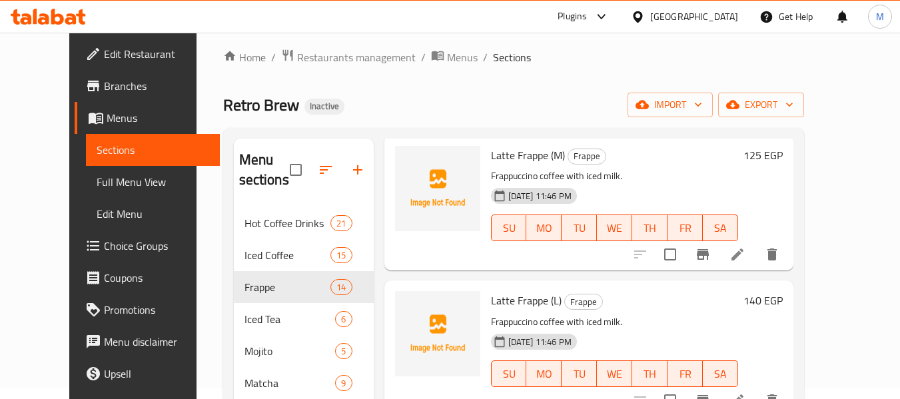
drag, startPoint x: 97, startPoint y: 57, endPoint x: 169, endPoint y: 17, distance: 82.3
click at [104, 57] on span "Edit Restaurant" at bounding box center [156, 54] width 105 height 16
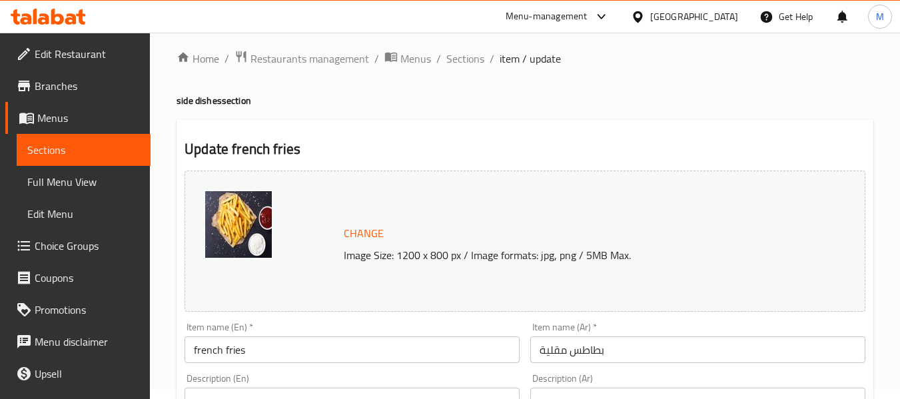
scroll to position [67, 0]
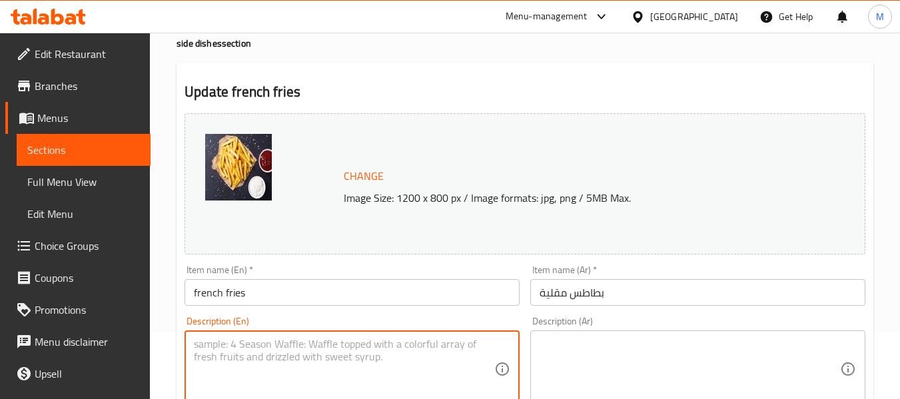
click at [283, 362] on textarea at bounding box center [344, 369] width 300 height 63
paste textarea "Crispy golden potato fries, lightly salted and fried until perfectly crunchy"
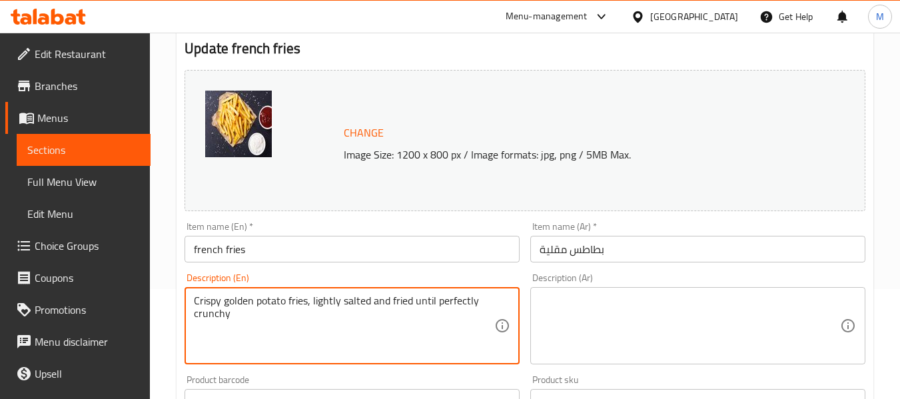
scroll to position [133, 0]
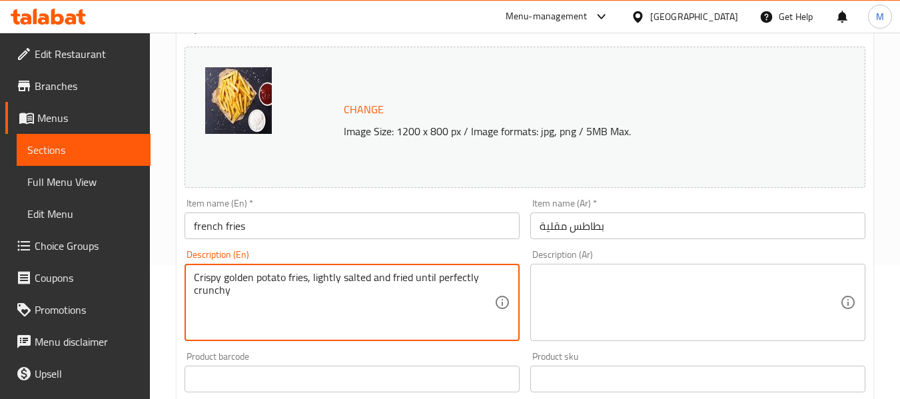
type textarea "Crispy golden potato fries, lightly salted and fried until perfectly crunchy"
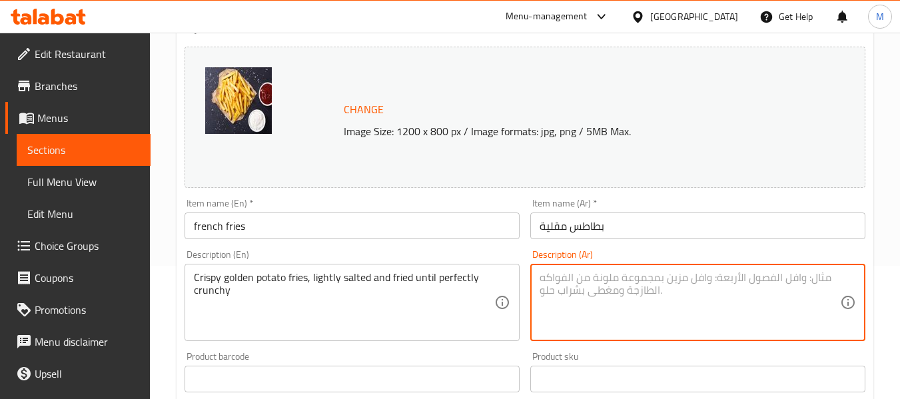
click at [593, 296] on textarea at bounding box center [689, 302] width 300 height 63
paste textarea "بطاطس مقلية ذهبية مقرمشة، مملحة قليلاً و[GEOGRAPHIC_DATA] حتى تصبح مقرمشة تماما…"
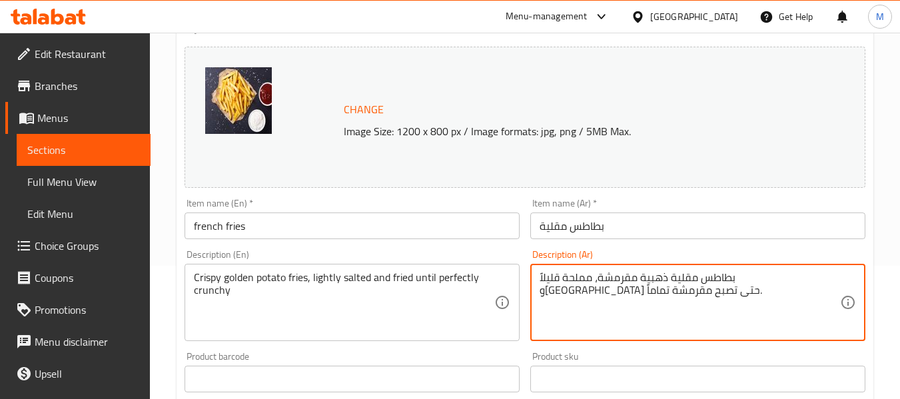
type textarea "بطاطس مقلية ذهبية مقرمشة، مملحة قليلاً و[GEOGRAPHIC_DATA] حتى تصبح مقرمشة تماما…"
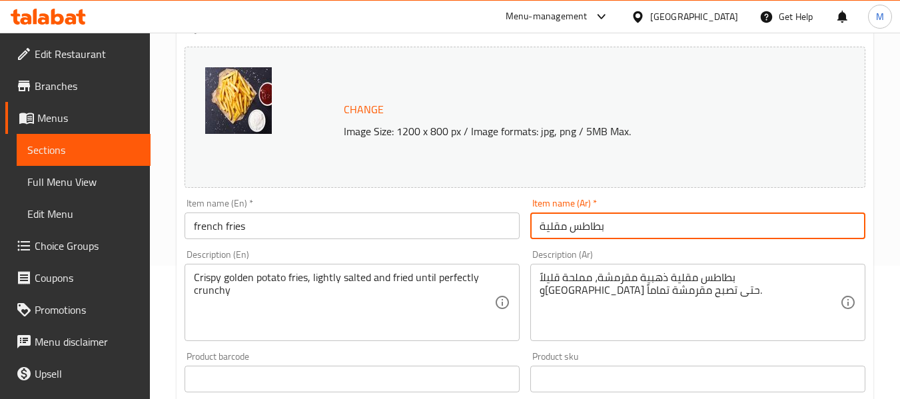
click at [657, 235] on input "بطاطس مقلية" at bounding box center [697, 225] width 335 height 27
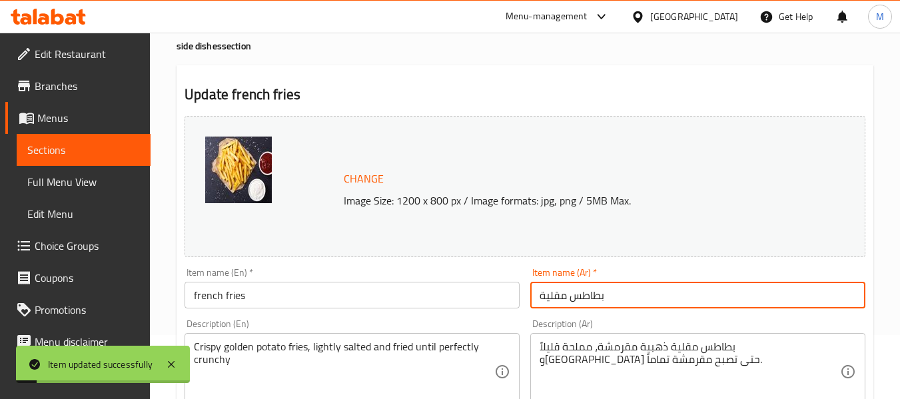
scroll to position [0, 0]
